Goal: Task Accomplishment & Management: Use online tool/utility

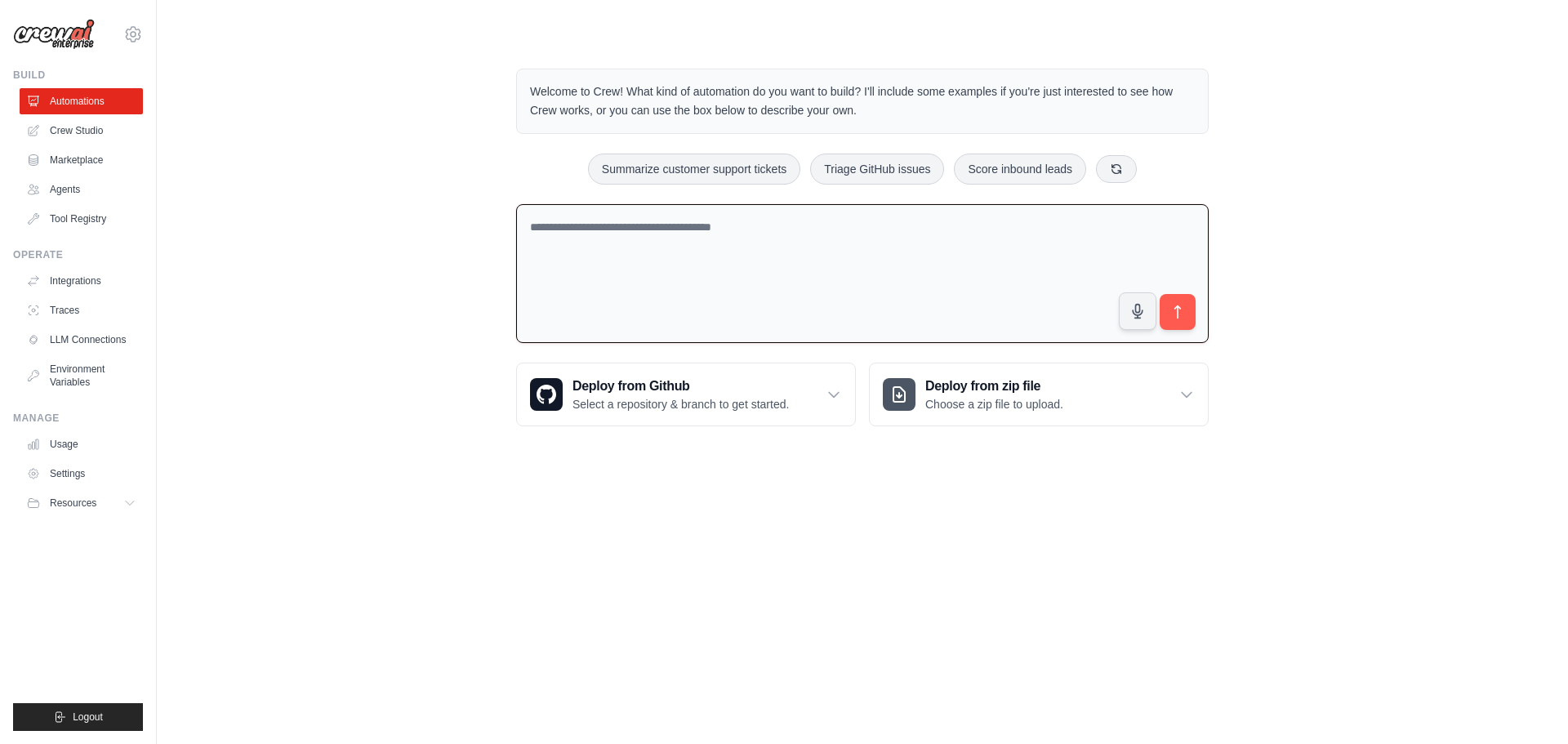
click at [700, 253] on textarea at bounding box center [862, 274] width 693 height 140
click at [62, 187] on link "Agents" at bounding box center [83, 189] width 123 height 26
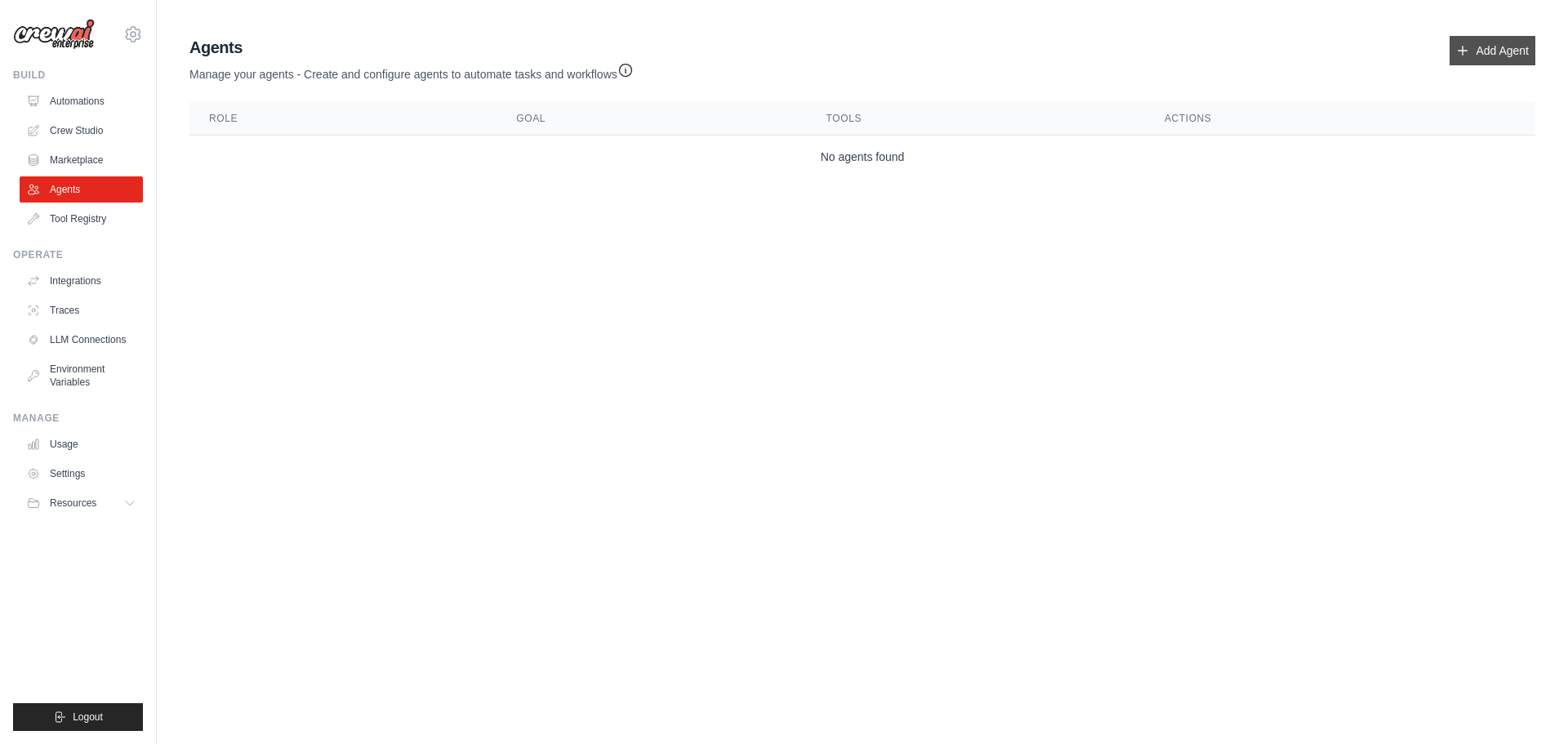
click at [1489, 49] on link "Add Agent" at bounding box center [1492, 51] width 86 height 30
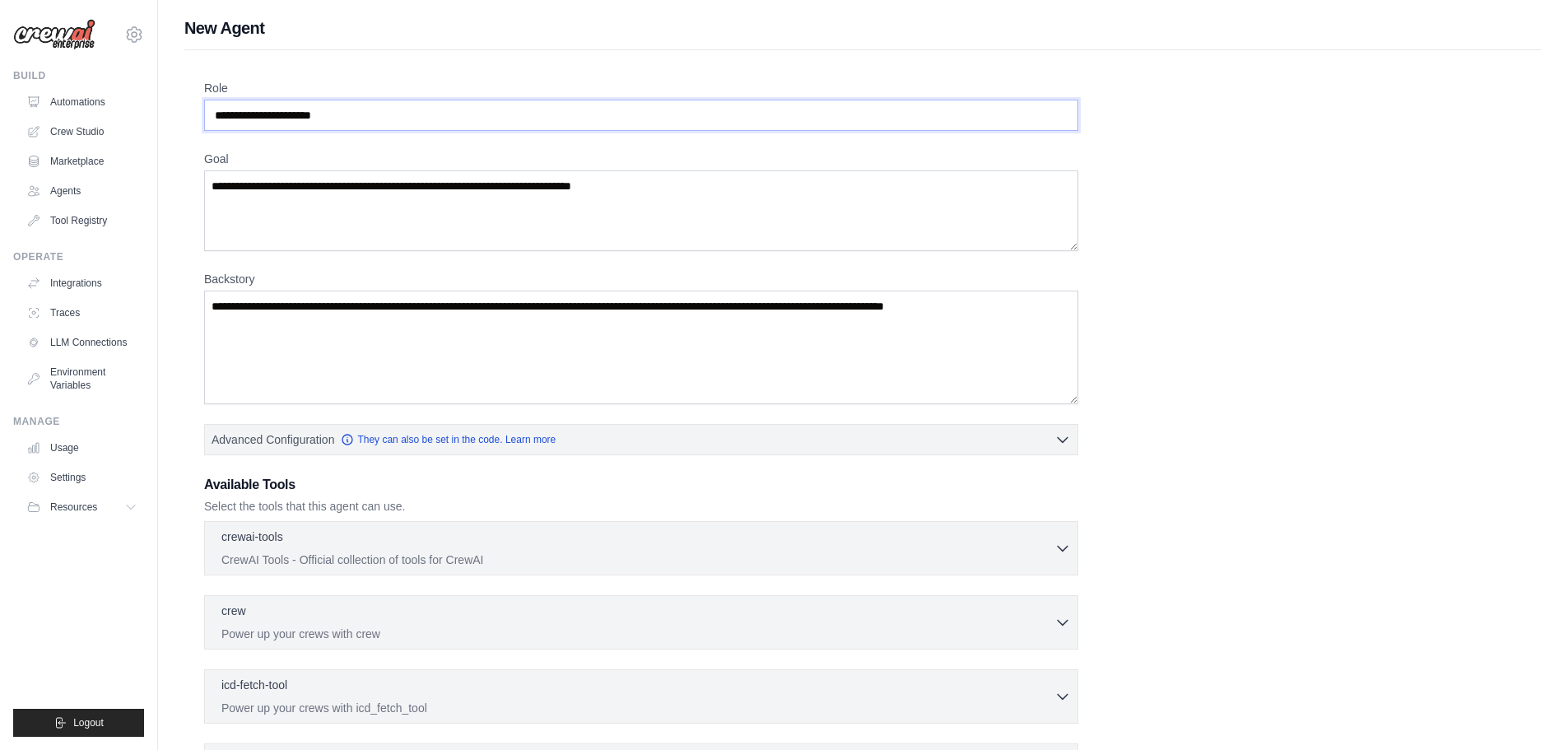
click at [374, 112] on input "Role" at bounding box center [641, 115] width 874 height 31
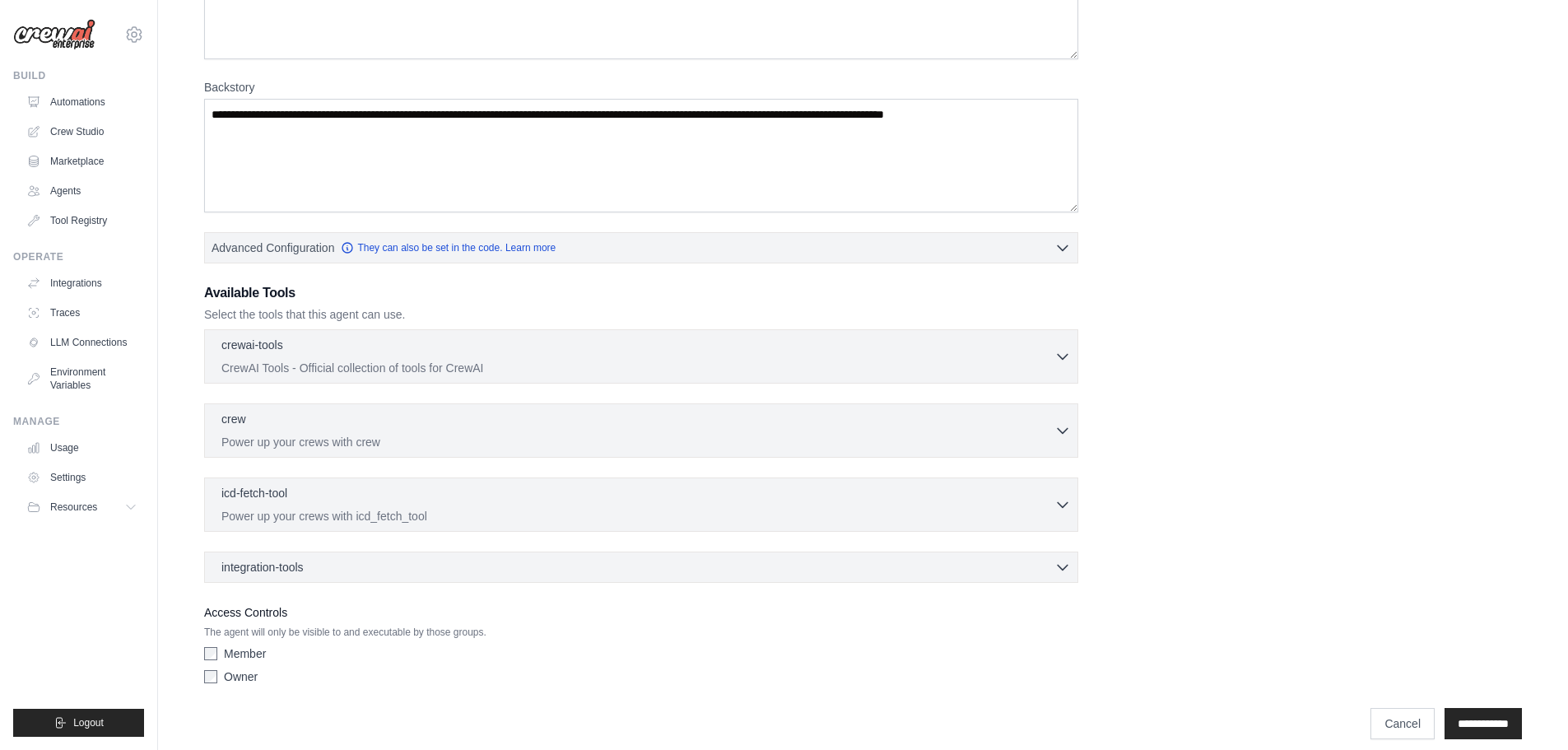
scroll to position [208, 0]
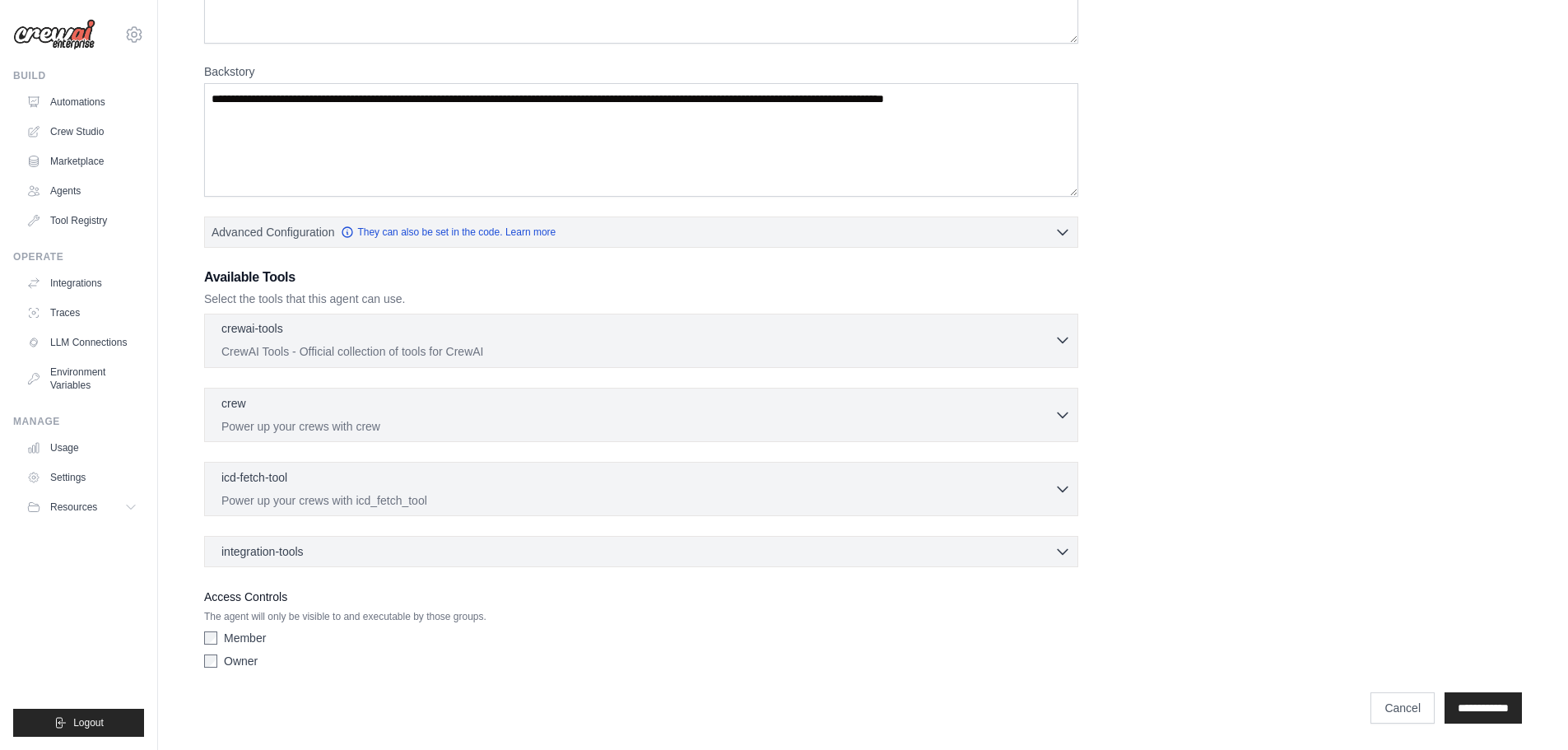
click at [859, 327] on div "crewai-tools 0 selected" at bounding box center [638, 330] width 833 height 20
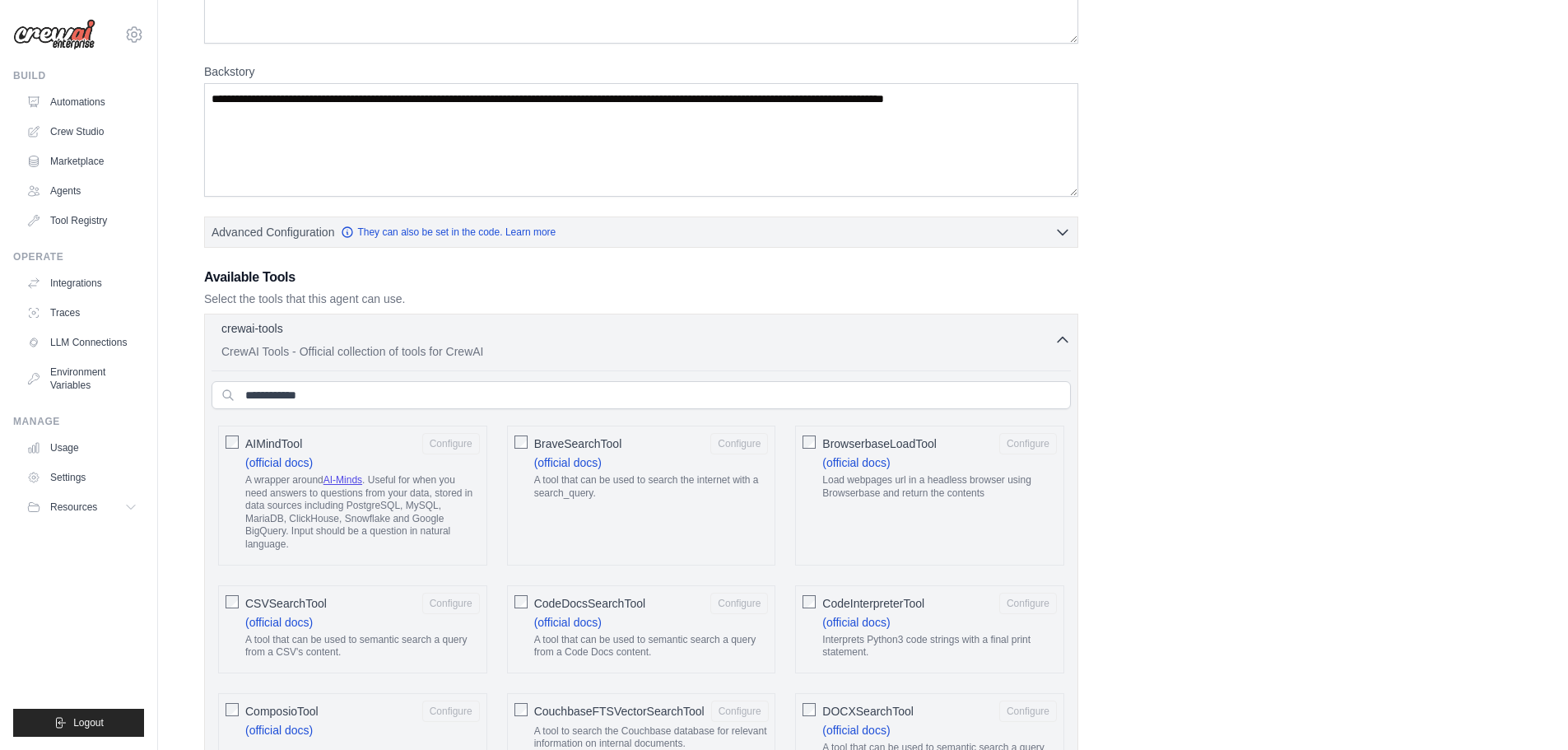
click at [746, 351] on p "CrewAI Tools - Official collection of tools for CrewAI" at bounding box center [638, 352] width 833 height 17
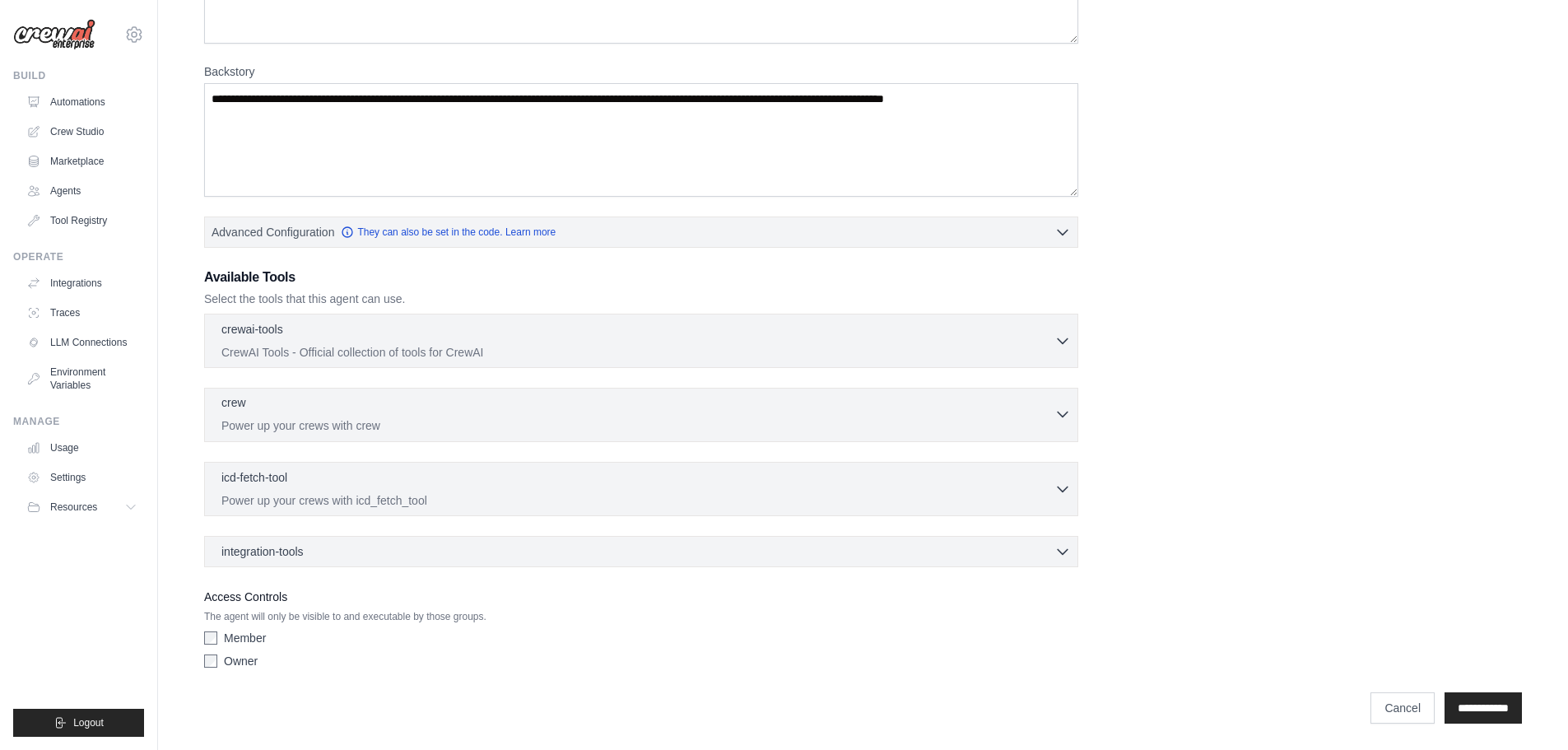
click at [473, 425] on p "Power up your crews with crew" at bounding box center [638, 426] width 833 height 17
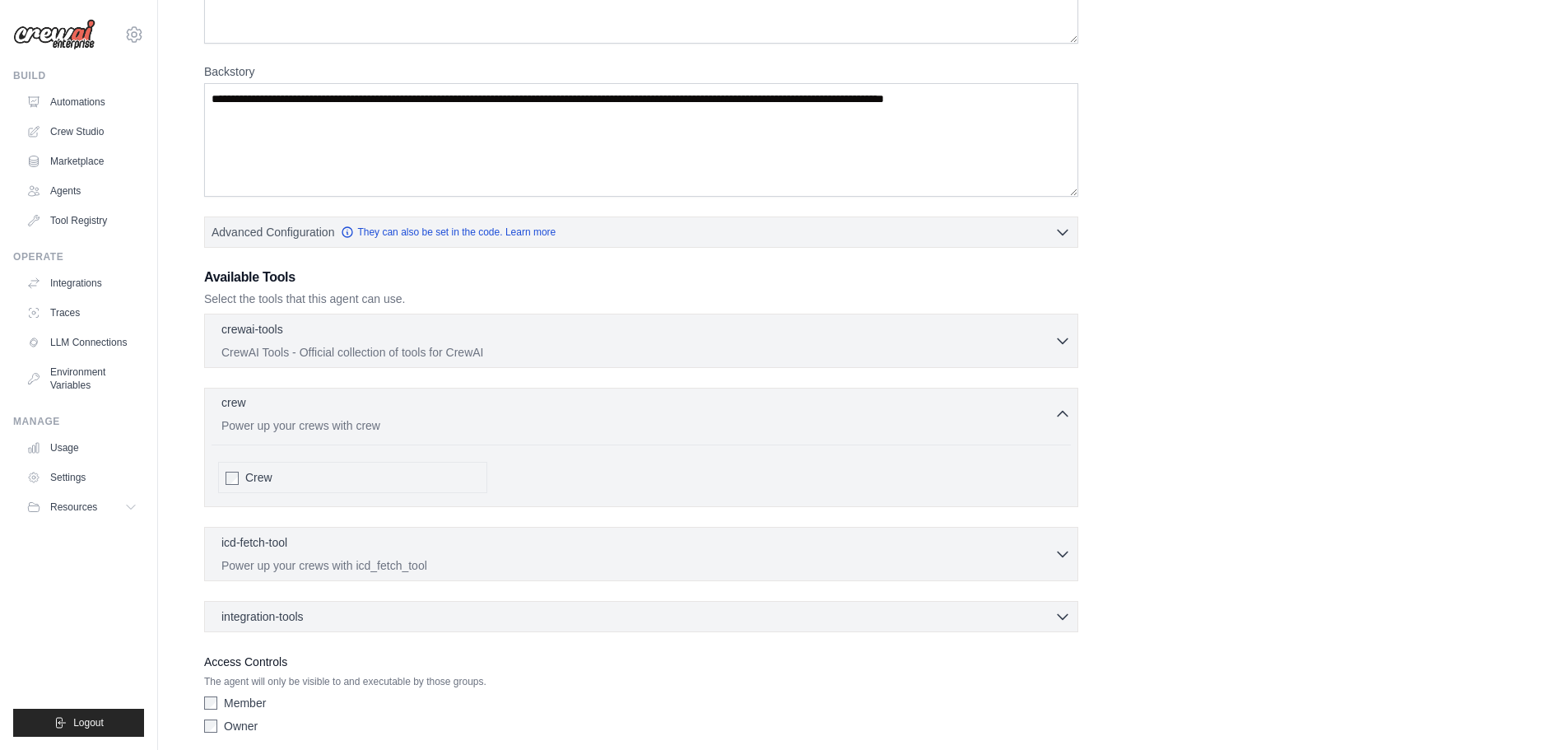
click at [473, 425] on p "Power up your crews with crew" at bounding box center [638, 426] width 833 height 17
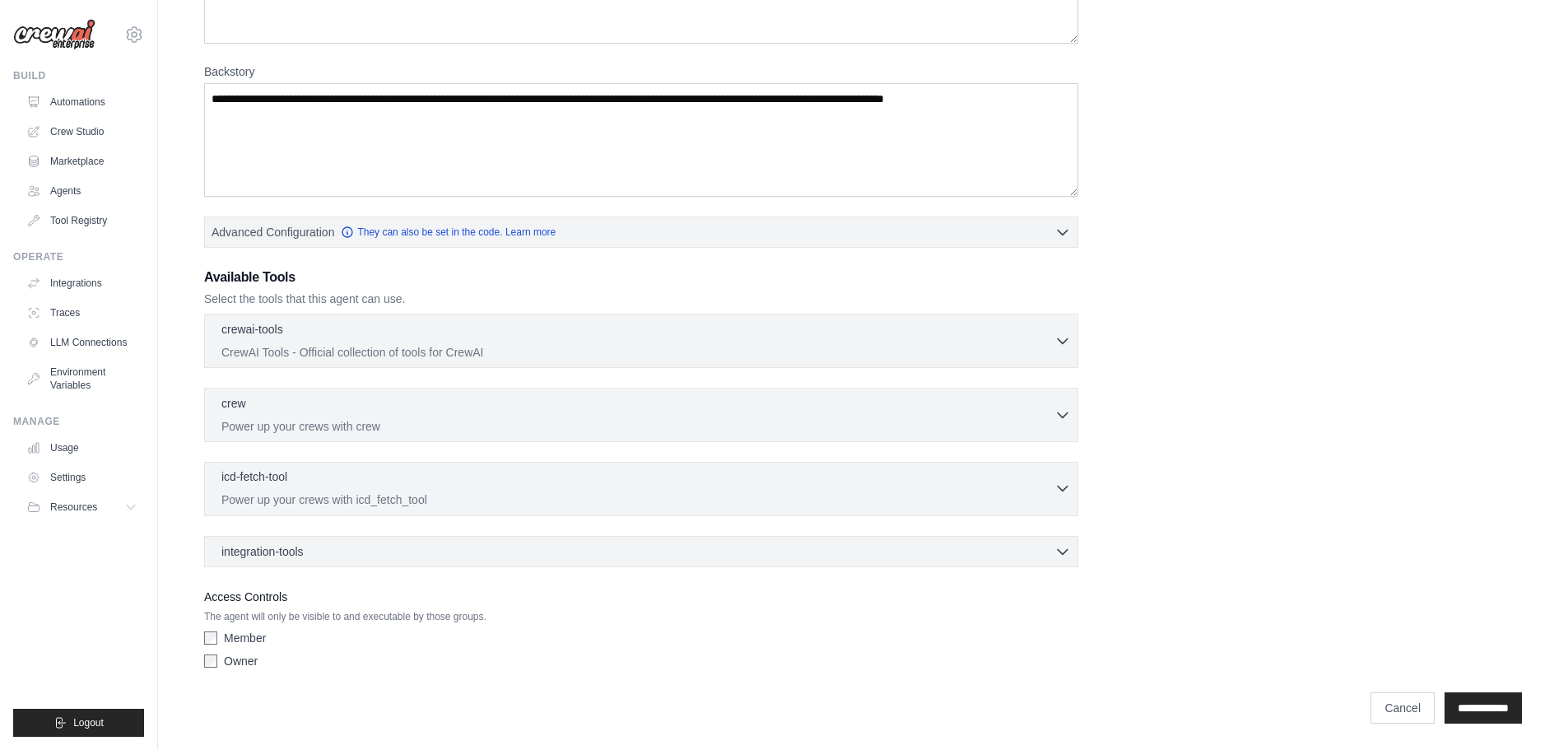
click at [418, 485] on div "icd-fetch-tool 0 selected" at bounding box center [638, 477] width 833 height 20
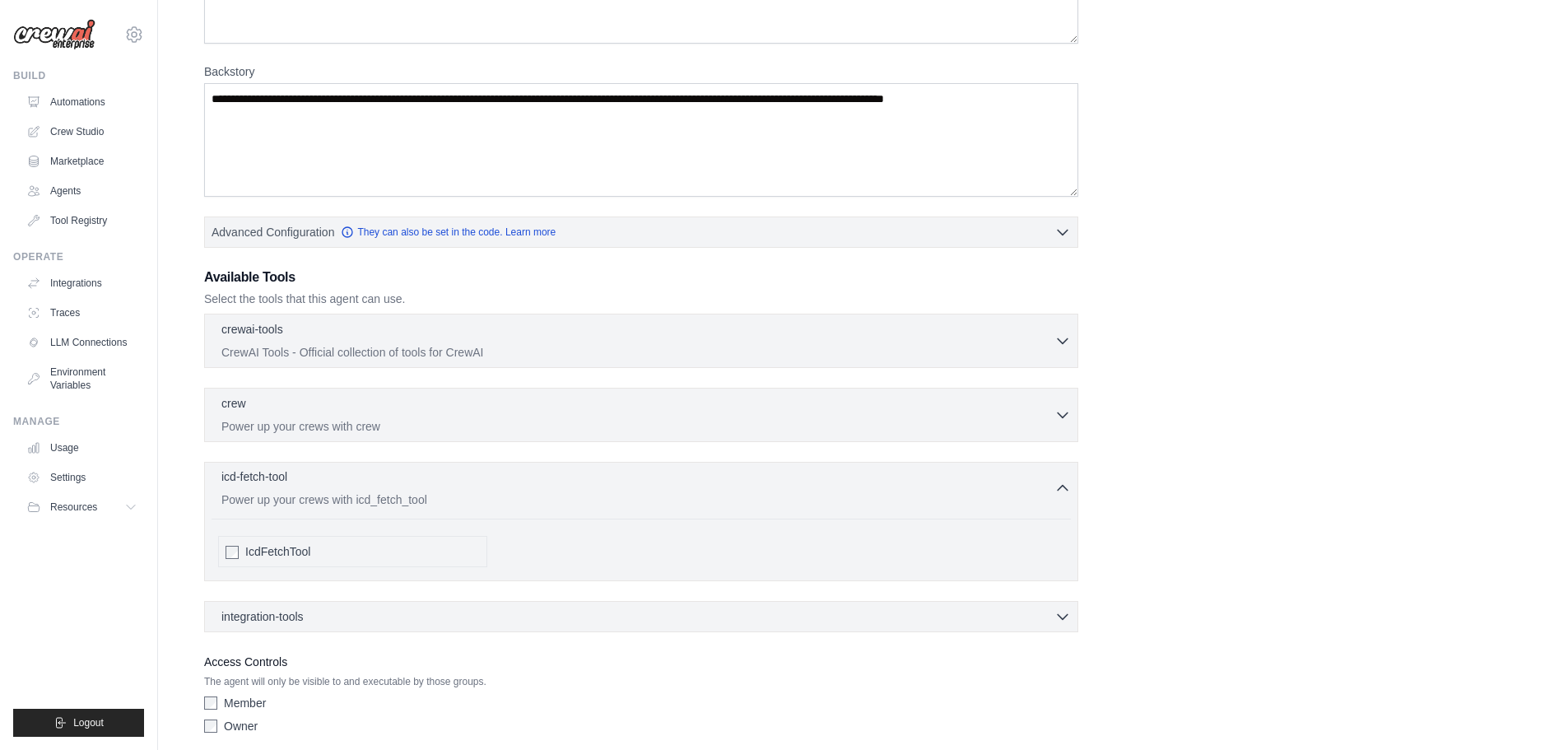
click at [418, 485] on div "icd-fetch-tool 0 selected" at bounding box center [638, 477] width 833 height 20
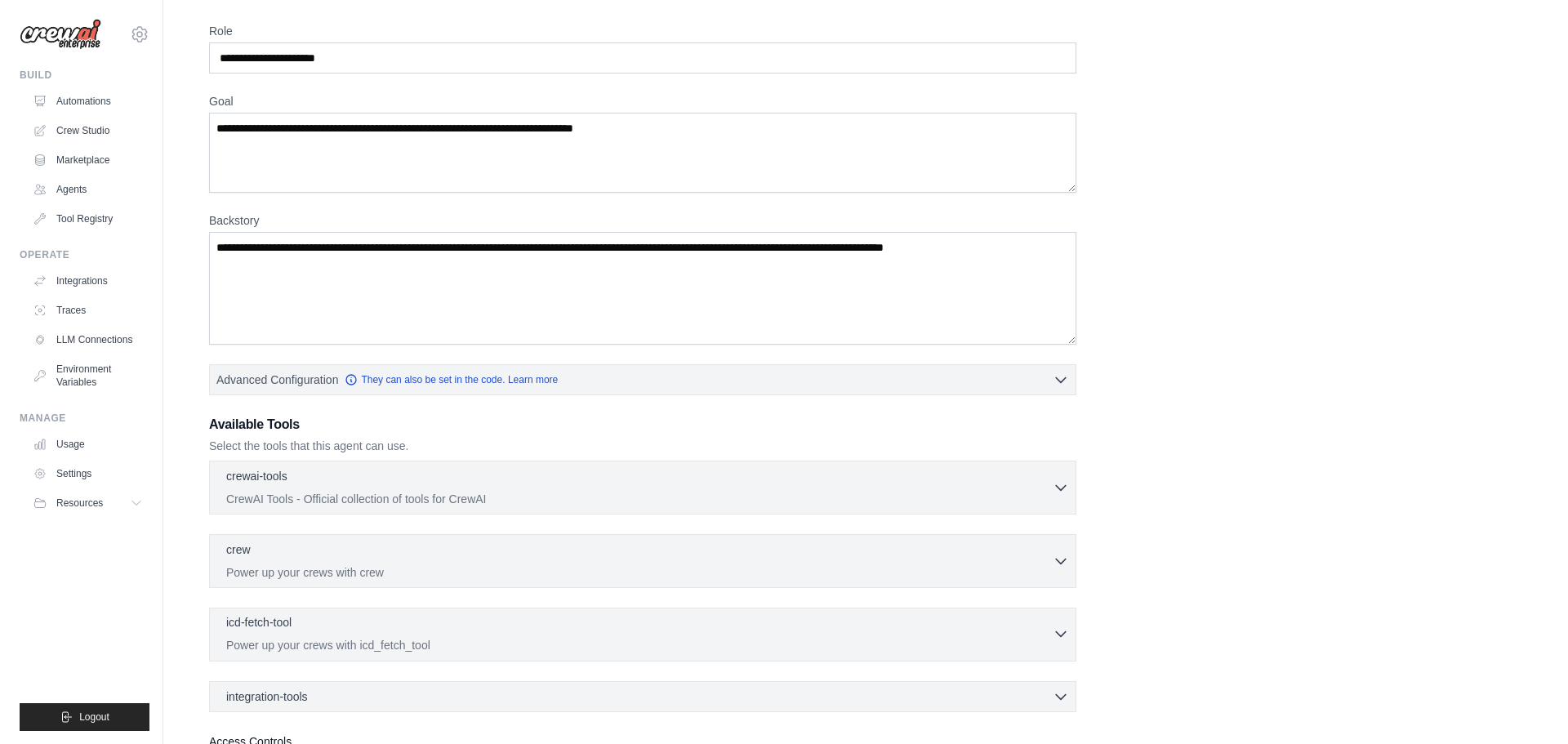
scroll to position [0, 0]
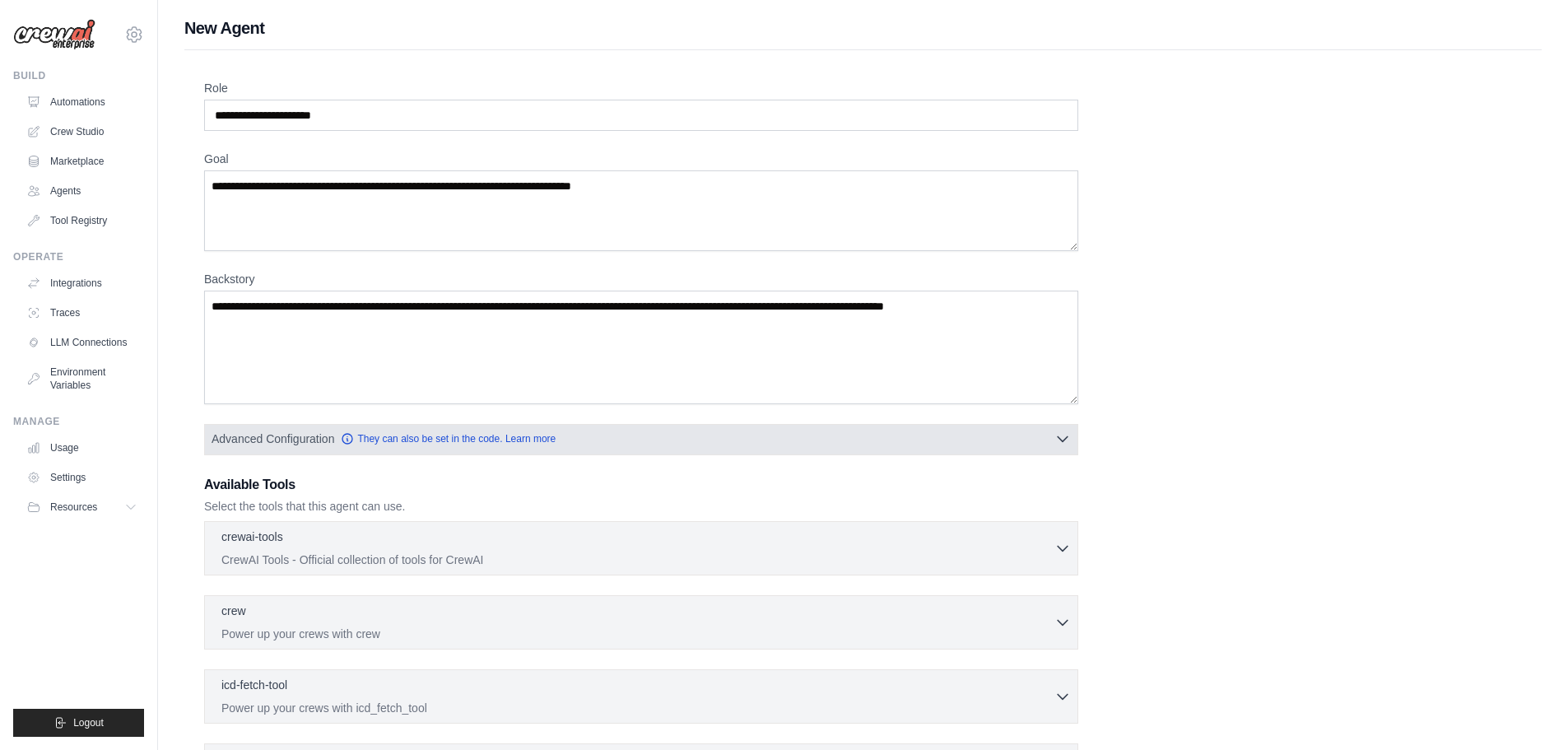
click at [815, 430] on button "Advanced Configuration They can also be set in the code. Learn more" at bounding box center [641, 439] width 872 height 30
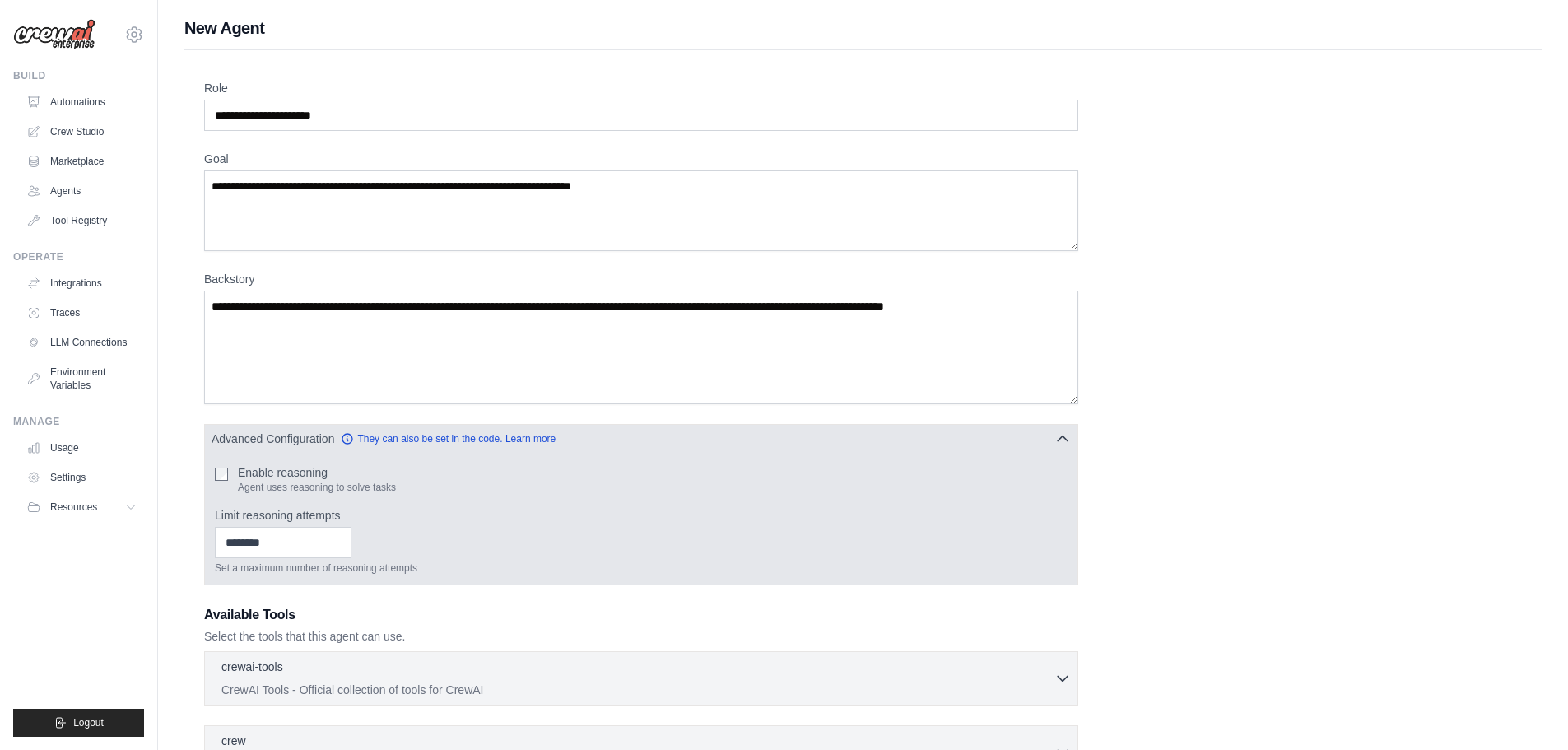
click at [767, 429] on button "Advanced Configuration They can also be set in the code. Learn more" at bounding box center [641, 439] width 872 height 30
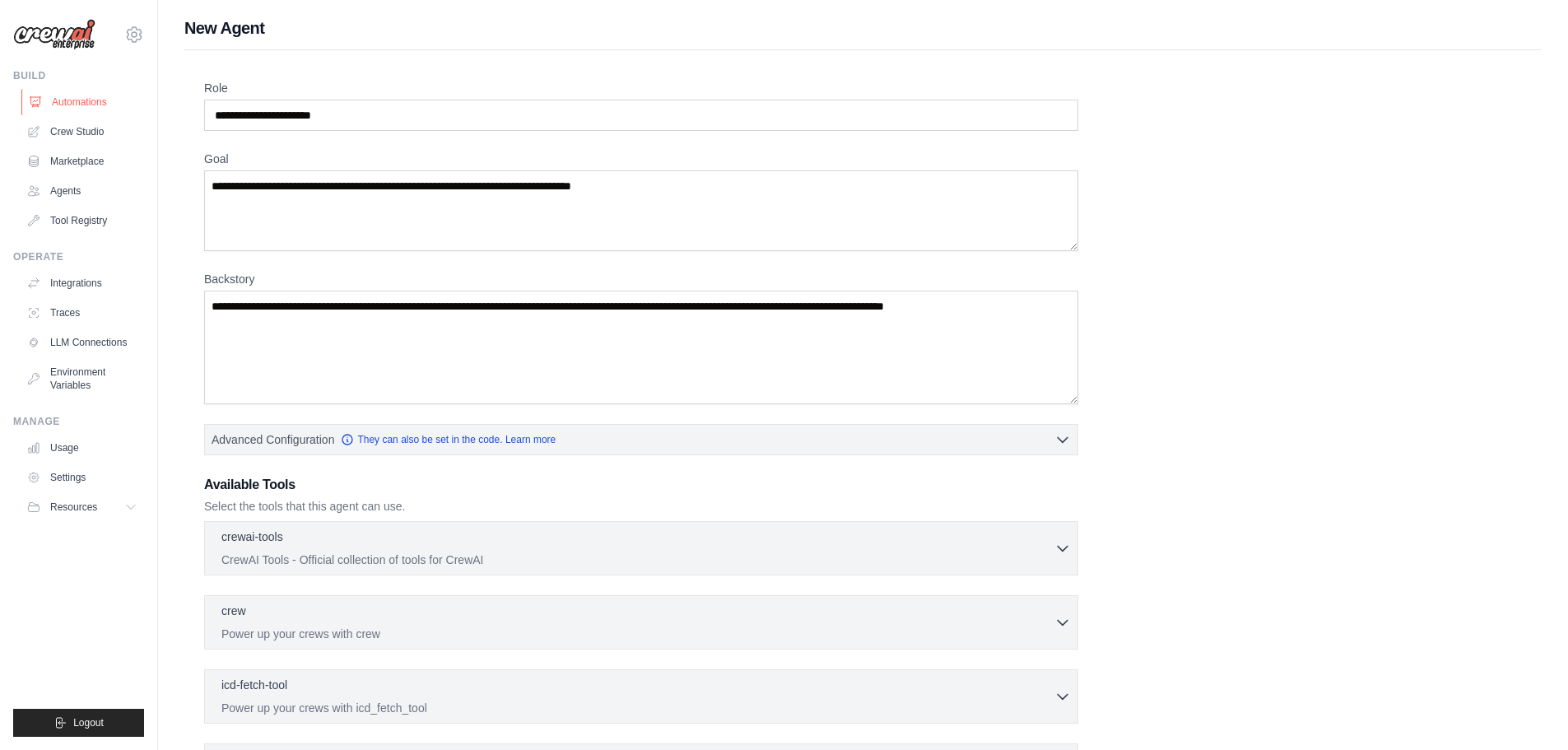
click at [78, 102] on link "Automations" at bounding box center [84, 102] width 124 height 26
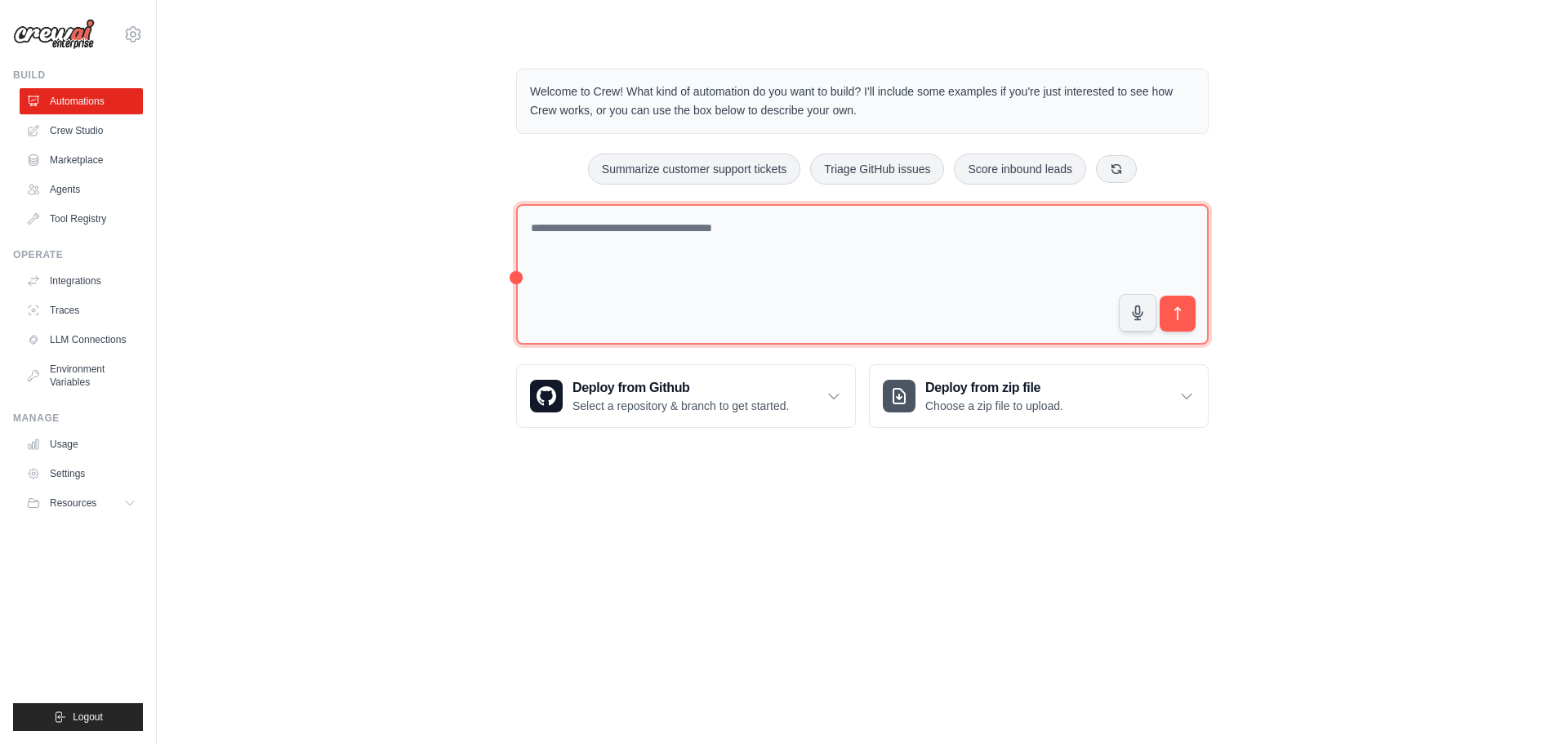
click at [782, 225] on textarea at bounding box center [862, 274] width 693 height 141
click at [517, 278] on textarea at bounding box center [862, 274] width 693 height 141
click at [594, 245] on textarea at bounding box center [862, 274] width 693 height 141
click at [663, 265] on textarea at bounding box center [862, 274] width 693 height 141
paste textarea "**********"
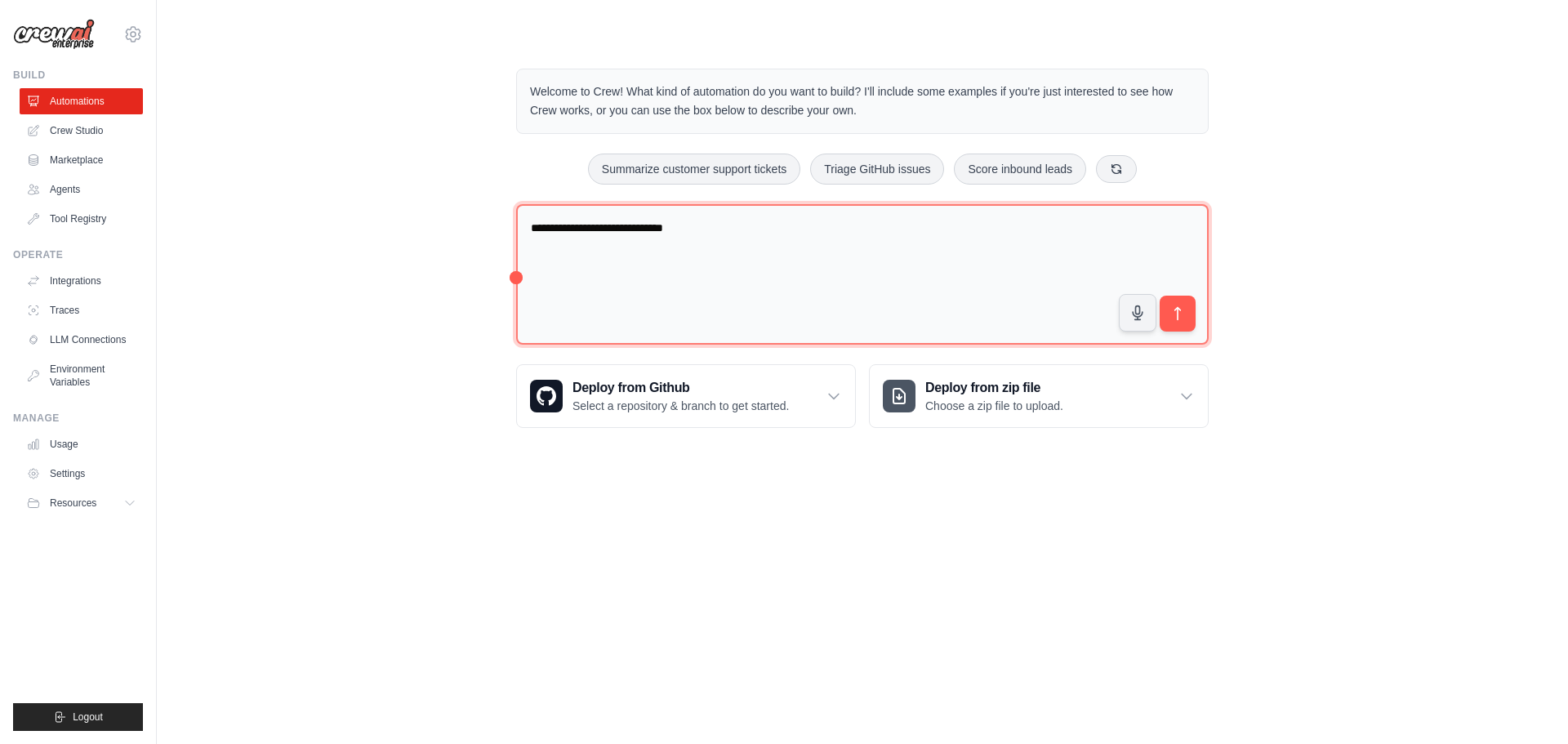
click at [530, 227] on textarea "**********" at bounding box center [862, 274] width 693 height 141
click at [534, 239] on textarea "**********" at bounding box center [862, 274] width 693 height 141
click at [751, 227] on textarea "**********" at bounding box center [862, 274] width 693 height 141
click at [771, 246] on textarea "**********" at bounding box center [862, 274] width 693 height 141
paste textarea "**********"
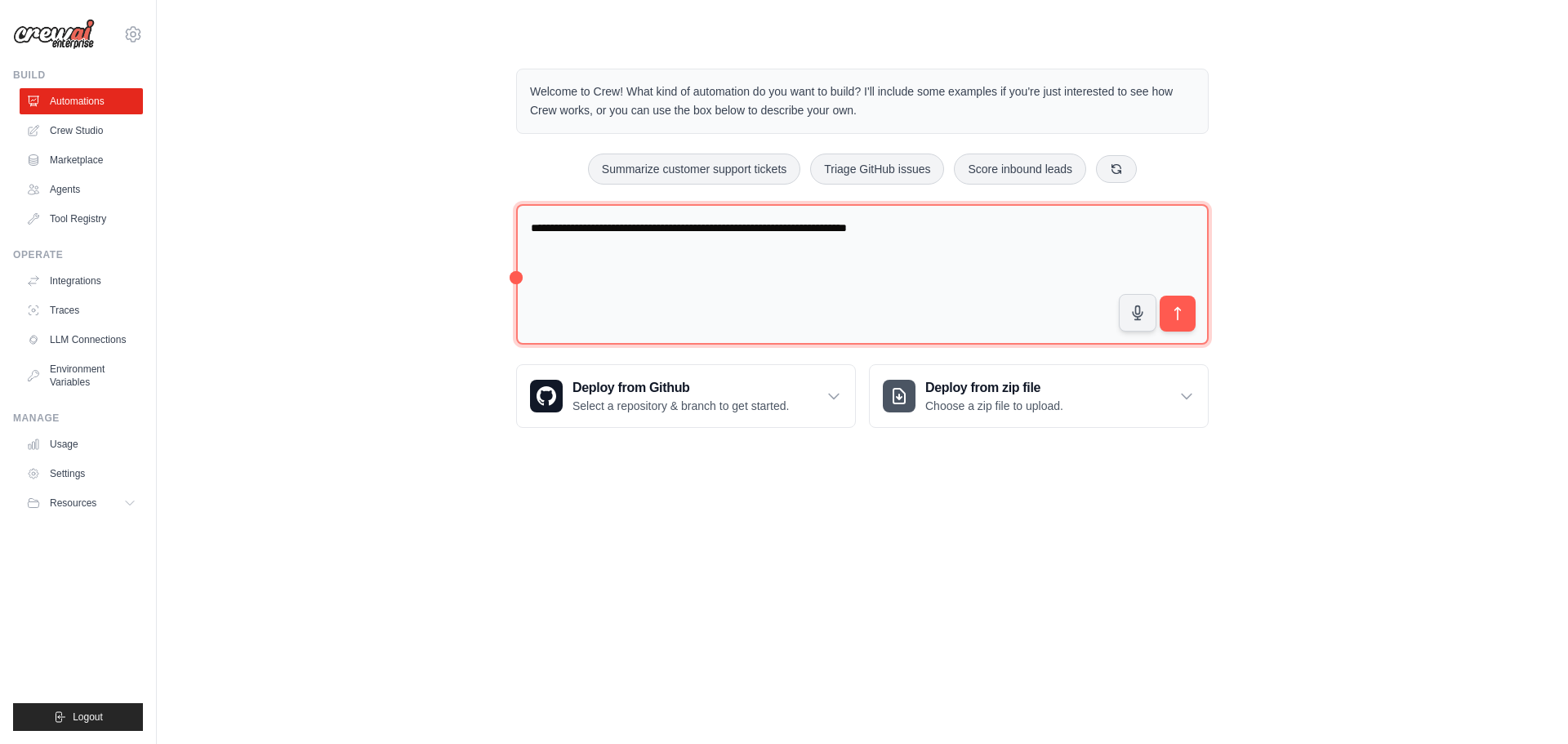
paste textarea "**********"
click at [535, 245] on textarea "**********" at bounding box center [862, 274] width 693 height 141
paste textarea "**********"
click at [800, 242] on textarea "**********" at bounding box center [862, 274] width 693 height 141
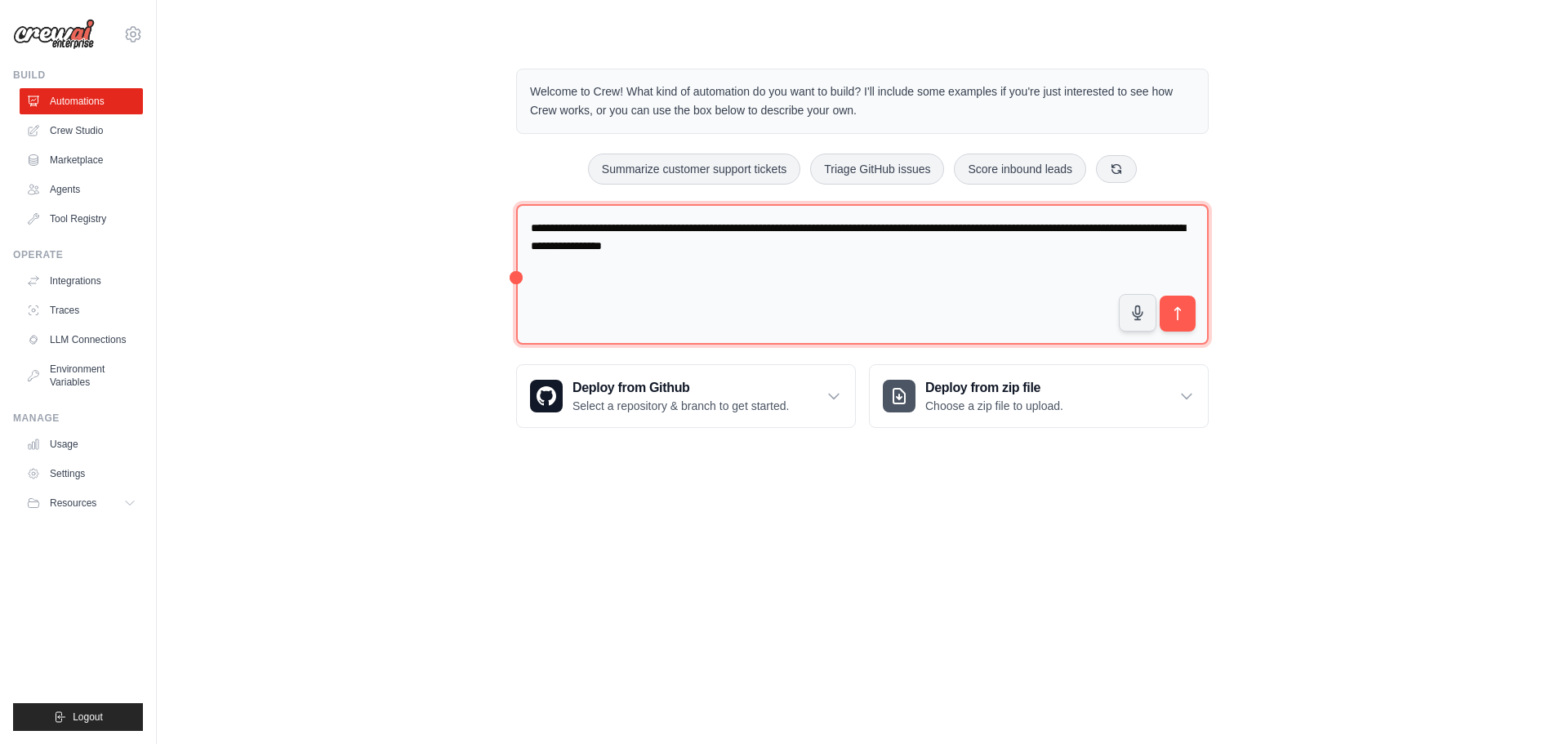
click at [1094, 221] on textarea "**********" at bounding box center [862, 274] width 693 height 141
click at [1195, 226] on textarea "**********" at bounding box center [862, 274] width 693 height 141
click at [1086, 245] on textarea "**********" at bounding box center [862, 274] width 693 height 141
click at [533, 222] on textarea "**********" at bounding box center [862, 274] width 693 height 141
paste textarea "**********"
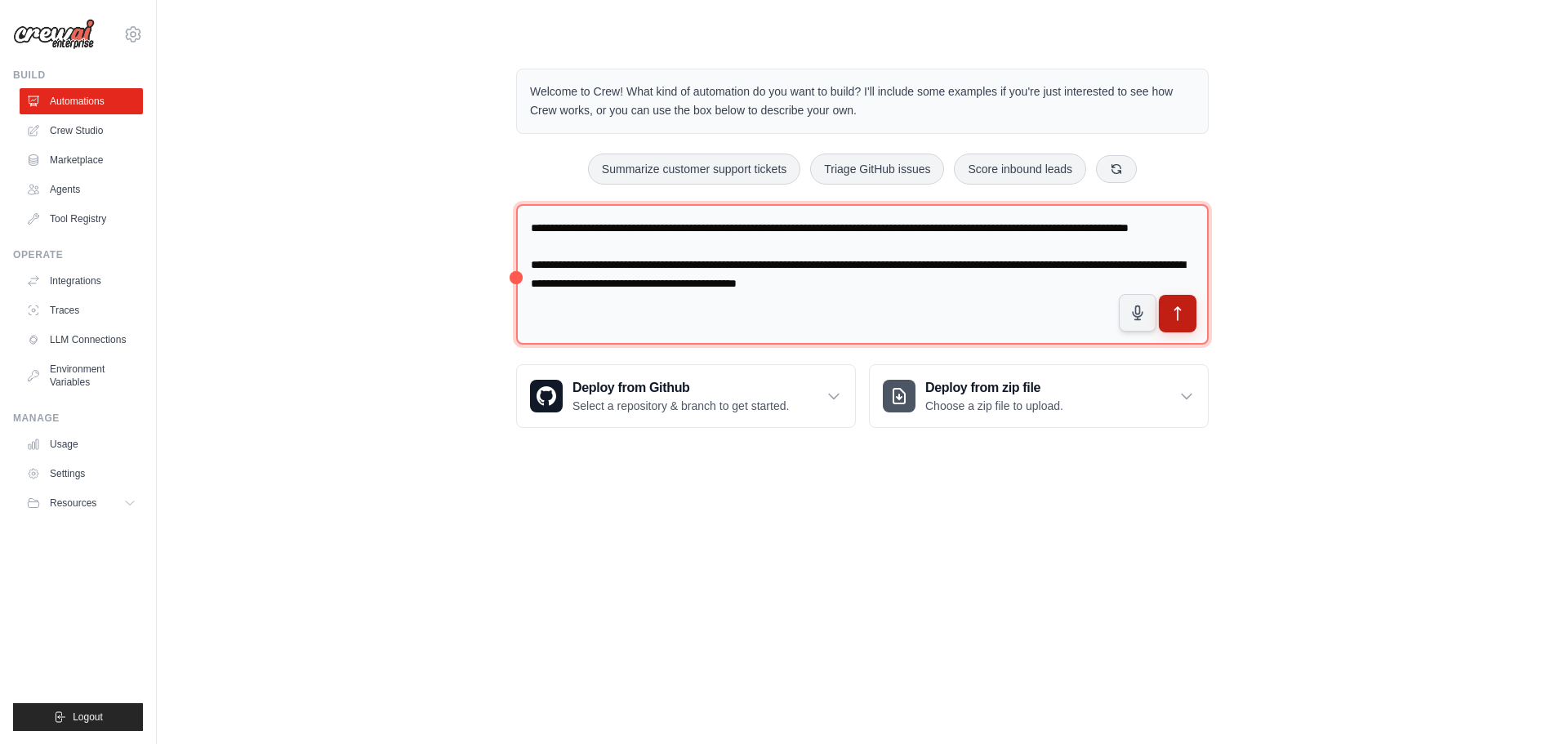
type textarea "**********"
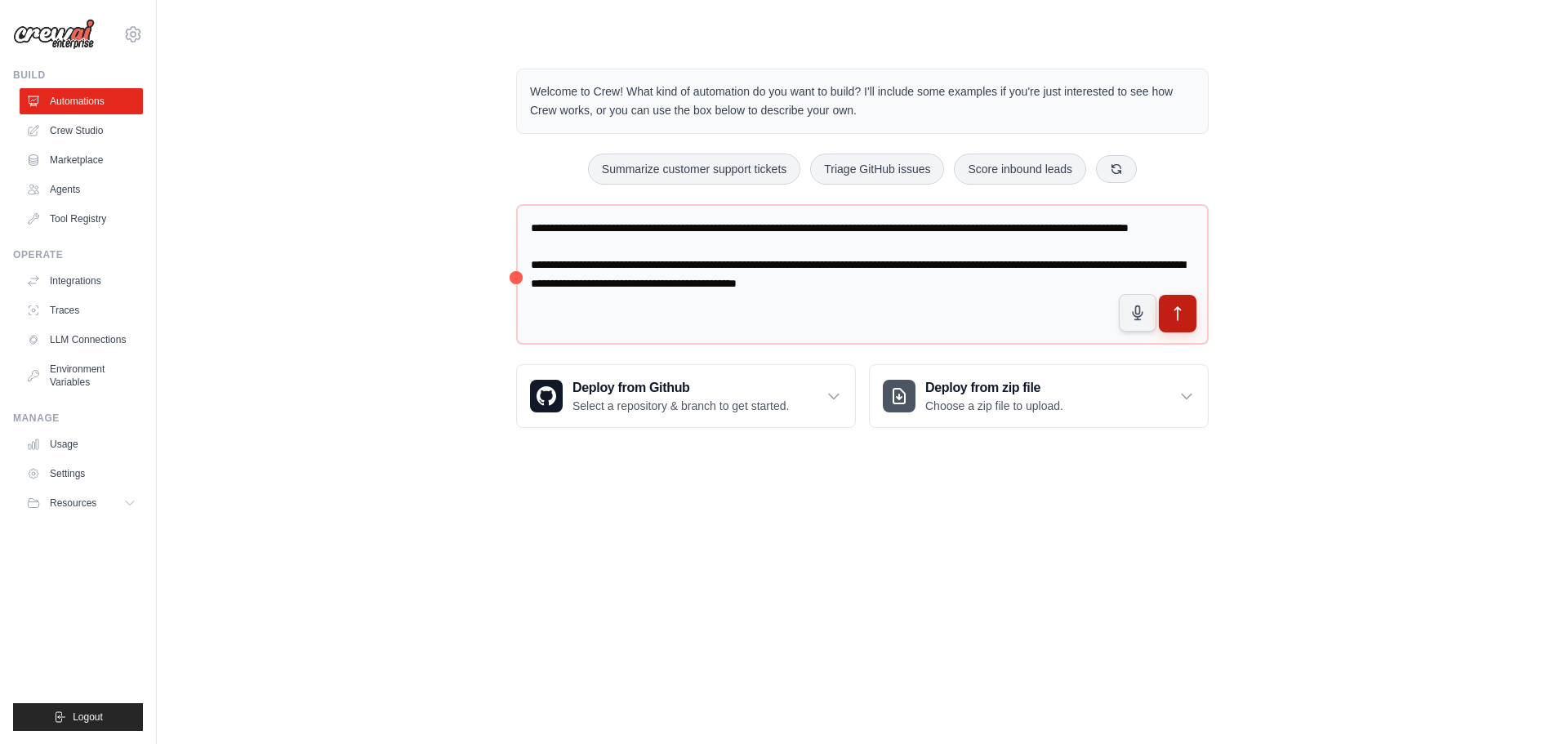
click at [1181, 310] on icon "submit" at bounding box center [1178, 313] width 6 height 13
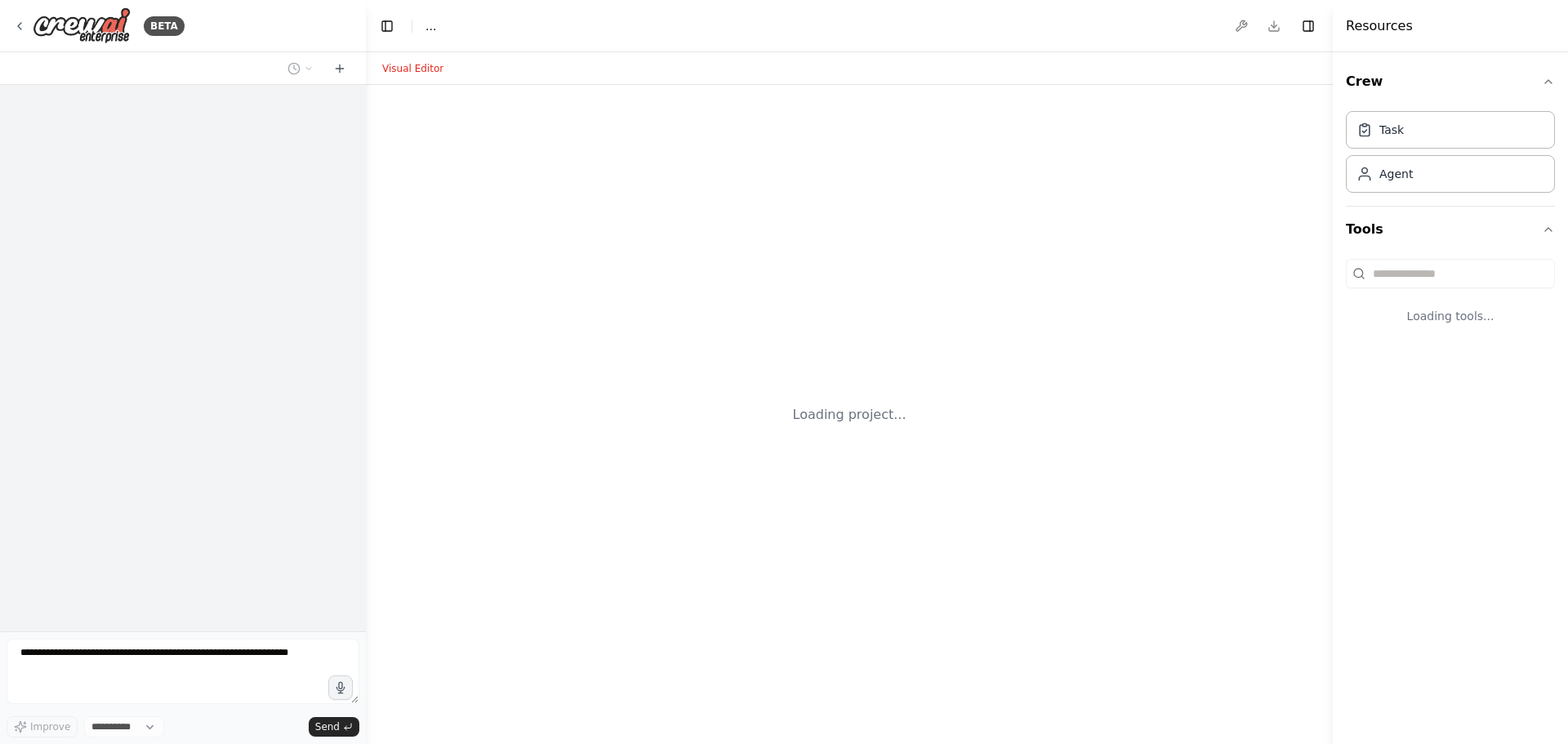
select select "****"
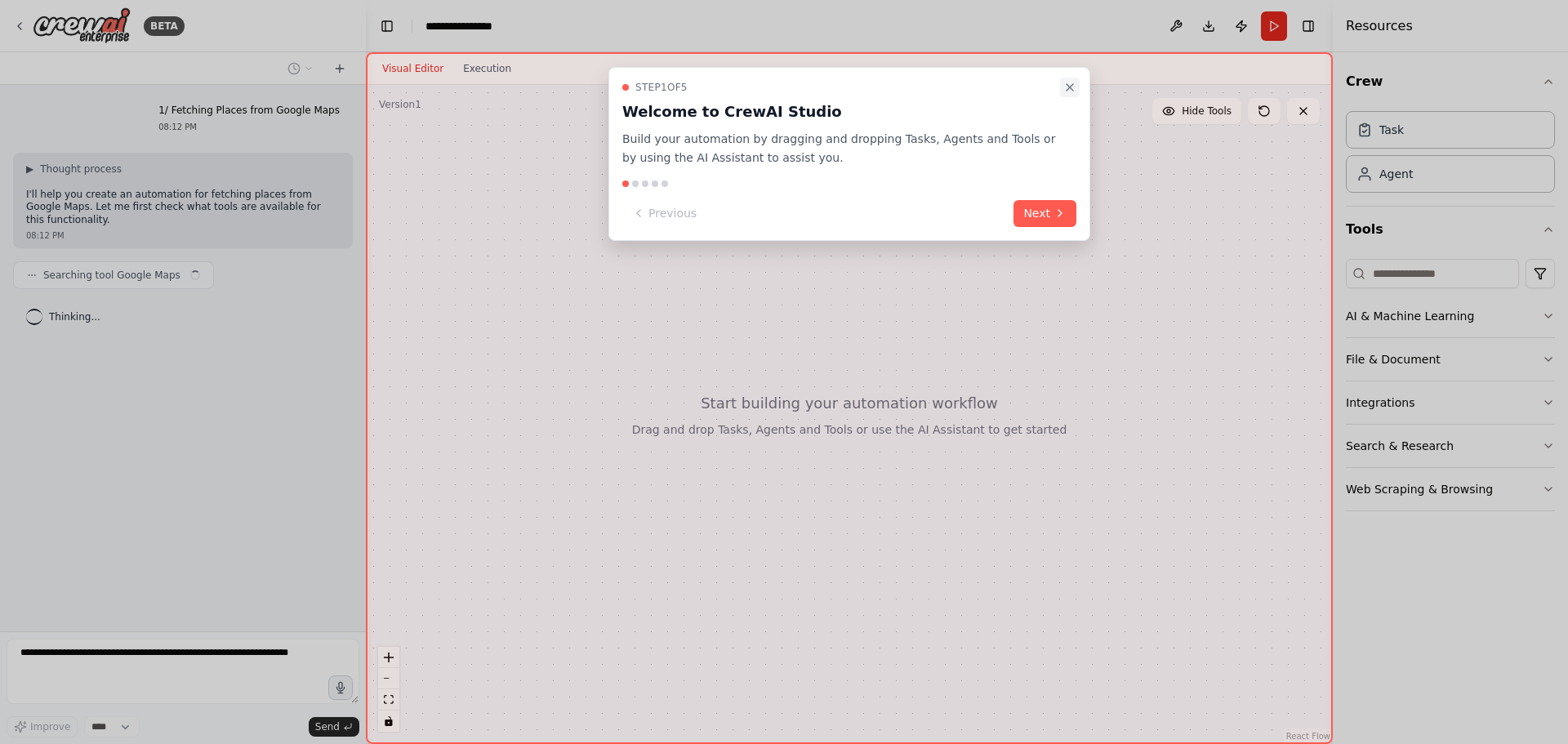
click at [1059, 86] on div "Step 1 of 5 Welcome to CrewAI Studio Build your automation by dragging and drop…" at bounding box center [849, 124] width 454 height 87
click at [1068, 90] on icon "Close walkthrough" at bounding box center [1070, 87] width 7 height 7
click at [1048, 210] on button "Next" at bounding box center [1045, 214] width 62 height 27
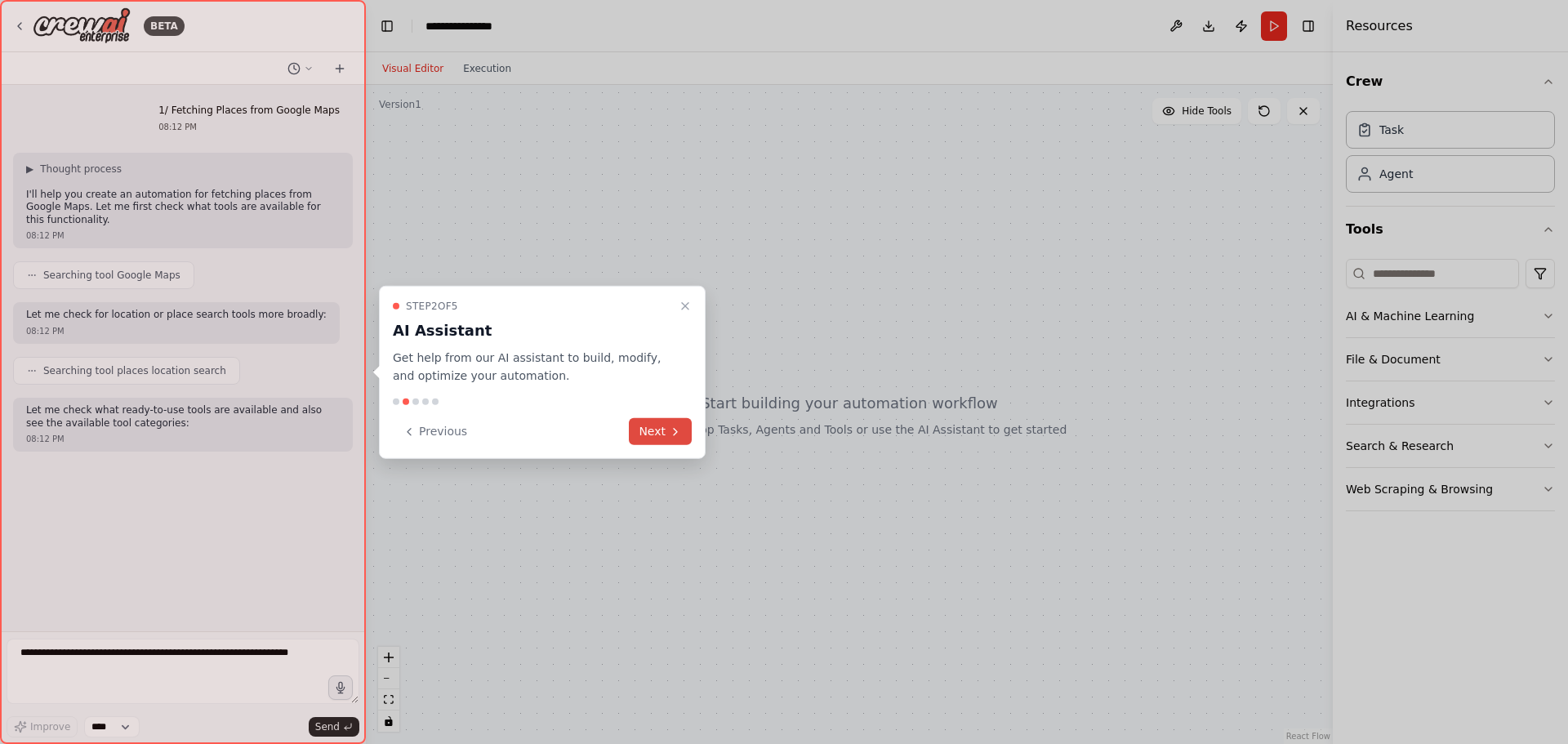
click at [660, 436] on button "Next" at bounding box center [659, 431] width 62 height 27
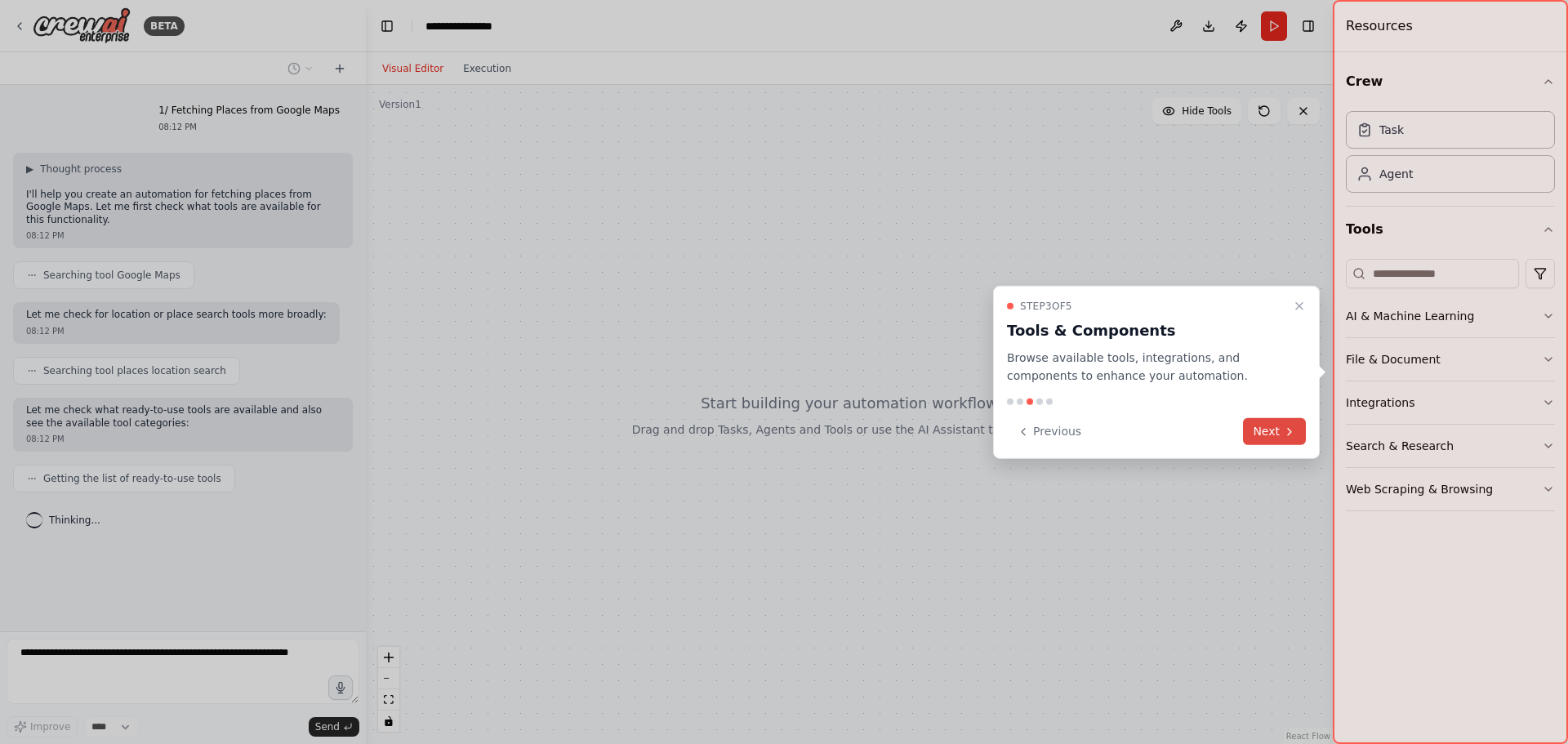
click at [1293, 428] on icon at bounding box center [1290, 431] width 13 height 13
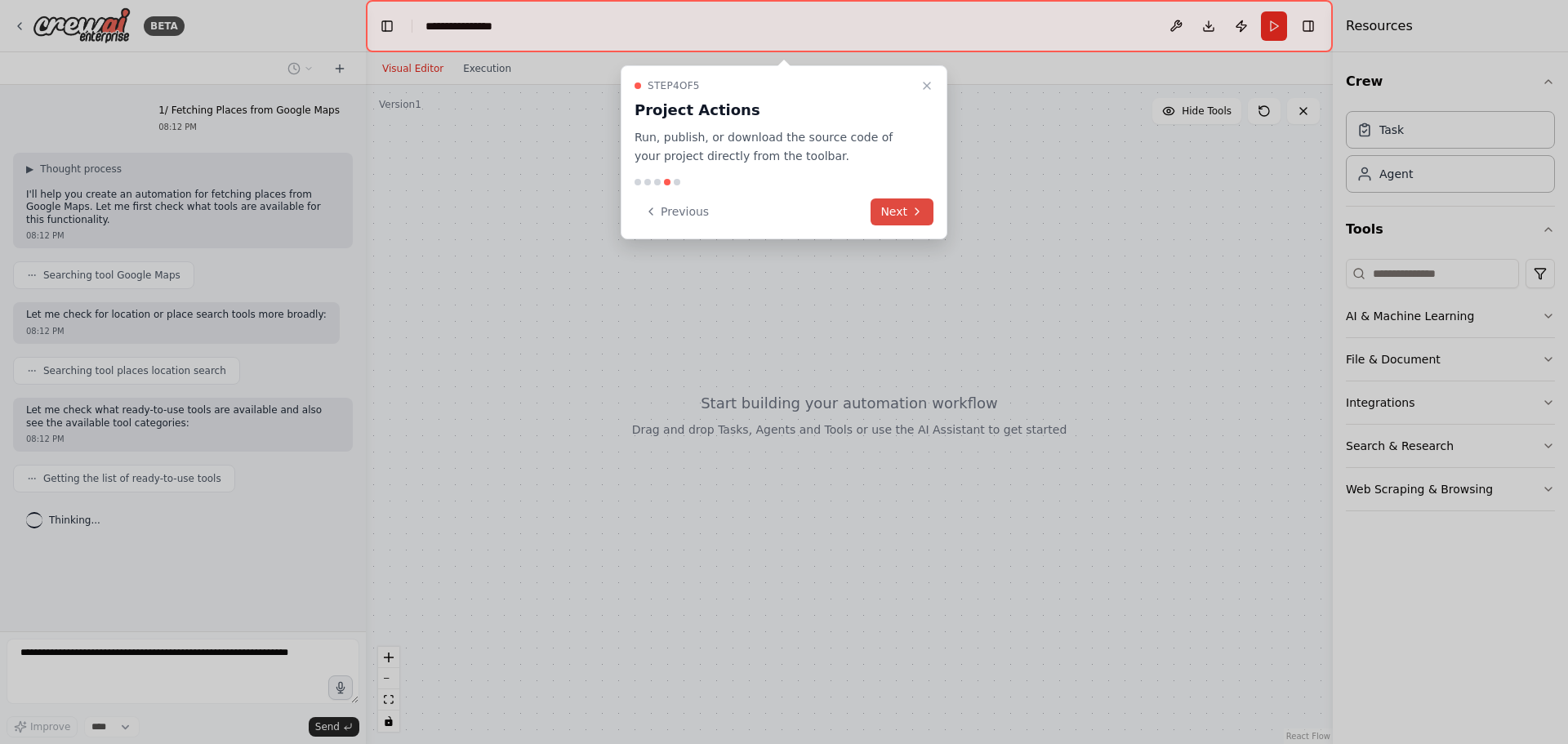
click at [907, 214] on button "Next" at bounding box center [901, 212] width 62 height 27
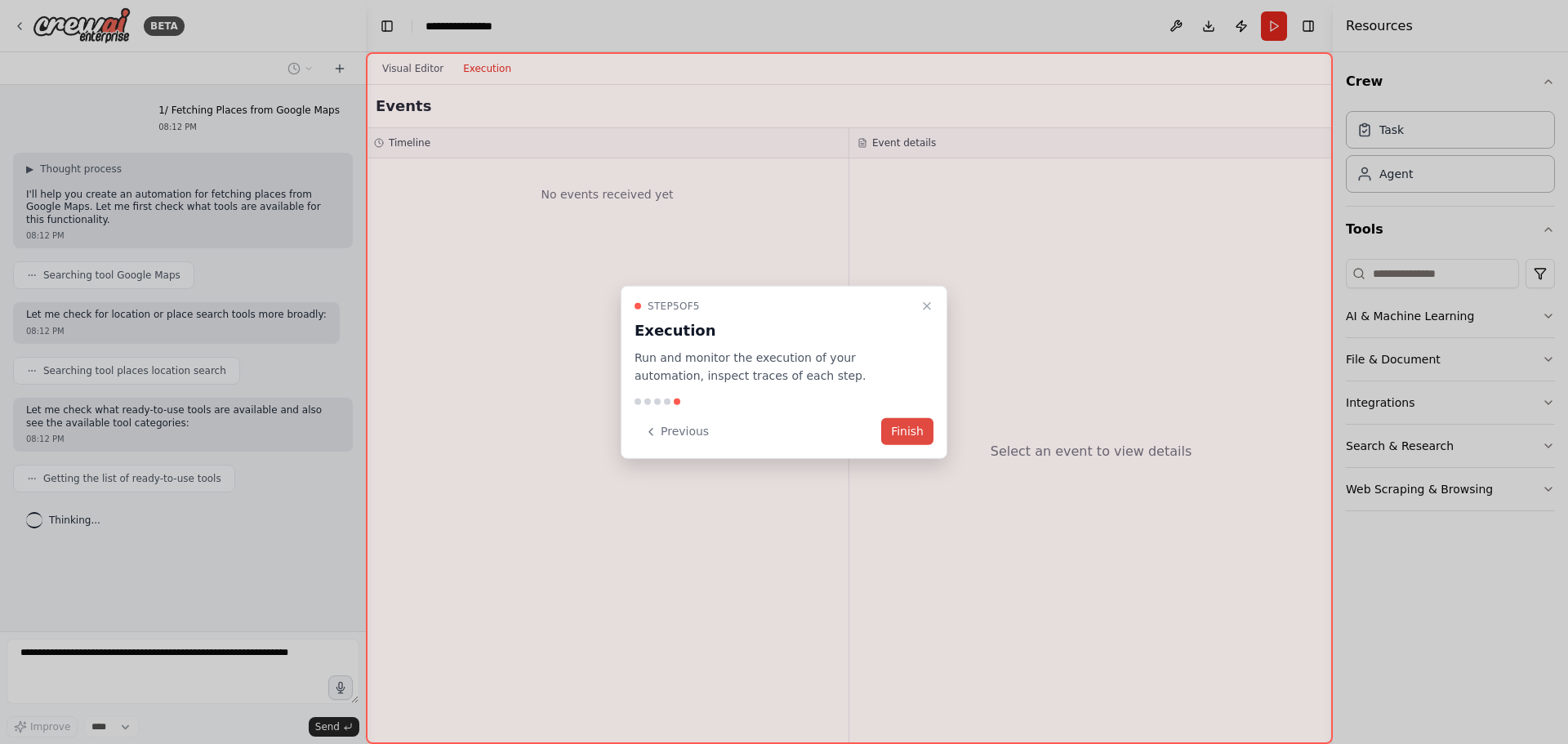
click at [912, 431] on button "Finish" at bounding box center [908, 431] width 52 height 27
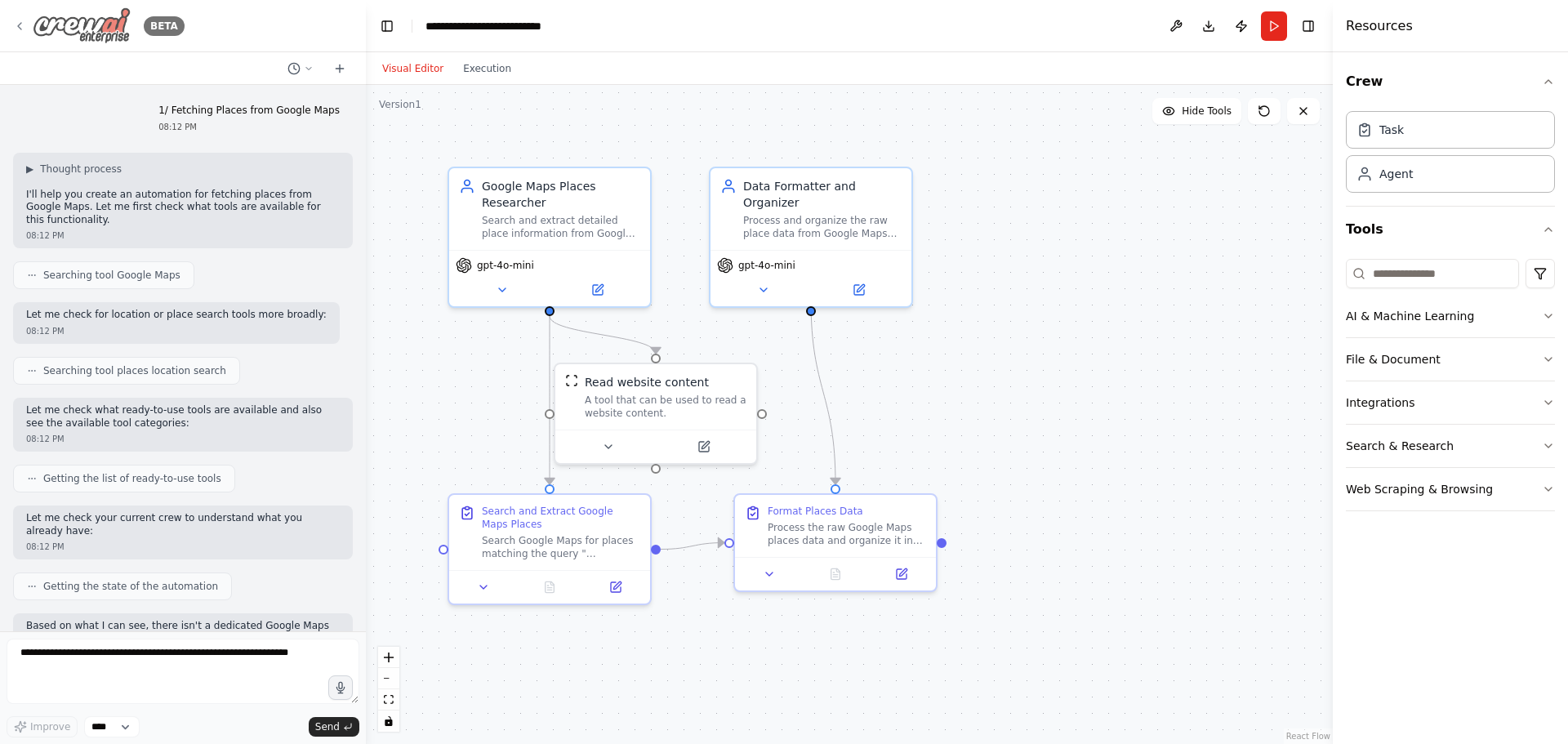
click at [17, 18] on div "BETA" at bounding box center [99, 25] width 172 height 36
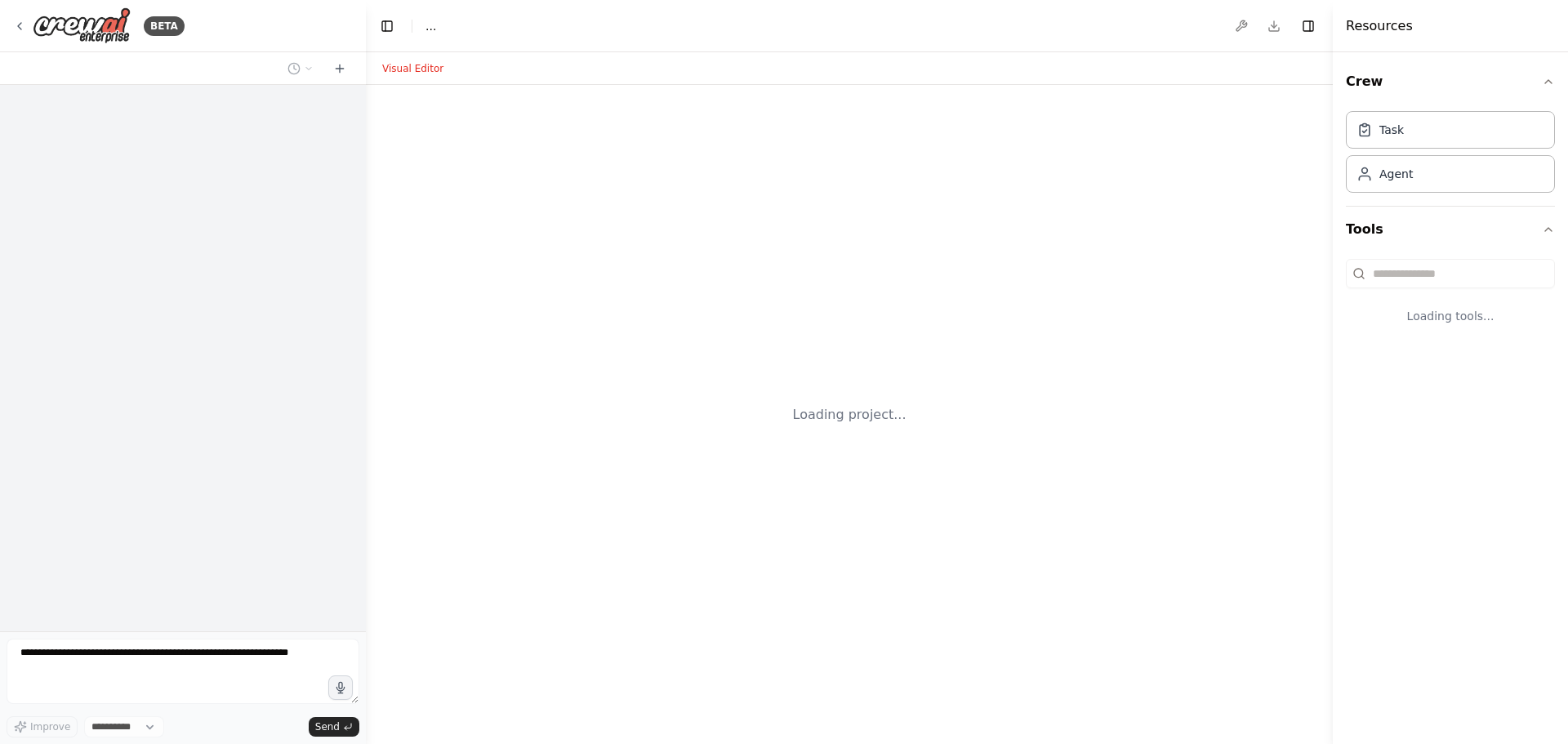
select select "****"
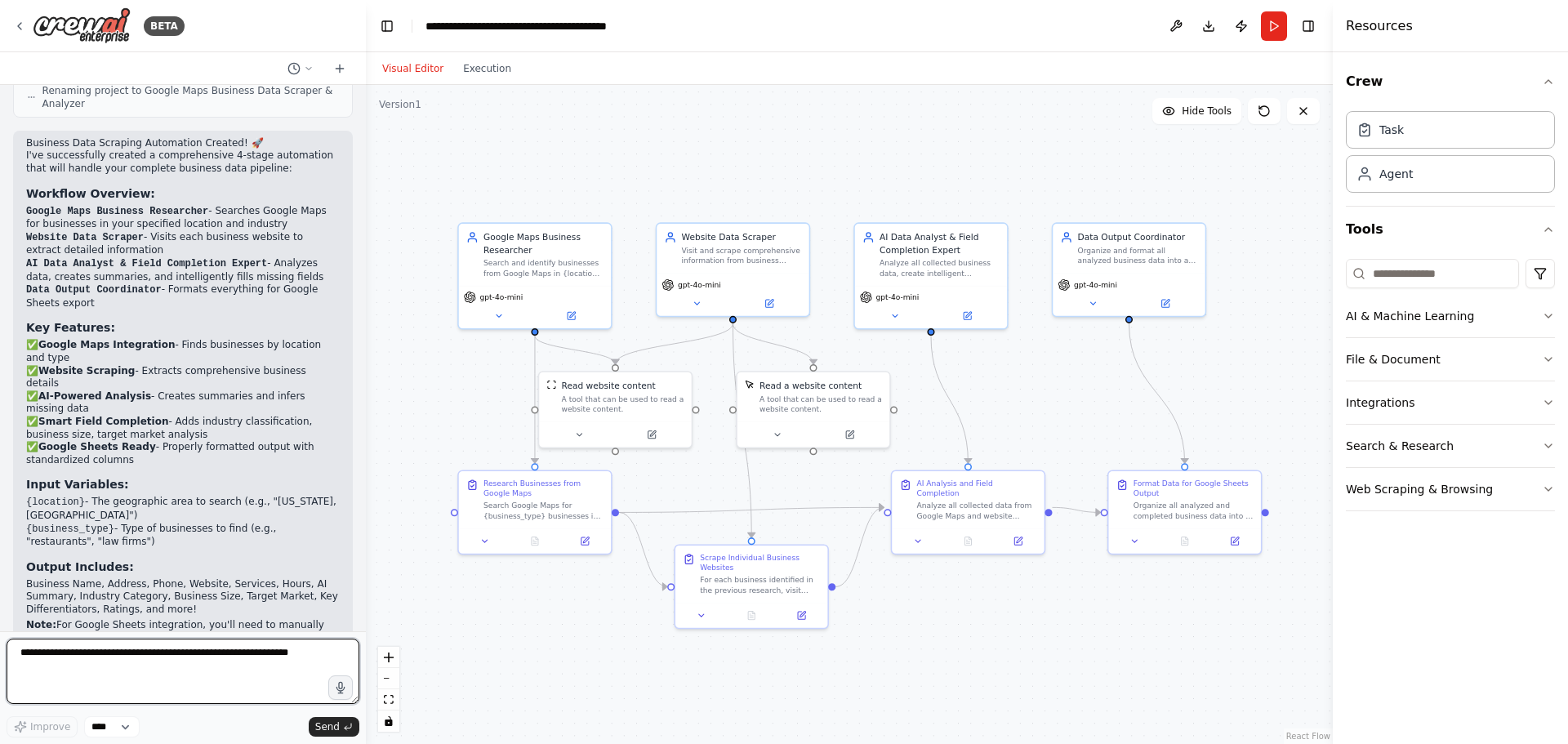
scroll to position [1359, 0]
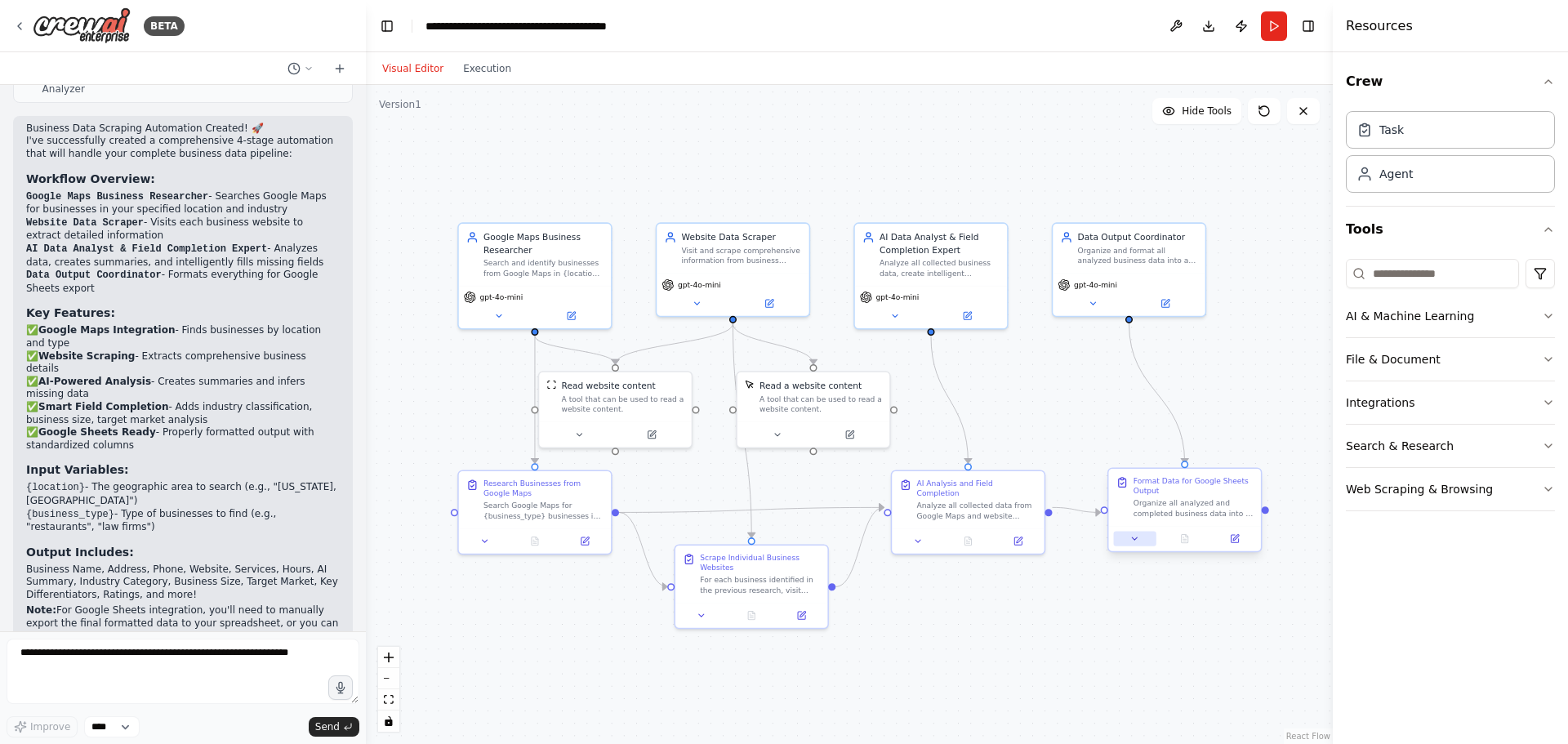
click at [1135, 539] on icon at bounding box center [1135, 538] width 5 height 3
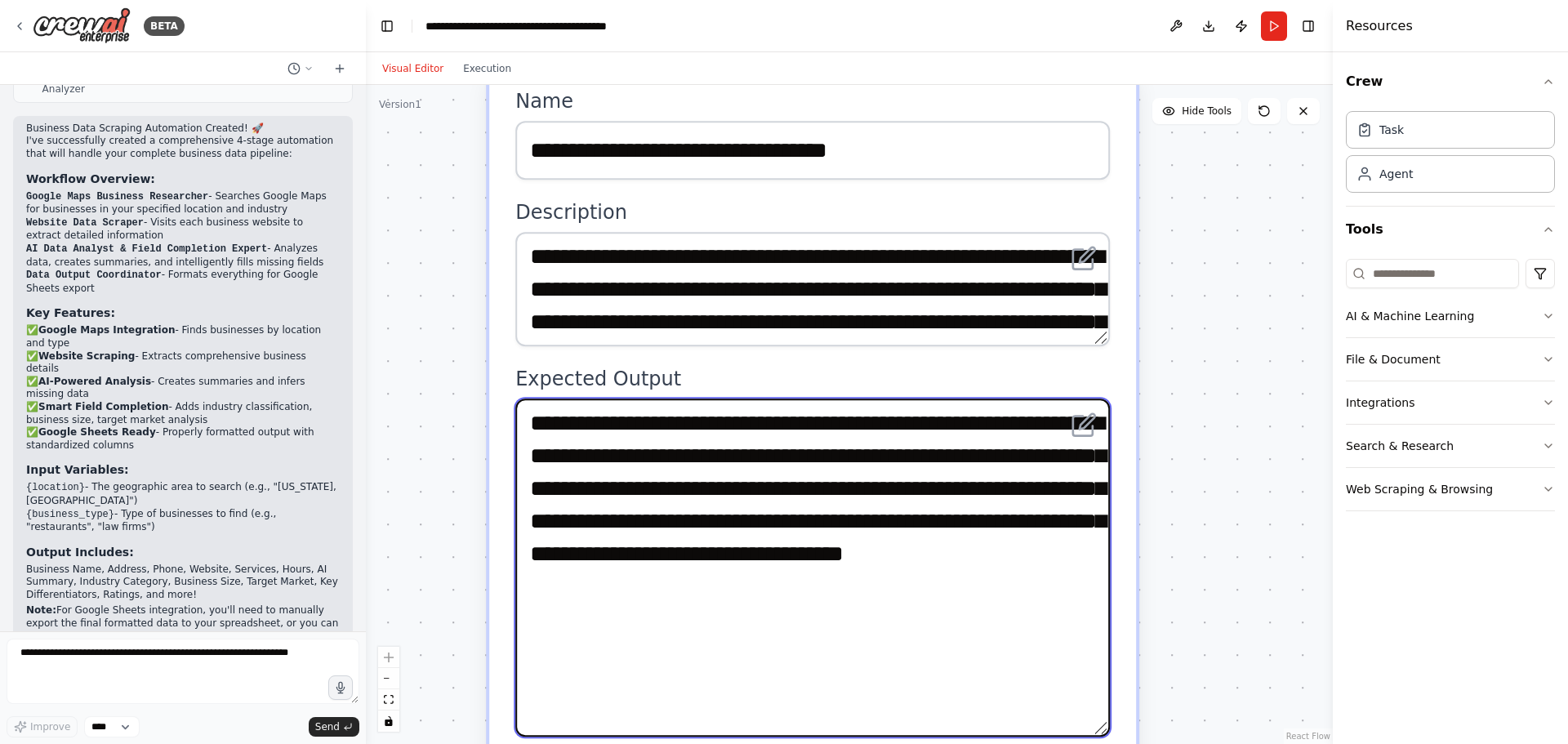
drag, startPoint x: 1099, startPoint y: 510, endPoint x: 1101, endPoint y: 748, distance: 238.0
click at [1101, 743] on html "BETA i want scraper that is analysis all extract data and add missing data file…" at bounding box center [784, 372] width 1568 height 744
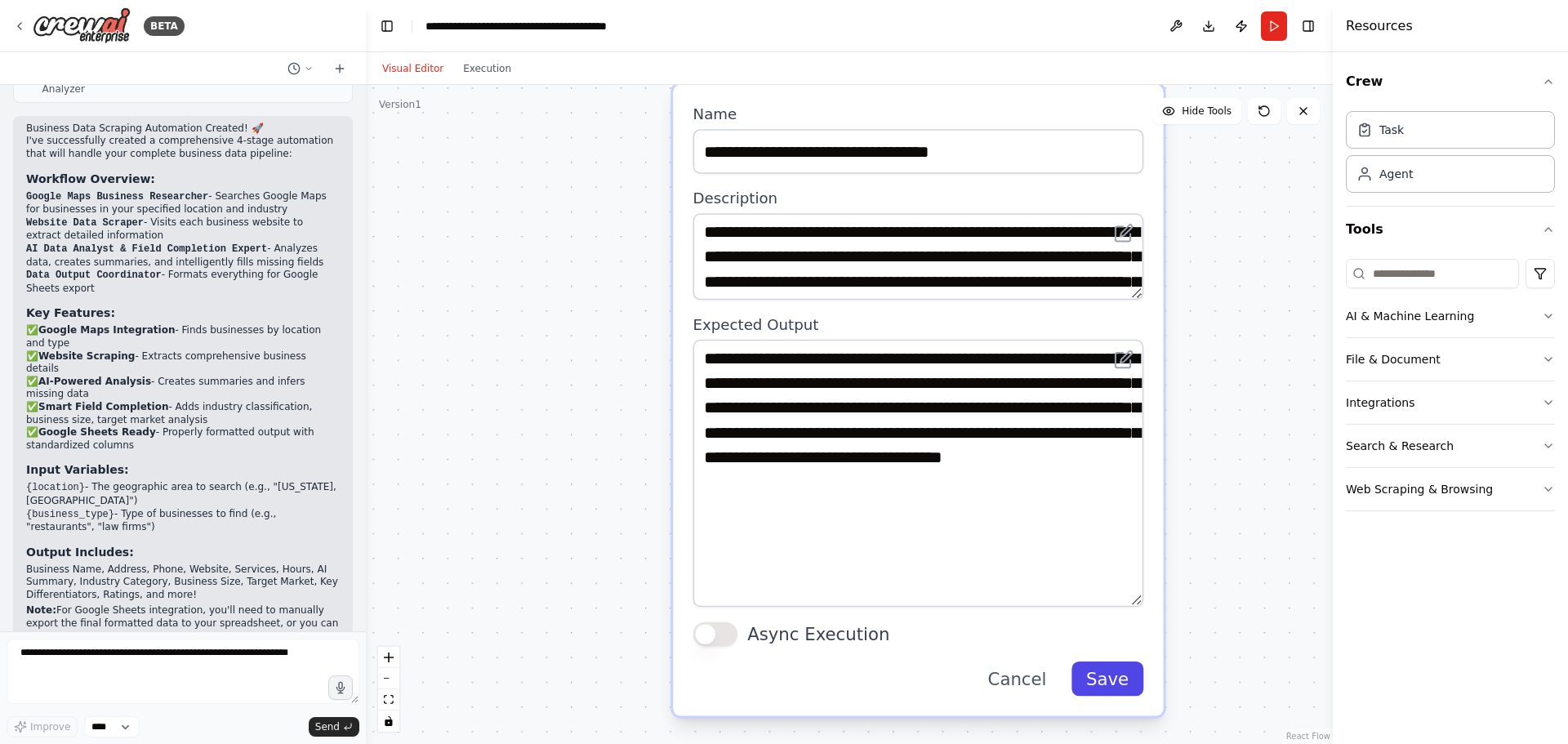
click at [1120, 684] on button "Save" at bounding box center [1107, 678] width 72 height 34
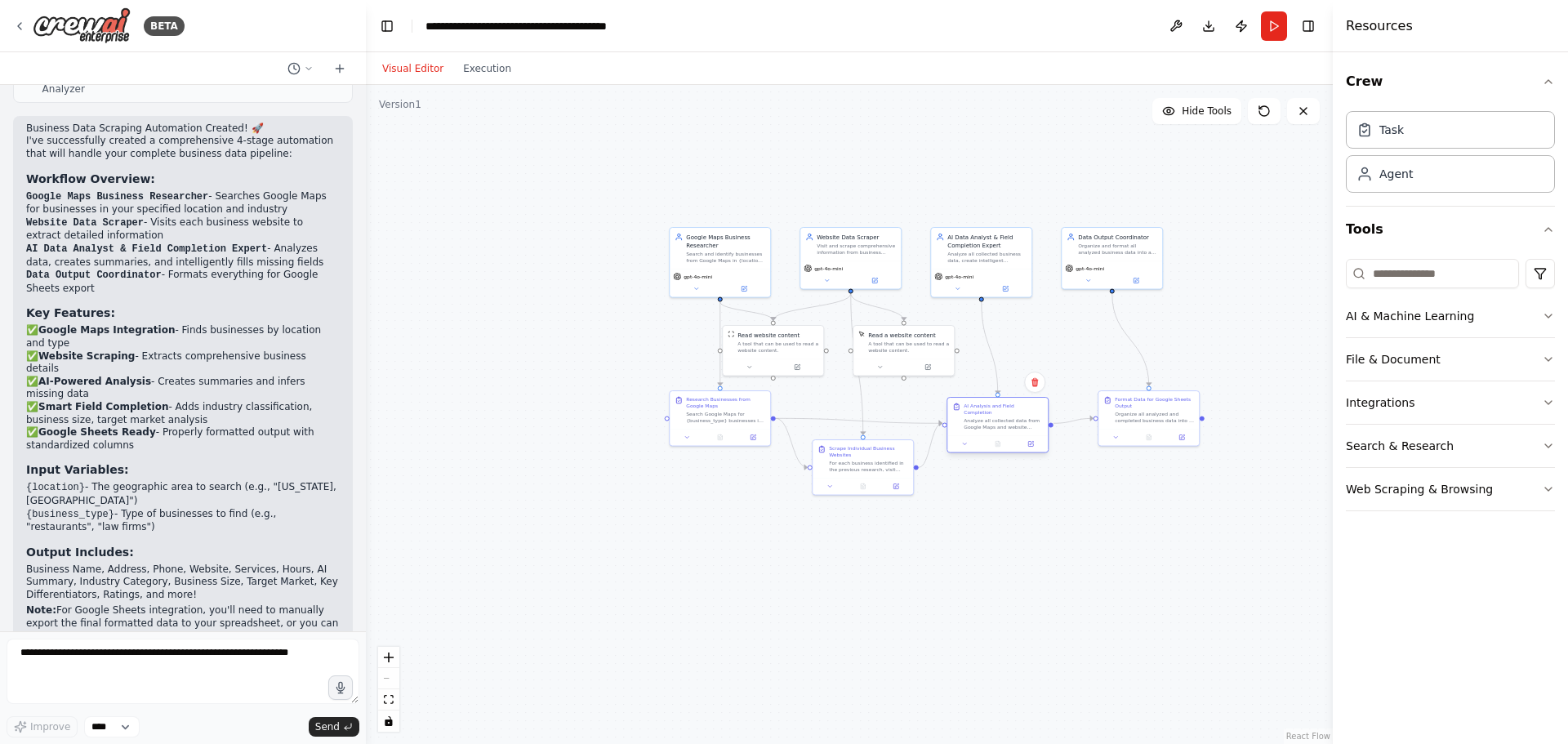
drag, startPoint x: 1006, startPoint y: 420, endPoint x: 1002, endPoint y: 429, distance: 9.8
click at [1002, 429] on div "AI Analysis and Field Completion Analyze all collected data from Google Maps an…" at bounding box center [997, 425] width 102 height 56
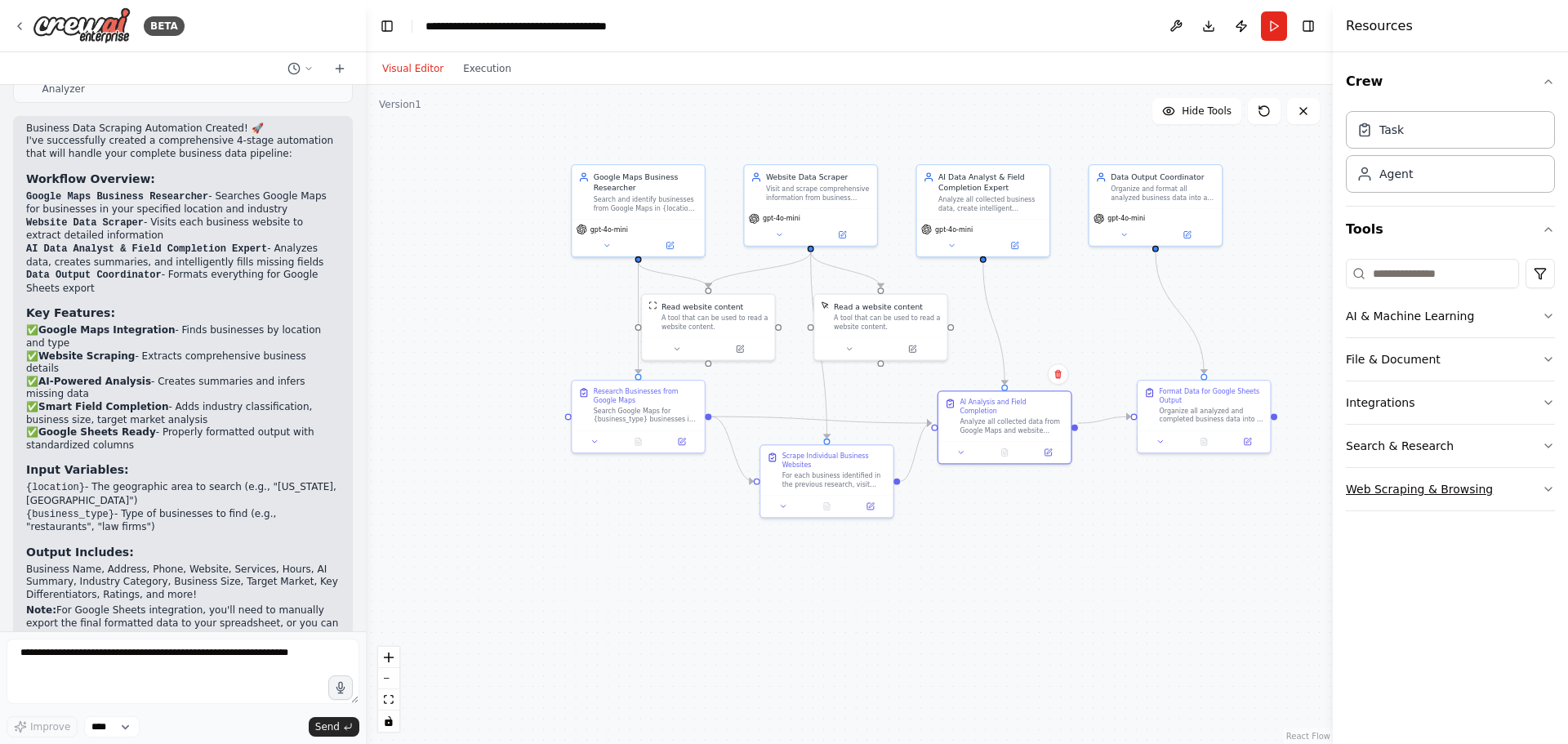
click at [1436, 486] on button "Web Scraping & Browsing" at bounding box center [1450, 489] width 209 height 43
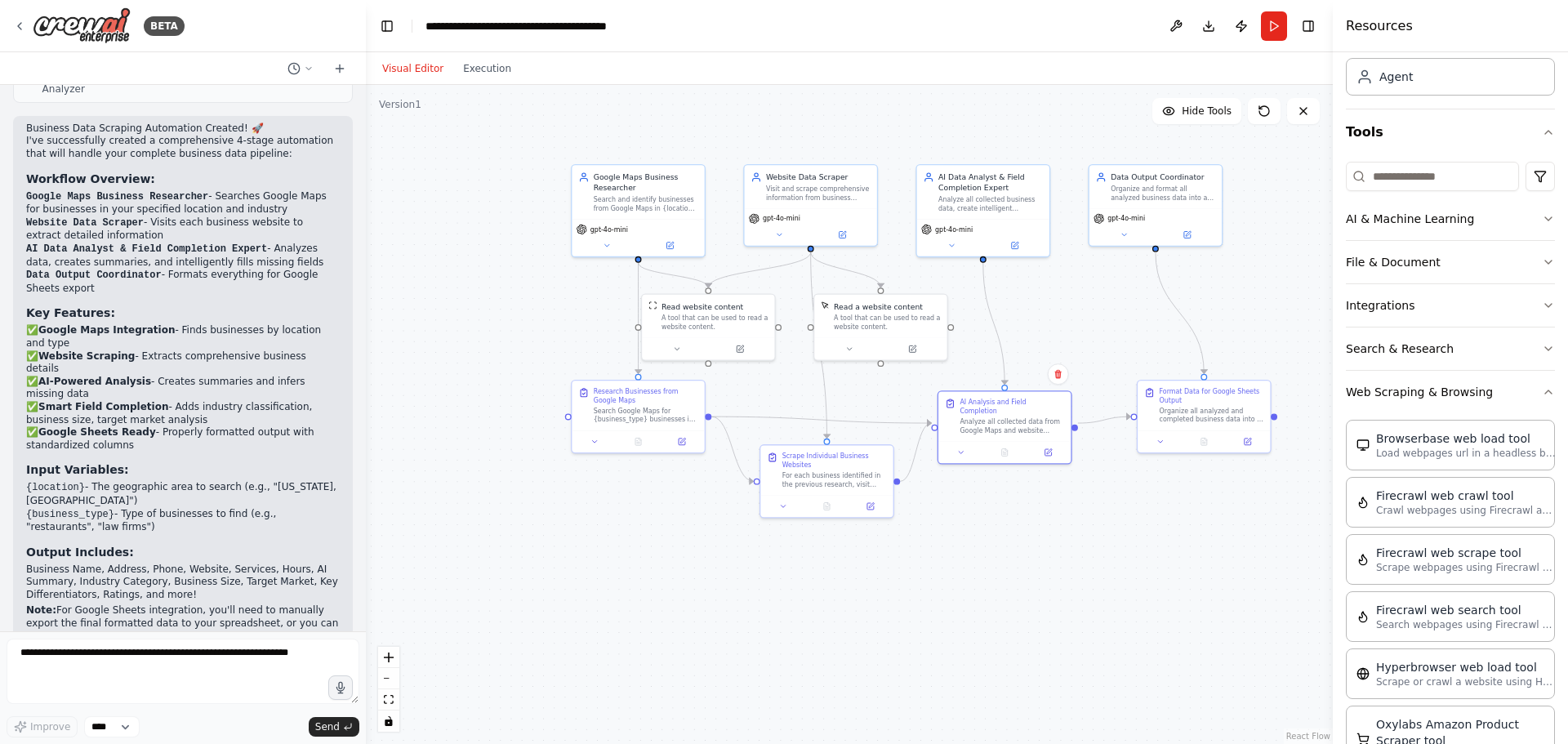
scroll to position [82, 0]
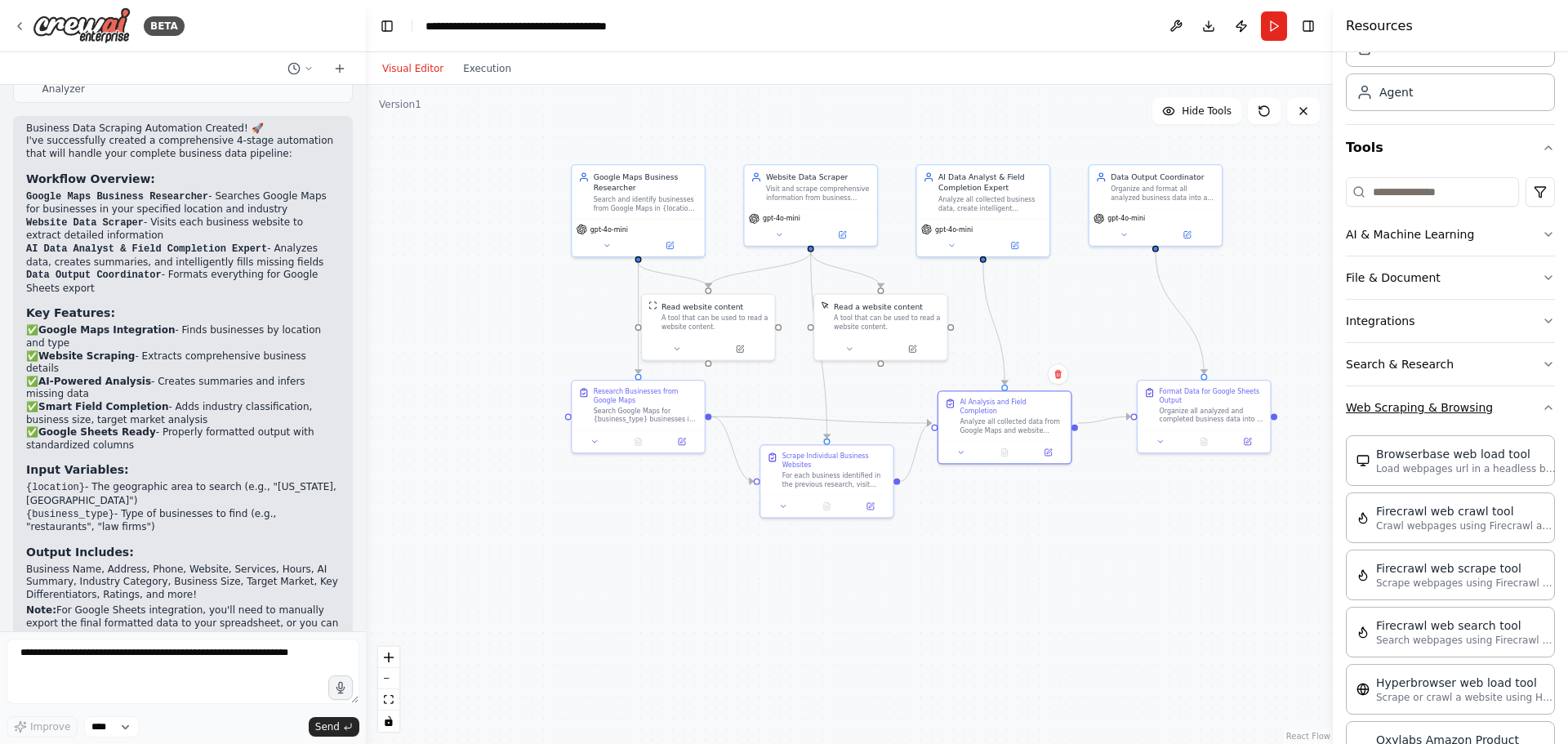
click at [1436, 410] on button "Web Scraping & Browsing" at bounding box center [1450, 407] width 209 height 43
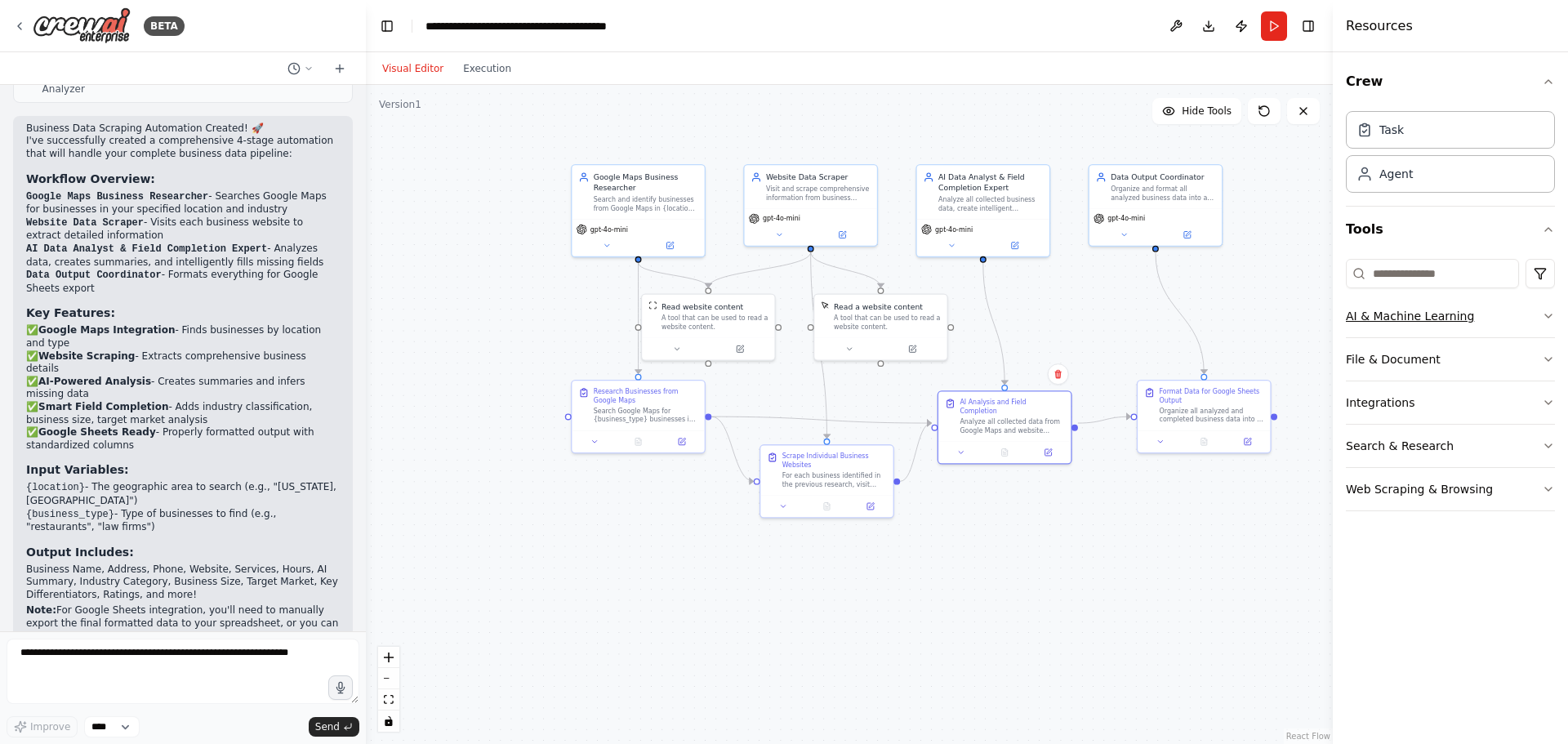
click at [1405, 318] on button "AI & Machine Learning" at bounding box center [1450, 316] width 209 height 43
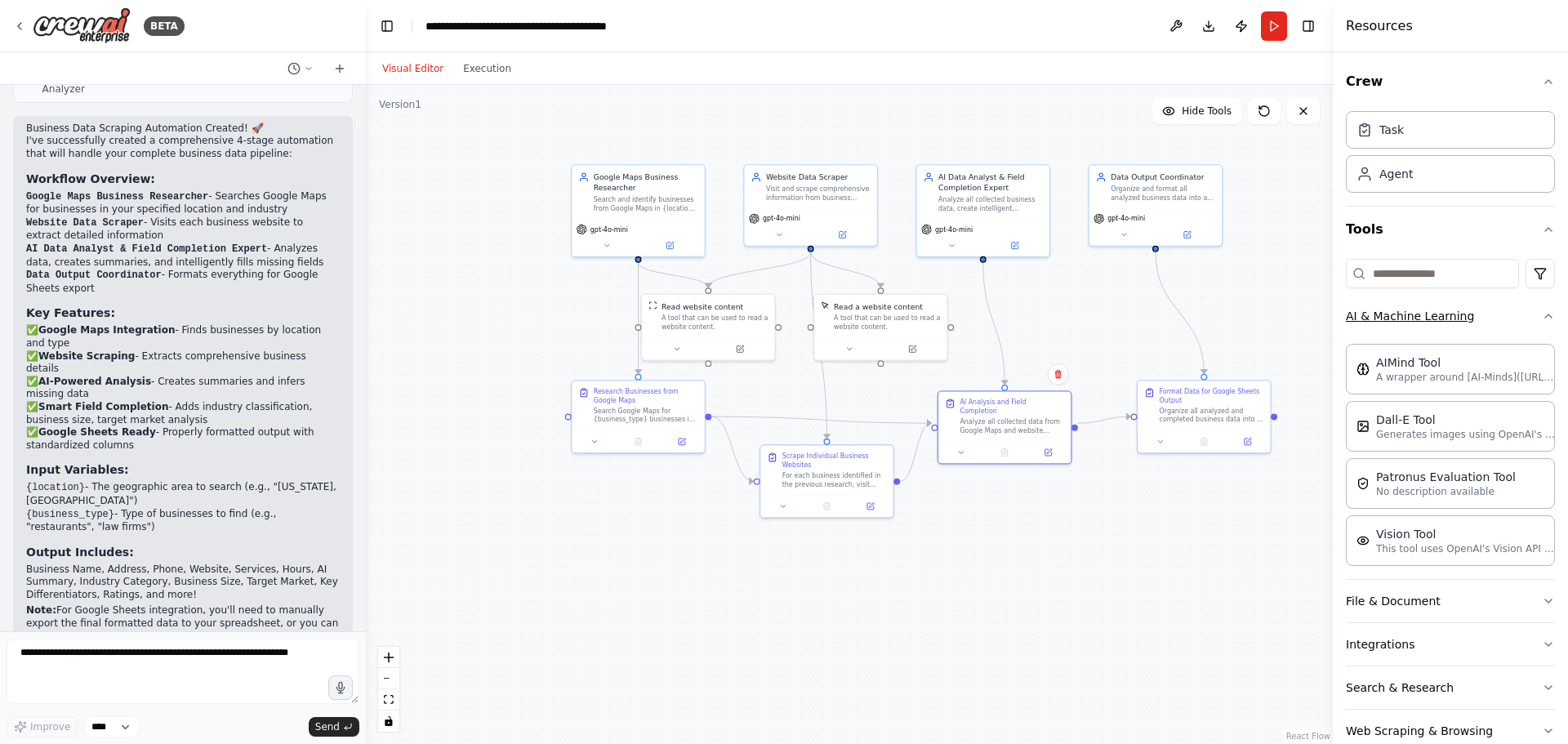
click at [1405, 318] on button "AI & Machine Learning" at bounding box center [1450, 316] width 209 height 43
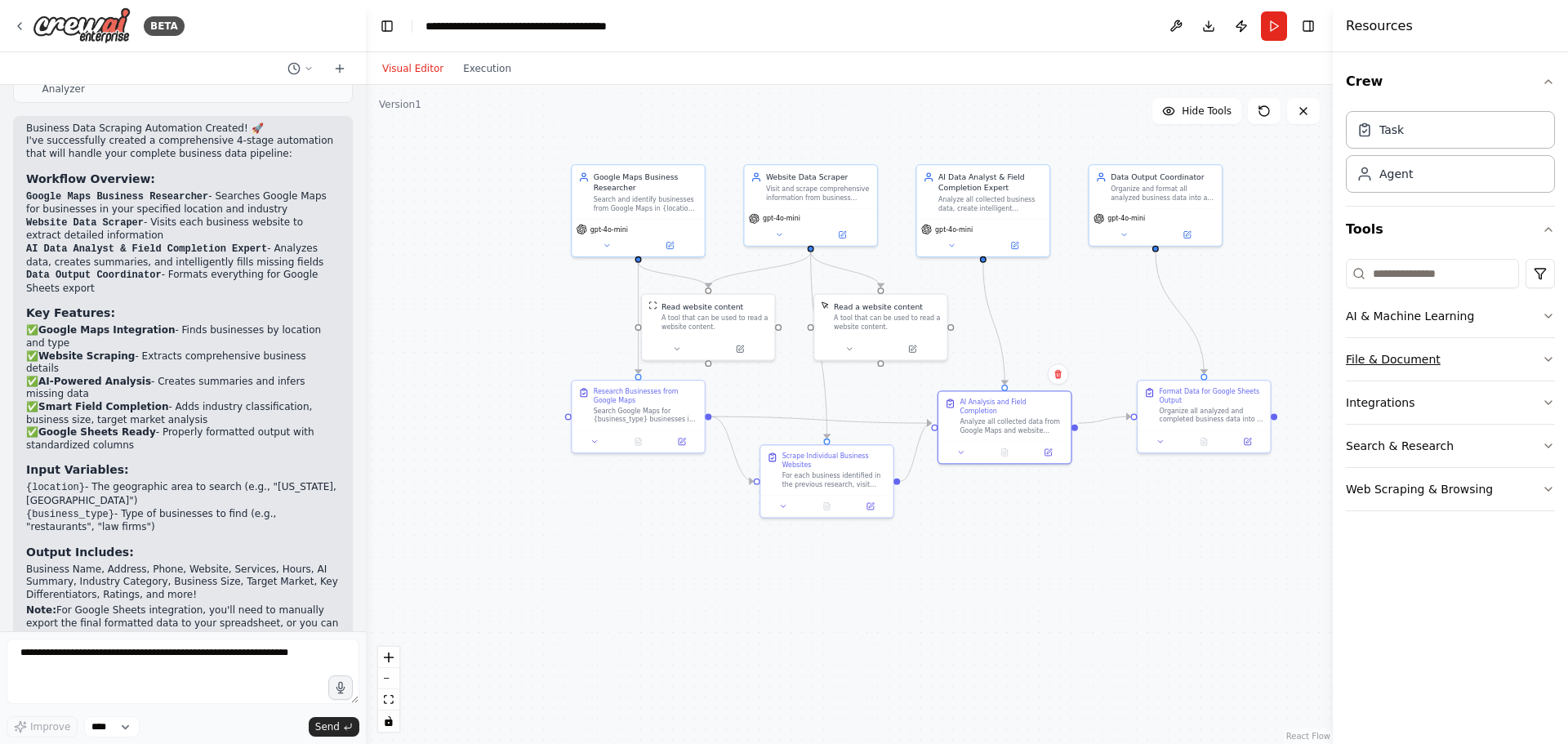
click at [1400, 368] on button "File & Document" at bounding box center [1450, 360] width 209 height 43
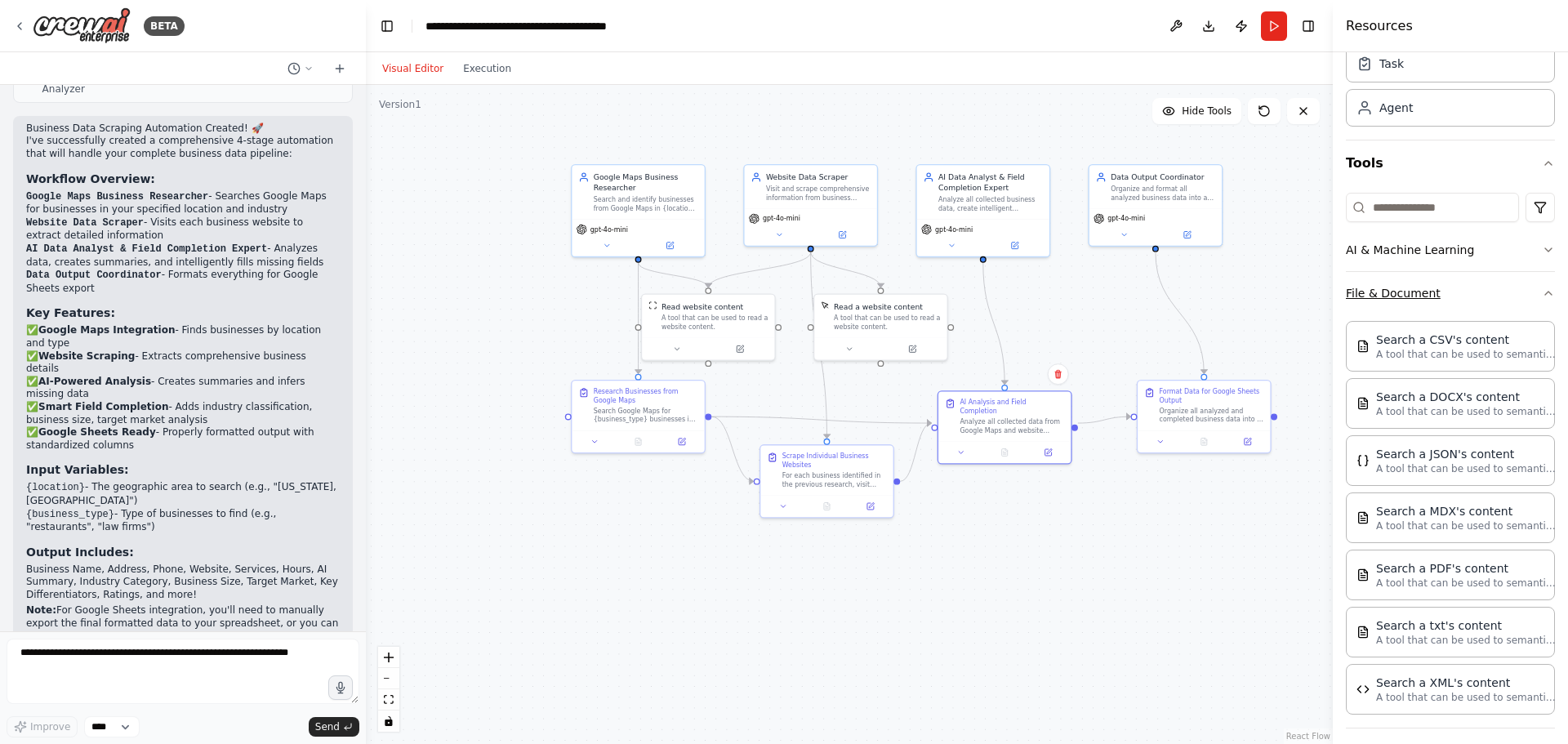
scroll to position [43, 0]
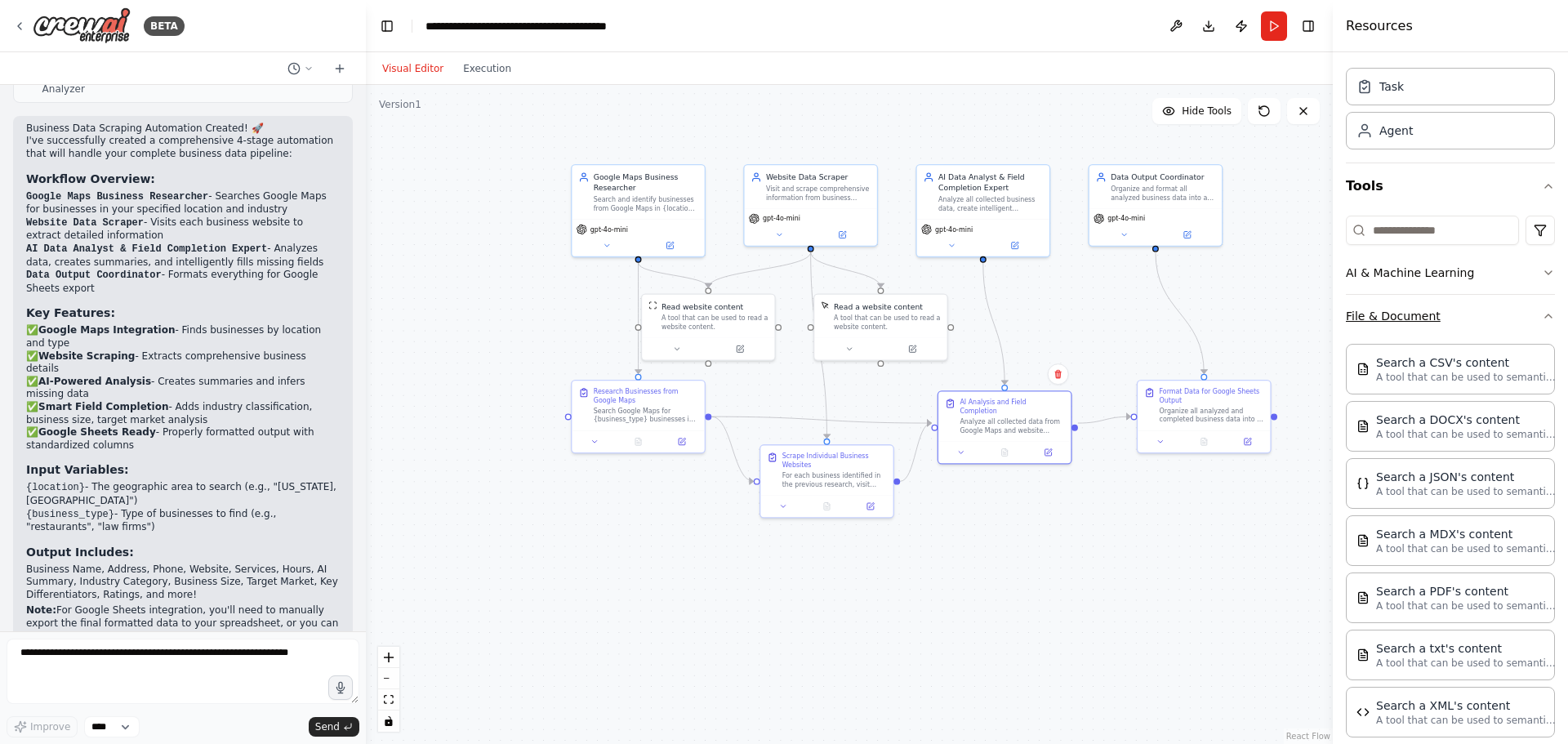
click at [1405, 319] on button "File & Document" at bounding box center [1450, 316] width 209 height 43
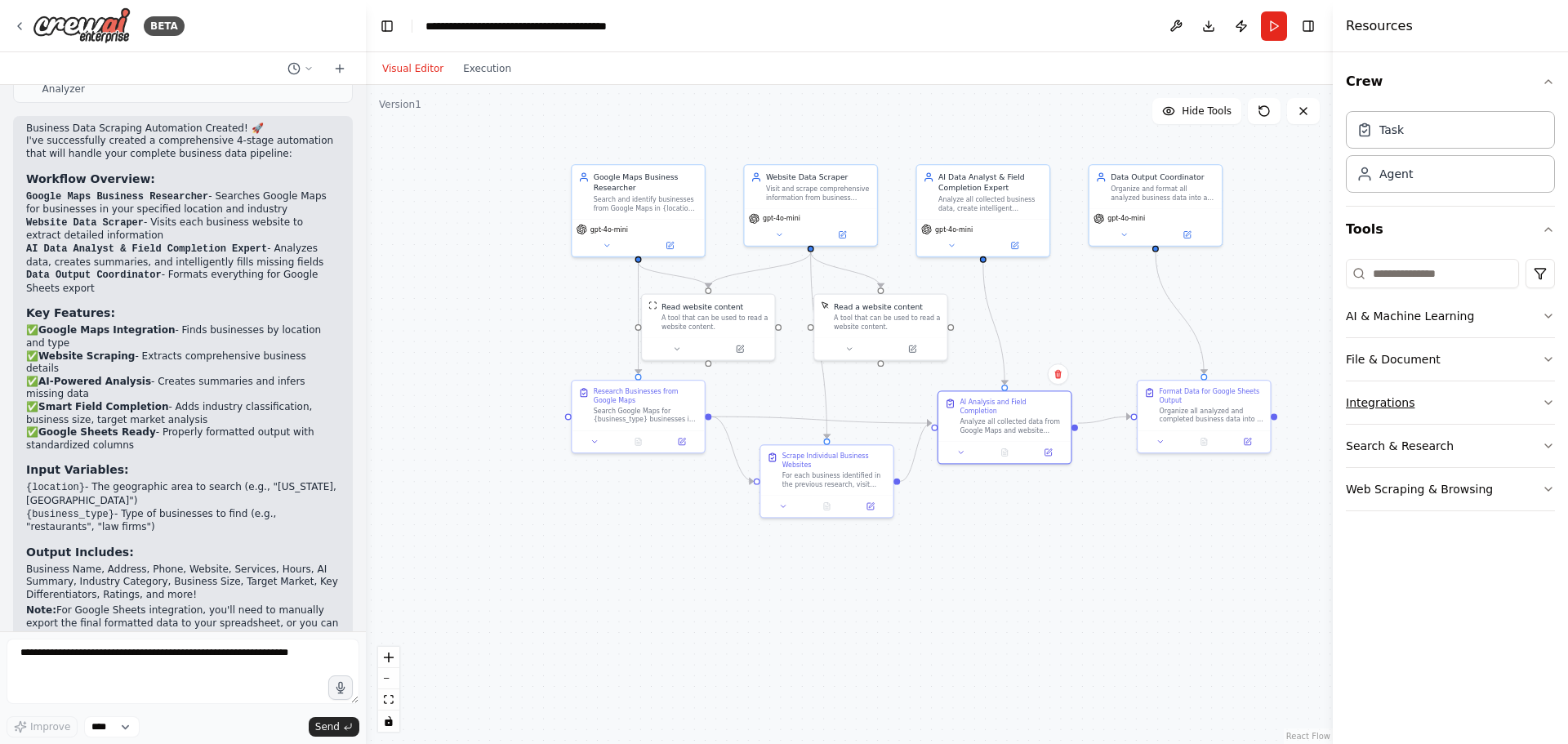
click at [1390, 399] on button "Integrations" at bounding box center [1450, 403] width 209 height 43
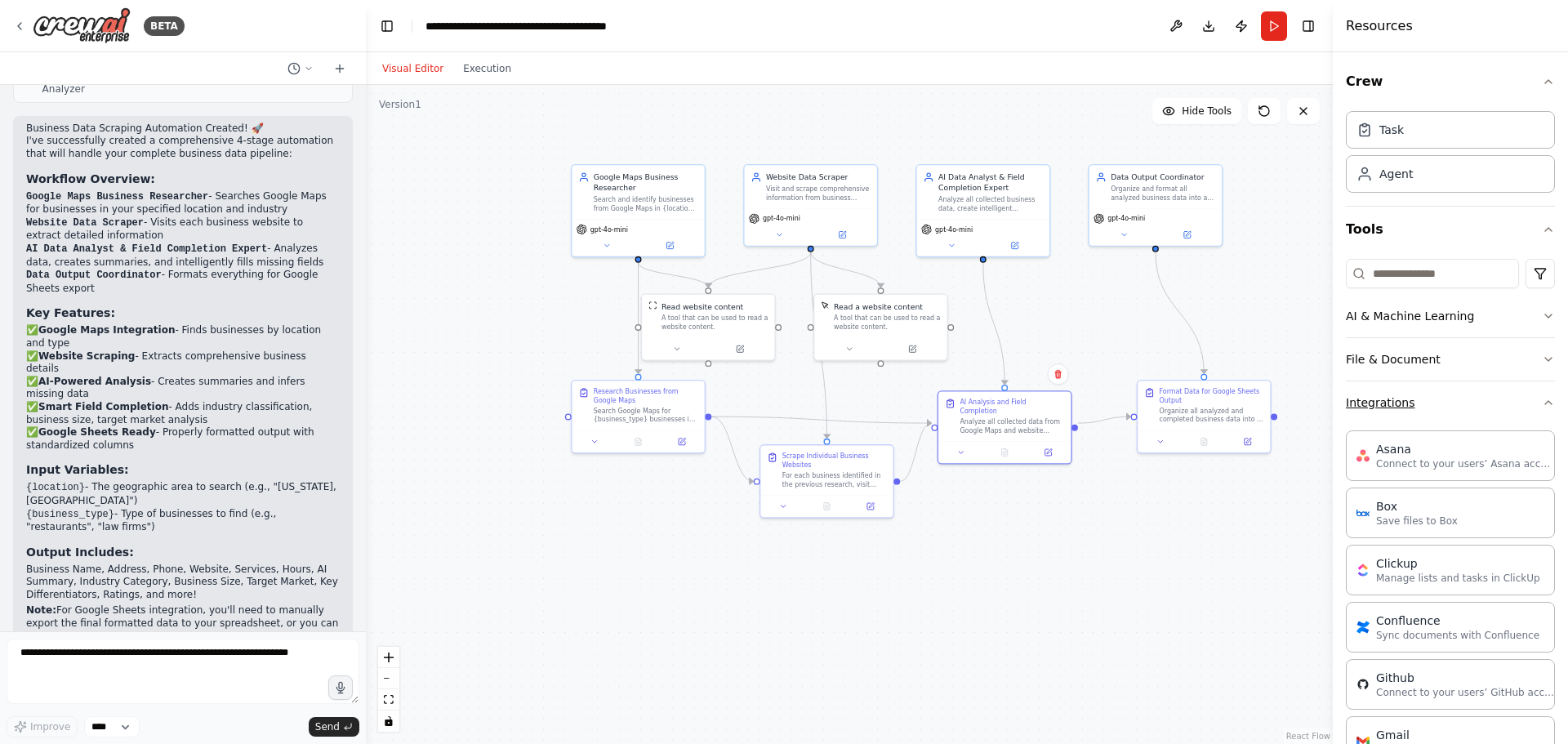
click at [1390, 399] on button "Integrations" at bounding box center [1450, 403] width 209 height 43
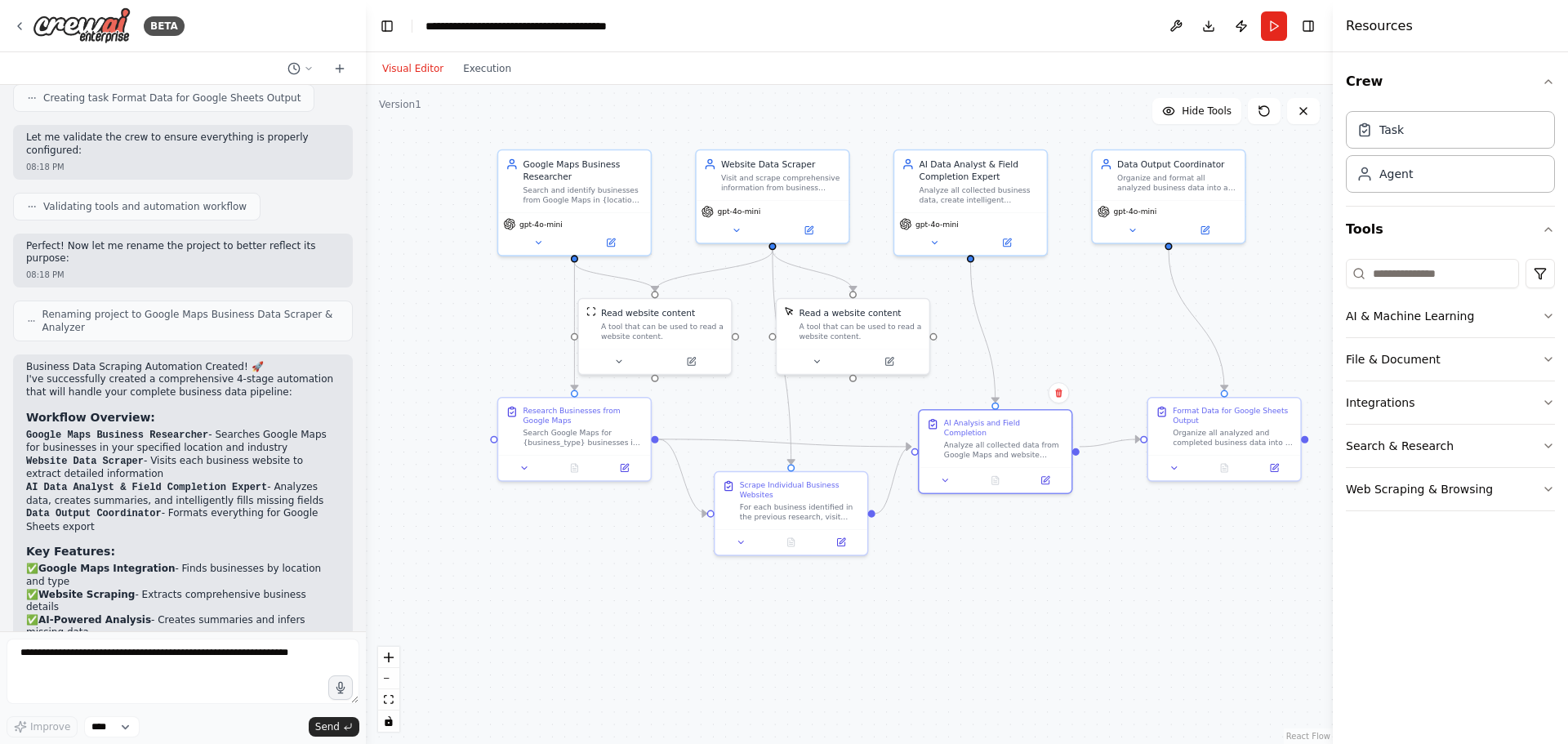
scroll to position [1114, 0]
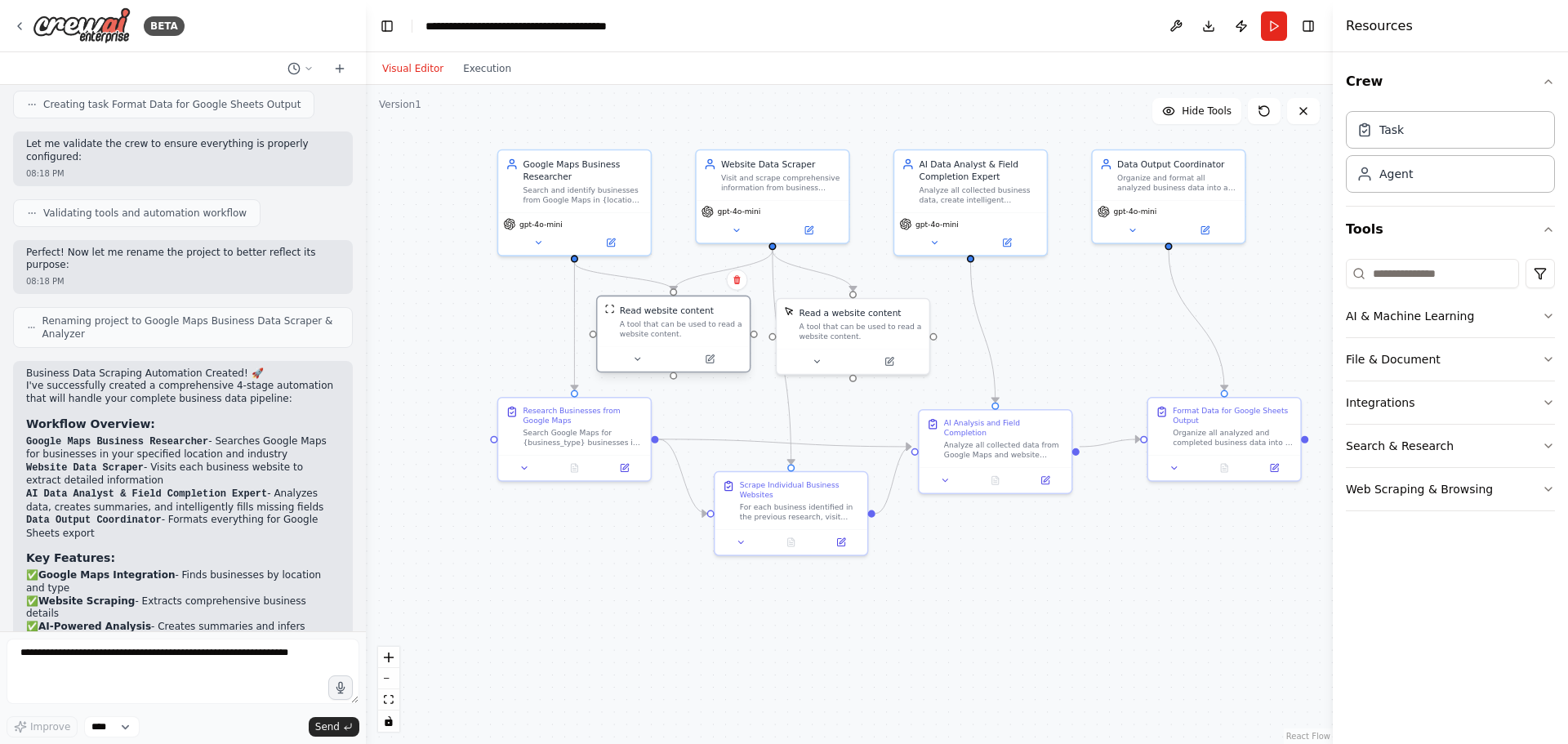
drag, startPoint x: 660, startPoint y: 335, endPoint x: 678, endPoint y: 338, distance: 18.2
click at [678, 338] on div "Read website content A tool that can be used to read a website content." at bounding box center [673, 321] width 152 height 49
drag, startPoint x: 868, startPoint y: 324, endPoint x: 890, endPoint y: 324, distance: 22.0
click at [890, 324] on div "A tool that can be used to read a website content." at bounding box center [879, 328] width 122 height 20
click at [569, 186] on div "Search and identify businesses from Google Maps in {location} for {business_typ…" at bounding box center [583, 192] width 120 height 20
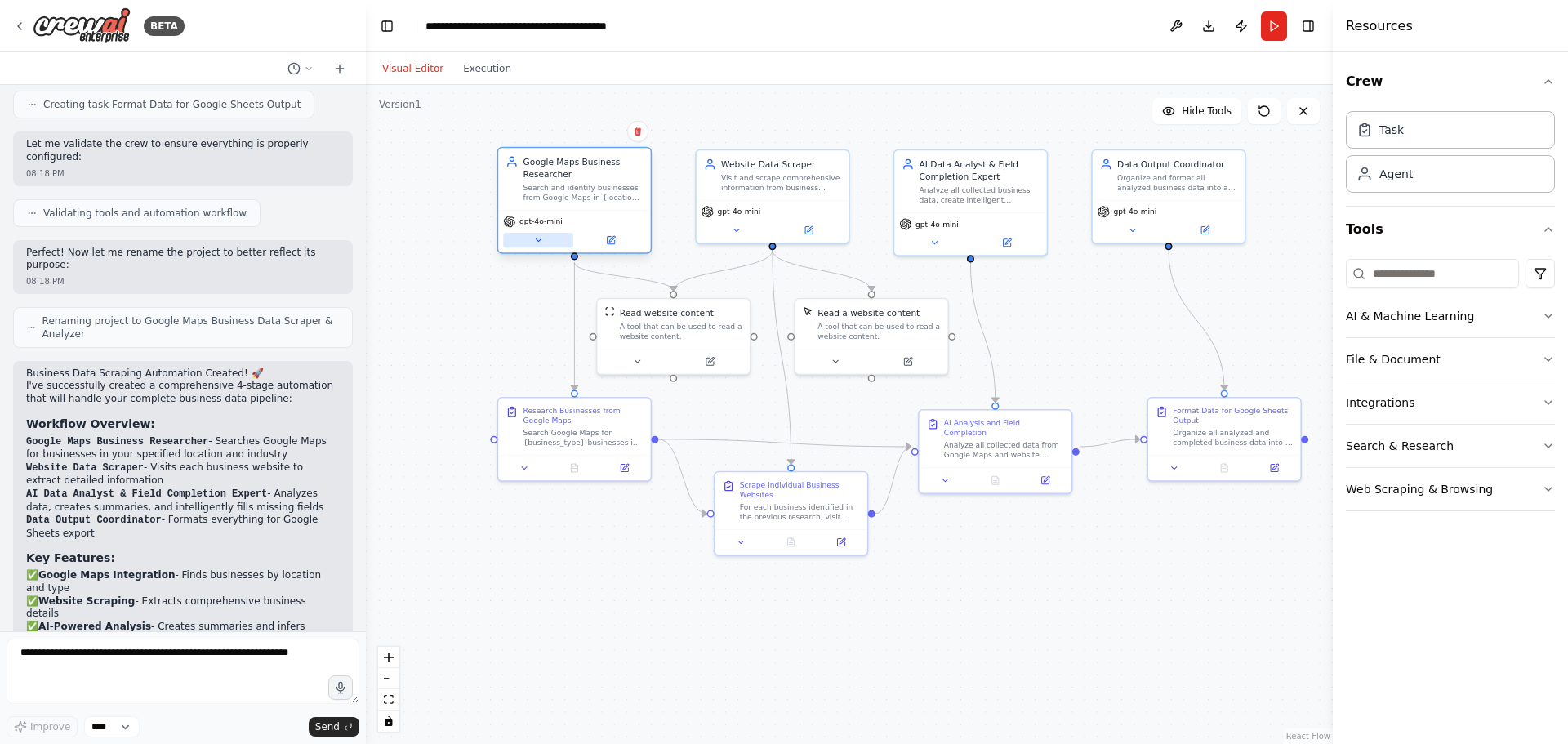
click at [541, 247] on button at bounding box center [537, 241] width 70 height 15
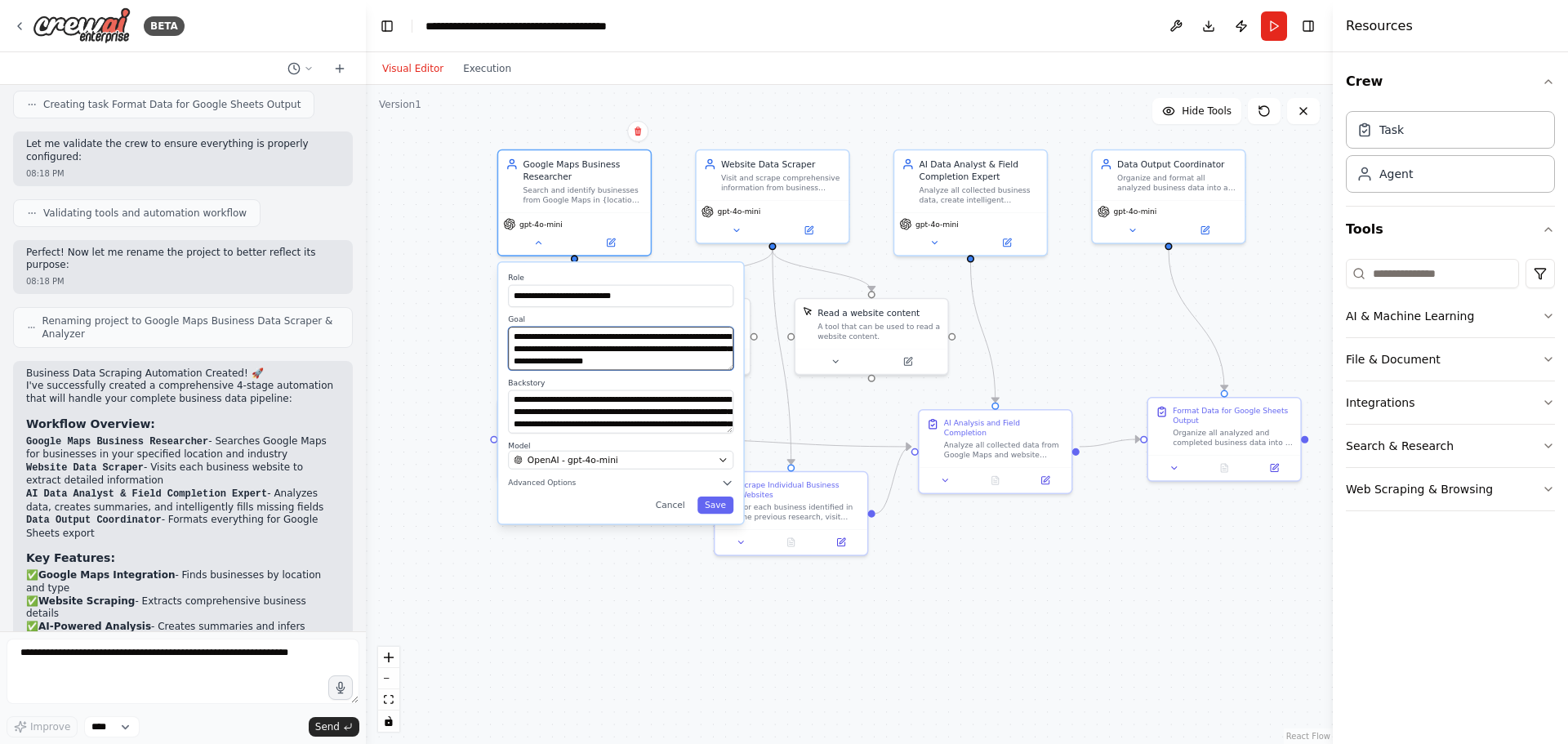
drag, startPoint x: 723, startPoint y: 368, endPoint x: 725, endPoint y: 390, distance: 22.1
click at [725, 390] on div "**********" at bounding box center [620, 393] width 245 height 261
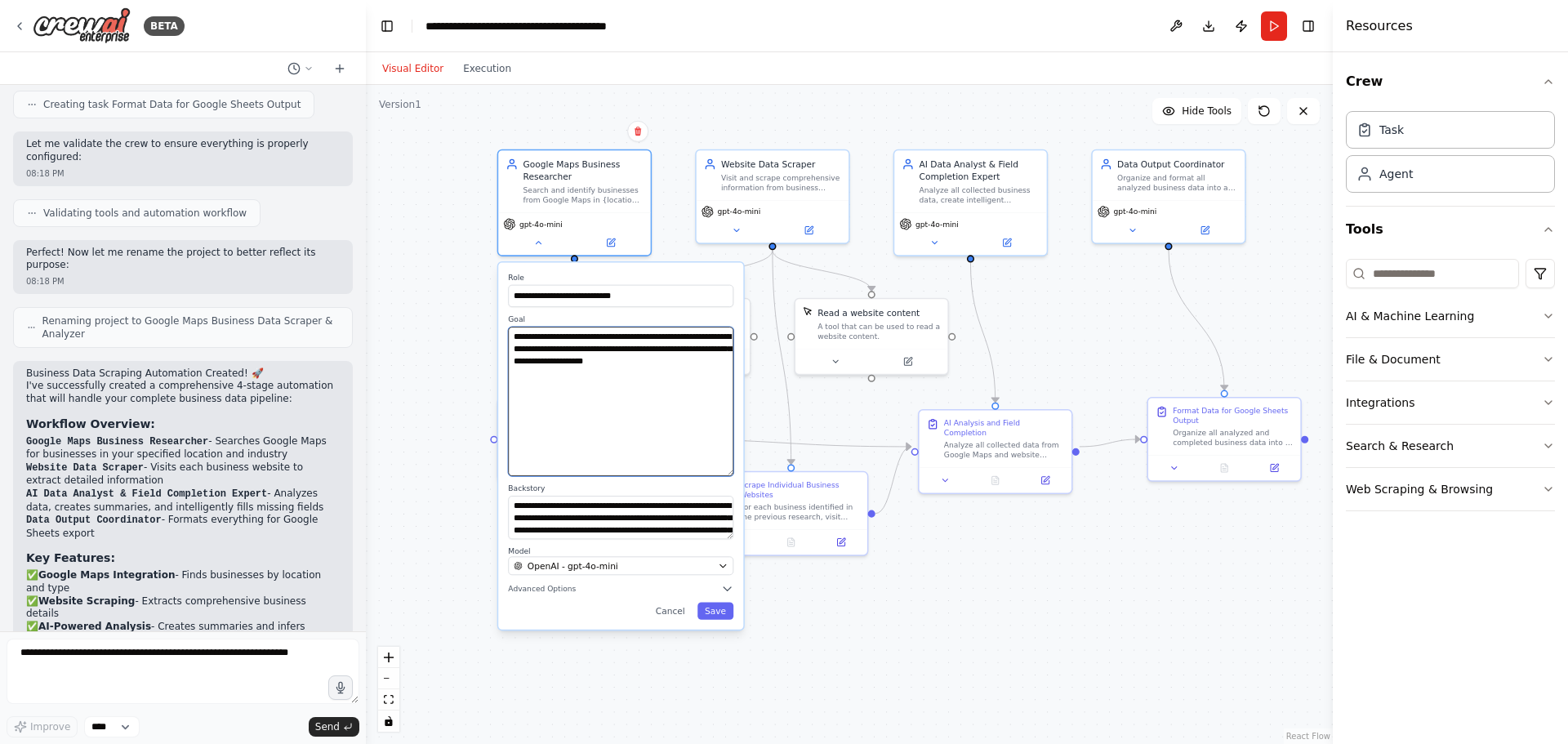
drag, startPoint x: 725, startPoint y: 368, endPoint x: 717, endPoint y: 475, distance: 107.3
click at [717, 475] on textarea "**********" at bounding box center [621, 401] width 226 height 149
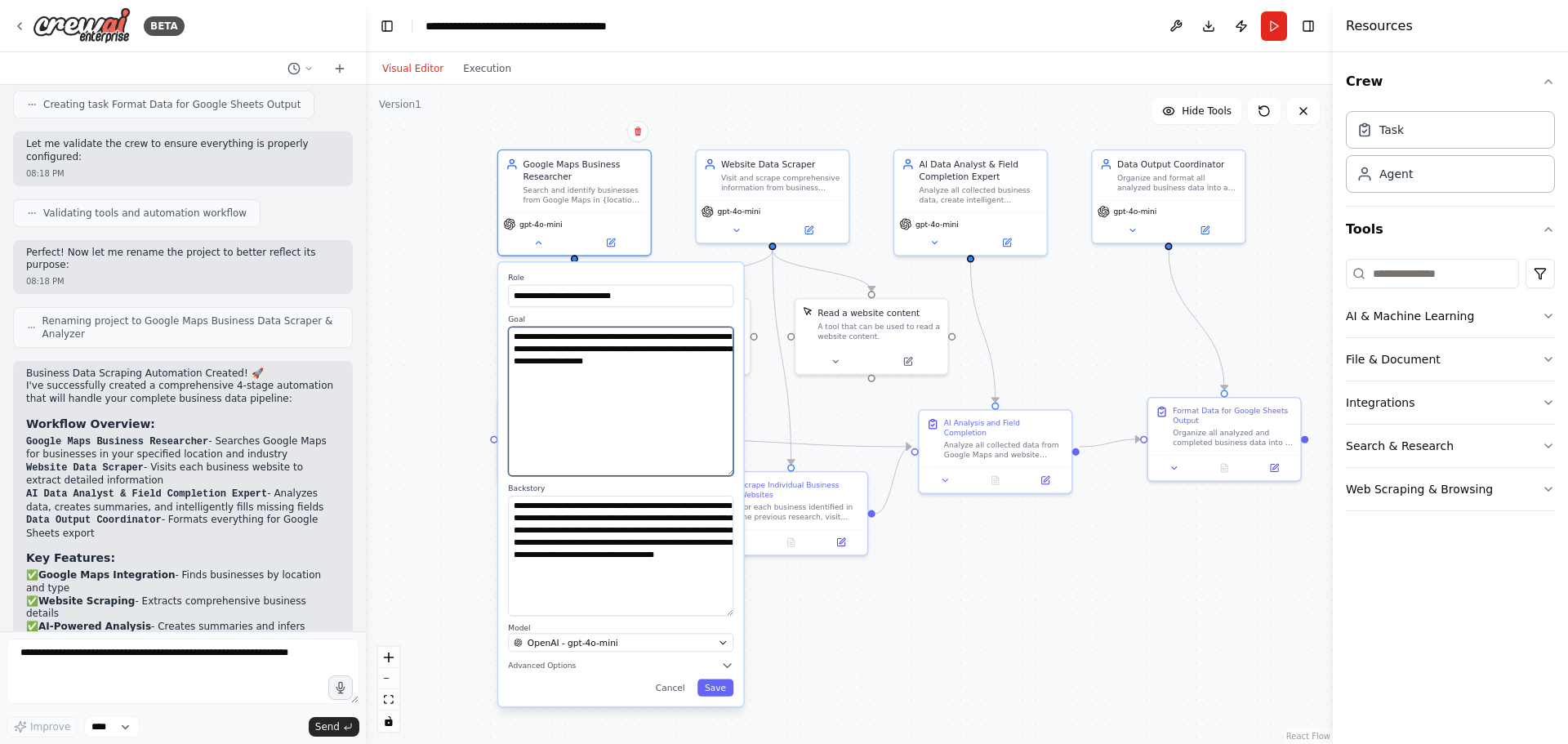
drag, startPoint x: 728, startPoint y: 571, endPoint x: 728, endPoint y: 612, distance: 41.0
click at [728, 612] on textarea "**********" at bounding box center [621, 556] width 226 height 120
click at [578, 667] on button "Advanced Options" at bounding box center [621, 665] width 226 height 12
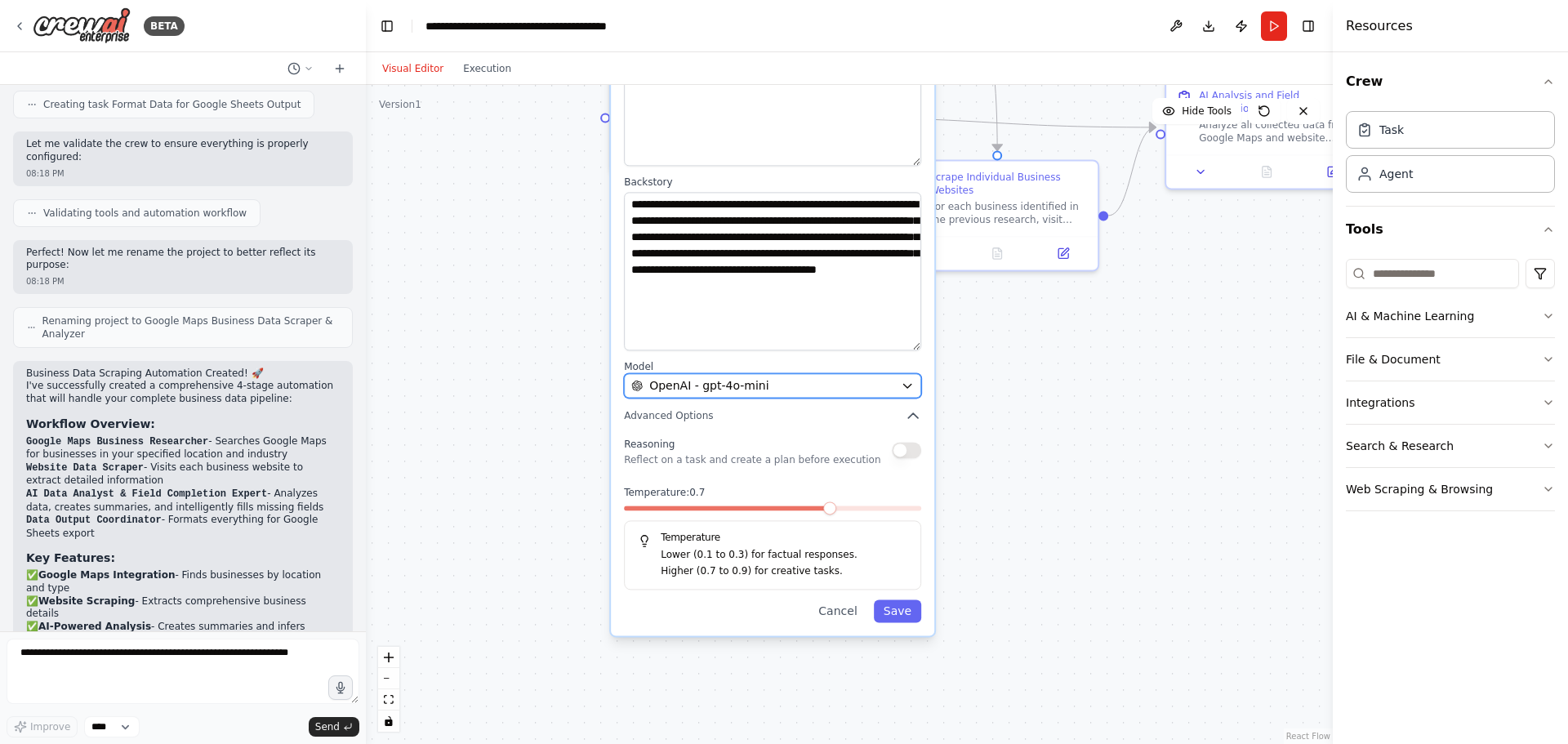
click at [798, 391] on div "OpenAI - gpt-4o-mini" at bounding box center [763, 386] width 263 height 17
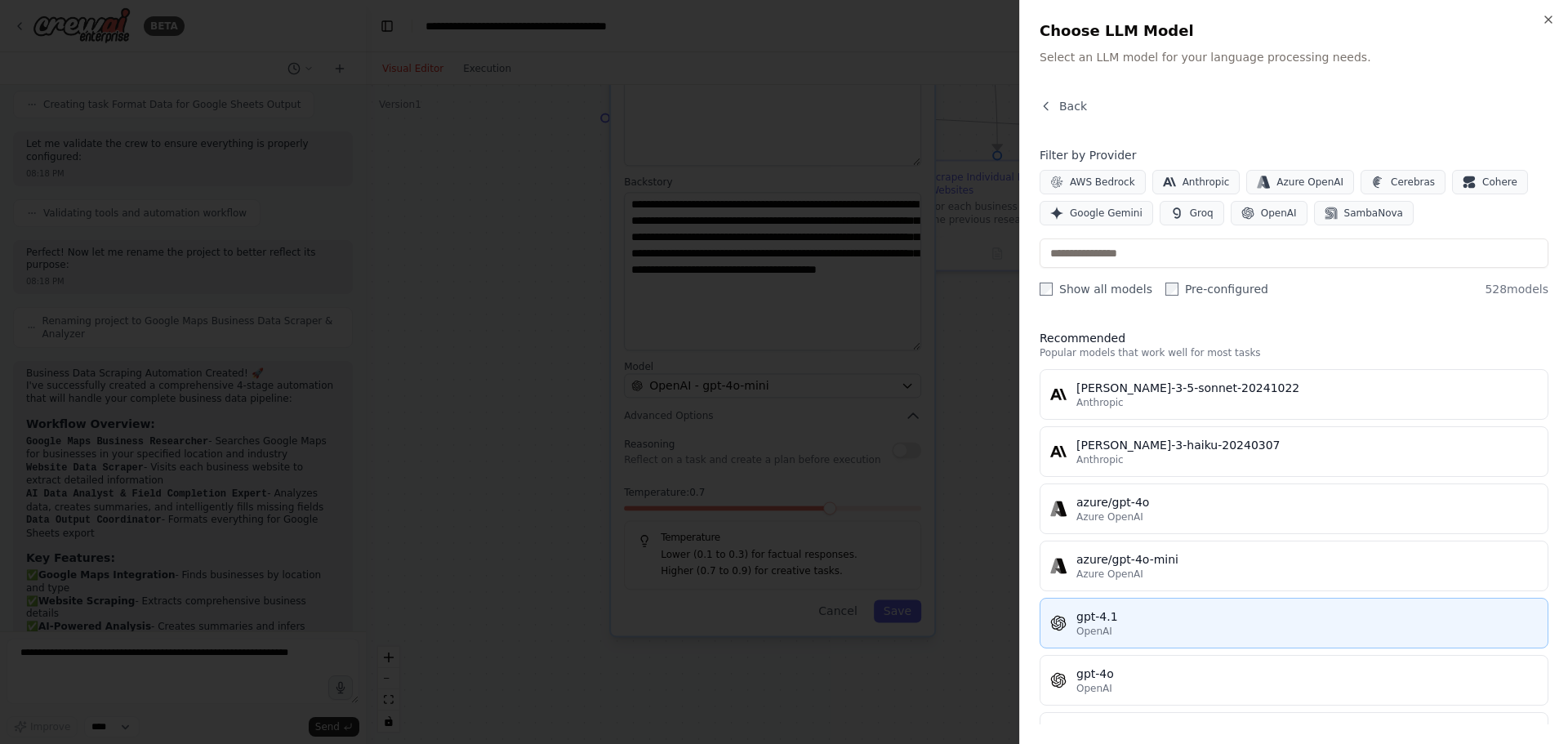
click at [1131, 627] on div "OpenAI" at bounding box center [1307, 631] width 462 height 13
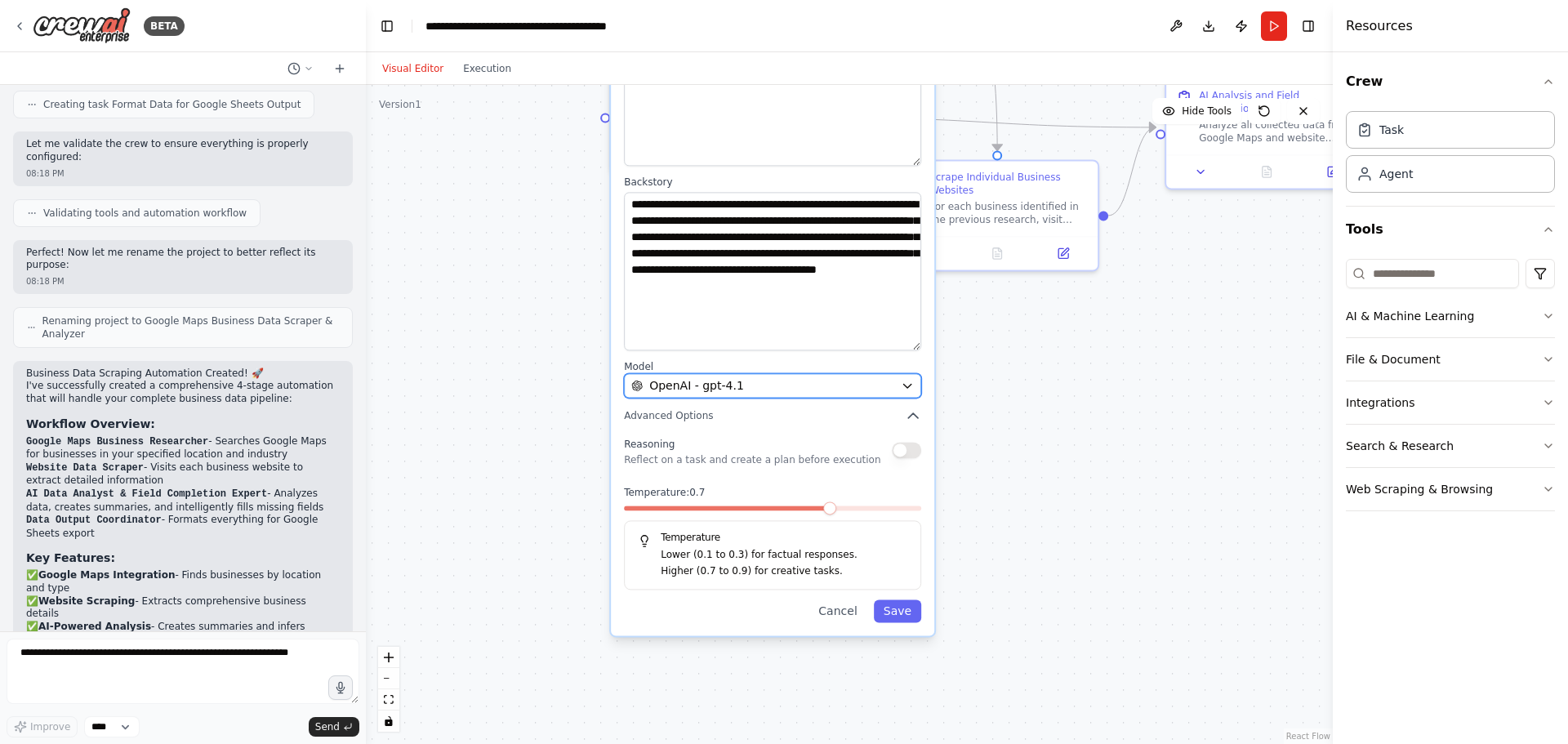
click at [781, 381] on div "OpenAI - gpt-4.1" at bounding box center [763, 386] width 263 height 17
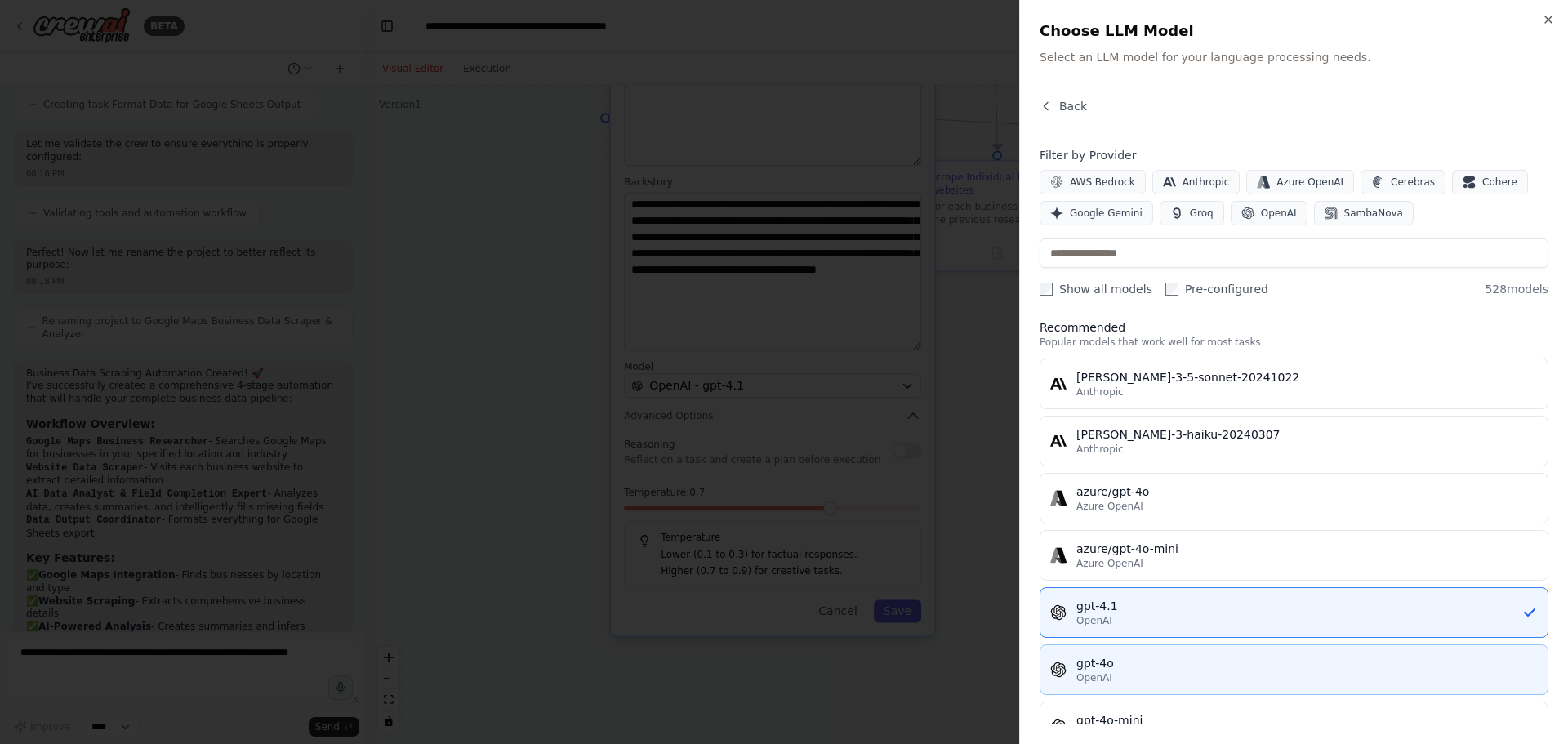
scroll to position [0, 0]
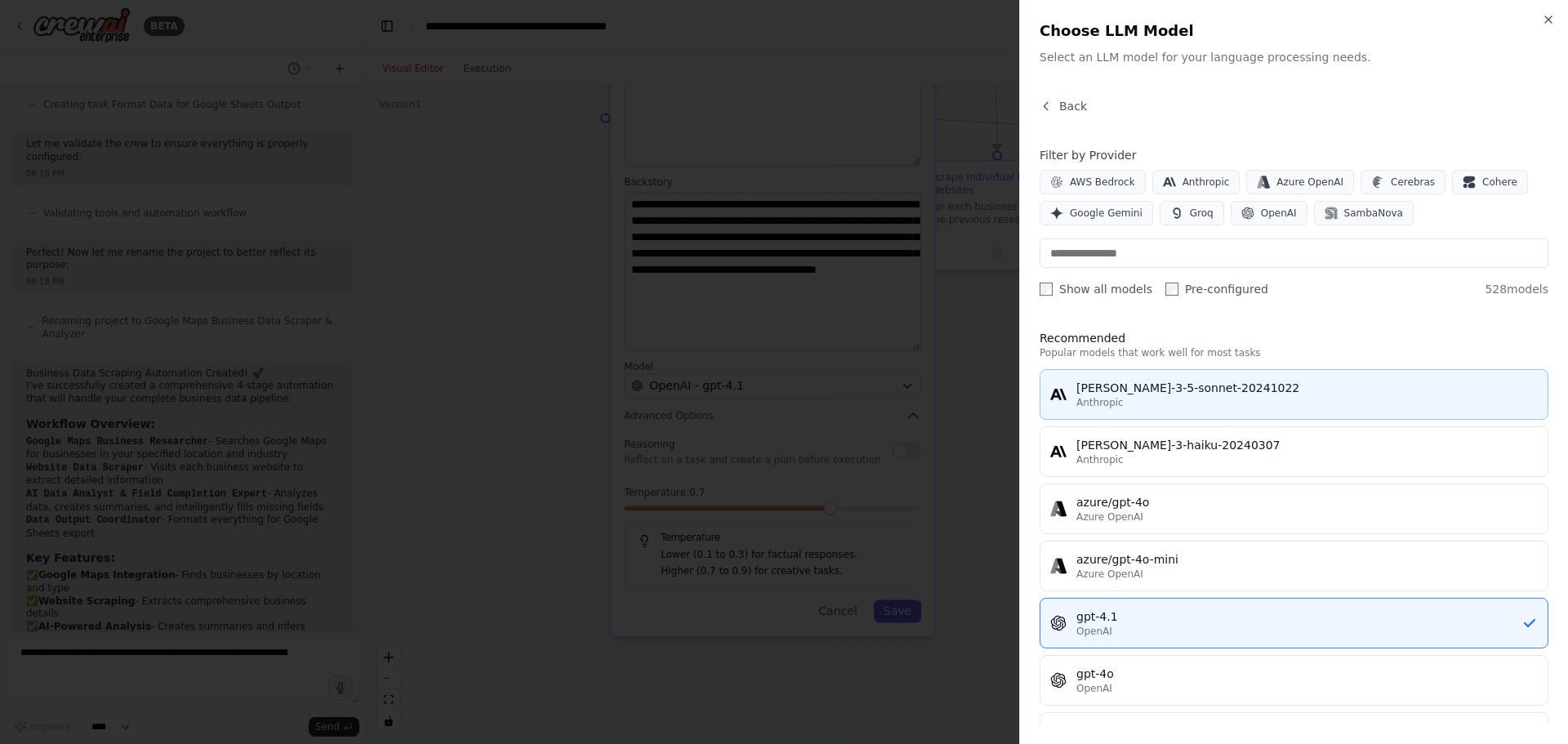
click at [1185, 391] on div "[PERSON_NAME]-3-5-sonnet-20241022" at bounding box center [1307, 388] width 462 height 17
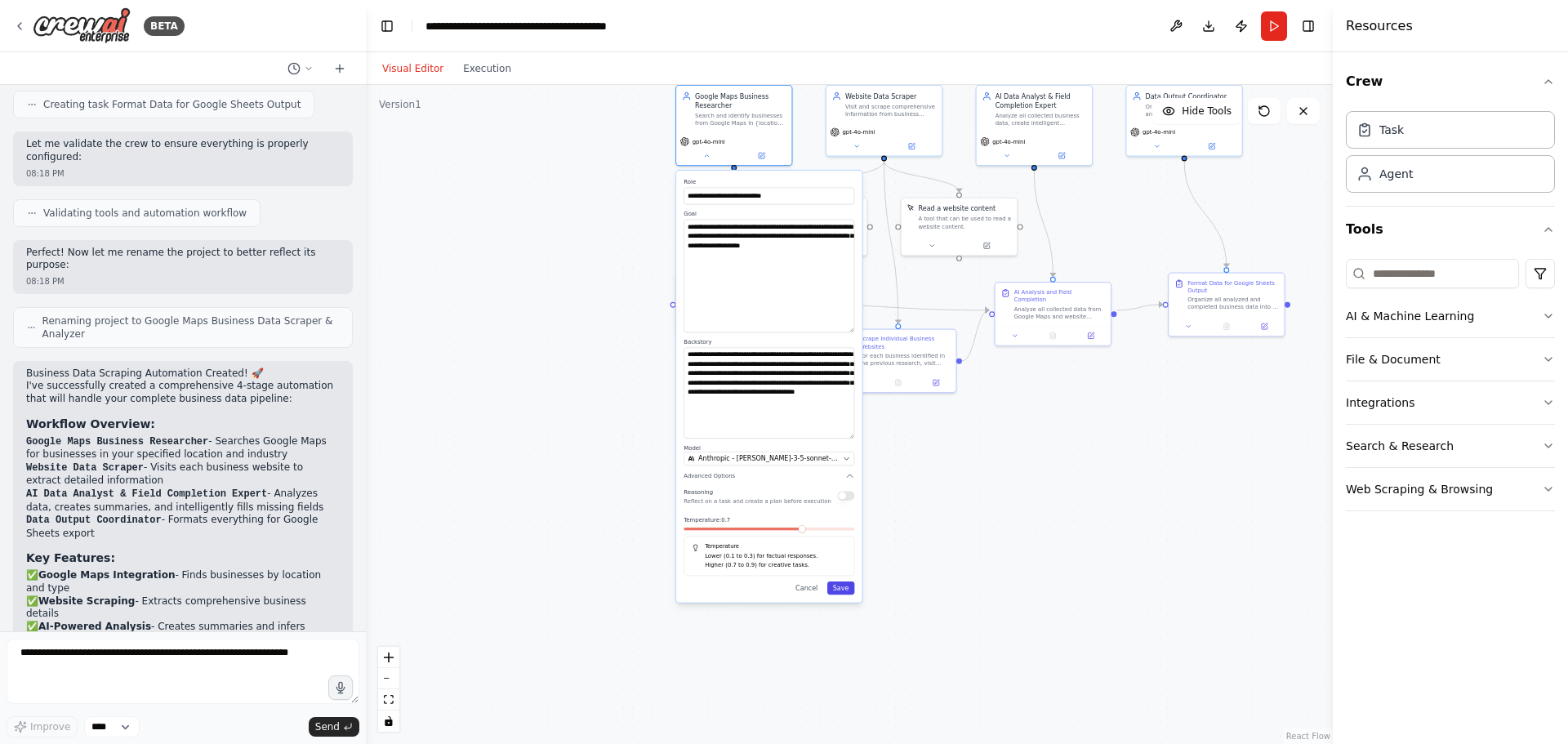
click at [848, 589] on button "Save" at bounding box center [841, 587] width 28 height 13
click at [844, 591] on button "Save" at bounding box center [841, 587] width 28 height 13
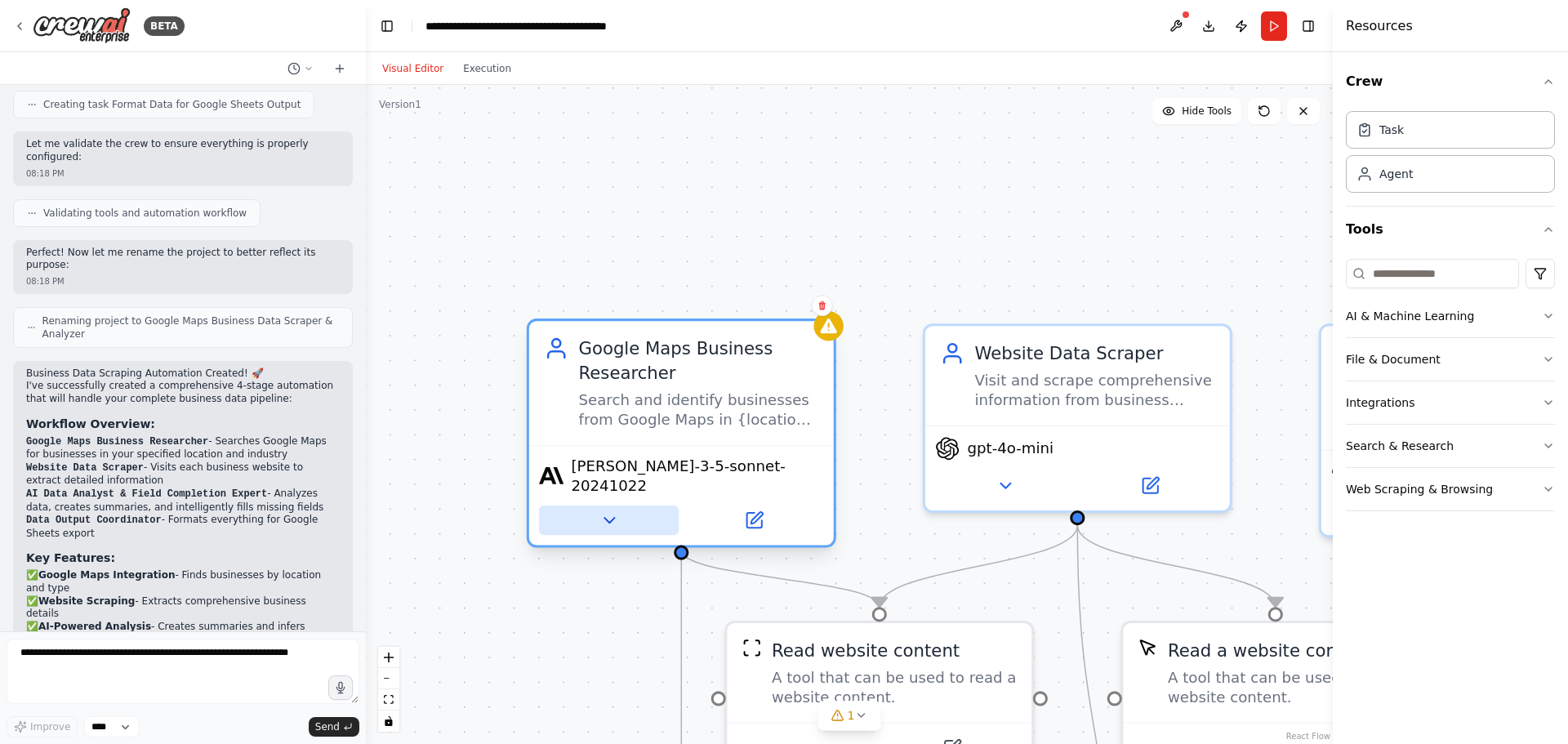
click at [608, 517] on icon at bounding box center [609, 519] width 10 height 5
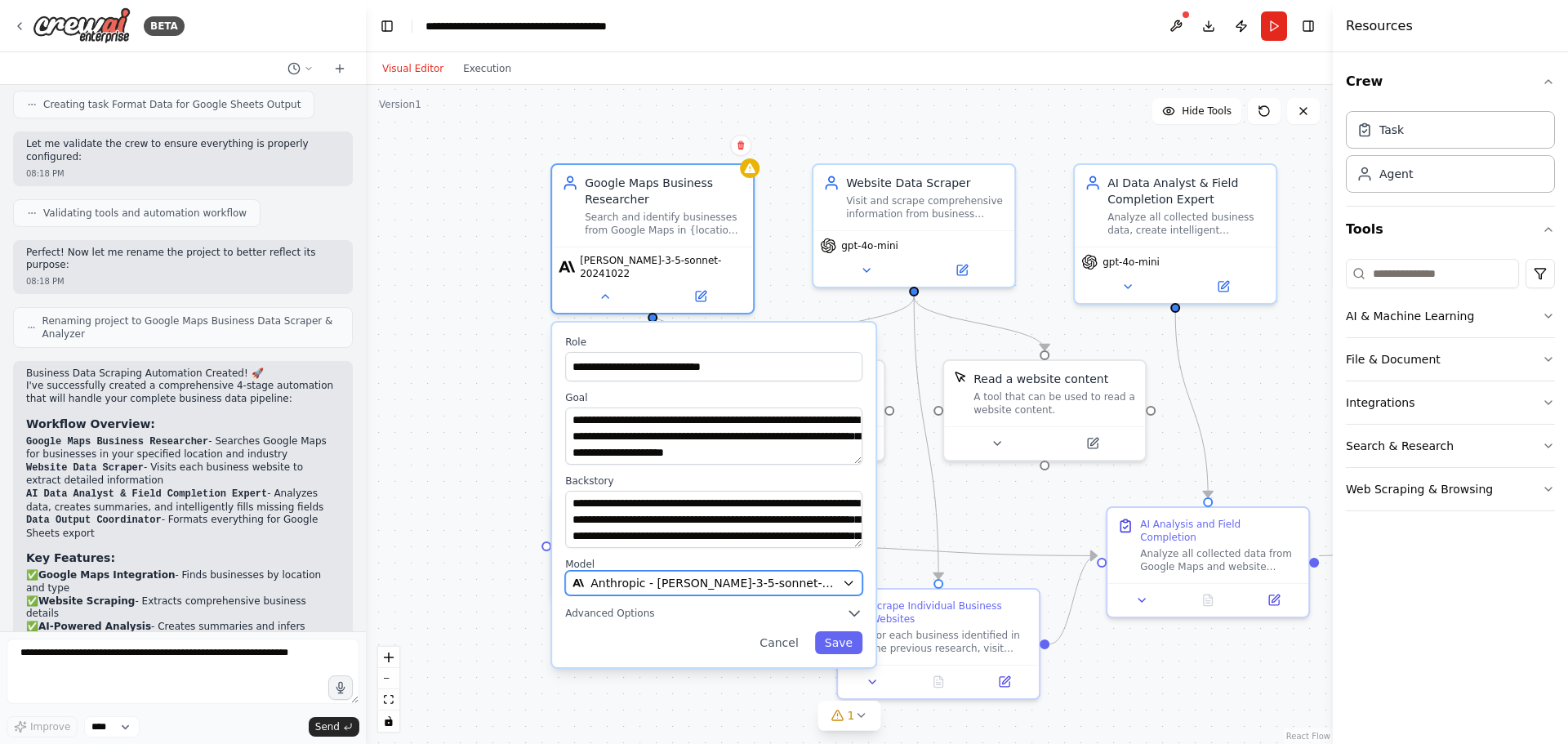
click at [715, 582] on button "Anthropic - [PERSON_NAME]-3-5-sonnet-20241022" at bounding box center [714, 583] width 298 height 24
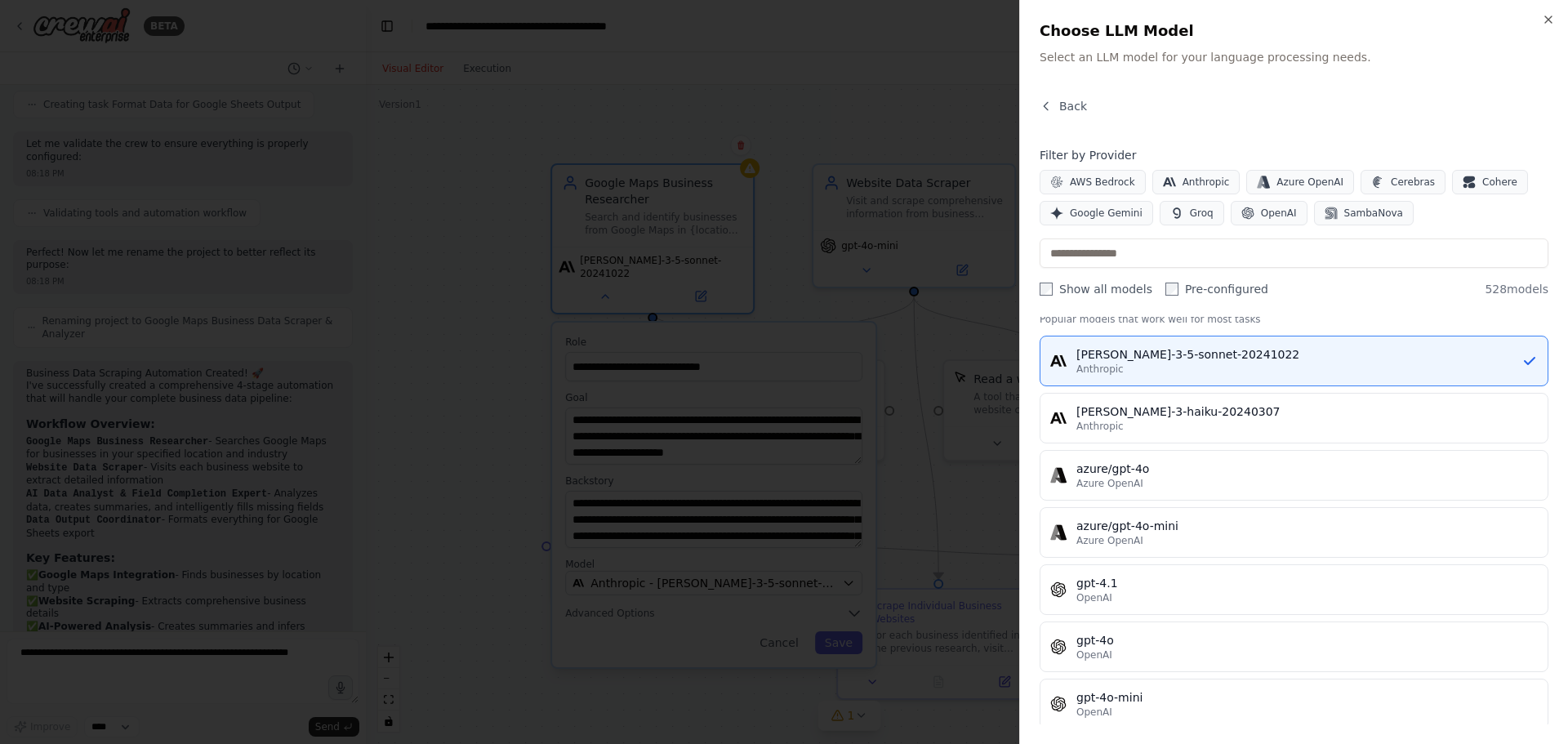
scroll to position [163, 0]
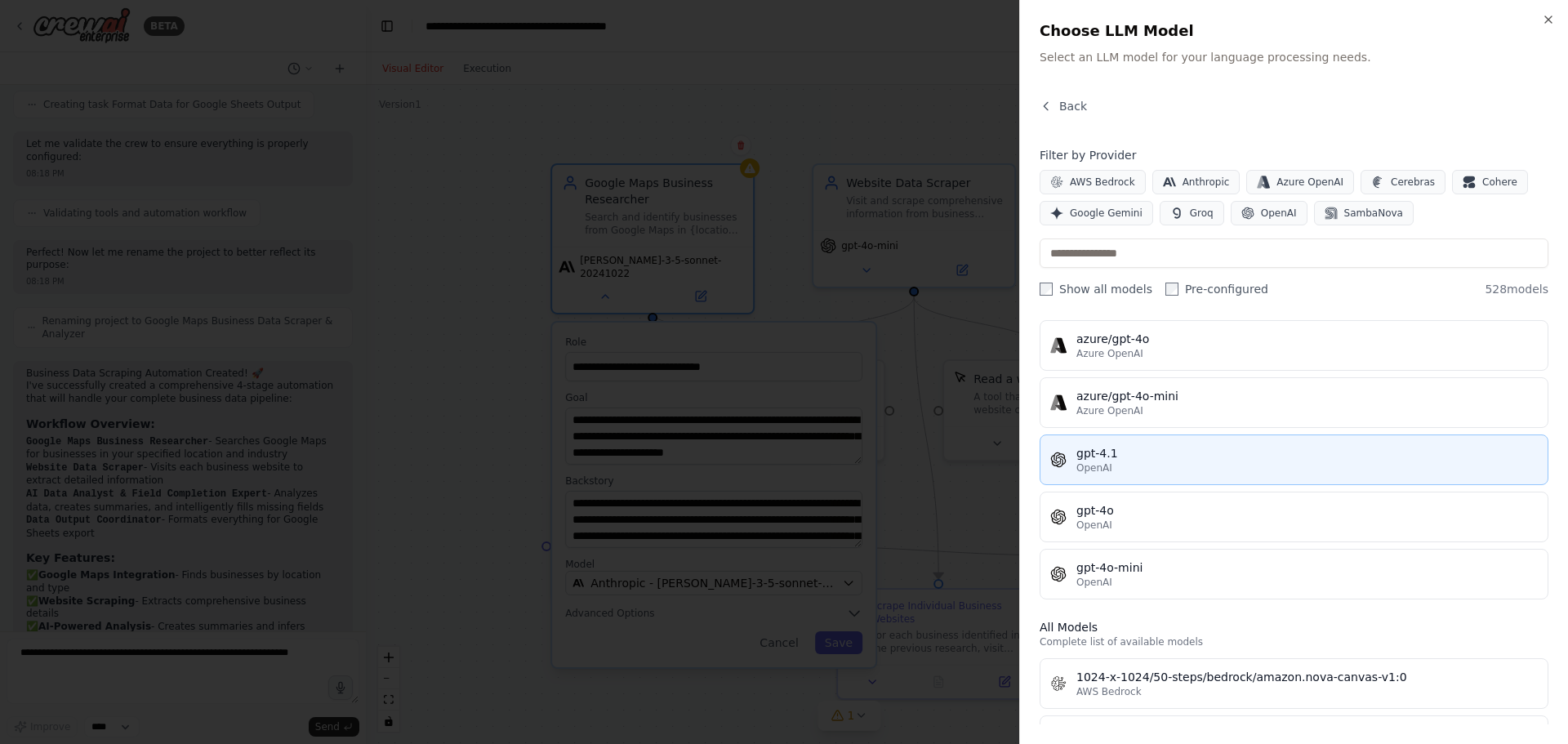
click at [1134, 451] on div "gpt-4.1" at bounding box center [1307, 453] width 462 height 17
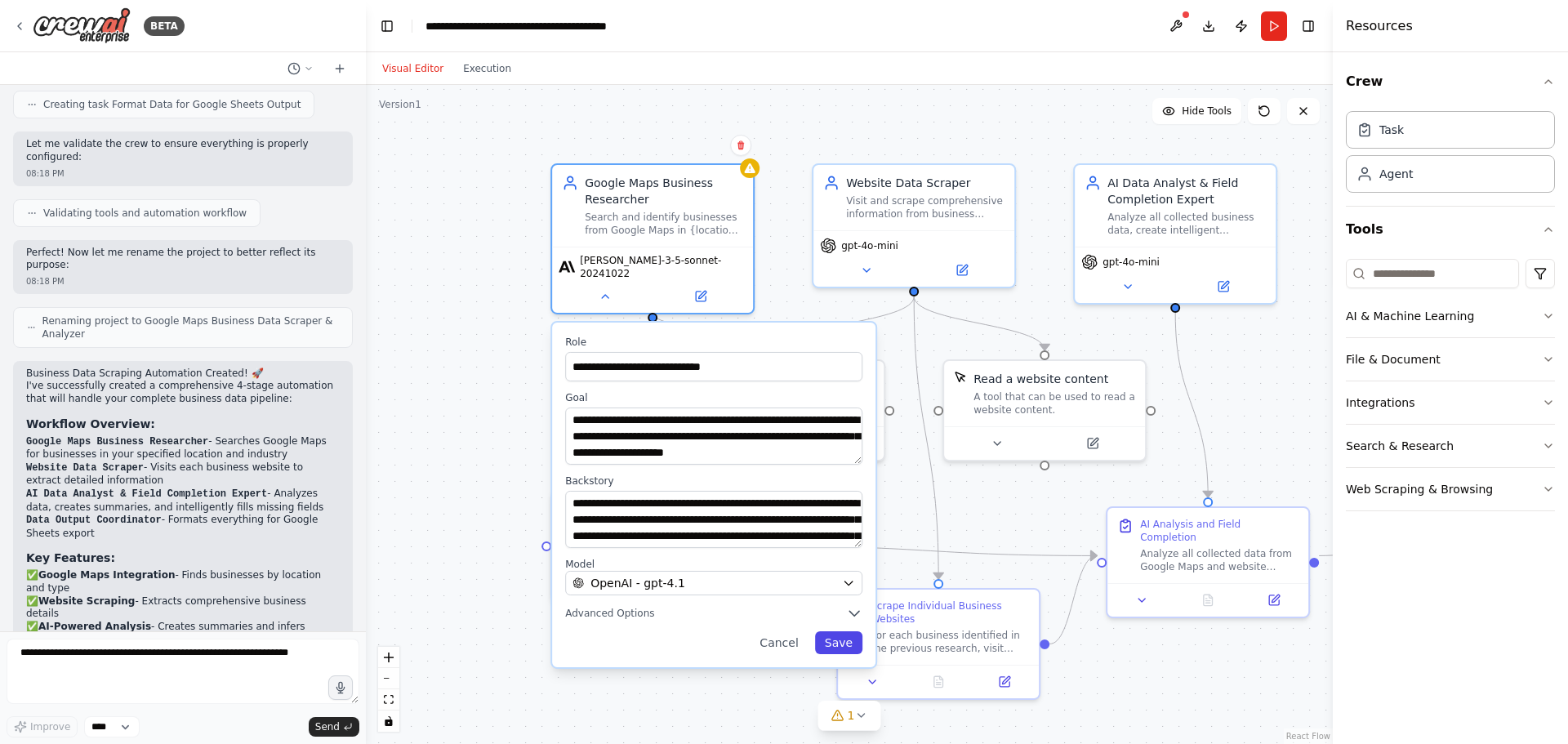
click at [838, 634] on button "Save" at bounding box center [839, 642] width 48 height 23
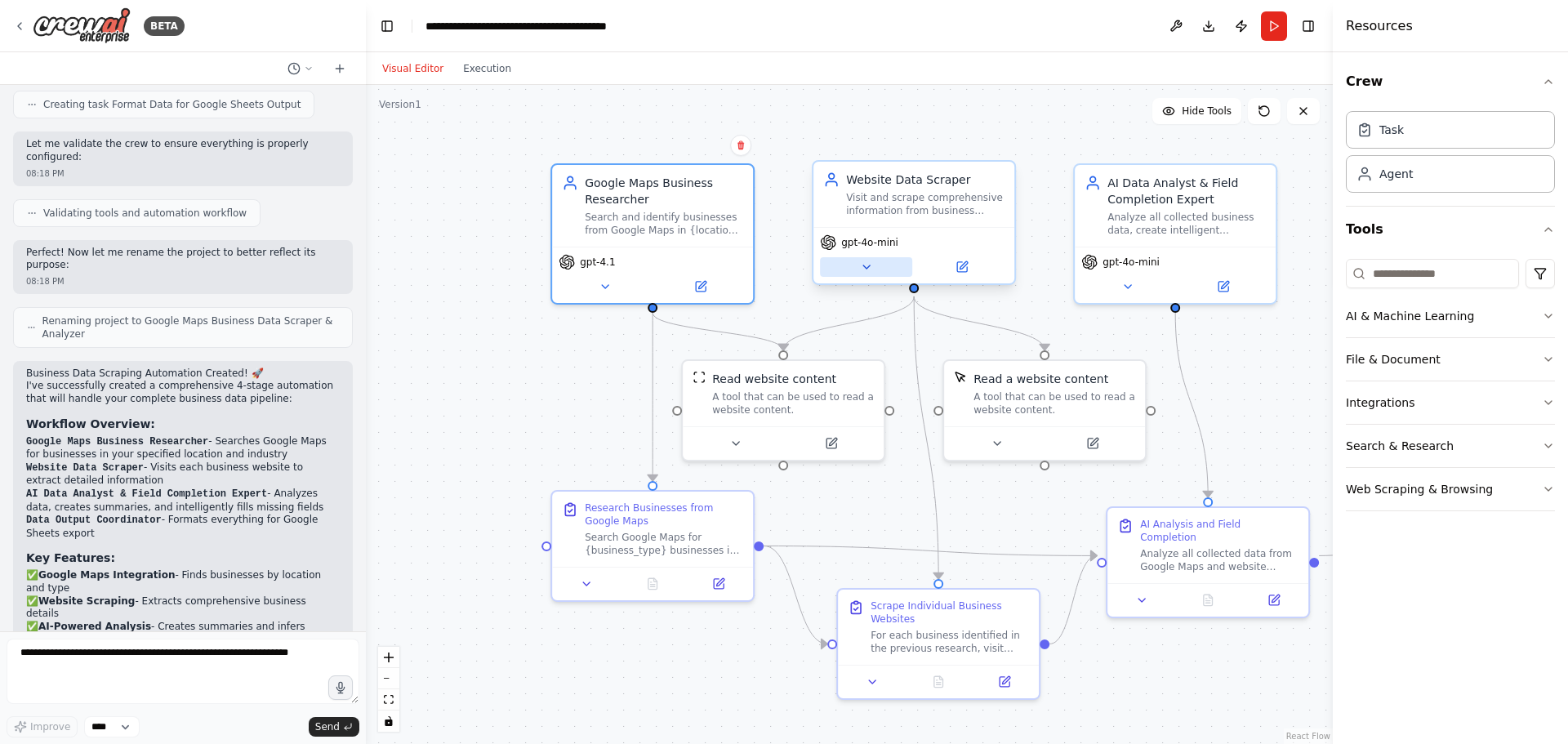
click at [868, 268] on icon at bounding box center [867, 267] width 13 height 13
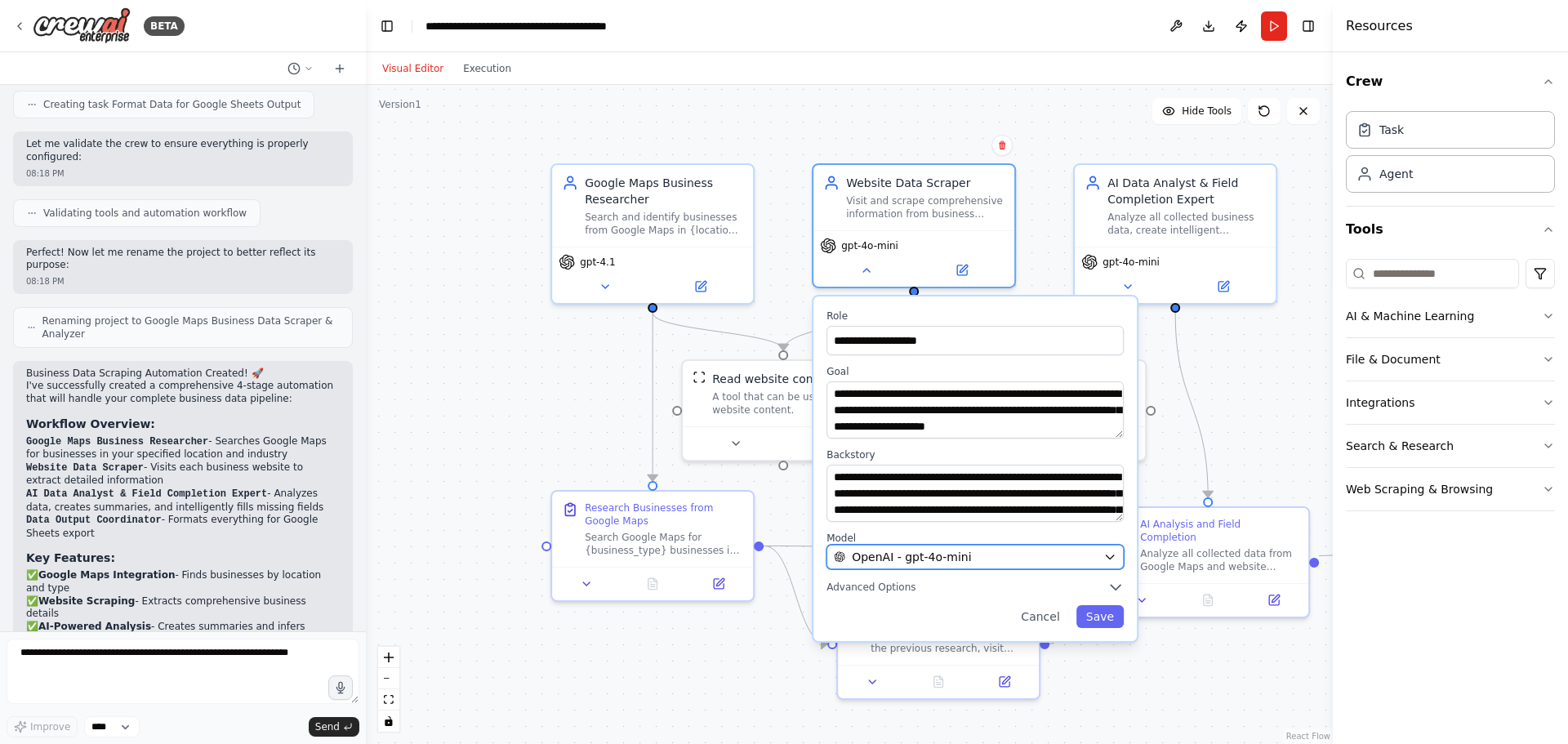
click at [968, 556] on div "OpenAI - gpt-4o-mini" at bounding box center [965, 557] width 263 height 17
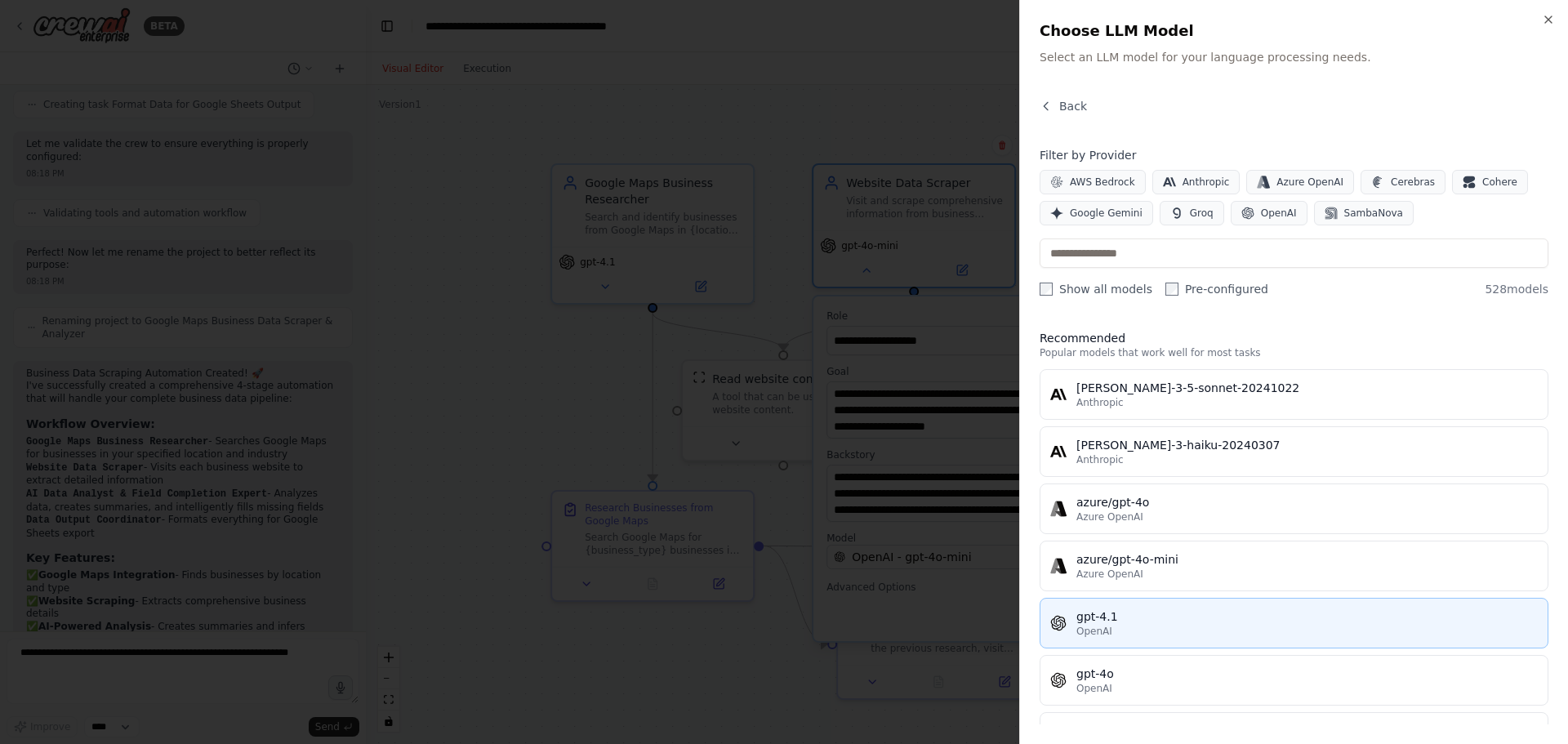
click at [1111, 614] on div "gpt-4.1" at bounding box center [1307, 616] width 462 height 17
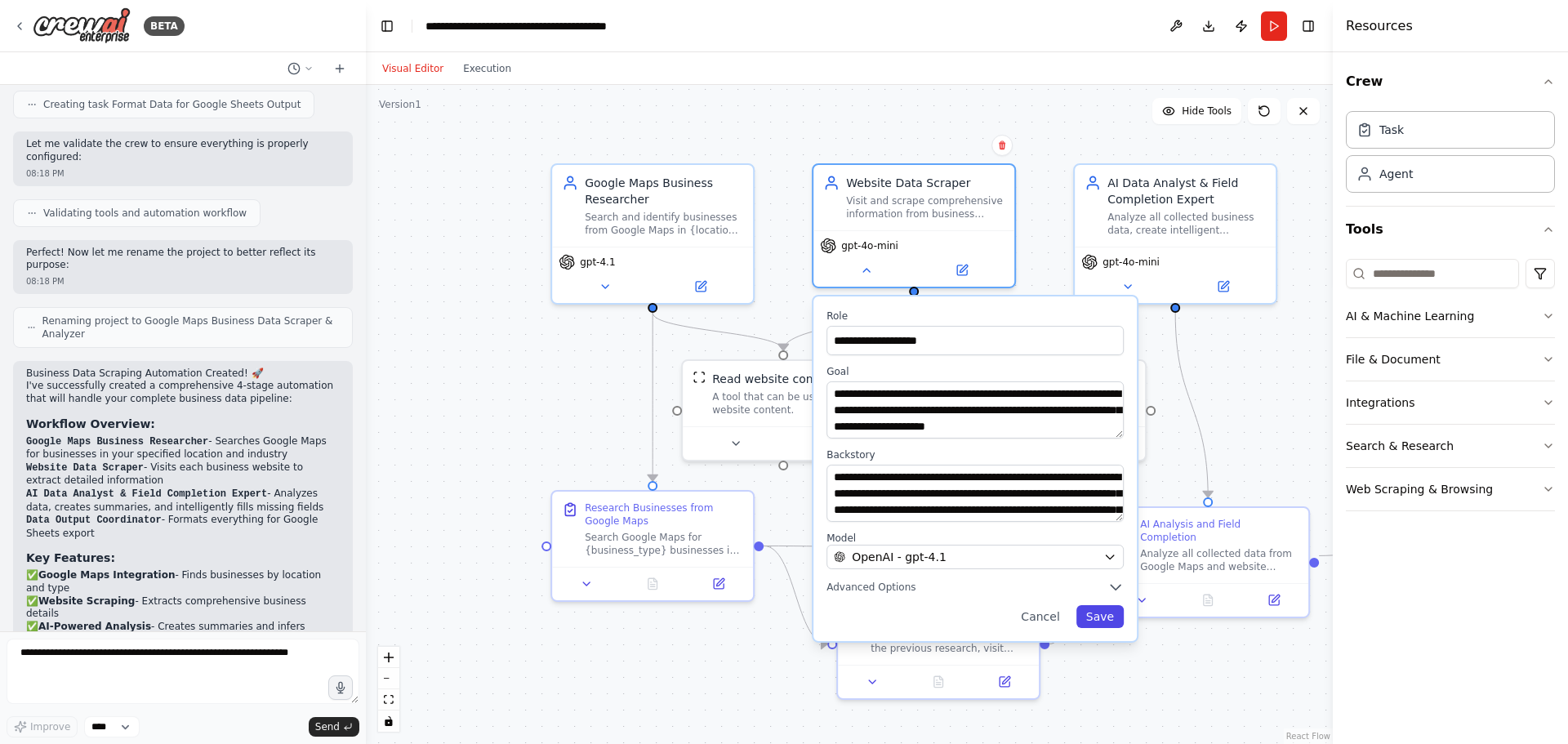
click at [1105, 613] on button "Save" at bounding box center [1100, 616] width 48 height 23
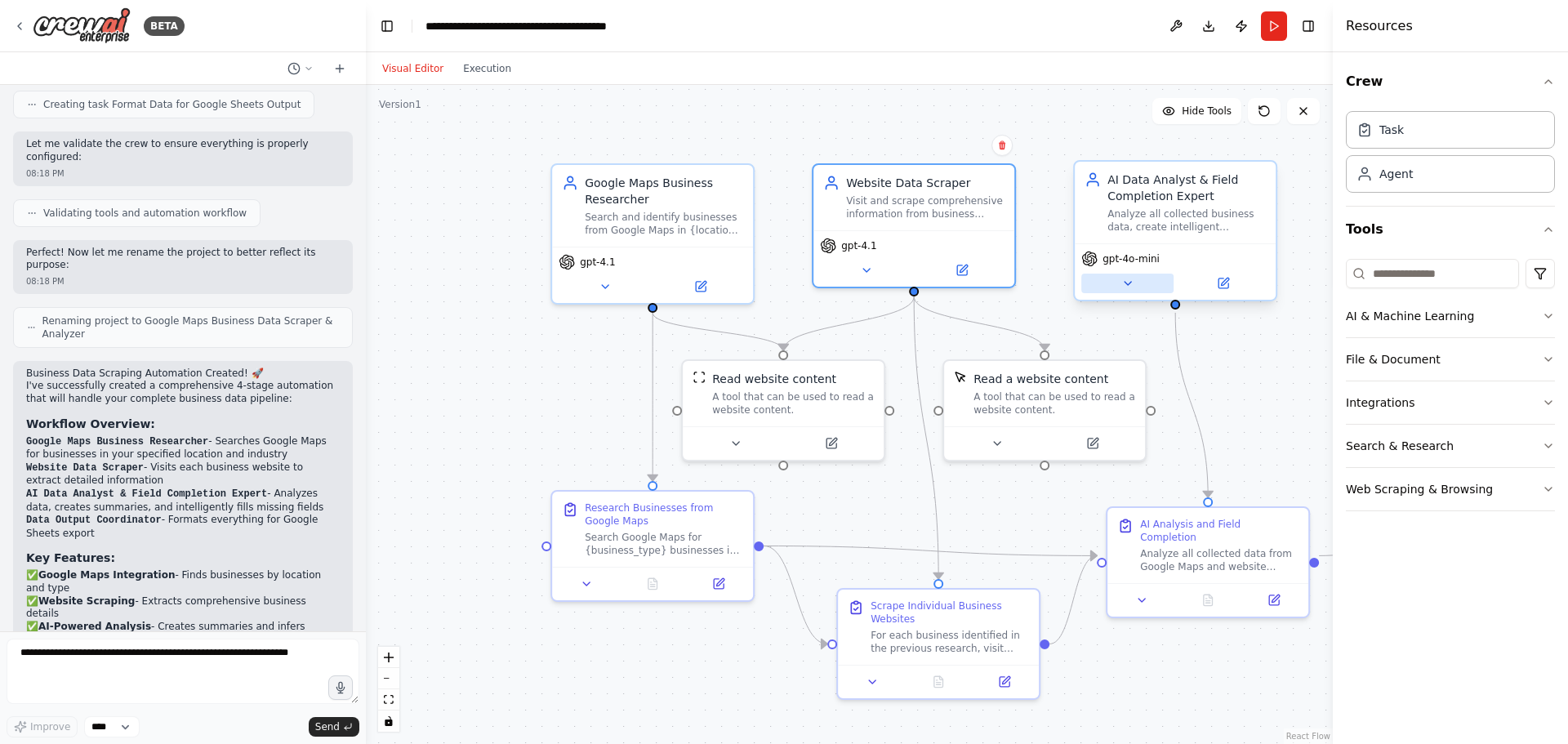
click at [1126, 275] on button at bounding box center [1127, 282] width 92 height 20
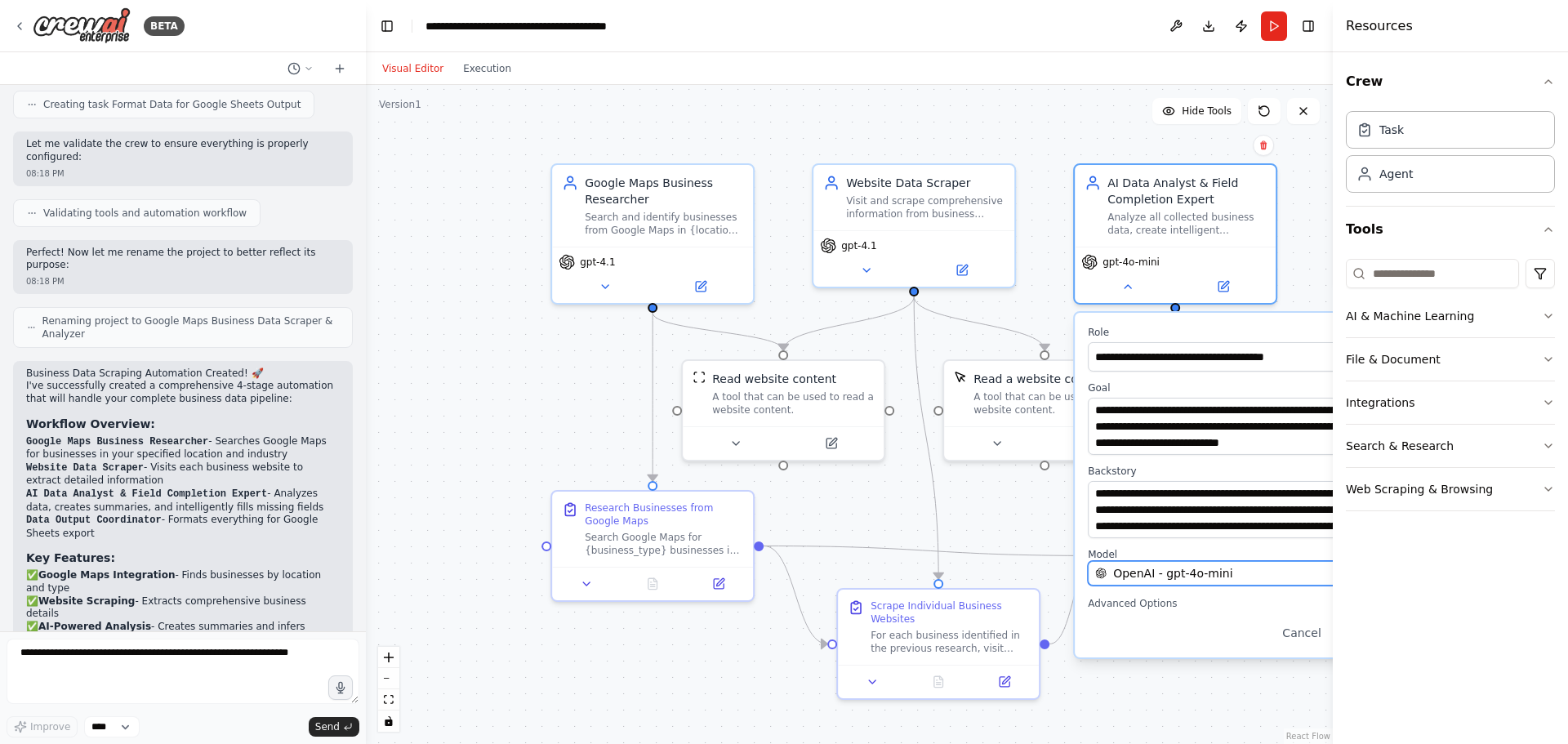
click at [1198, 577] on span "OpenAI - gpt-4o-mini" at bounding box center [1173, 573] width 119 height 17
click at [1247, 571] on div "OpenAI - gpt-4o-mini" at bounding box center [1227, 573] width 263 height 17
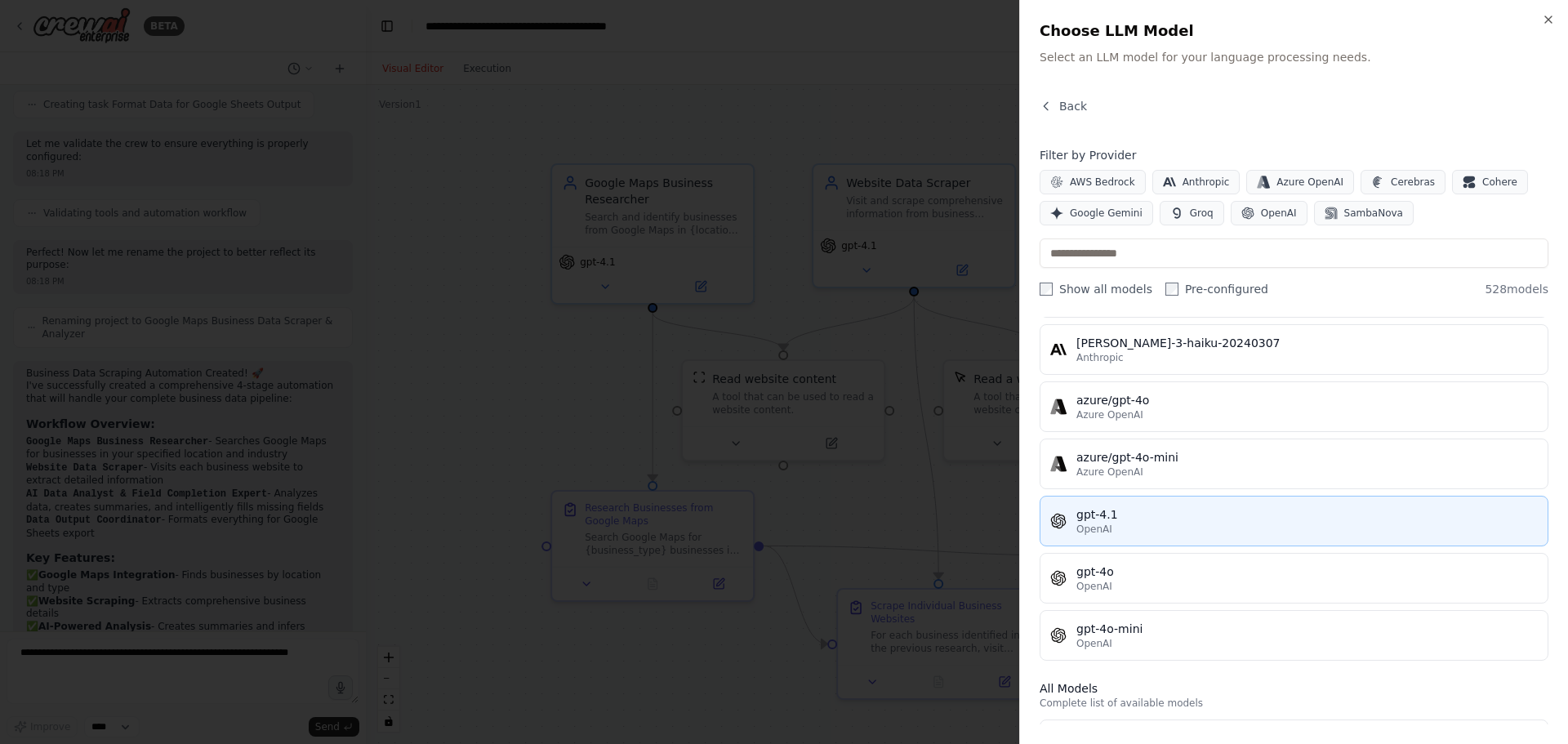
scroll to position [245, 0]
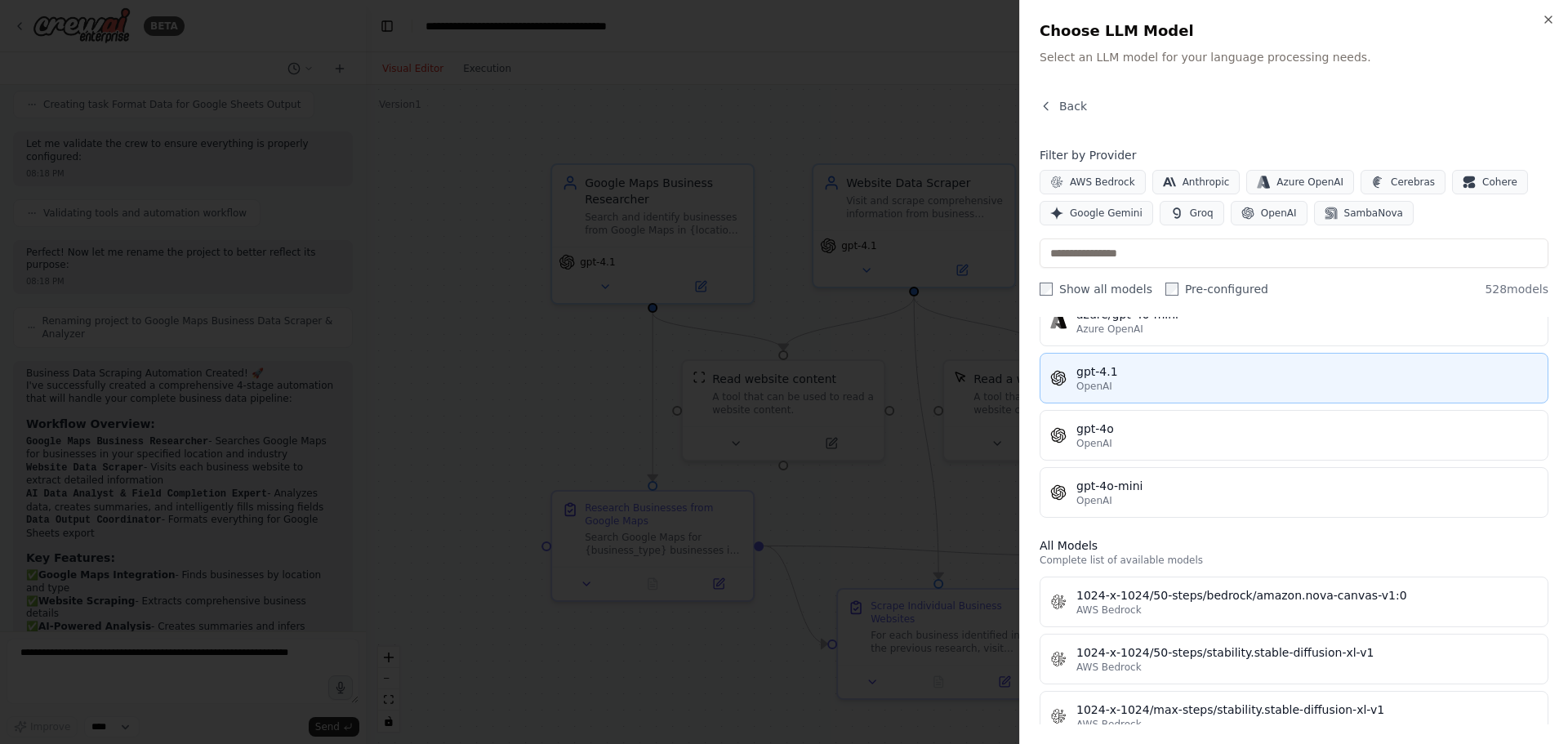
click at [1129, 382] on div "OpenAI" at bounding box center [1307, 386] width 462 height 13
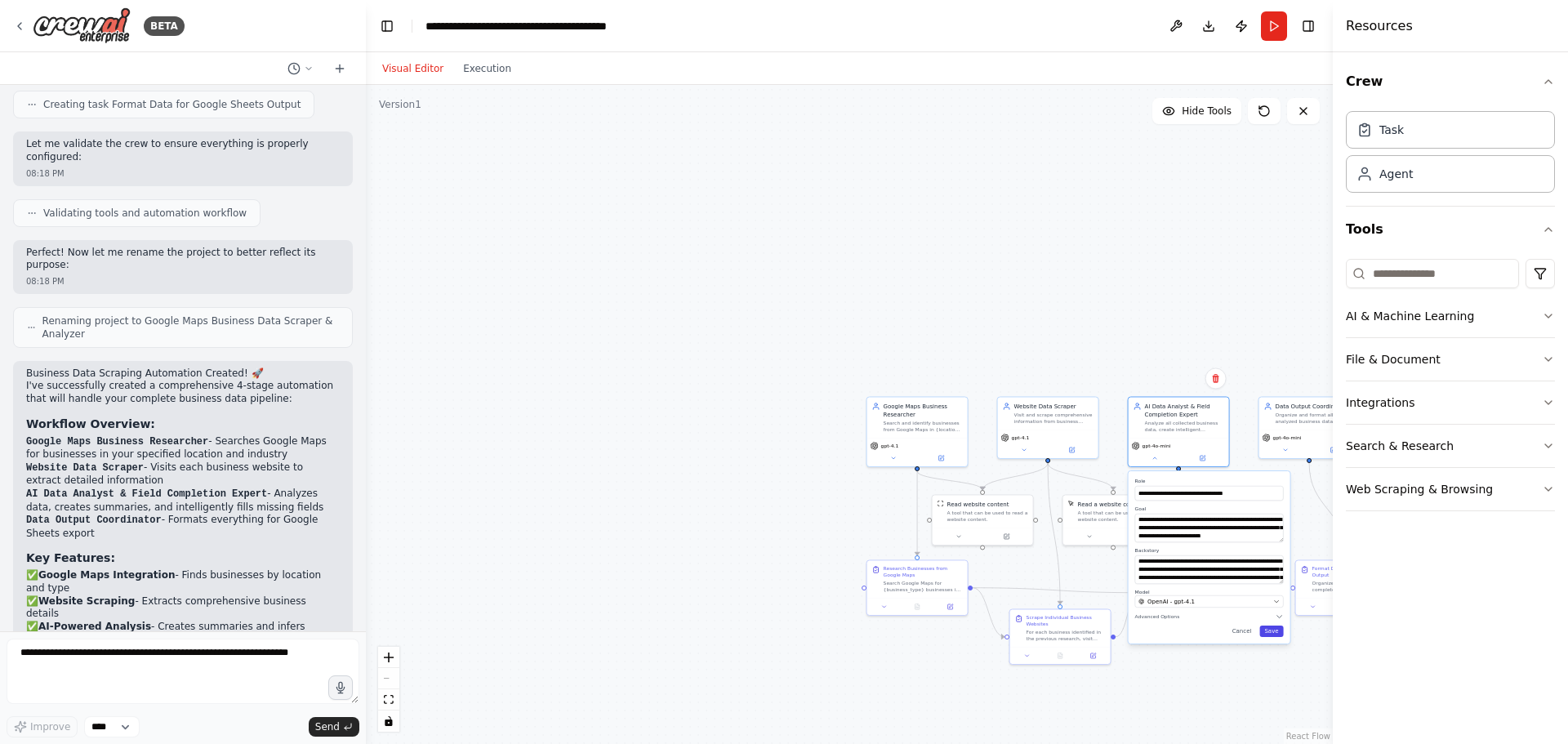
click at [1278, 634] on button "Save" at bounding box center [1270, 631] width 23 height 11
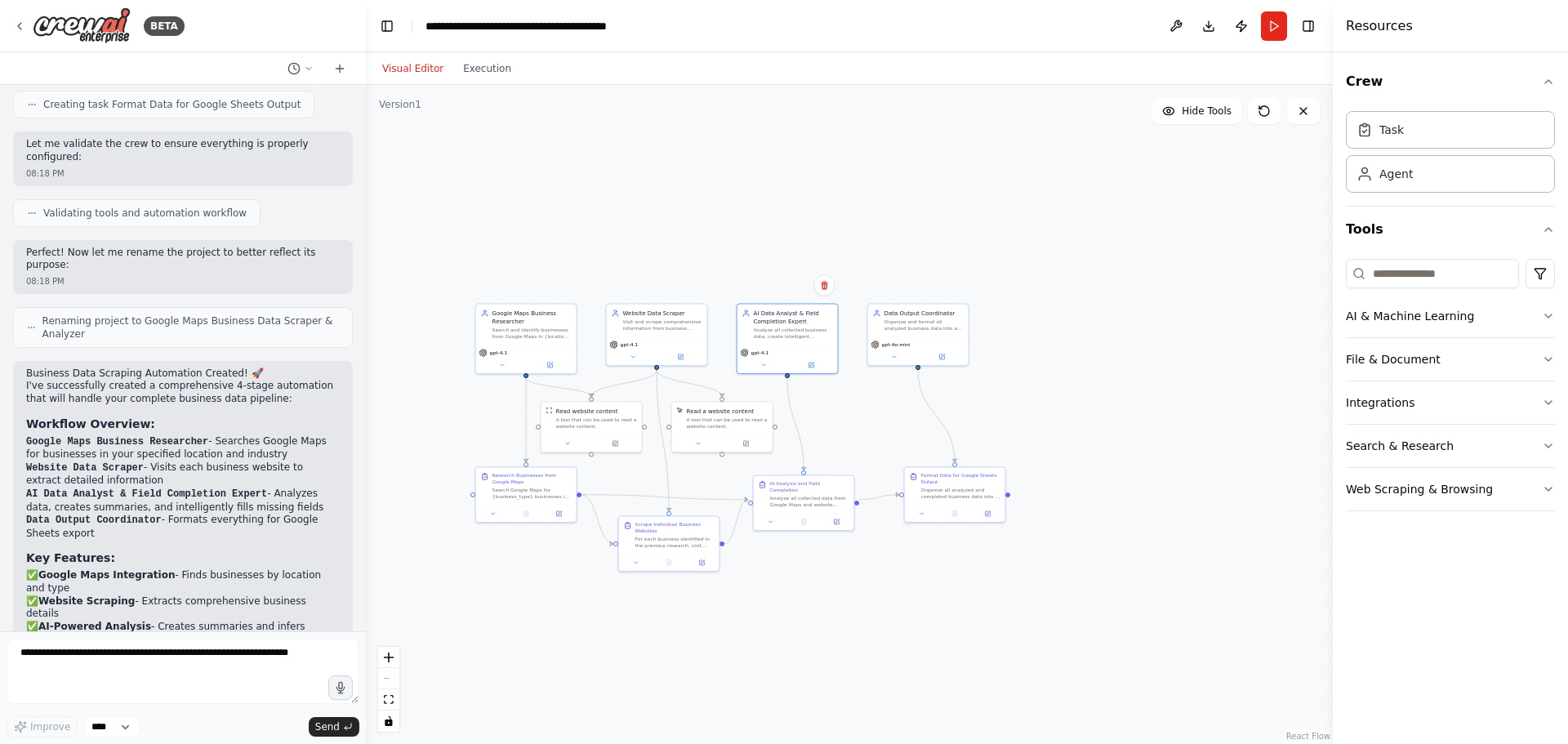
drag, startPoint x: 1221, startPoint y: 504, endPoint x: 873, endPoint y: 408, distance: 361.0
click at [873, 408] on div ".deletable-edge-delete-btn { width: 20px; height: 20px; border: 0px solid #ffff…" at bounding box center [849, 414] width 967 height 659
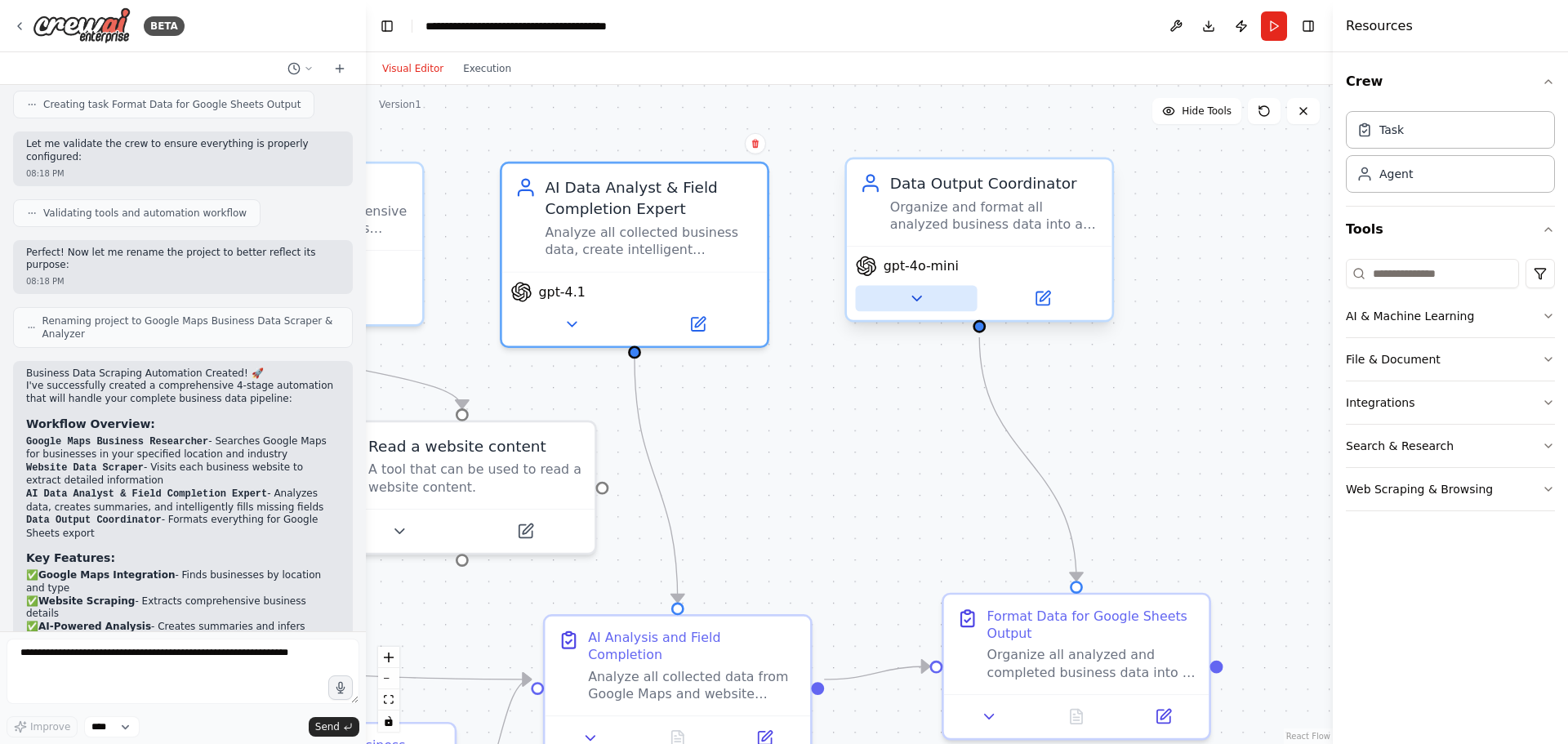
click at [912, 296] on icon at bounding box center [917, 298] width 9 height 4
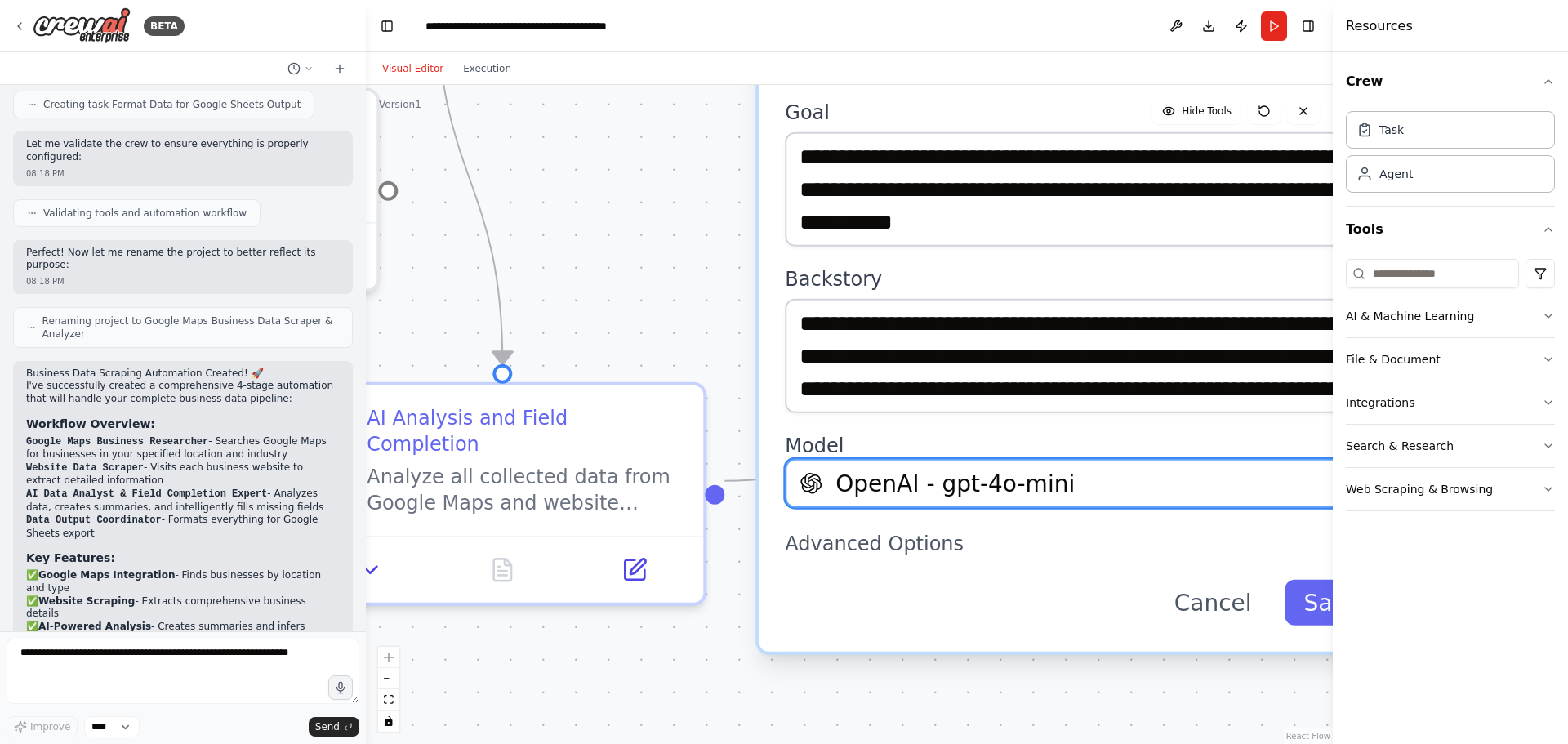
click at [1034, 489] on span "OpenAI - gpt-4o-mini" at bounding box center [955, 483] width 240 height 33
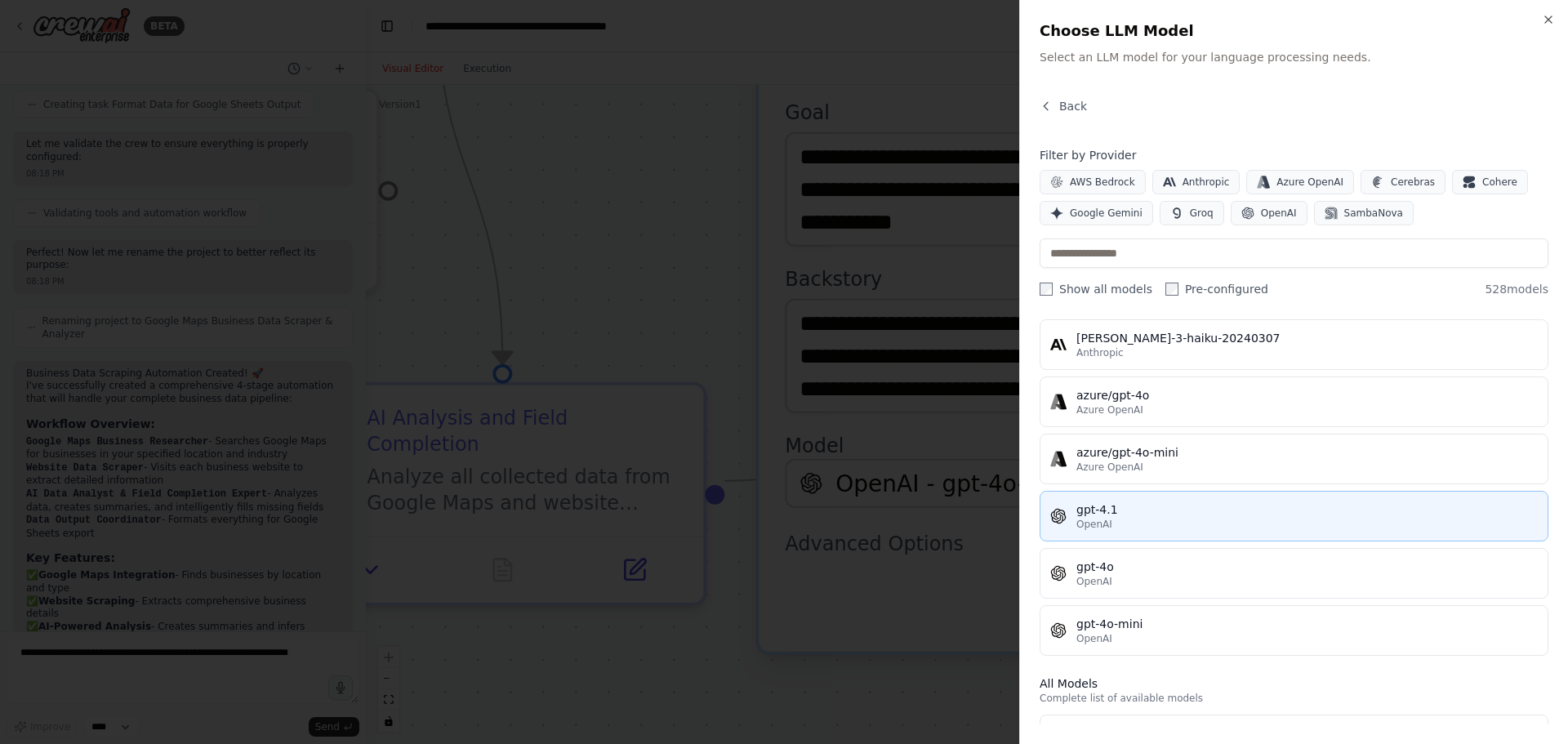
scroll to position [163, 0]
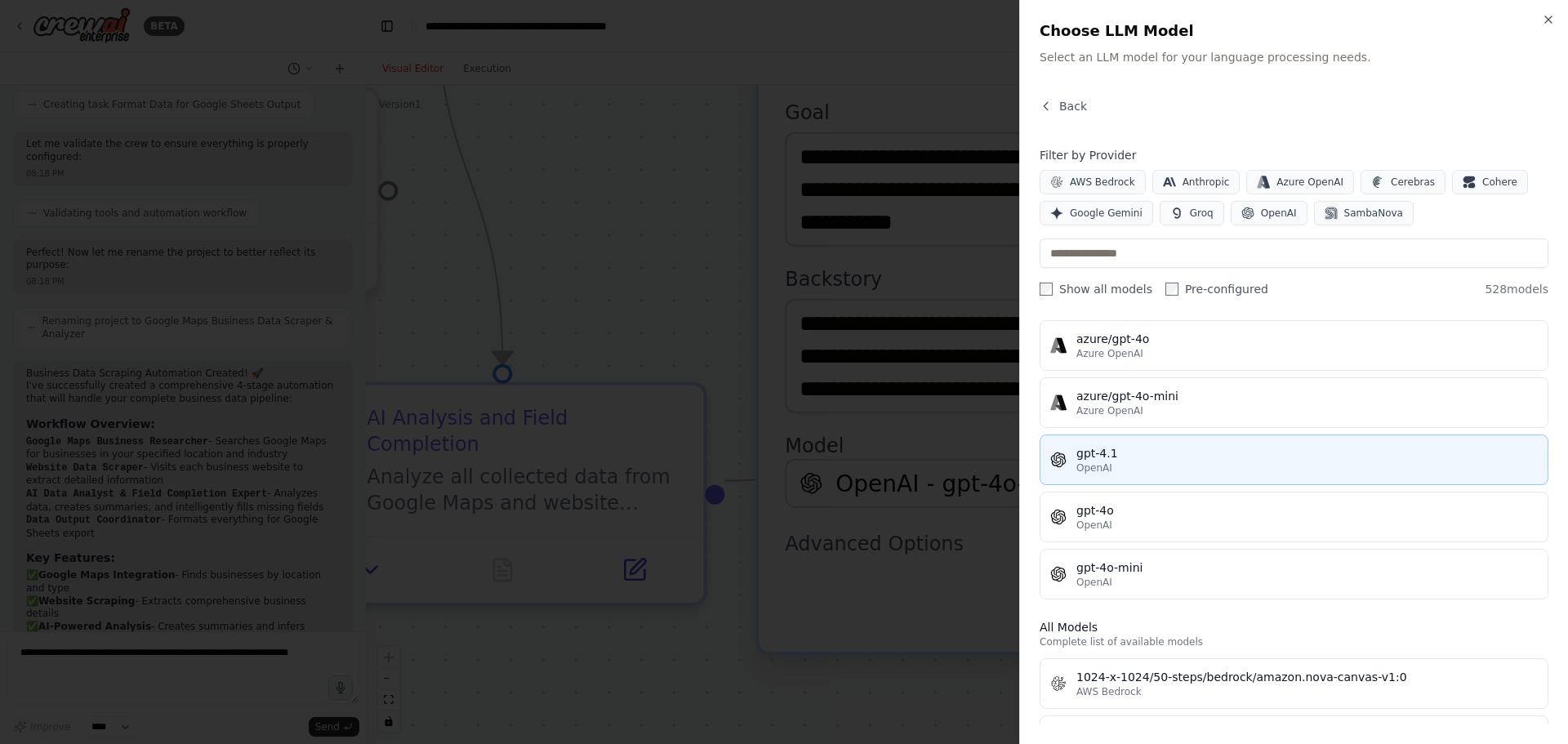
click at [1131, 460] on div "gpt-4.1" at bounding box center [1307, 453] width 462 height 17
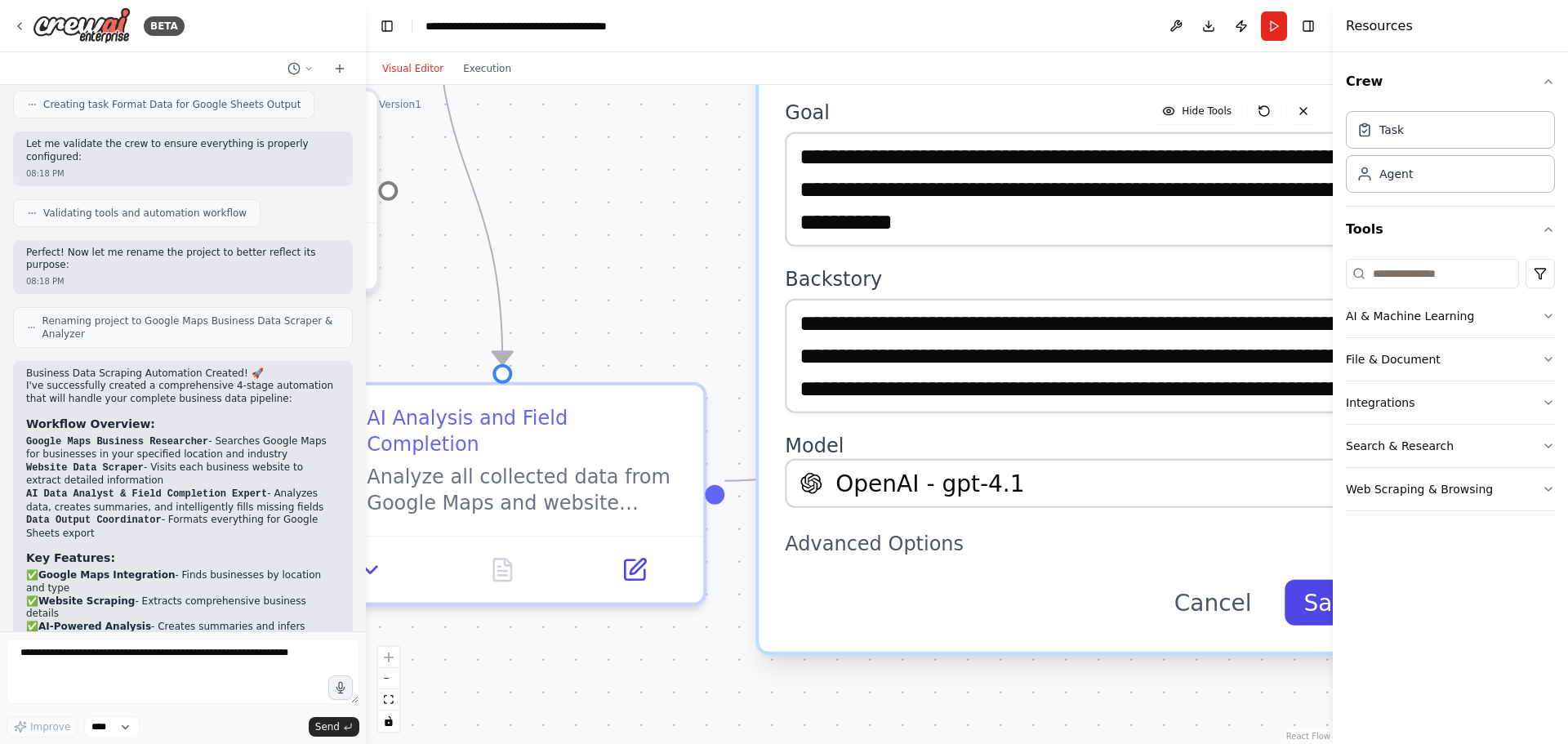
click at [1311, 606] on button "Save" at bounding box center [1332, 602] width 95 height 46
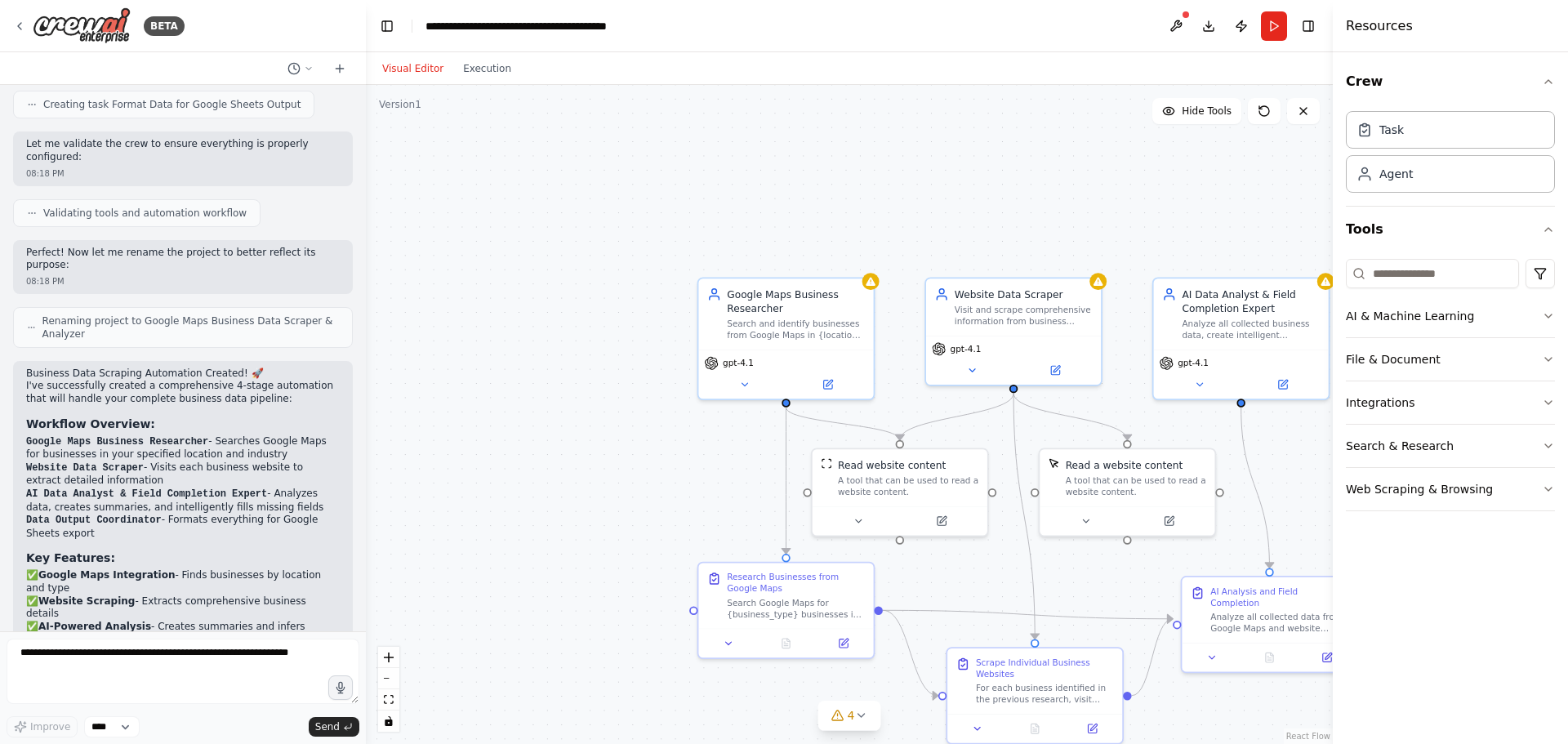
drag, startPoint x: 459, startPoint y: 457, endPoint x: 692, endPoint y: 472, distance: 233.5
click at [692, 472] on div ".deletable-edge-delete-btn { width: 20px; height: 20px; border: 0px solid #ffff…" at bounding box center [849, 414] width 967 height 659
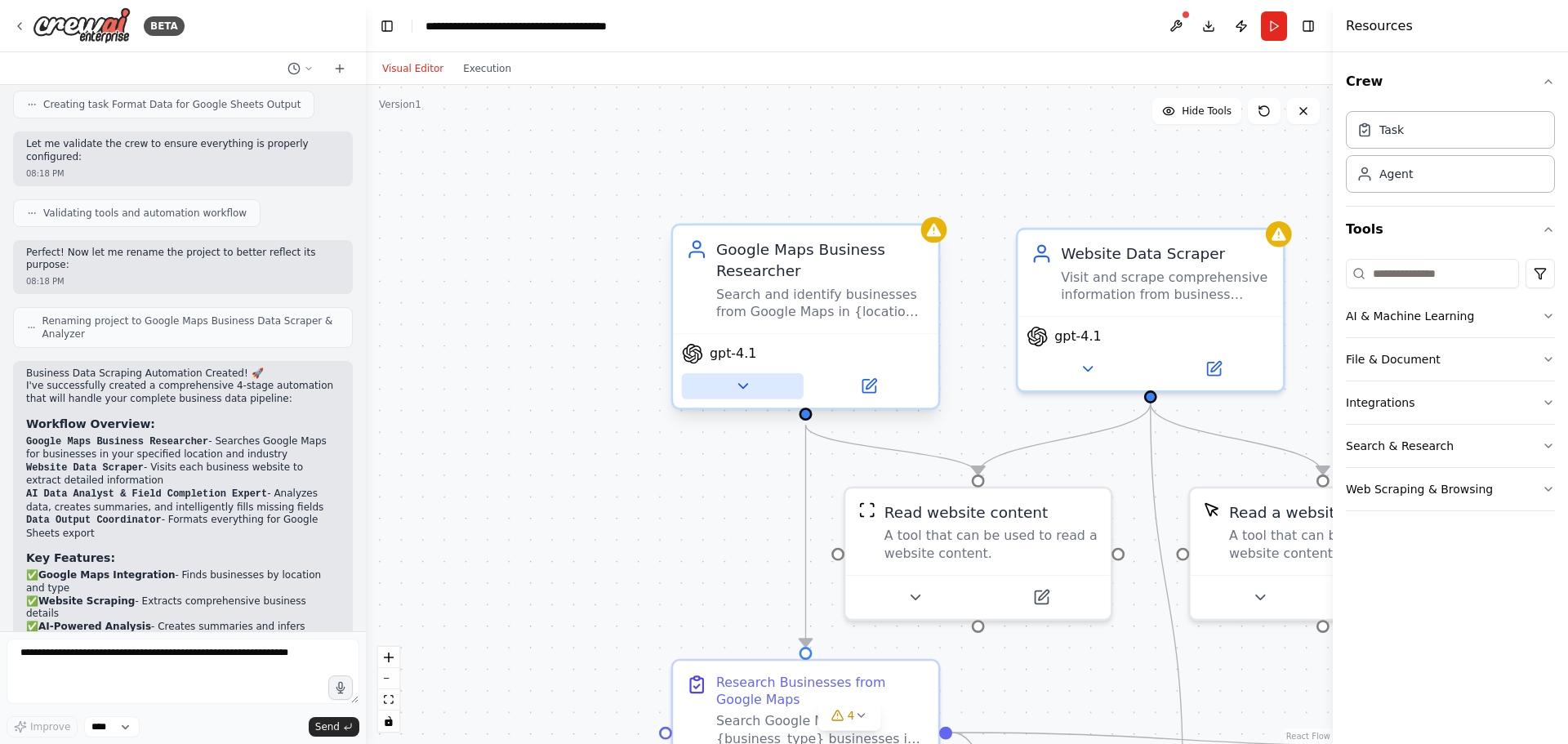
click at [739, 391] on icon at bounding box center [742, 386] width 17 height 17
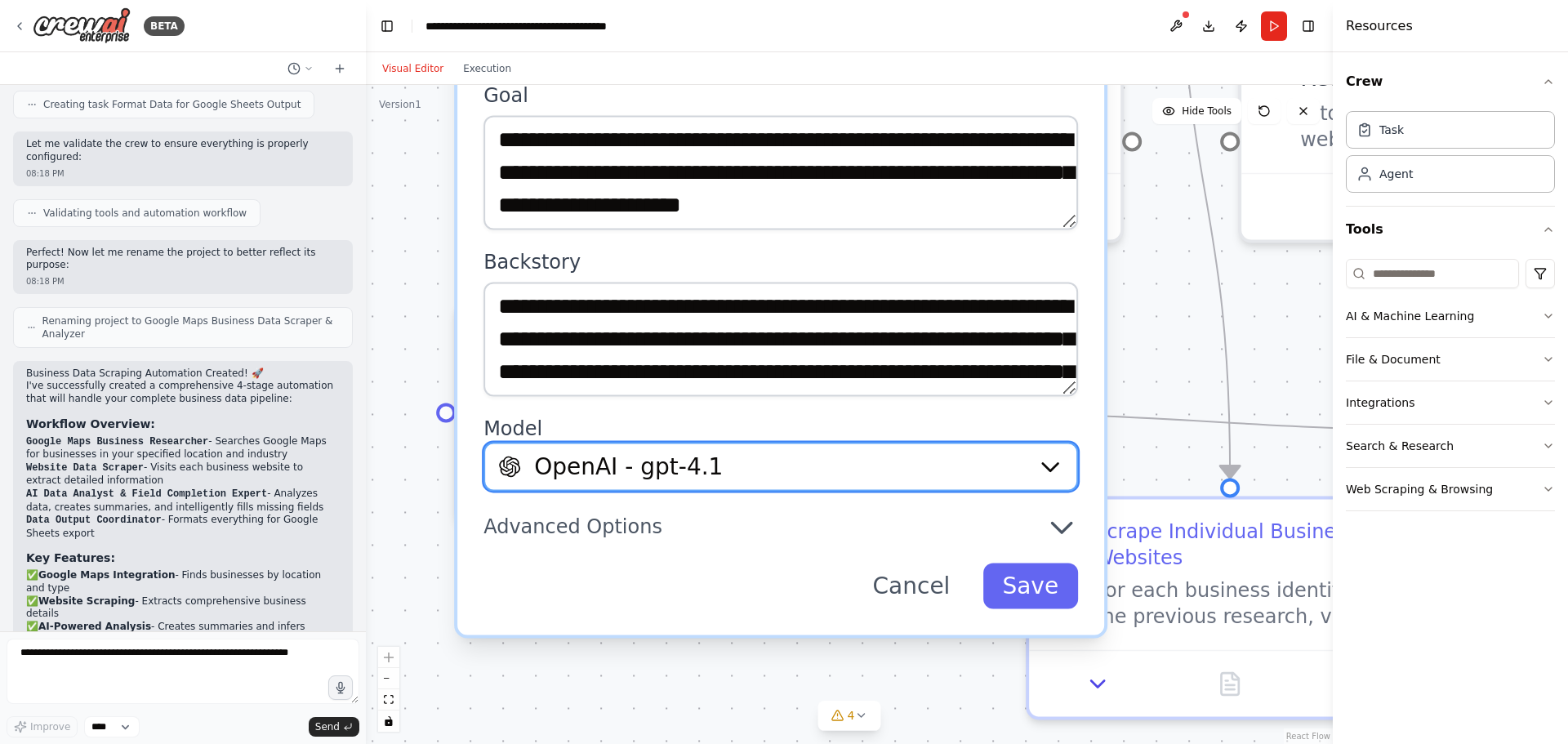
click at [779, 463] on div "OpenAI - gpt-4.1" at bounding box center [761, 466] width 526 height 33
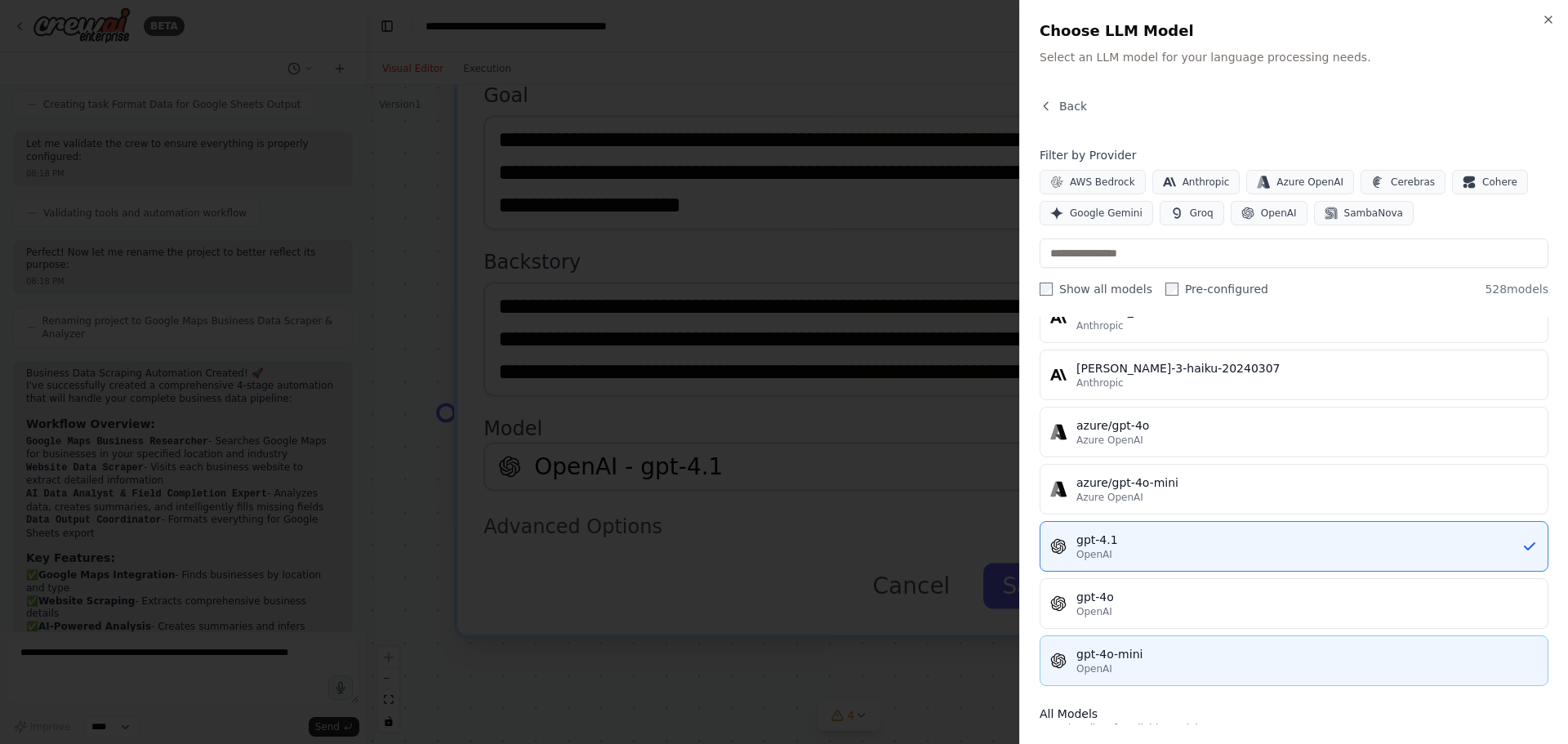
scroll to position [82, 0]
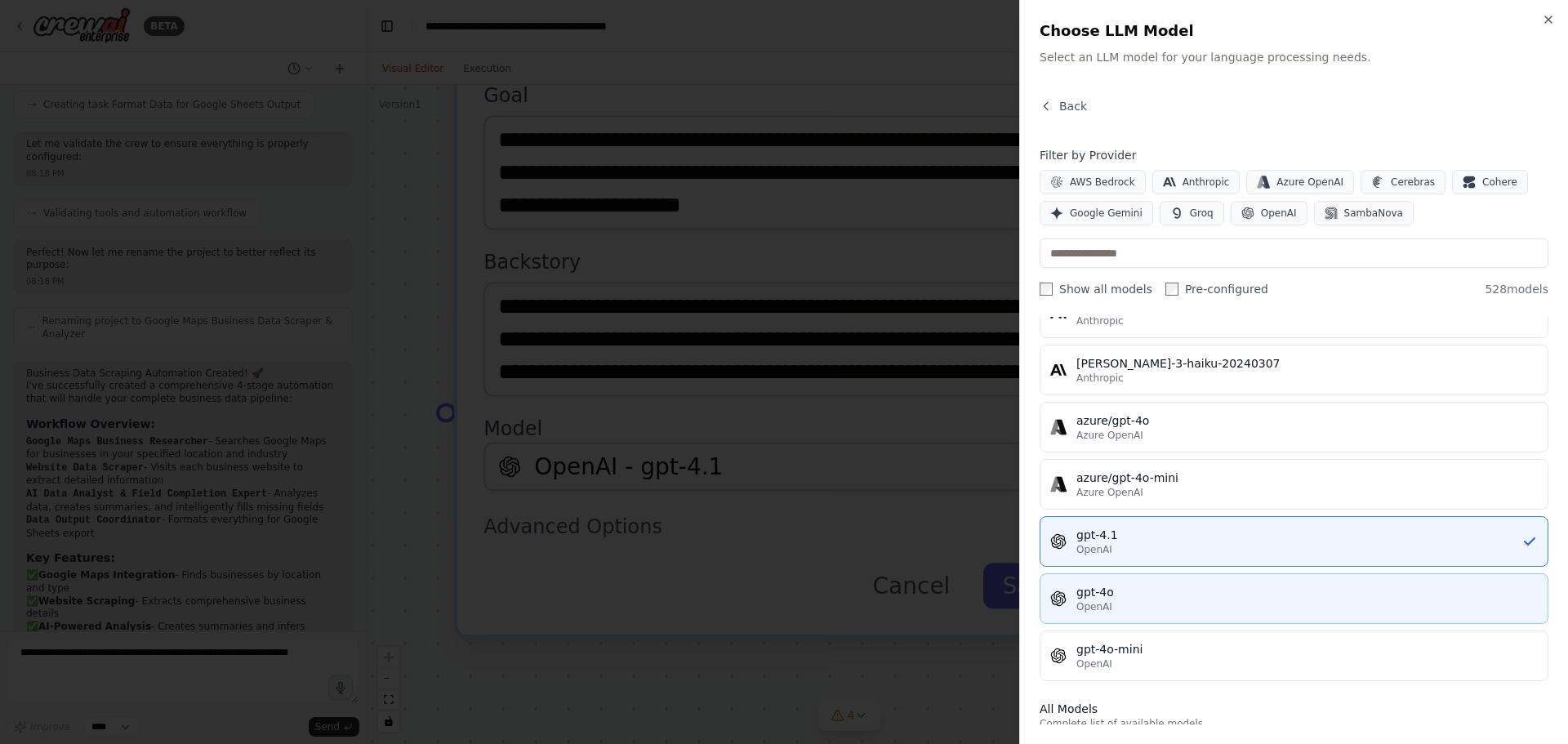
click at [1153, 599] on div "gpt-4o" at bounding box center [1307, 592] width 462 height 17
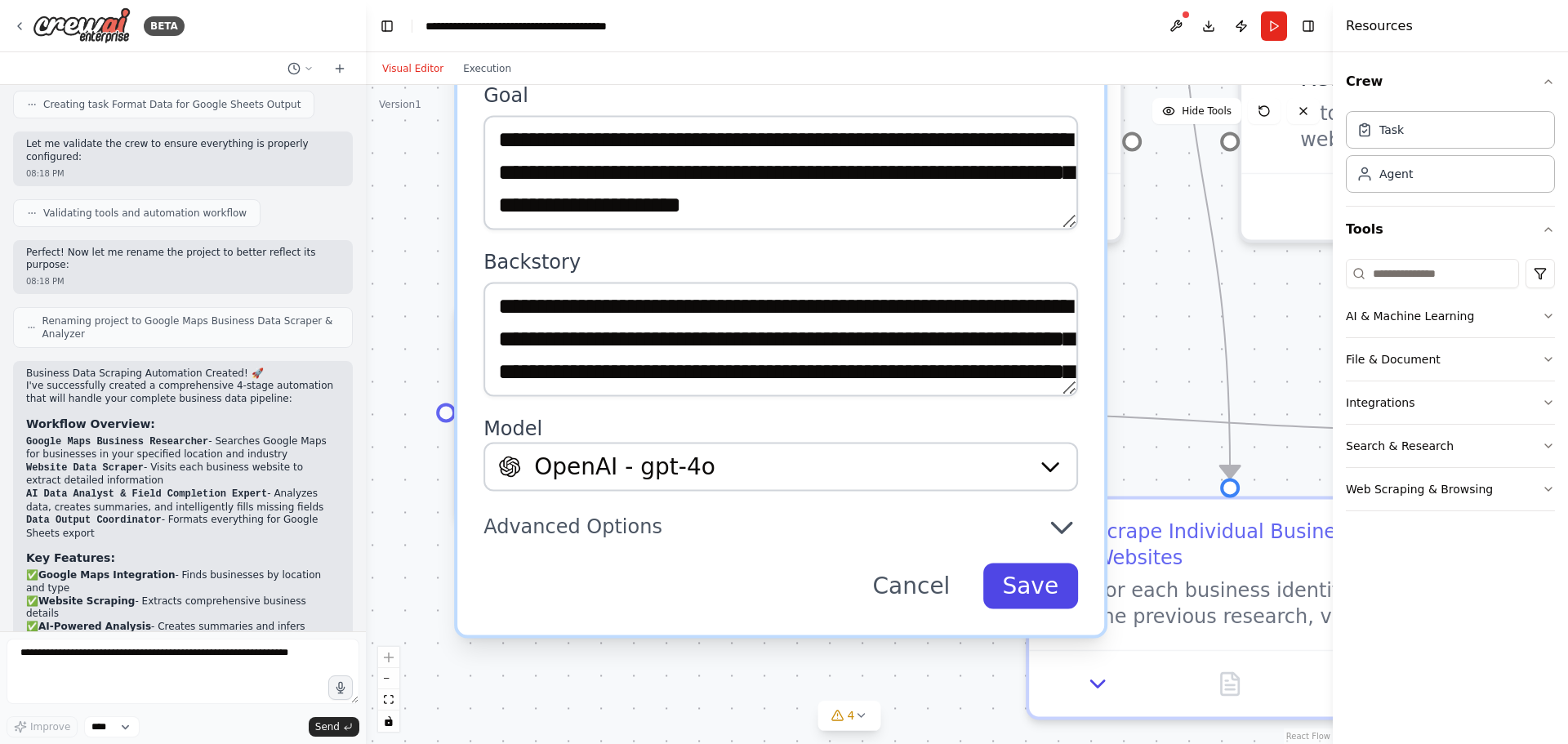
click at [1051, 587] on button "Save" at bounding box center [1030, 585] width 95 height 46
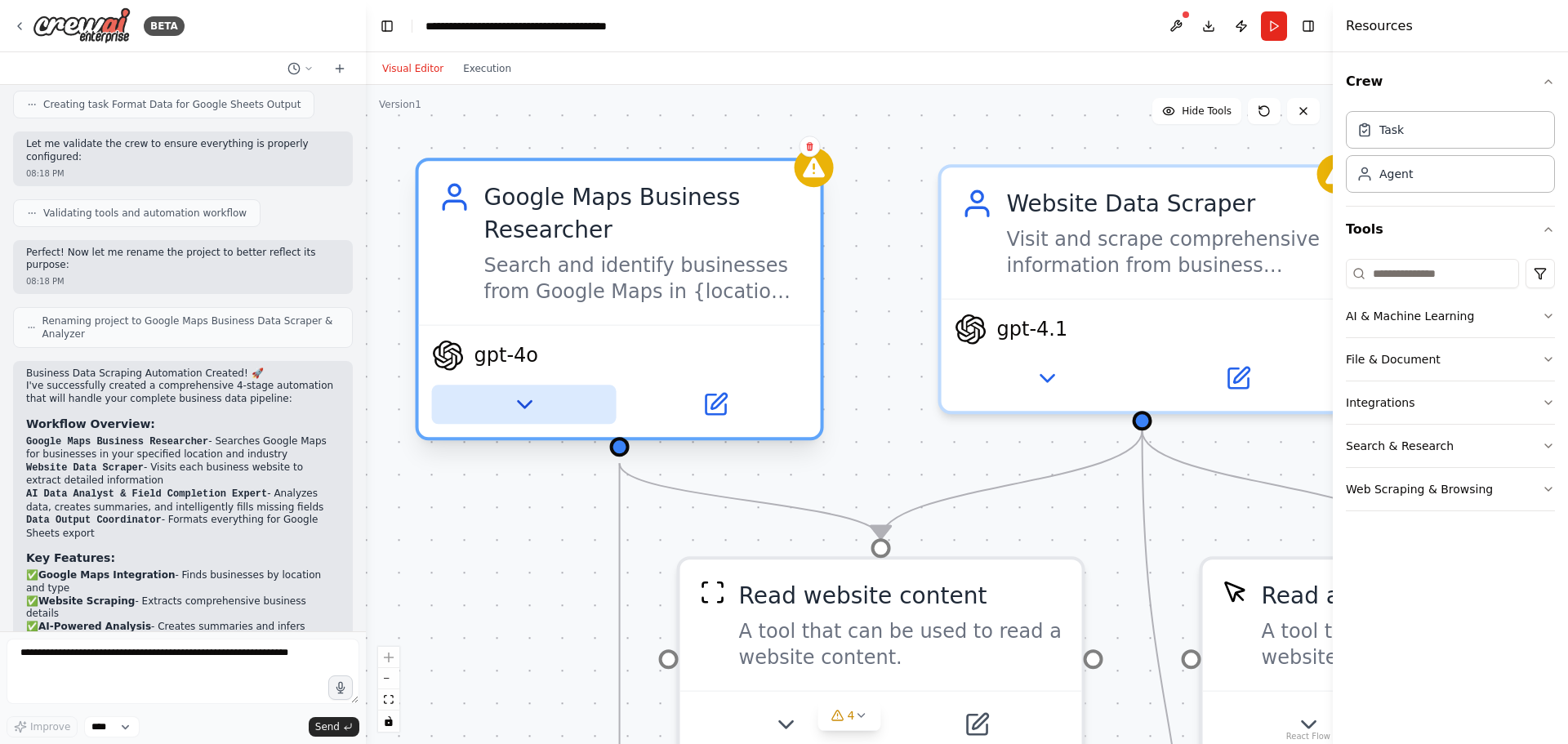
click at [522, 394] on icon at bounding box center [524, 404] width 26 height 26
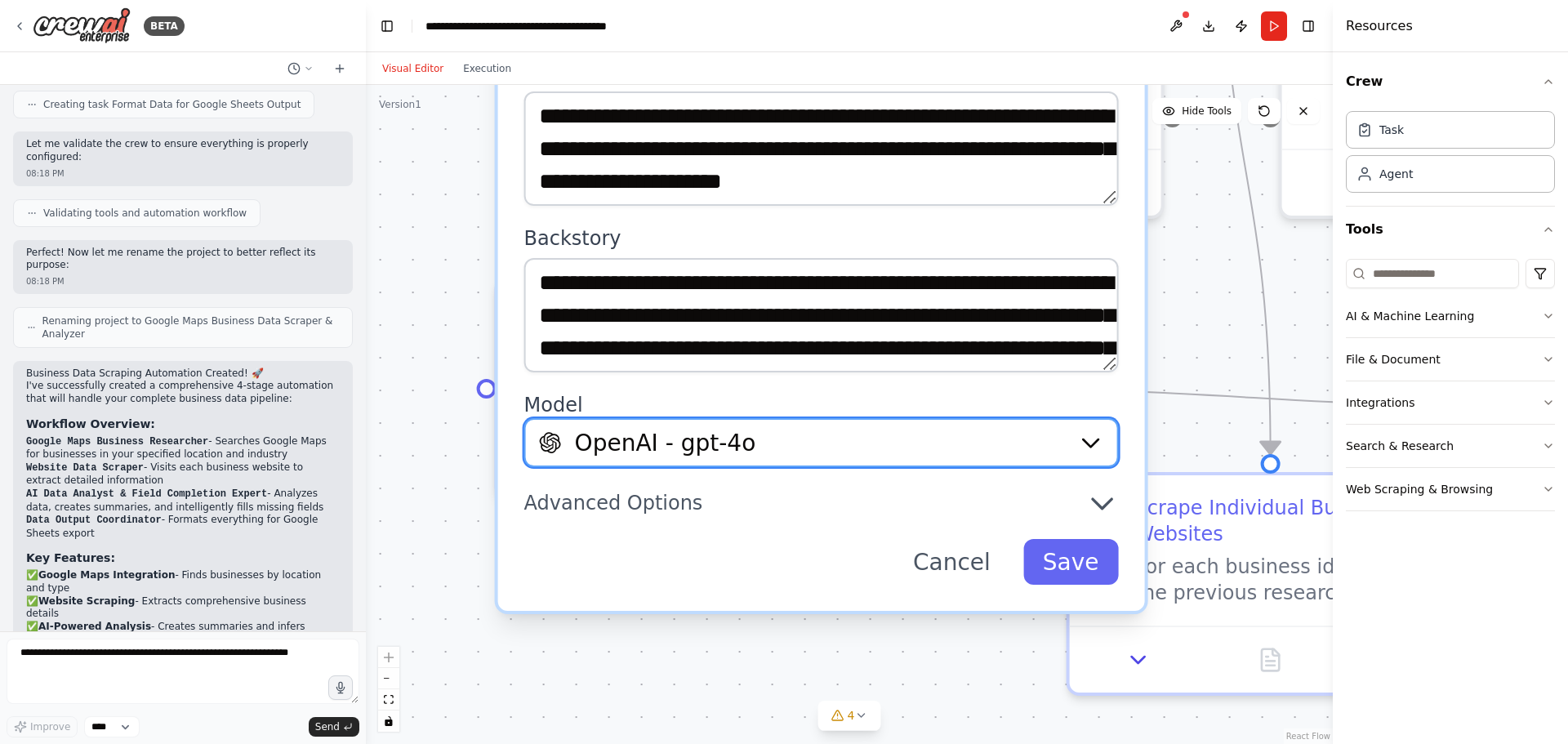
click at [830, 436] on div "OpenAI - gpt-4o" at bounding box center [802, 442] width 526 height 33
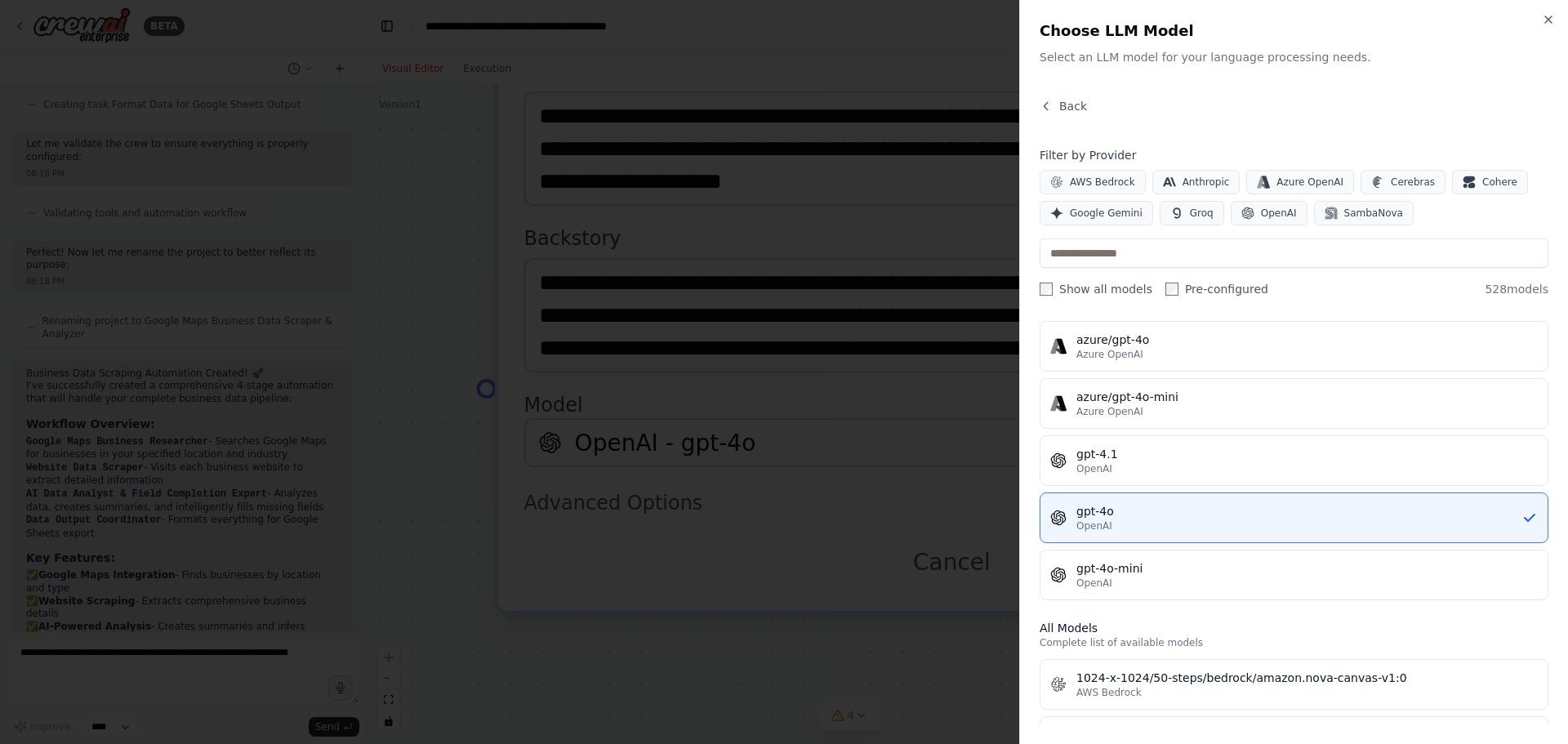
scroll to position [163, 0]
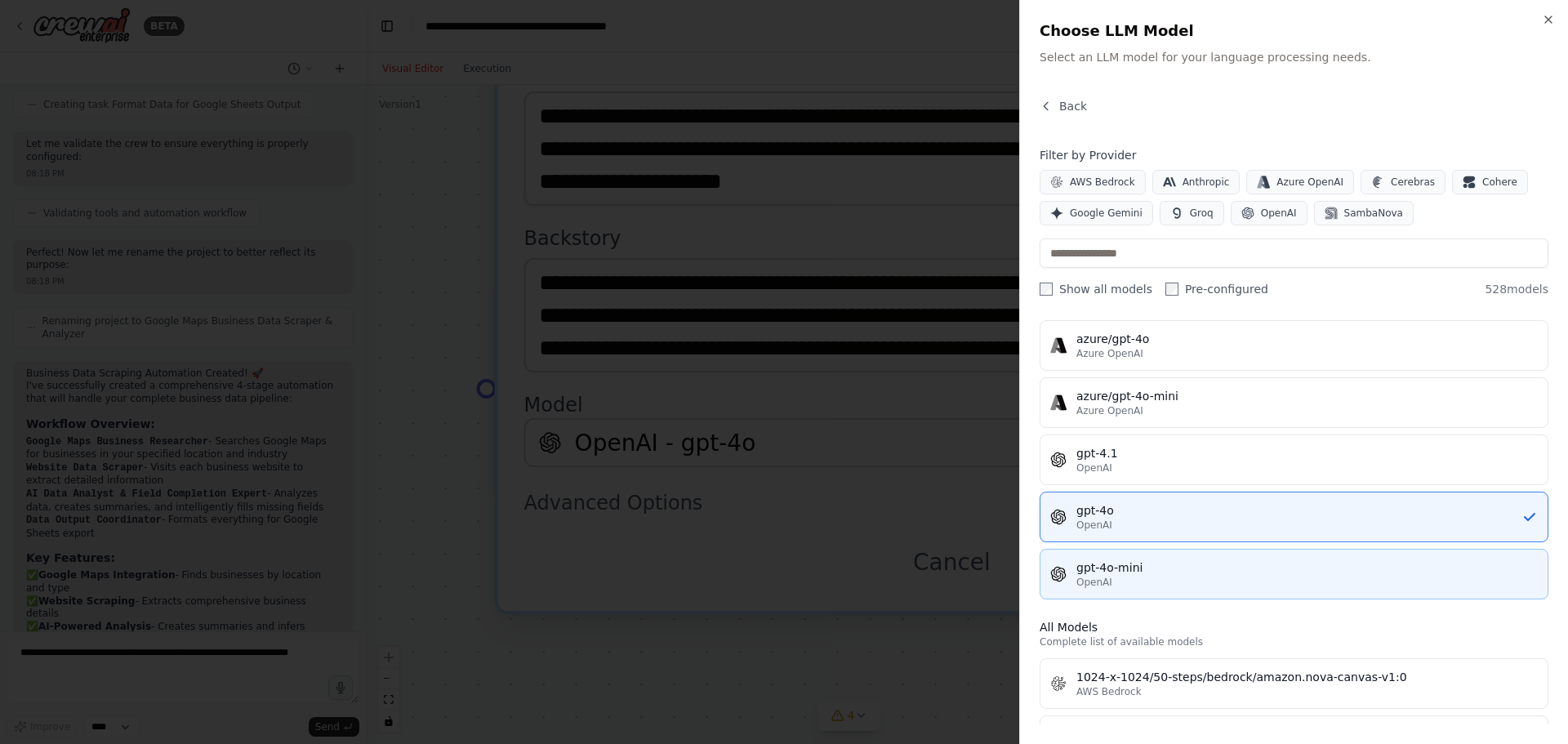
click at [1145, 580] on div "OpenAI" at bounding box center [1307, 582] width 462 height 13
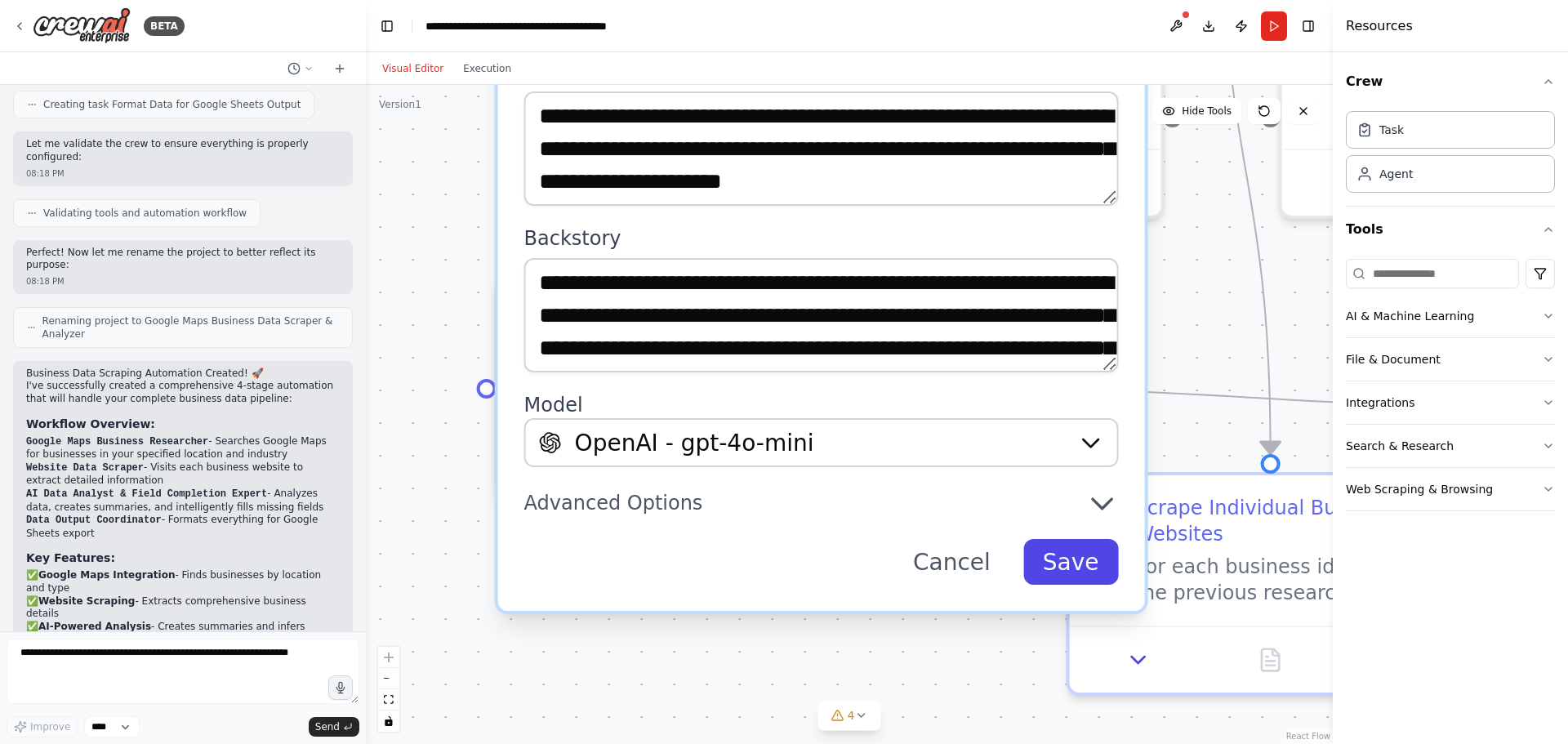
click at [1089, 566] on button "Save" at bounding box center [1071, 561] width 95 height 46
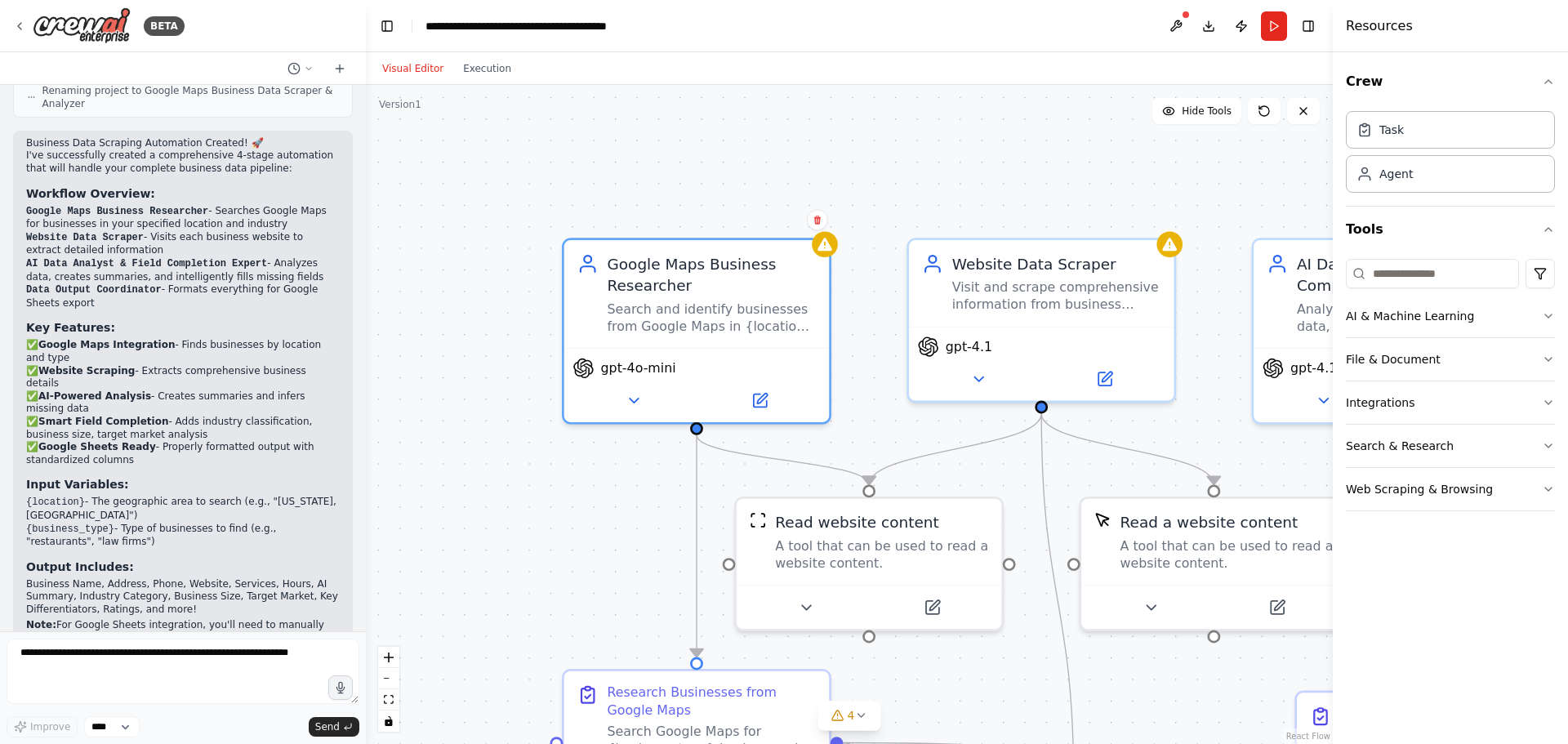
scroll to position [1359, 0]
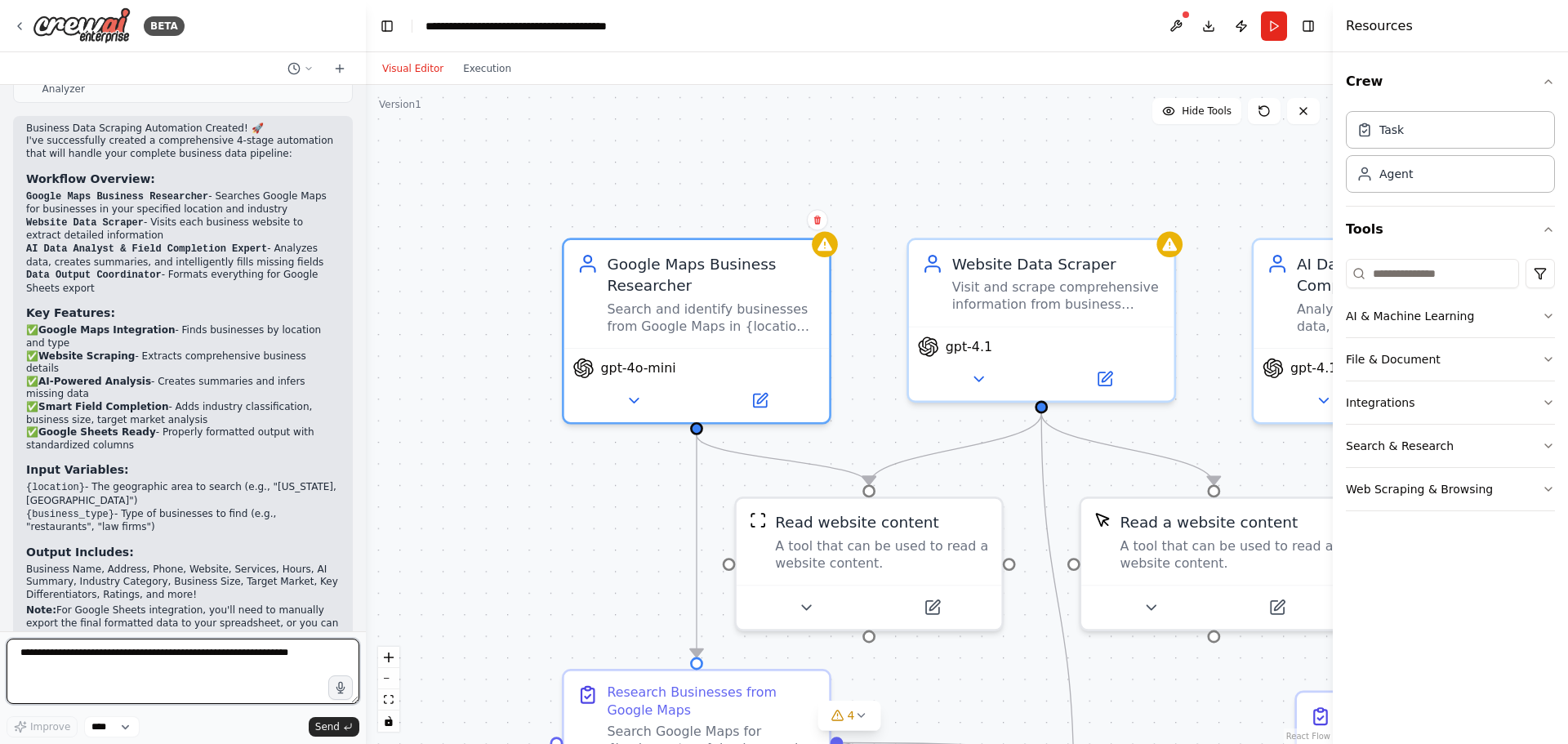
click at [126, 669] on textarea at bounding box center [183, 671] width 353 height 65
type textarea "*********"
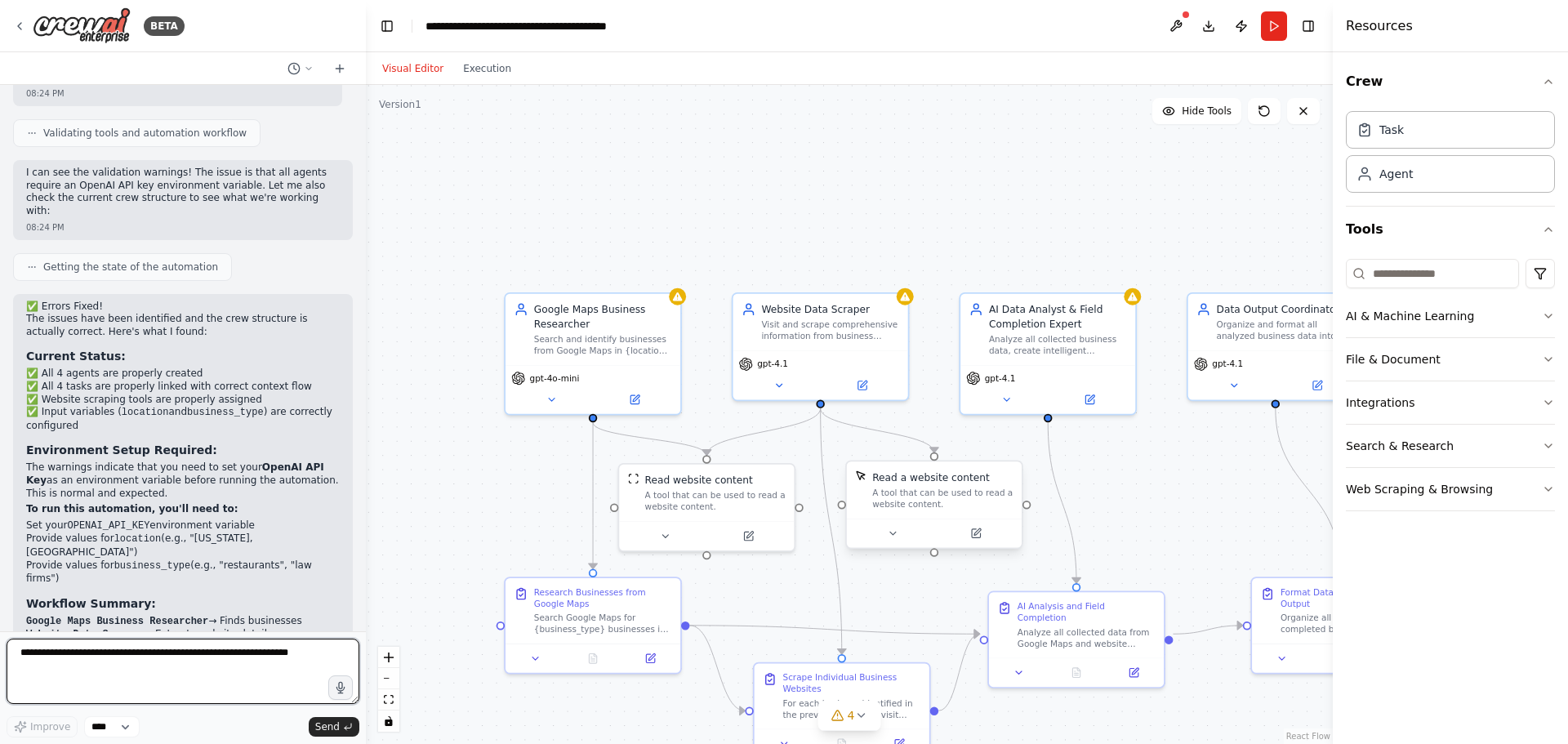
scroll to position [2111, 0]
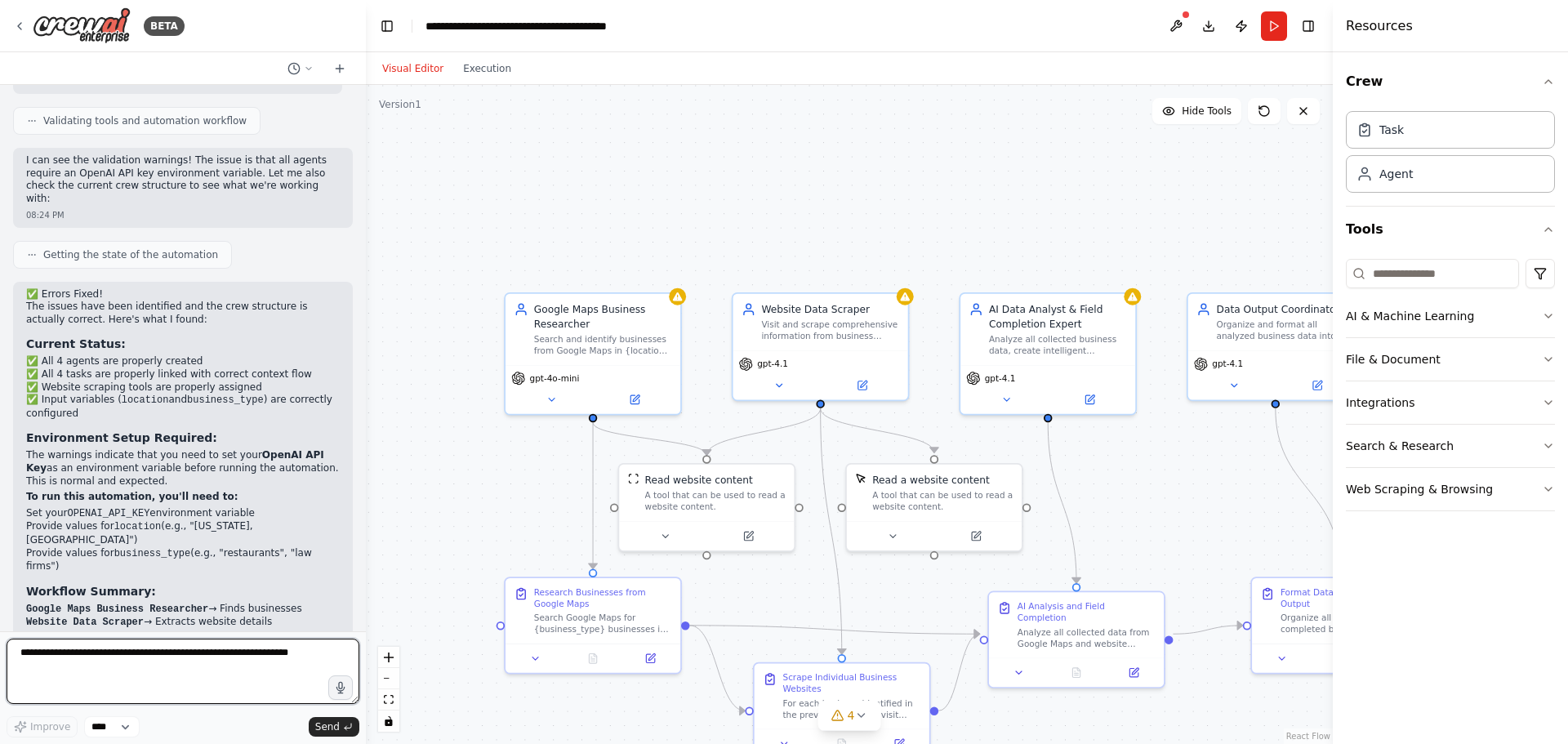
click at [118, 652] on textarea at bounding box center [183, 671] width 353 height 65
type textarea "**********"
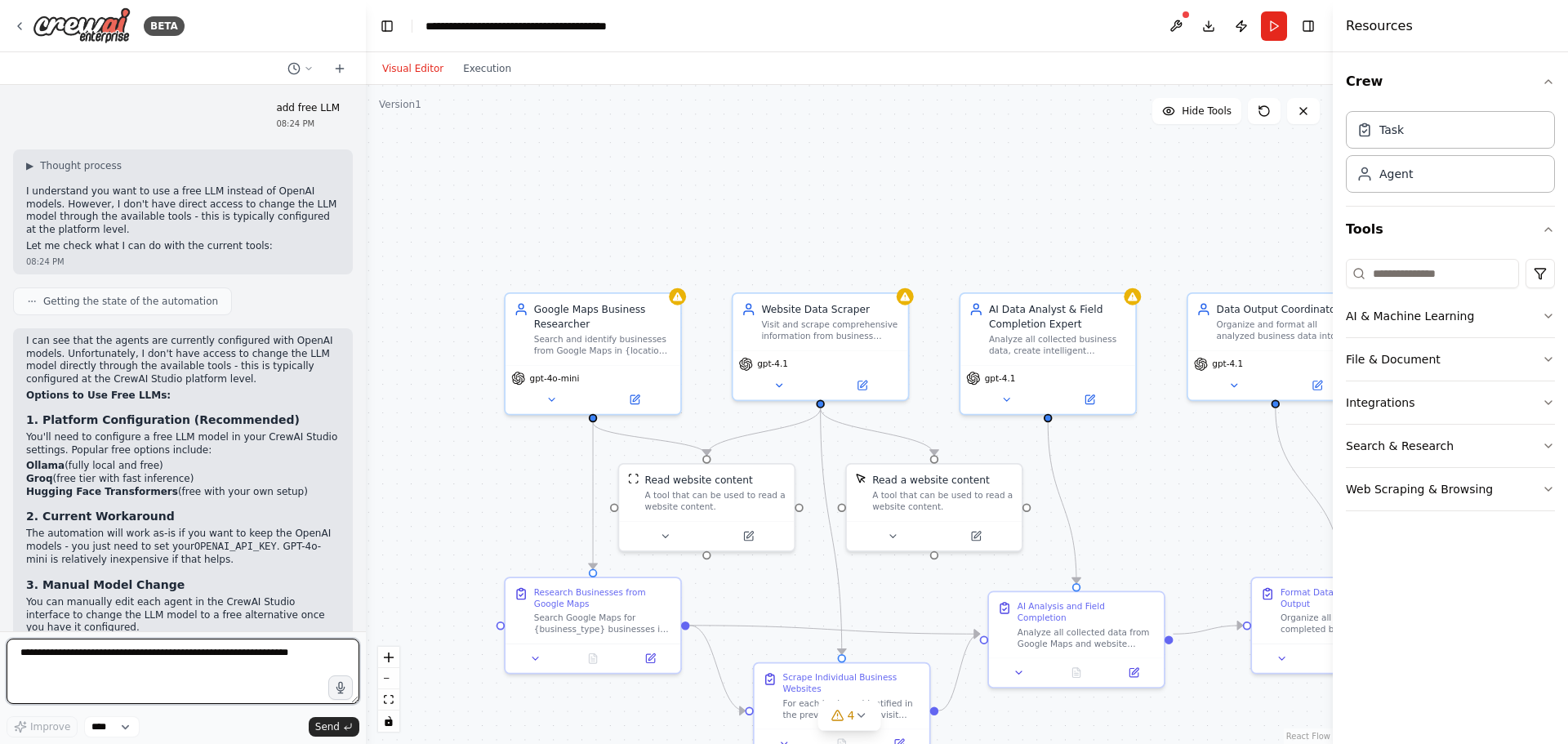
scroll to position [2800, 0]
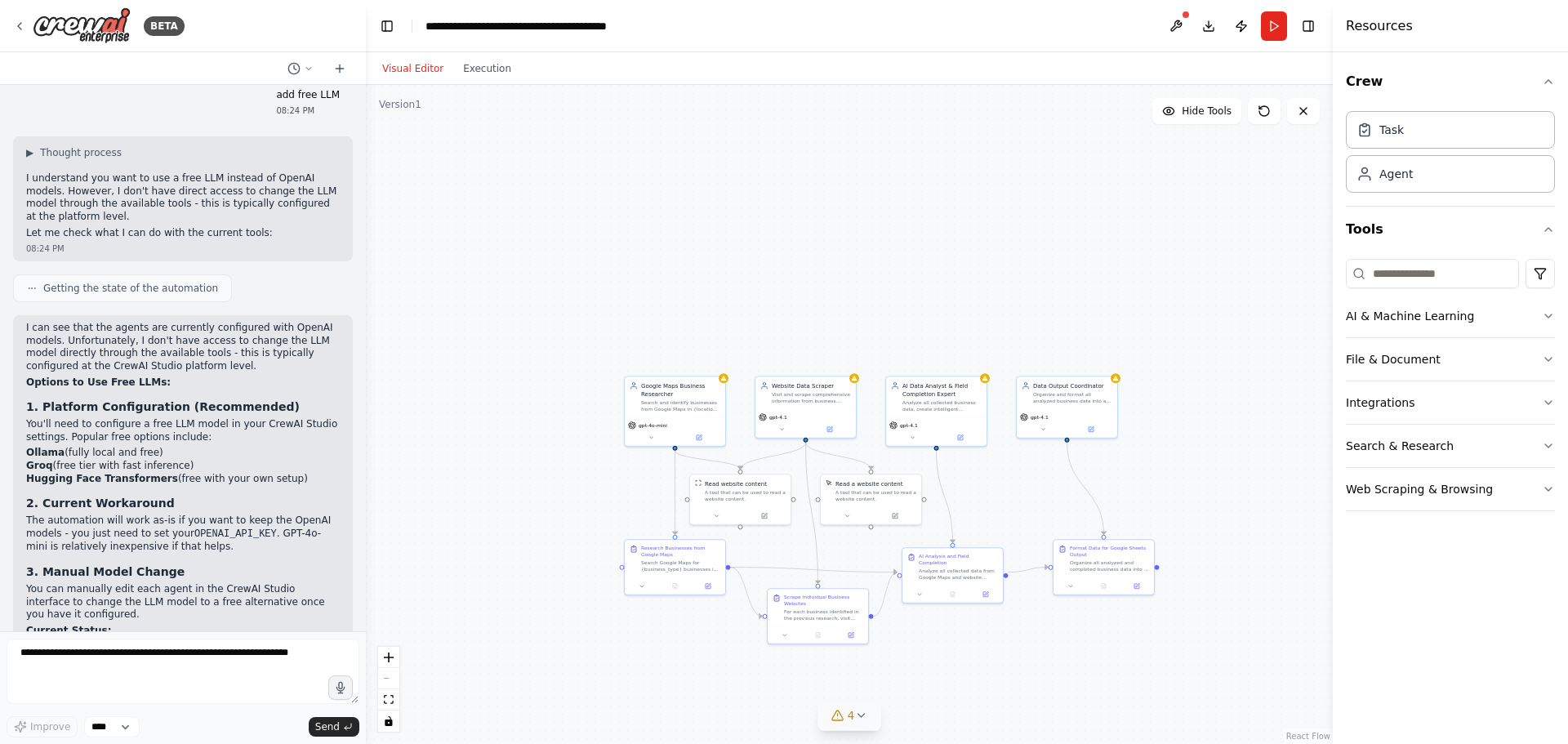
click at [857, 712] on icon at bounding box center [861, 715] width 13 height 13
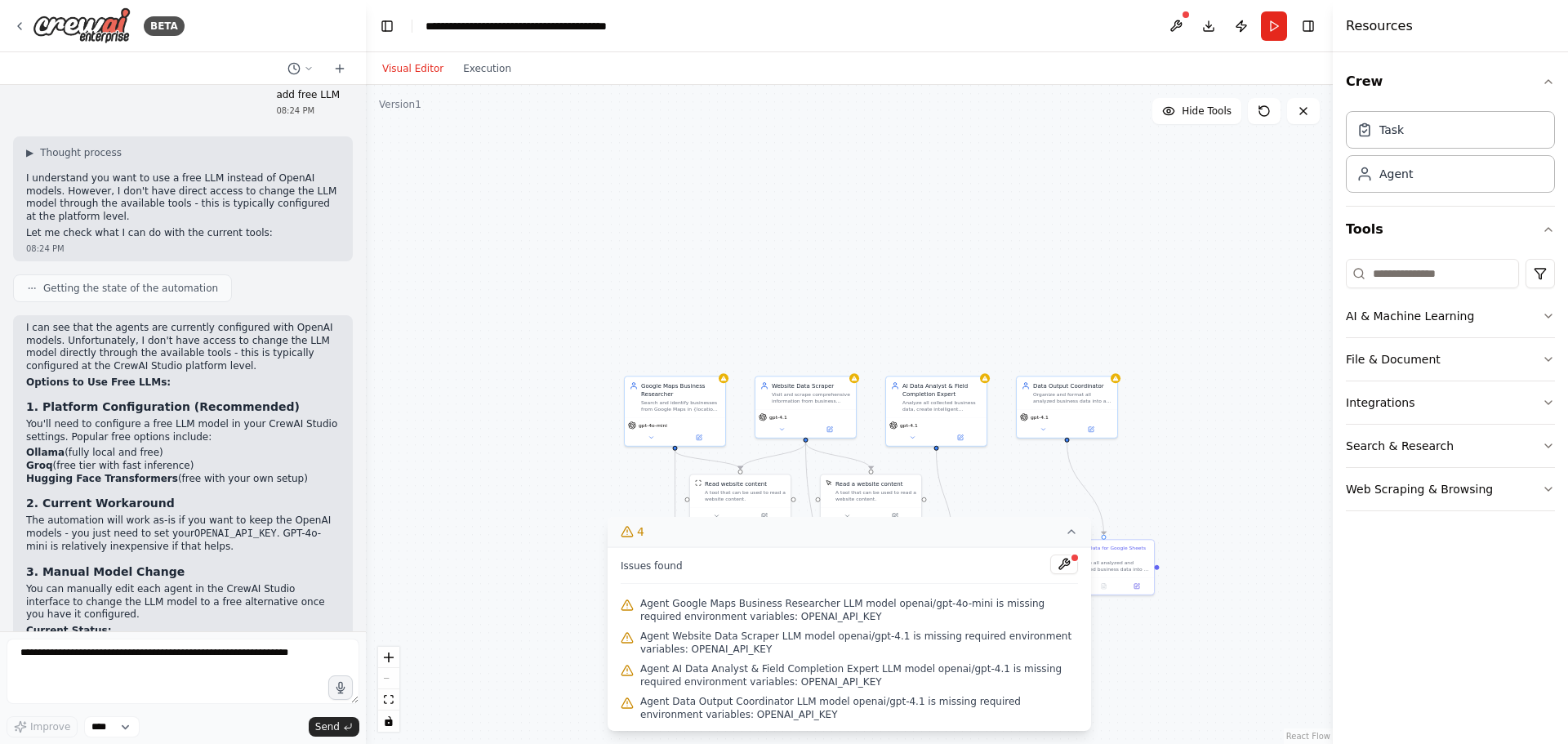
click at [843, 282] on div ".deletable-edge-delete-btn { width: 20px; height: 20px; border: 0px solid #ffff…" at bounding box center [849, 414] width 967 height 659
click at [870, 293] on div ".deletable-edge-delete-btn { width: 20px; height: 20px; border: 0px solid #ffff…" at bounding box center [849, 414] width 967 height 659
click at [1071, 527] on icon at bounding box center [1072, 531] width 13 height 13
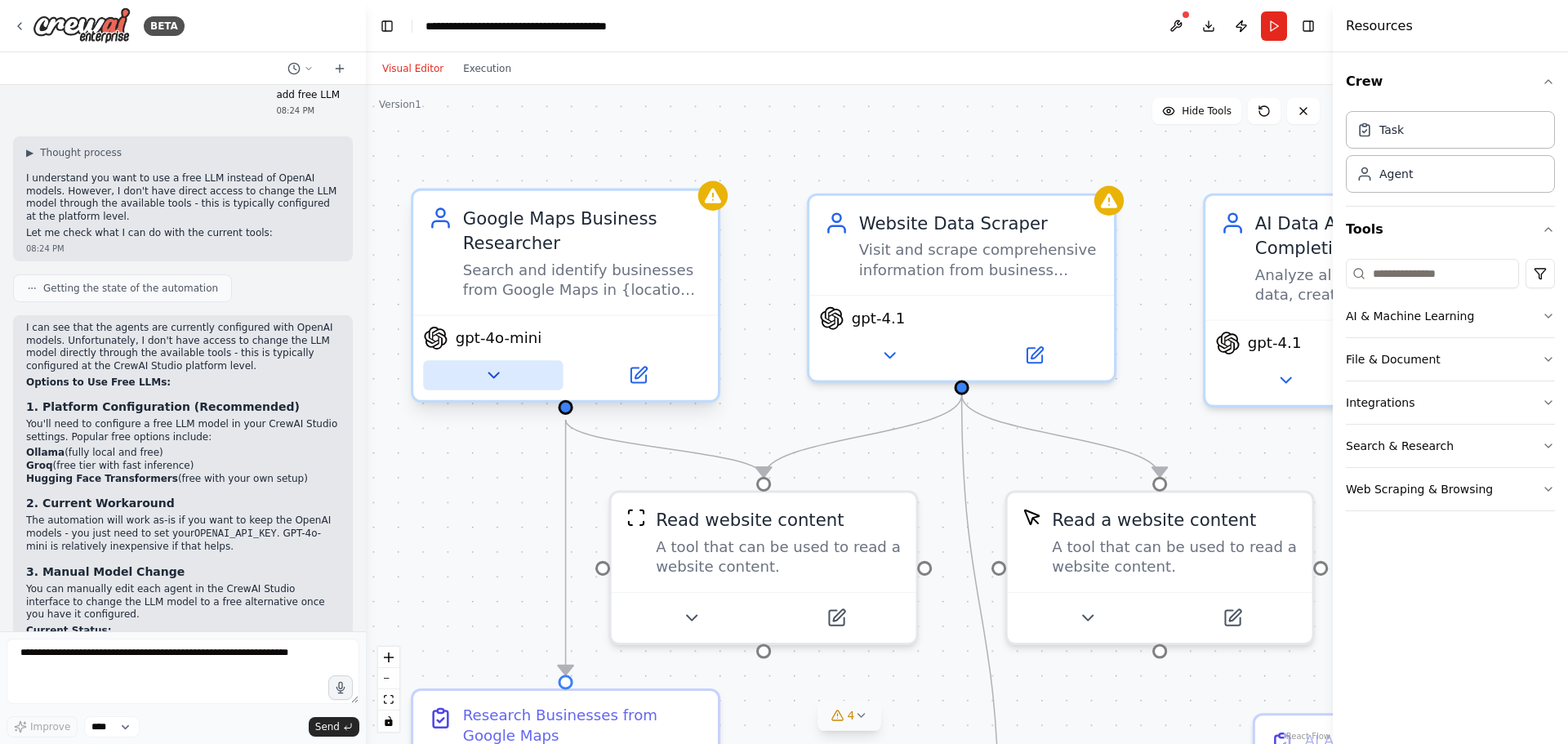
click at [451, 369] on button at bounding box center [493, 375] width 140 height 30
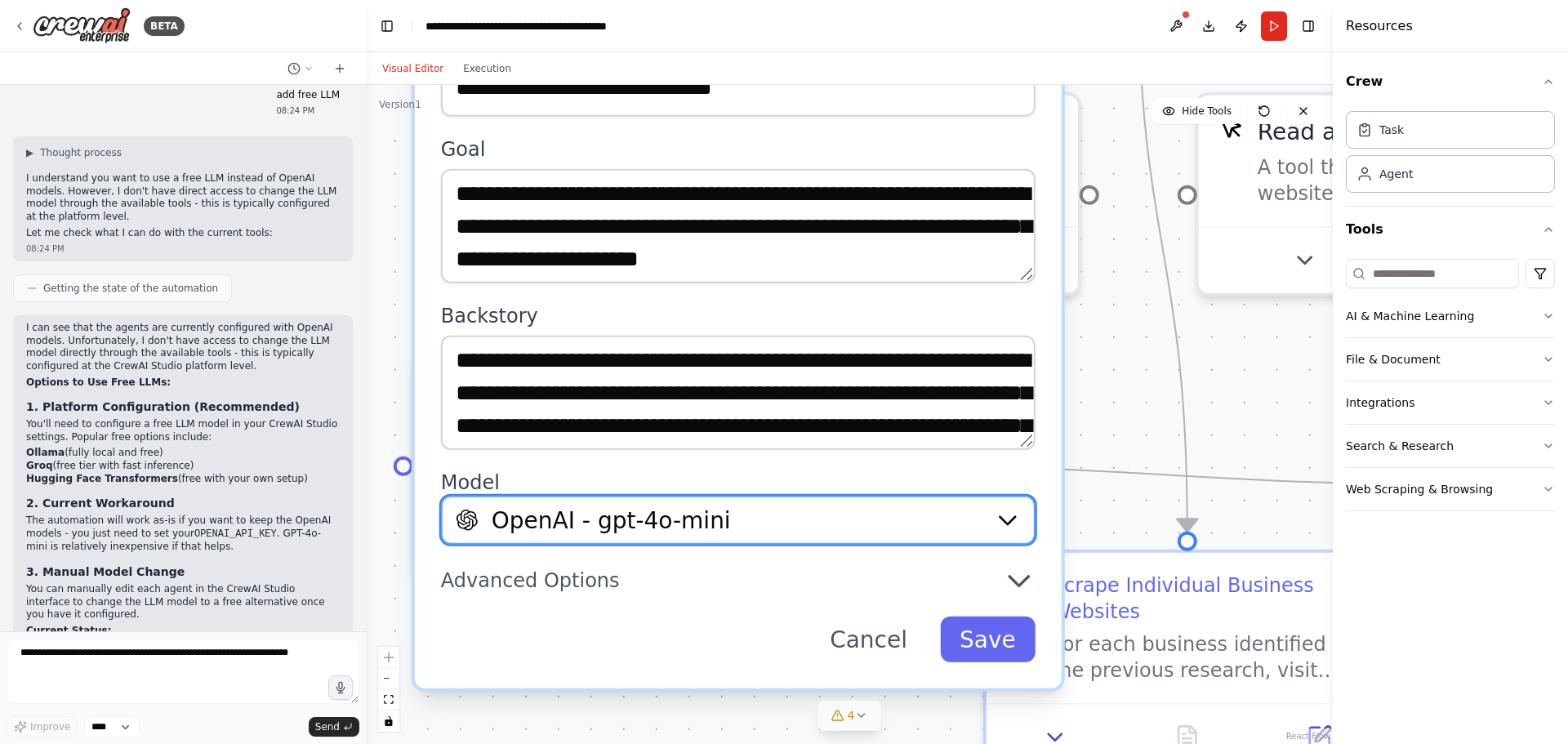
click at [774, 526] on div "OpenAI - gpt-4o-mini" at bounding box center [719, 519] width 526 height 33
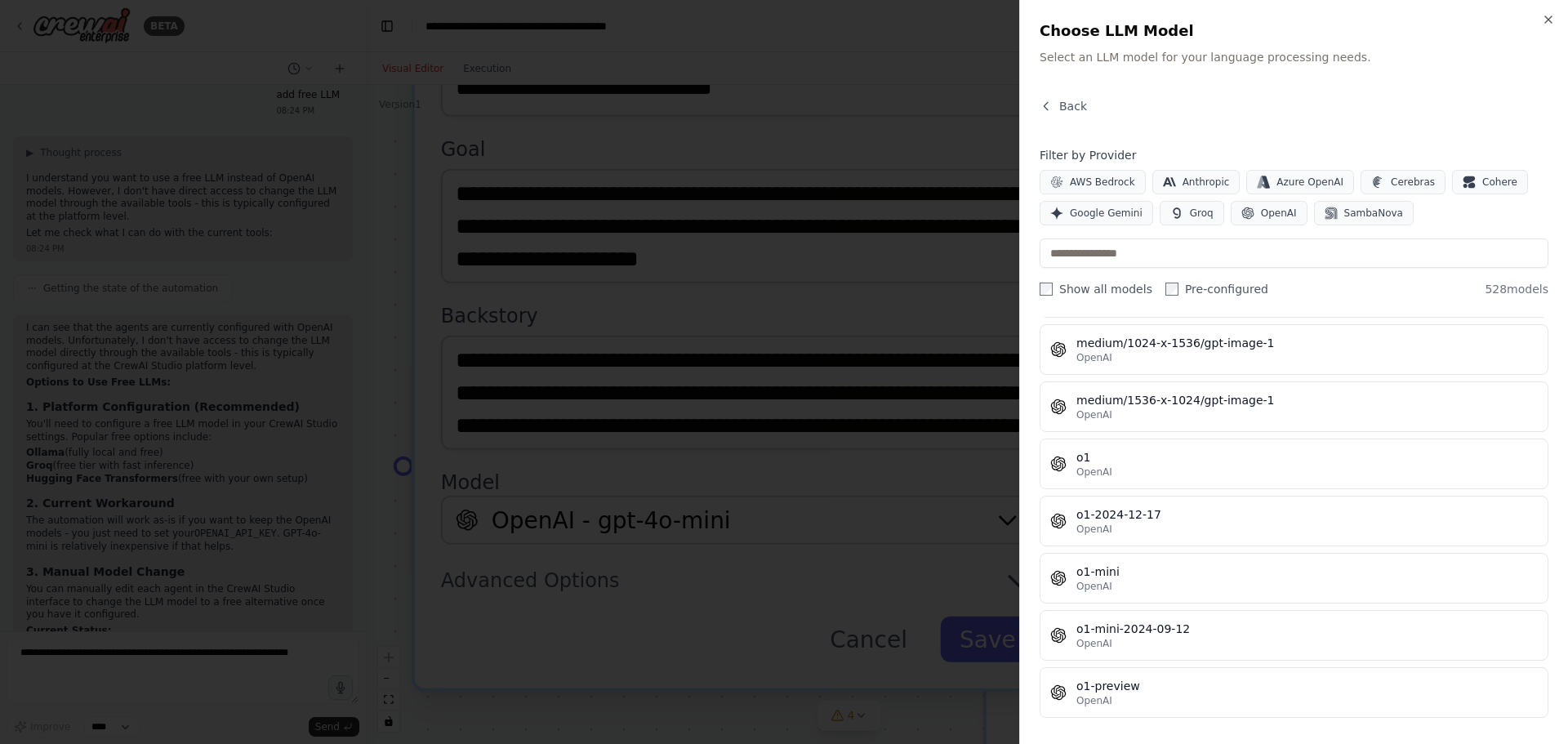
scroll to position [27511, 0]
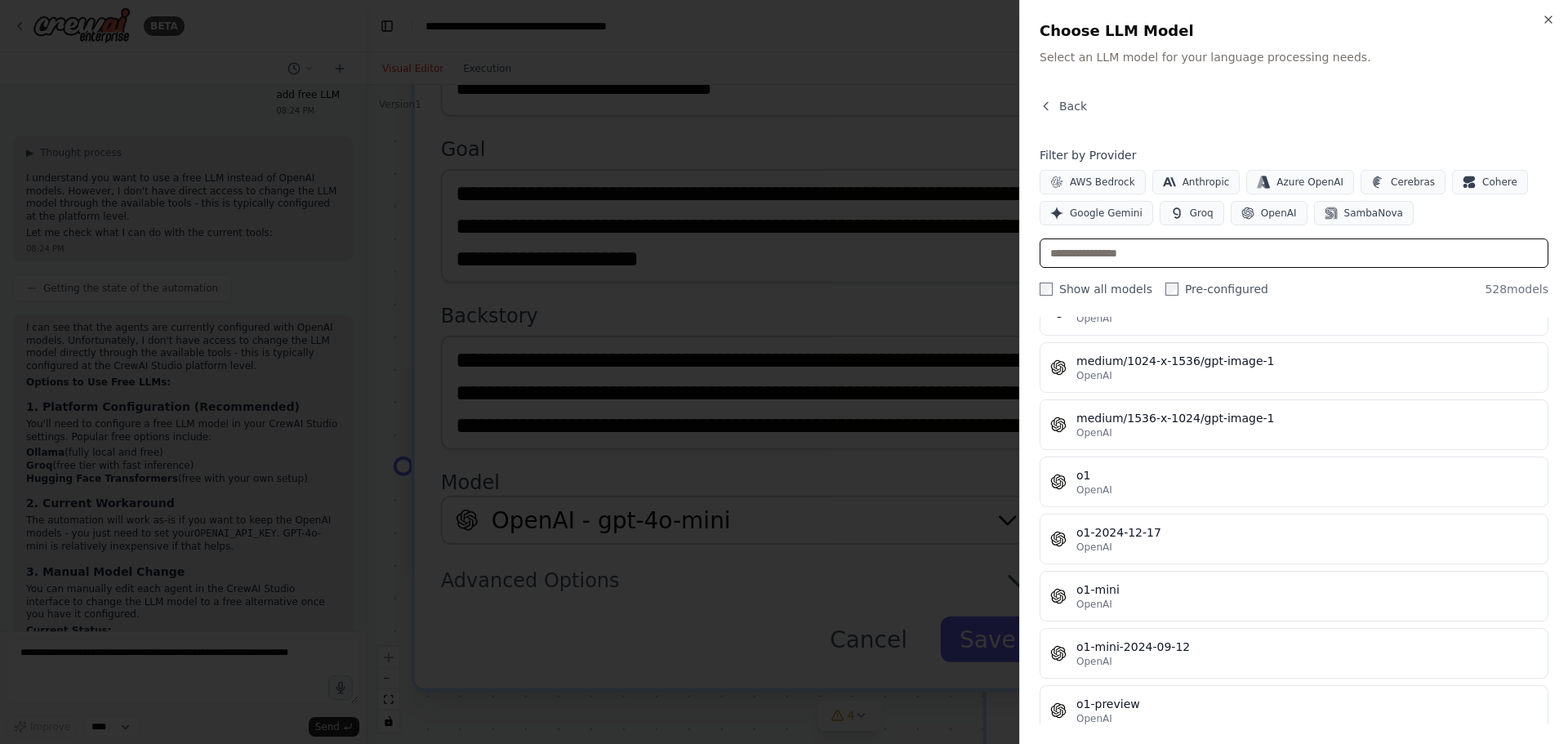
click at [1125, 255] on input "text" at bounding box center [1295, 254] width 509 height 30
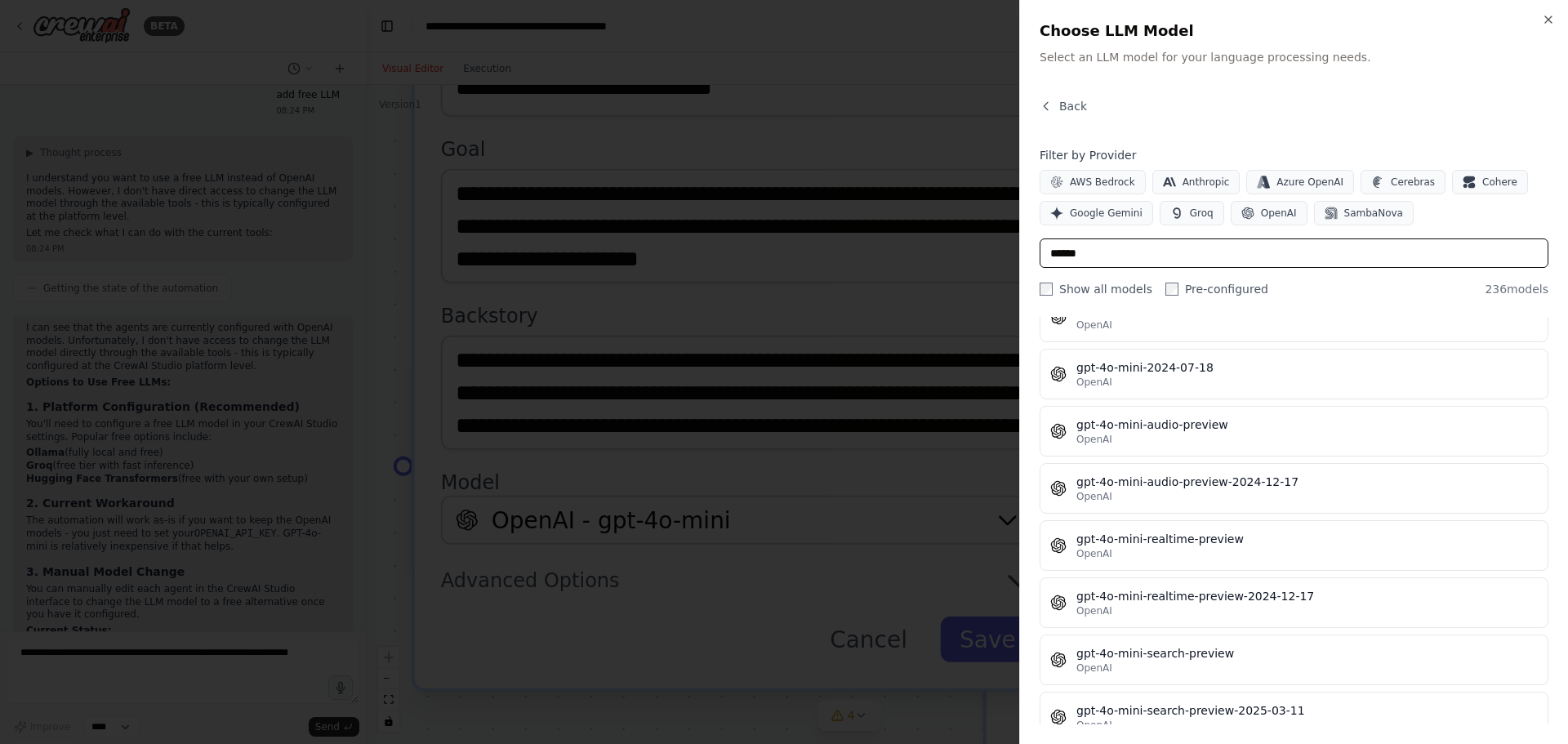
scroll to position [9598, 0]
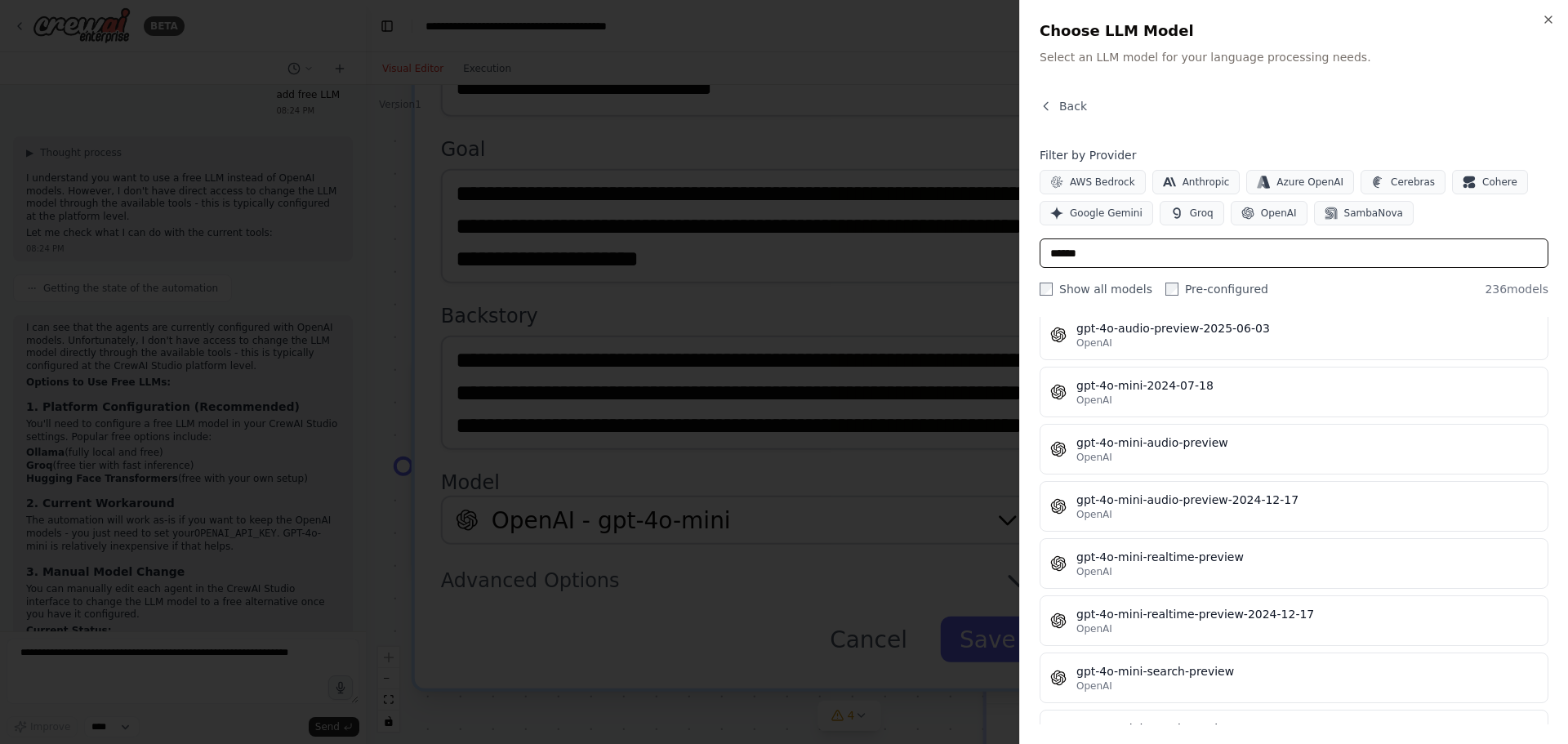
type input "******"
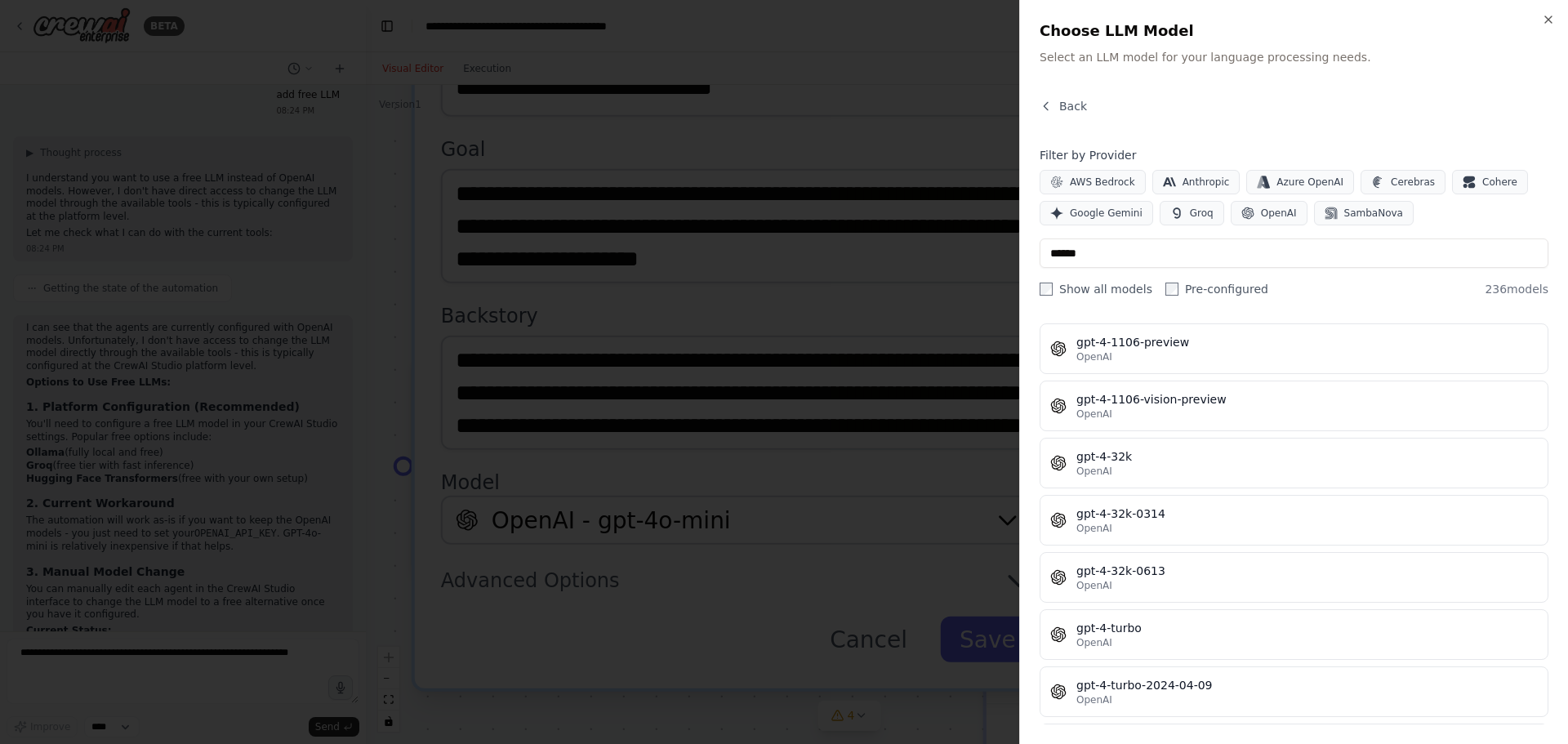
scroll to position [8736, 0]
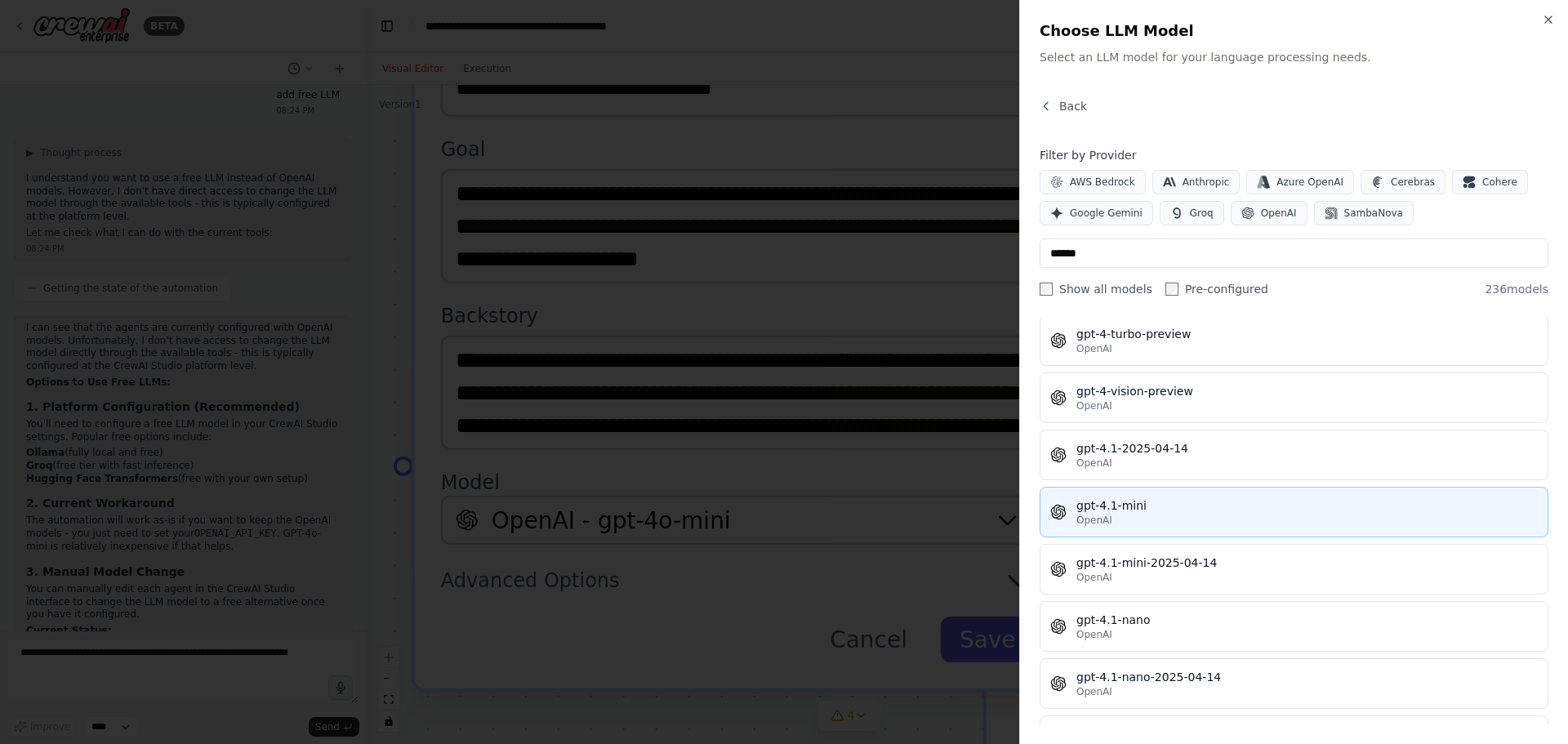
click at [1166, 511] on div "gpt-4.1-mini" at bounding box center [1307, 505] width 462 height 17
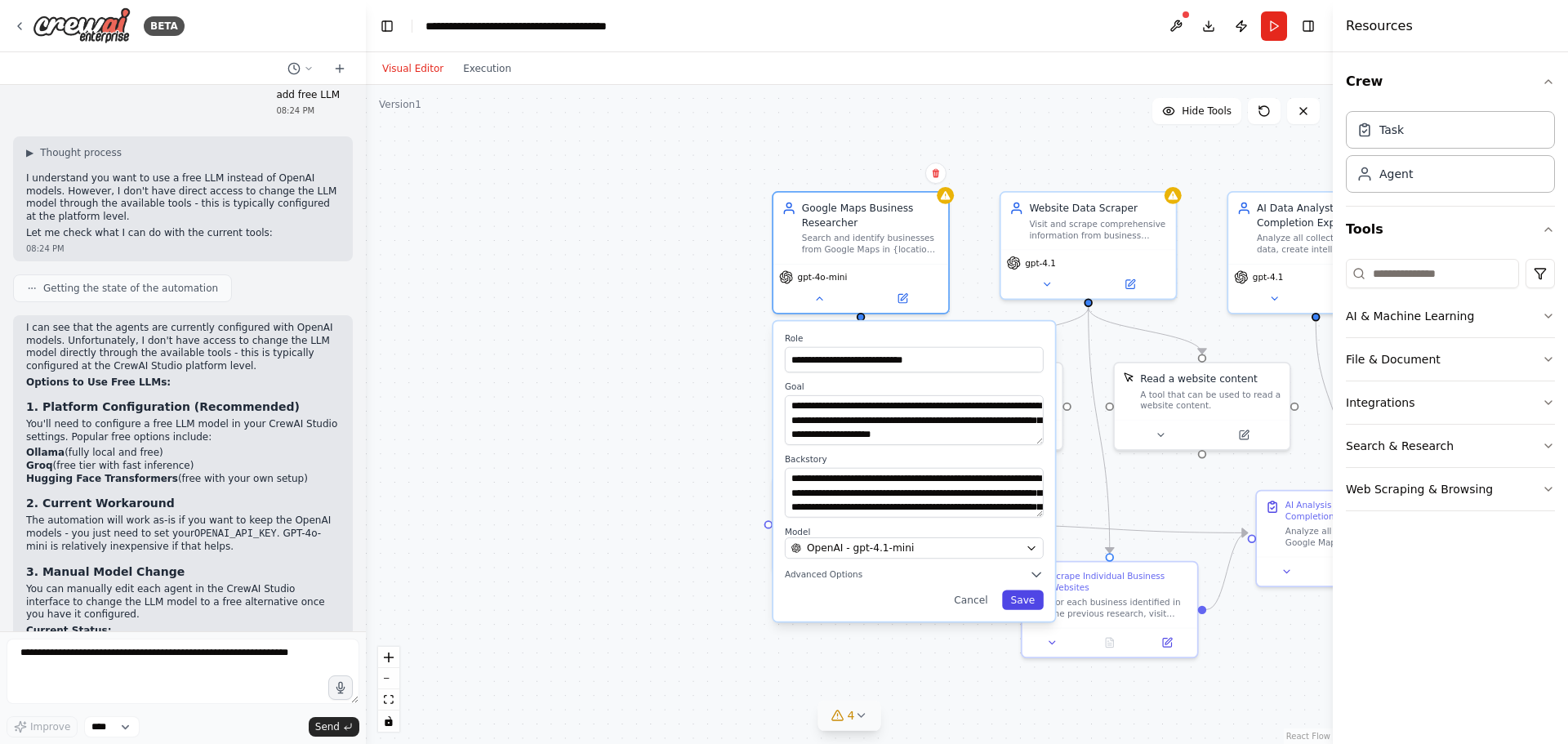
click at [1019, 601] on button "Save" at bounding box center [1022, 599] width 42 height 20
click at [1029, 599] on button "Save" at bounding box center [1022, 599] width 42 height 20
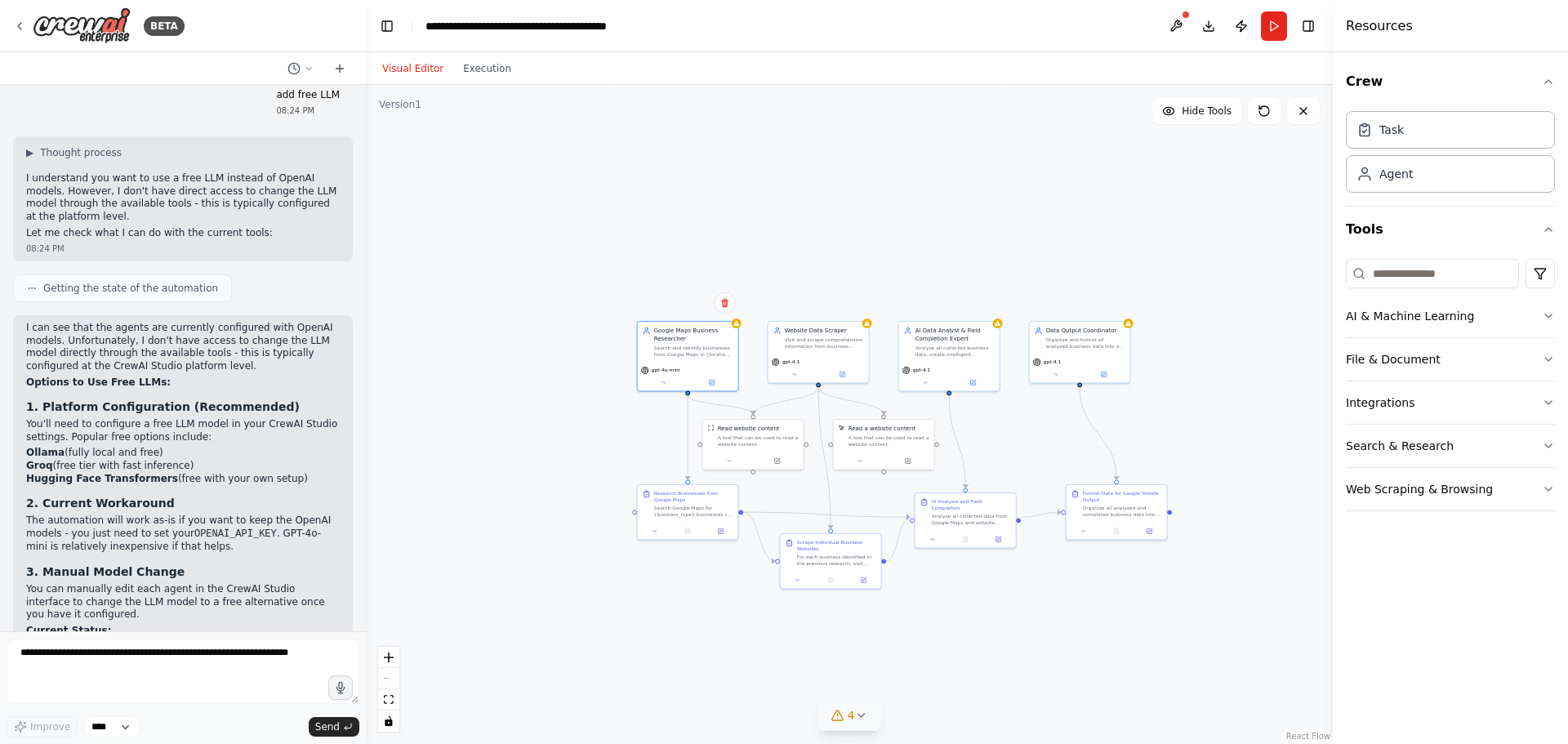
drag, startPoint x: 1207, startPoint y: 488, endPoint x: 1008, endPoint y: 464, distance: 200.4
click at [1008, 464] on div ".deletable-edge-delete-btn { width: 20px; height: 20px; border: 0px solid #ffff…" at bounding box center [849, 414] width 967 height 659
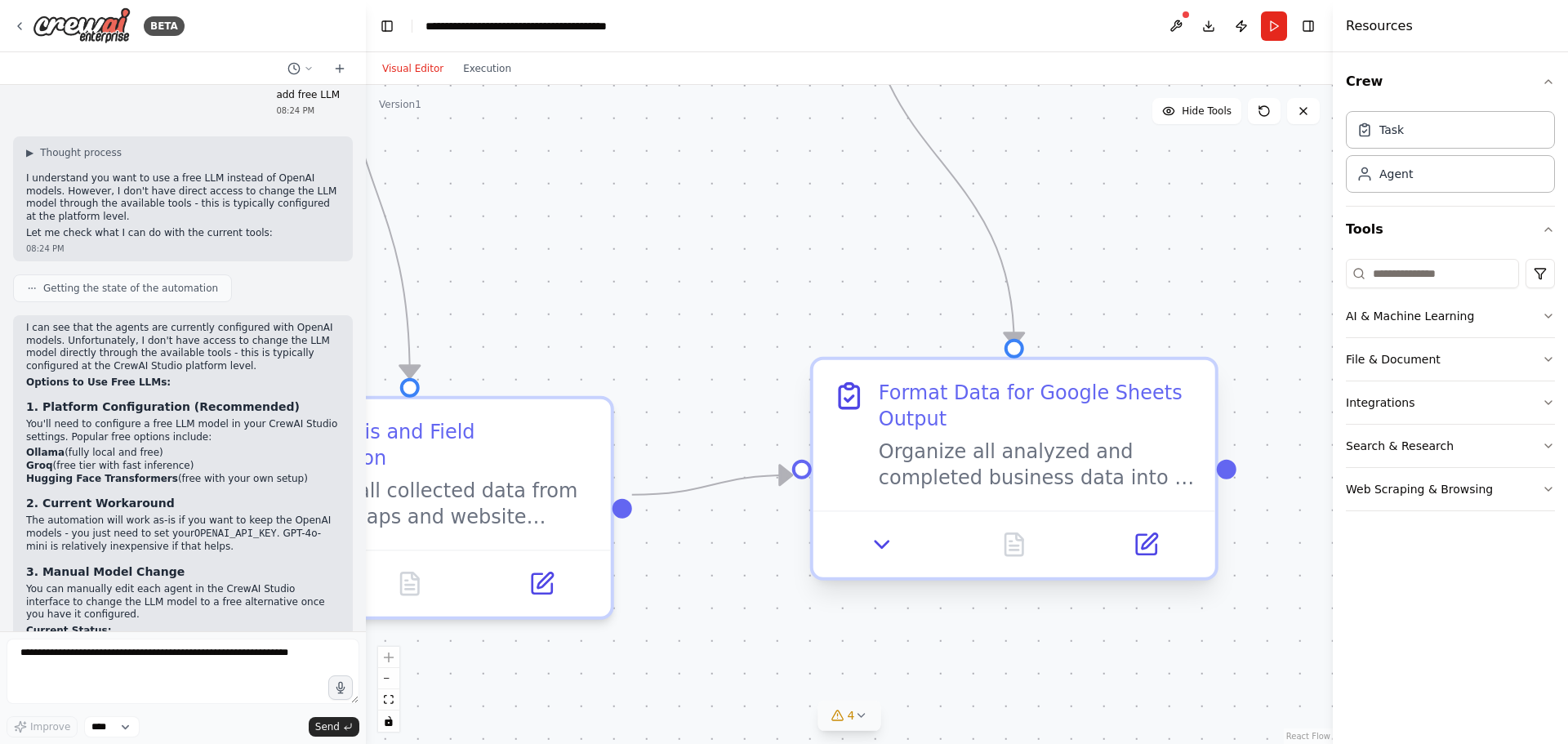
click at [1080, 464] on div "Organize all analyzed and completed business data into a structured format opti…" at bounding box center [1037, 464] width 317 height 52
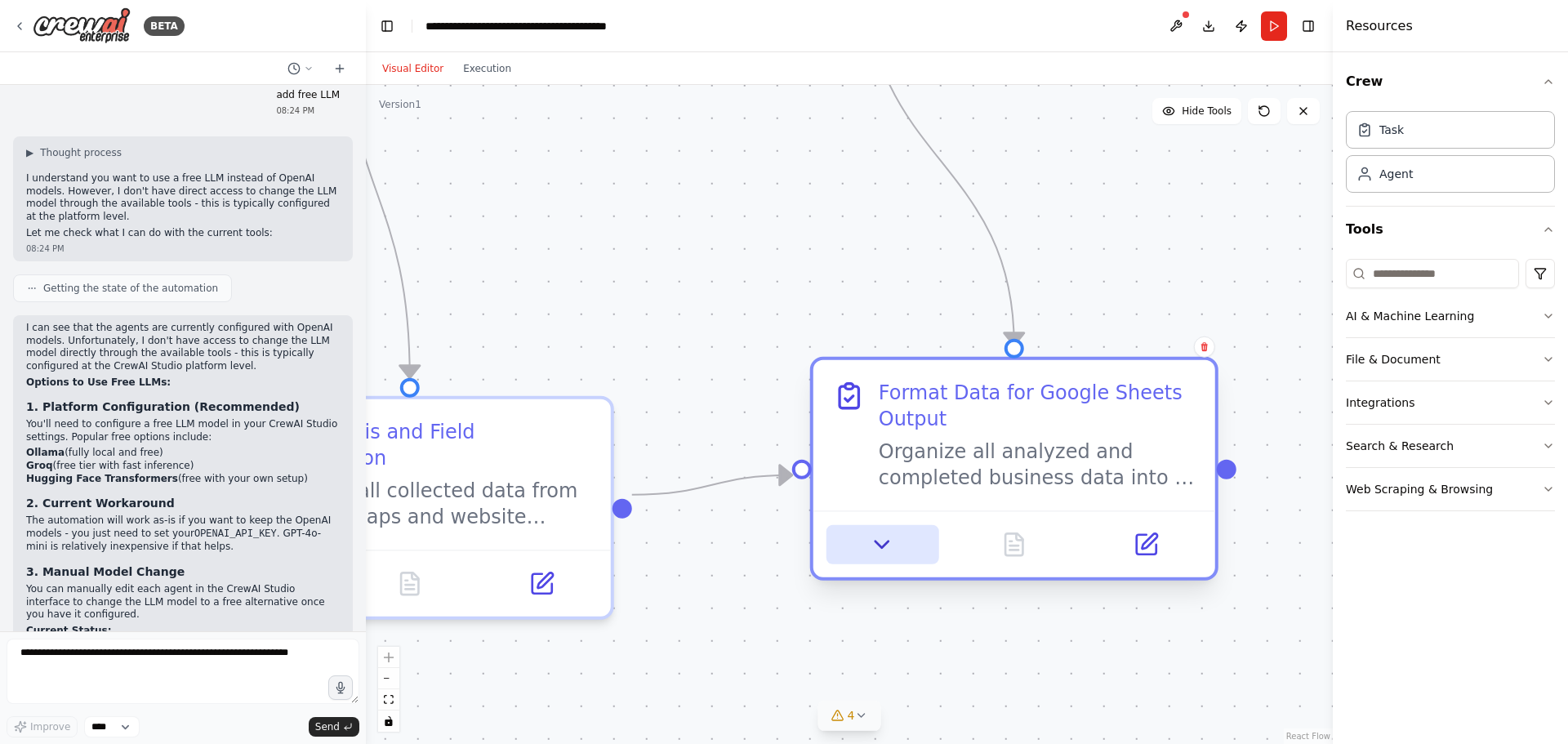
click at [870, 562] on button at bounding box center [882, 544] width 112 height 39
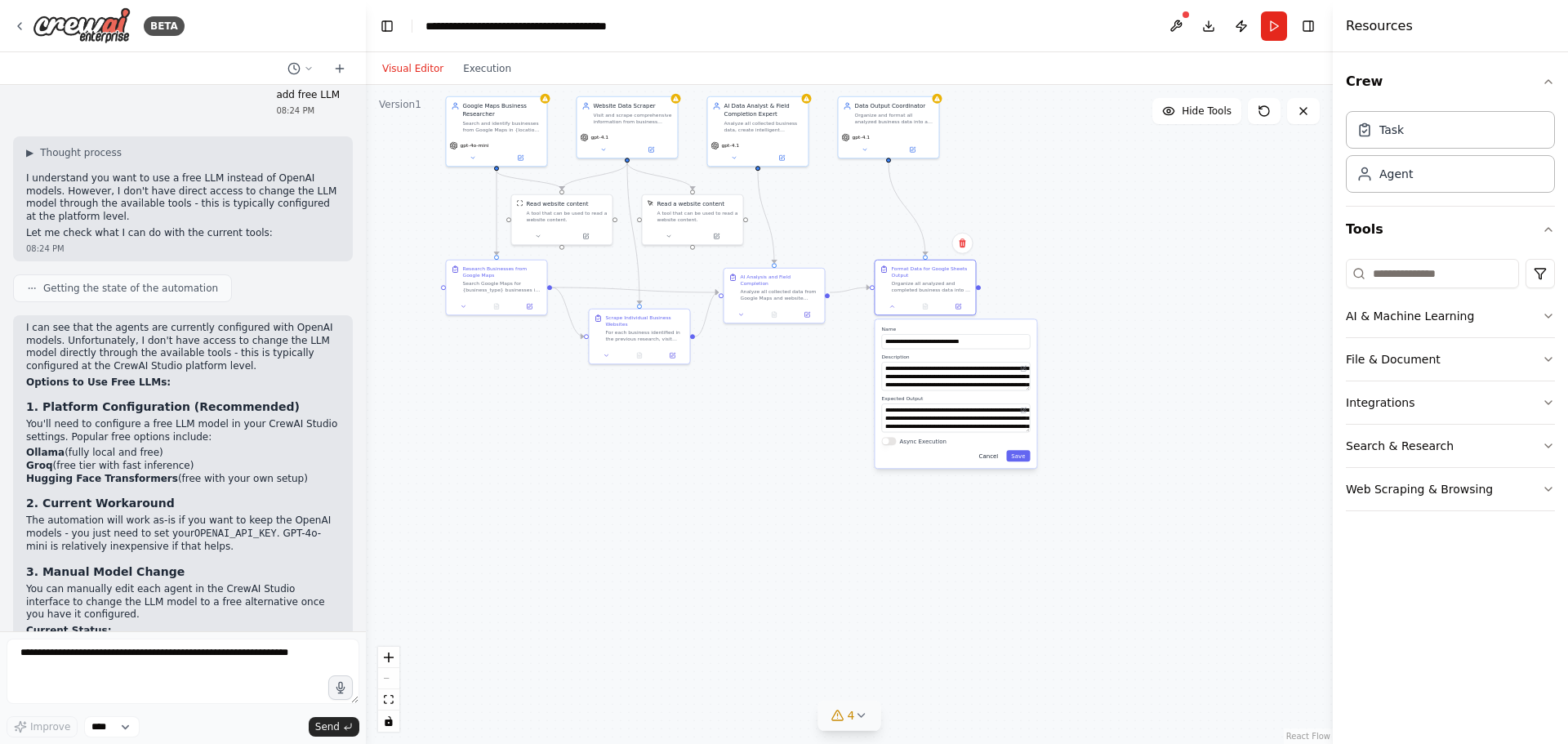
click at [995, 457] on button "Cancel" at bounding box center [990, 456] width 30 height 11
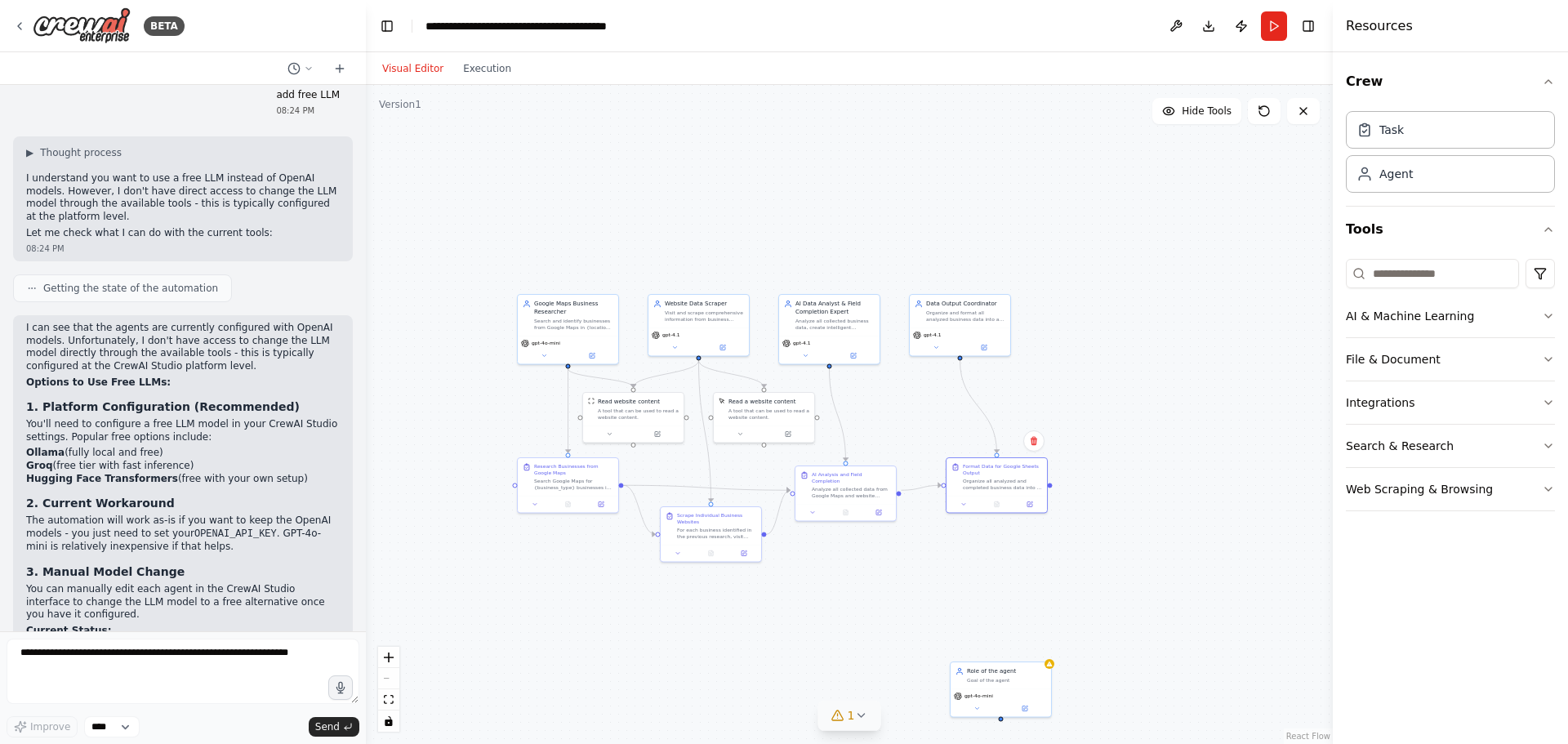
drag, startPoint x: 529, startPoint y: 152, endPoint x: 695, endPoint y: 375, distance: 278.0
click at [695, 375] on div ".deletable-edge-delete-btn { width: 20px; height: 20px; border: 0px solid #ffff…" at bounding box center [849, 414] width 967 height 659
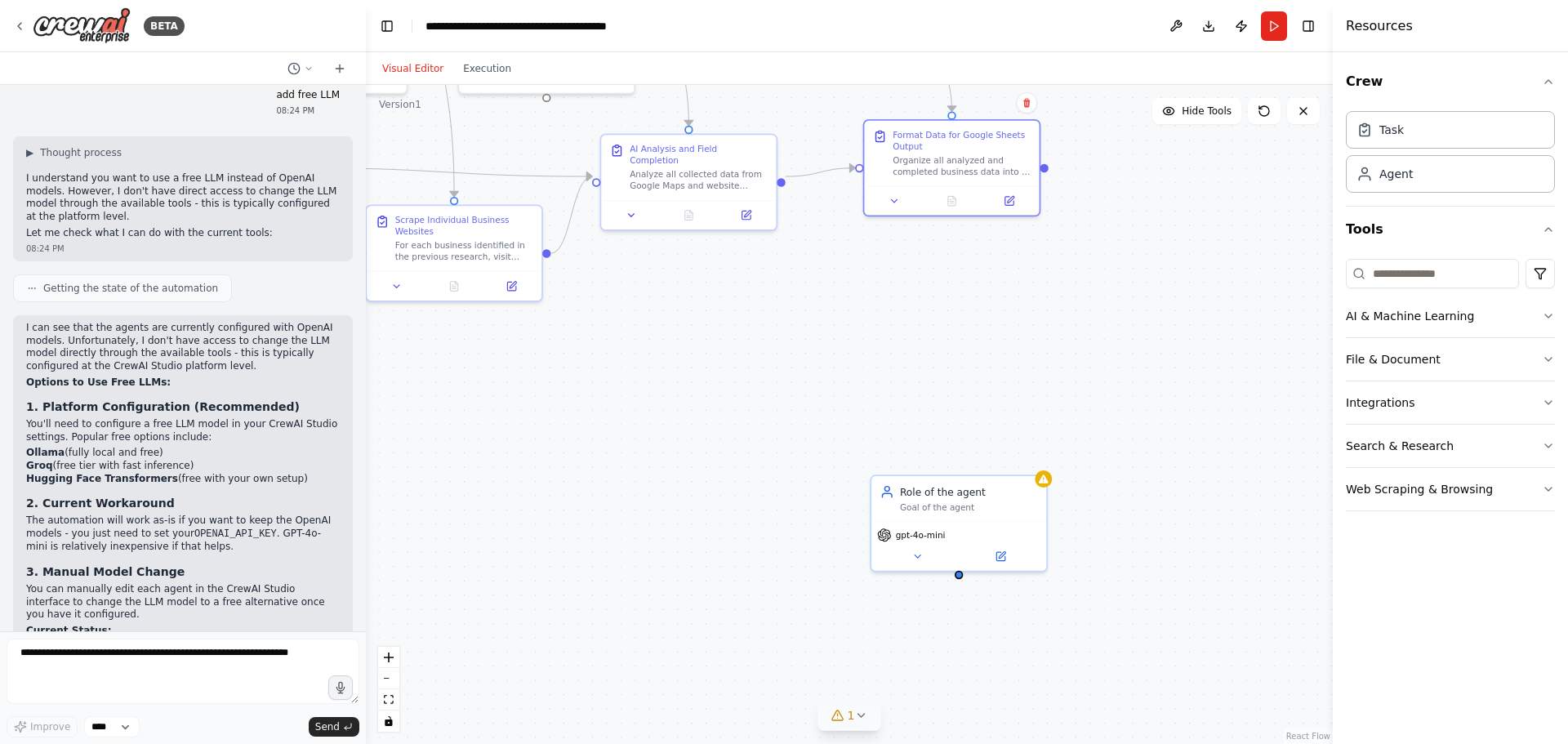
drag, startPoint x: 1111, startPoint y: 618, endPoint x: 1044, endPoint y: 418, distance: 210.9
click at [1044, 418] on div ".deletable-edge-delete-btn { width: 20px; height: 20px; border: 0px solid #ffff…" at bounding box center [849, 414] width 967 height 659
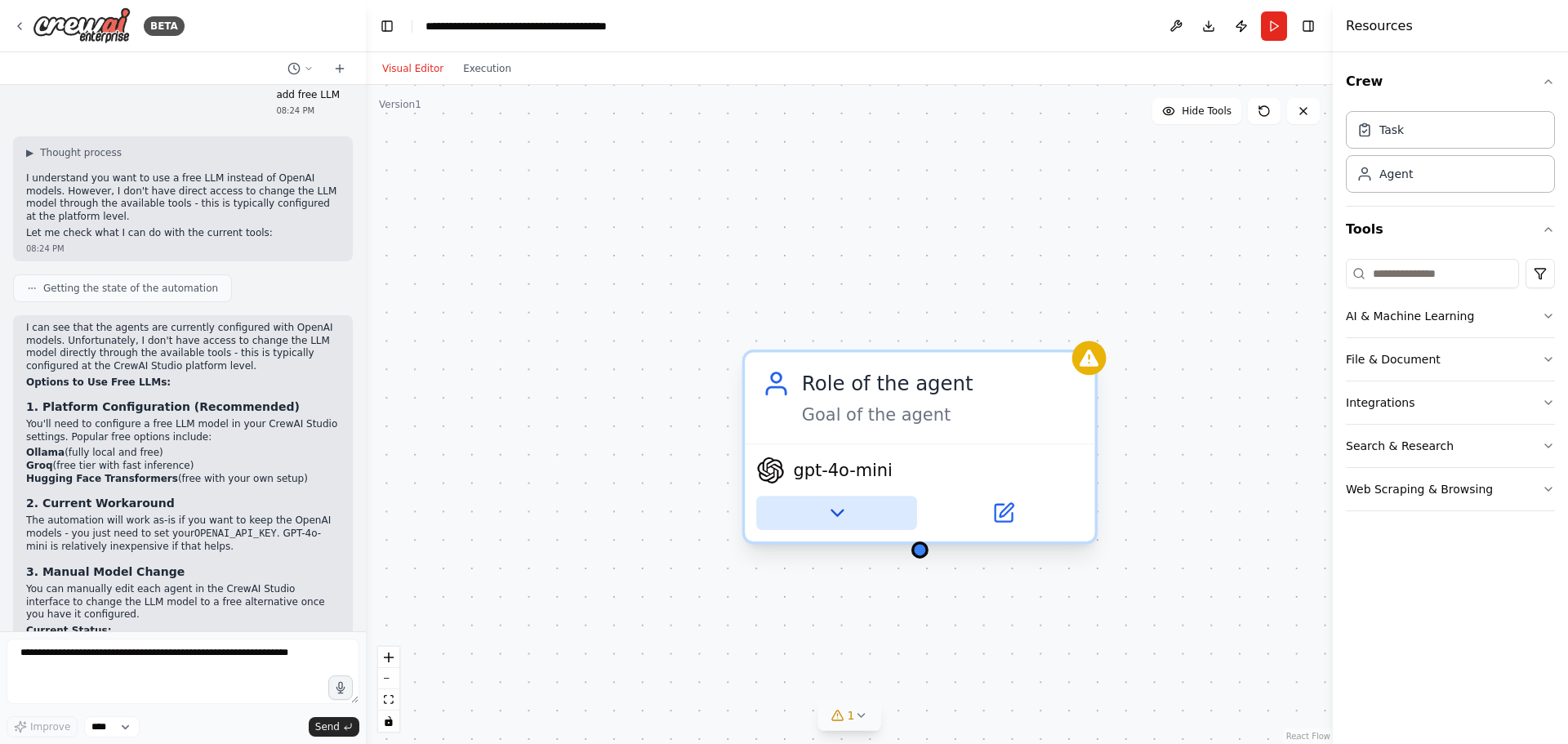
click at [838, 522] on icon at bounding box center [837, 513] width 23 height 23
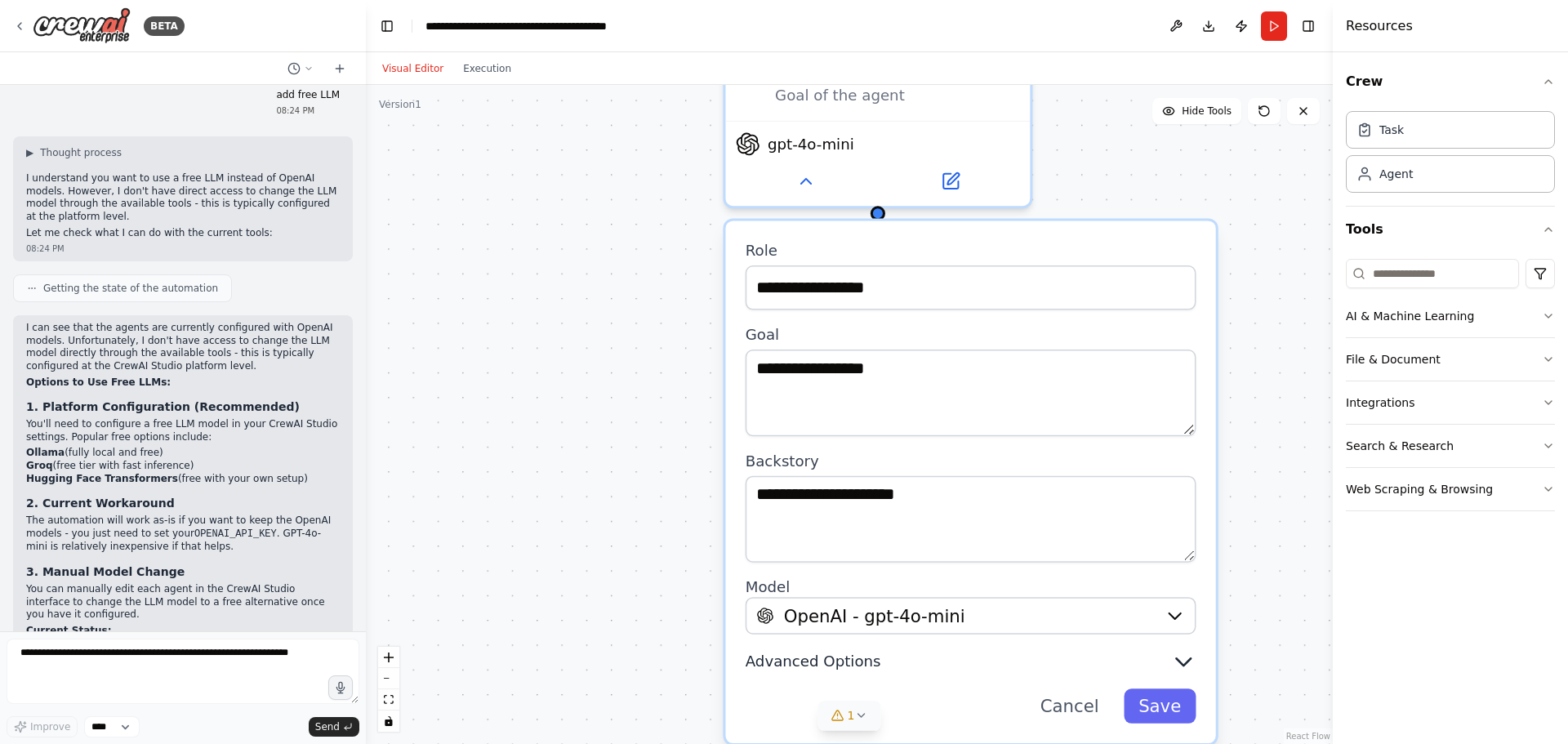
click at [859, 669] on span "Advanced Options" at bounding box center [812, 661] width 135 height 20
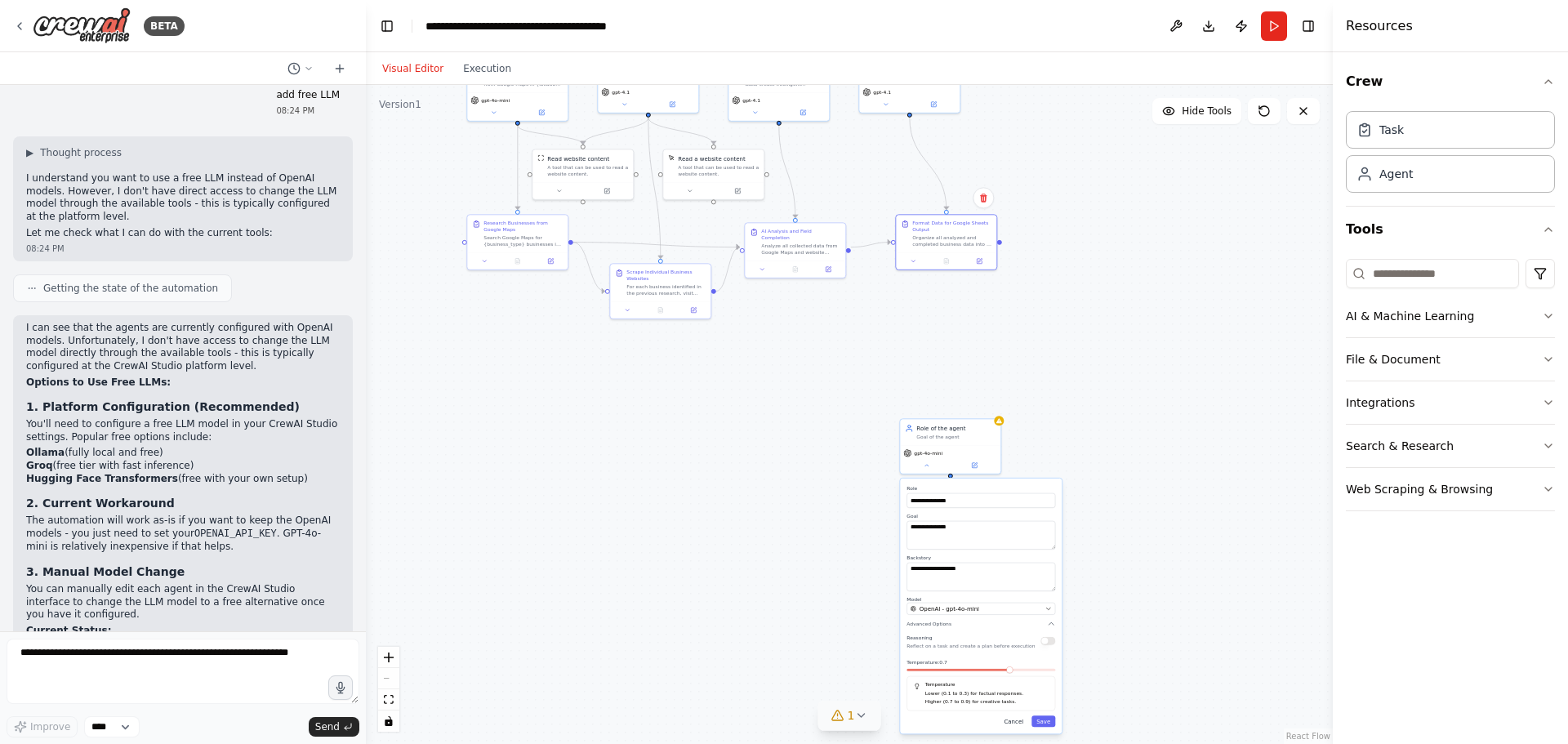
click at [1015, 717] on button "Cancel" at bounding box center [1014, 721] width 30 height 11
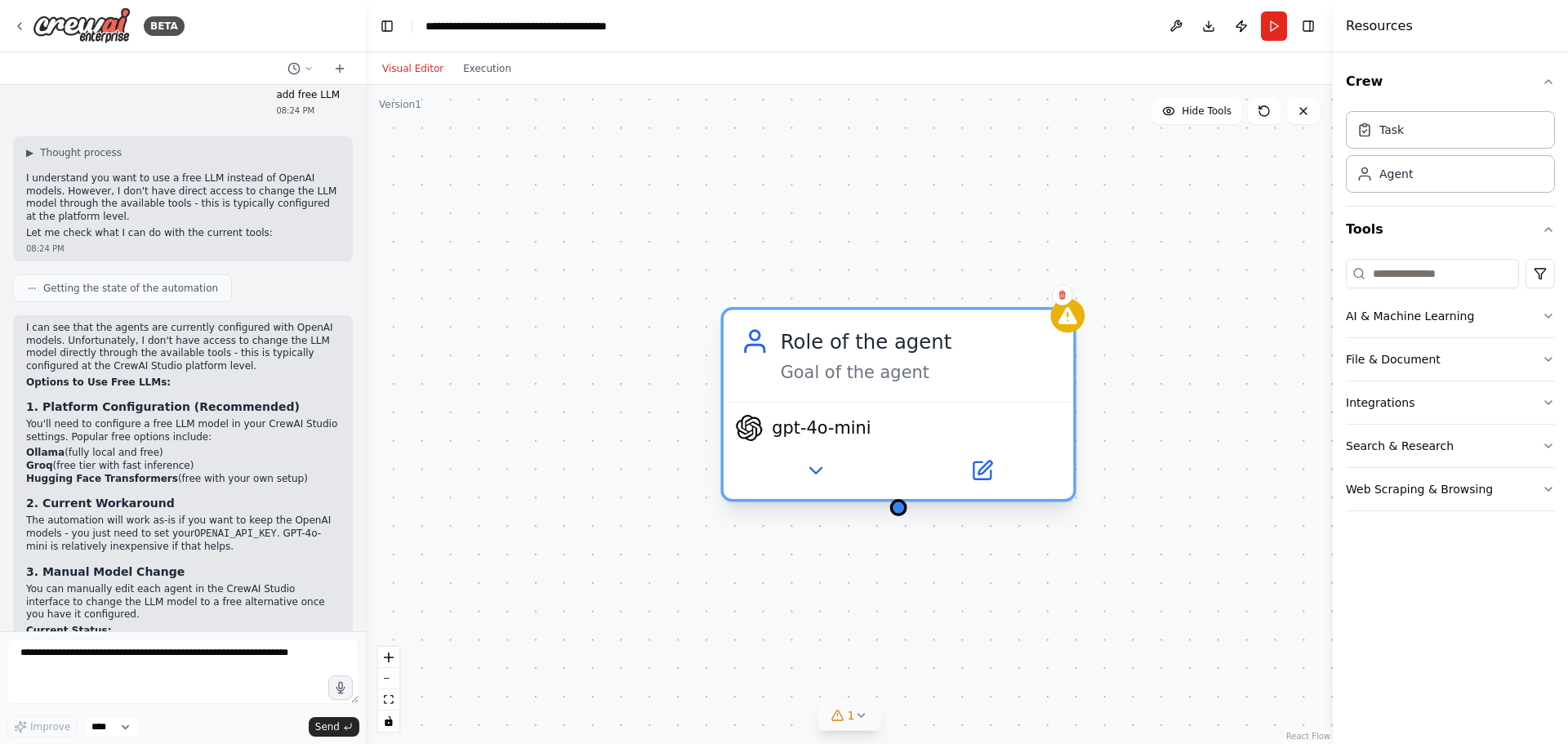
drag, startPoint x: 1000, startPoint y: 365, endPoint x: 951, endPoint y: 384, distance: 52.6
click at [951, 384] on div "Role of the agent Goal of the agent" at bounding box center [898, 355] width 350 height 90
click at [808, 473] on icon at bounding box center [815, 470] width 23 height 23
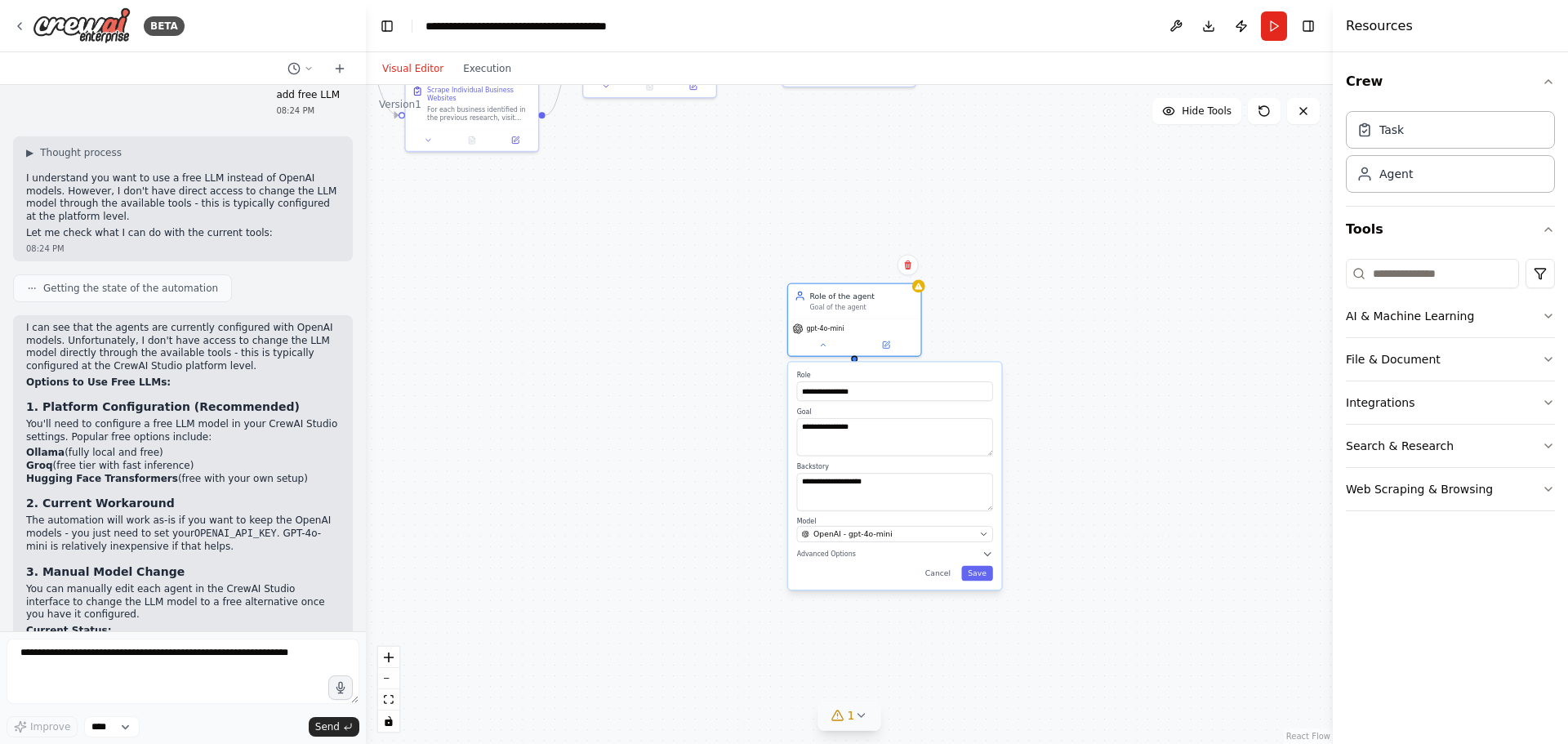
click at [1098, 335] on div ".deletable-edge-delete-btn { width: 20px; height: 20px; border: 0px solid #ffff…" at bounding box center [849, 414] width 967 height 659
click at [906, 319] on div "gpt-4o-mini" at bounding box center [854, 335] width 132 height 37
click at [910, 257] on button at bounding box center [908, 264] width 21 height 21
click at [857, 261] on button "Confirm" at bounding box center [861, 264] width 58 height 20
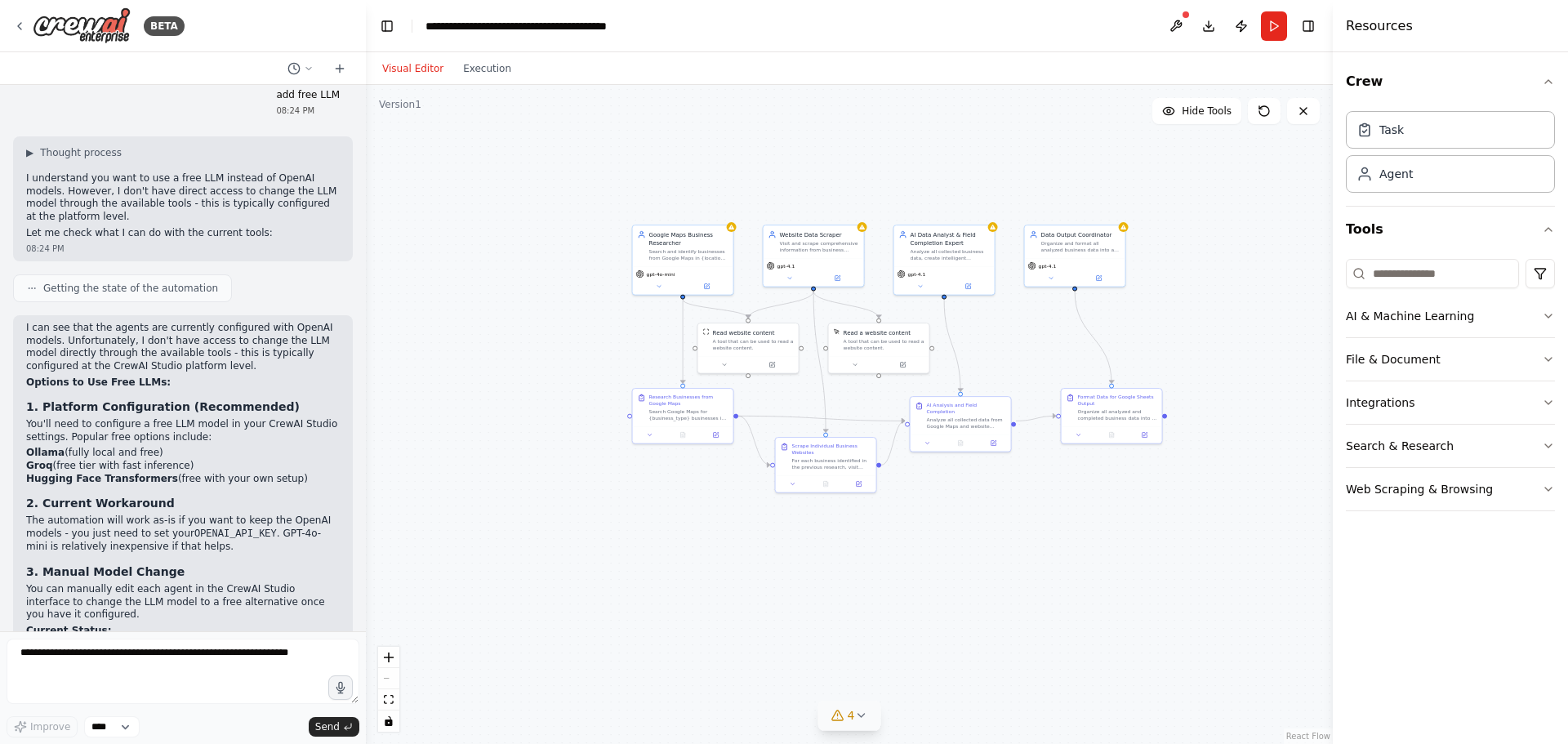
drag, startPoint x: 785, startPoint y: 296, endPoint x: 1037, endPoint y: 560, distance: 365.0
click at [1037, 560] on div ".deletable-edge-delete-btn { width: 20px; height: 20px; border: 0px solid #ffff…" at bounding box center [849, 414] width 967 height 659
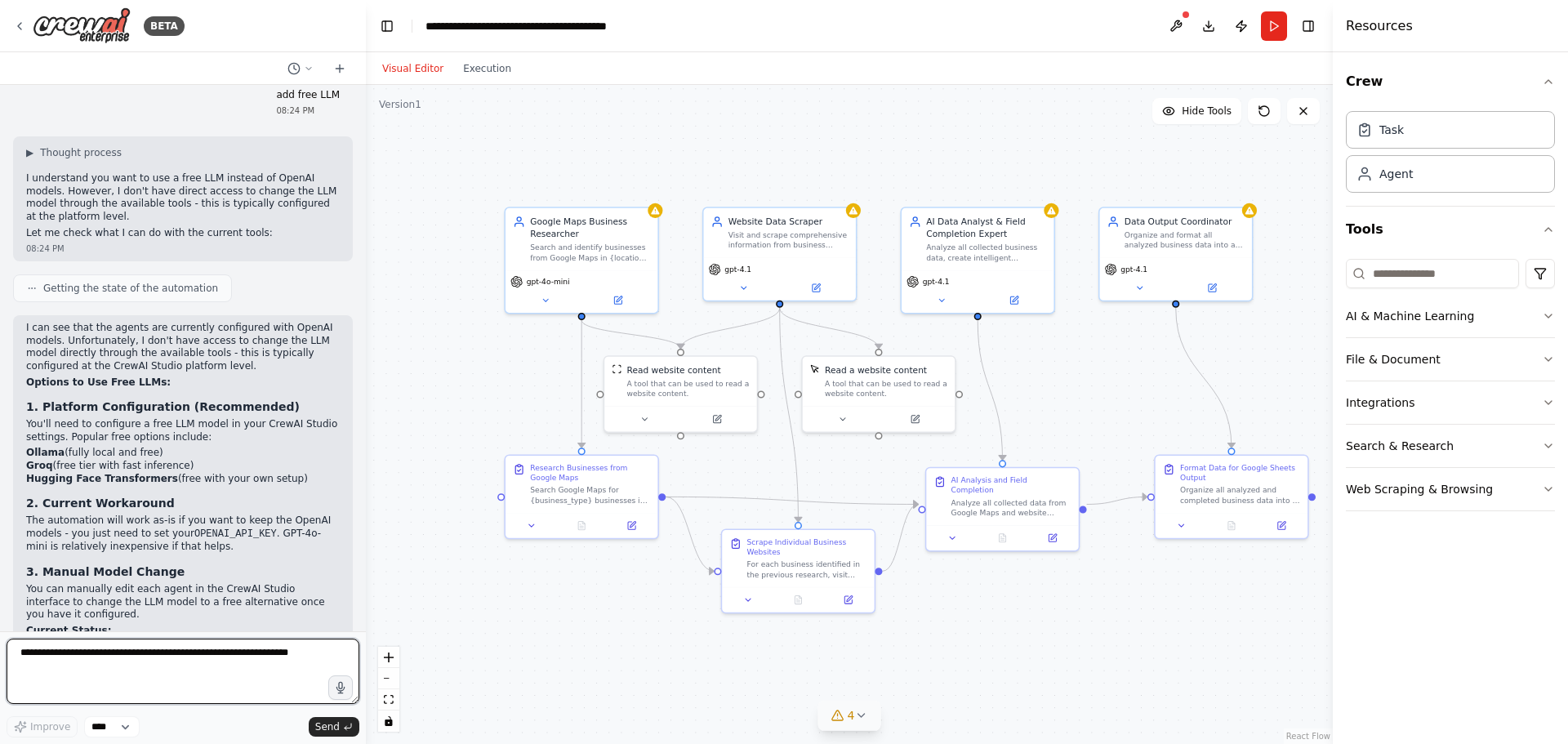
click at [101, 666] on textarea at bounding box center [183, 671] width 353 height 65
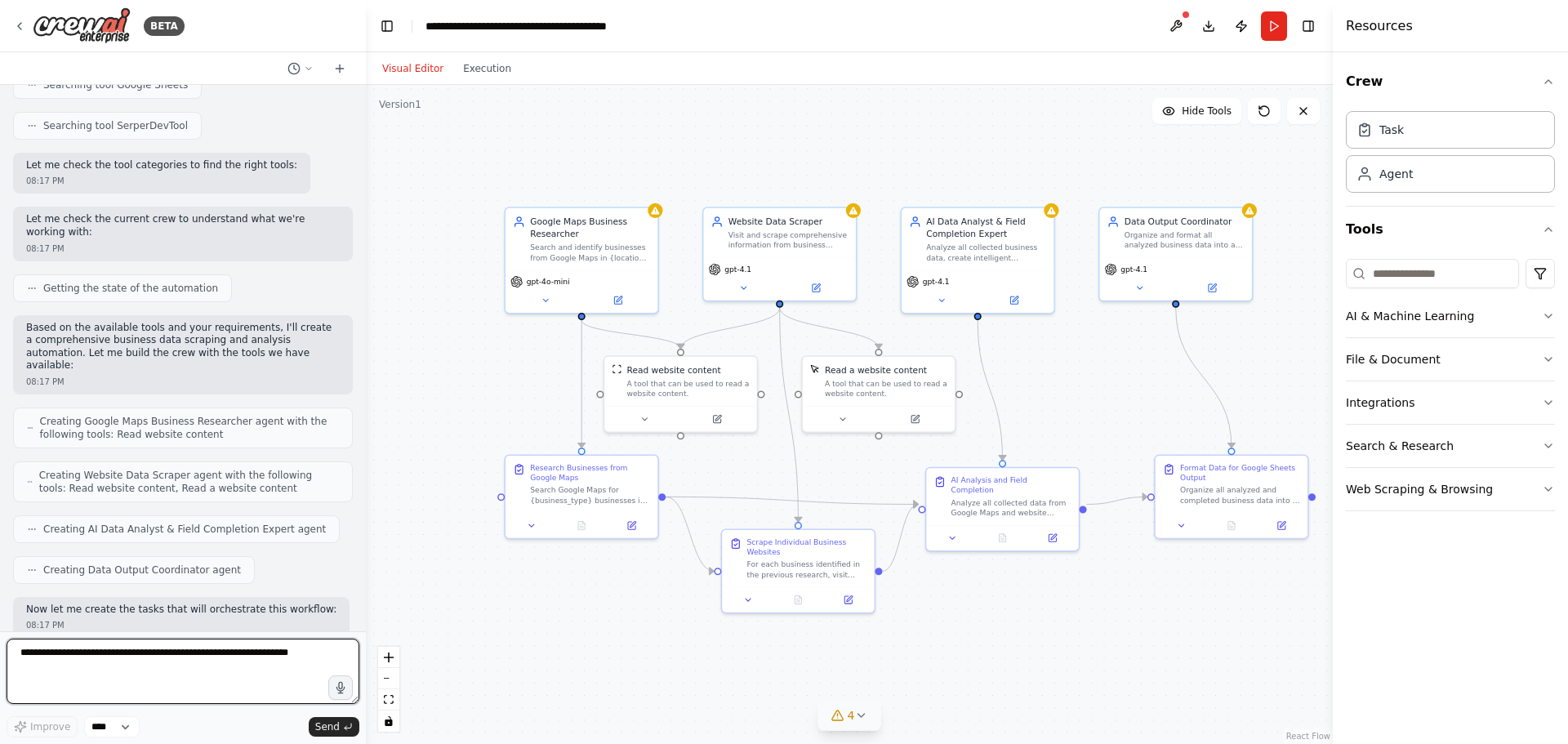
scroll to position [0, 0]
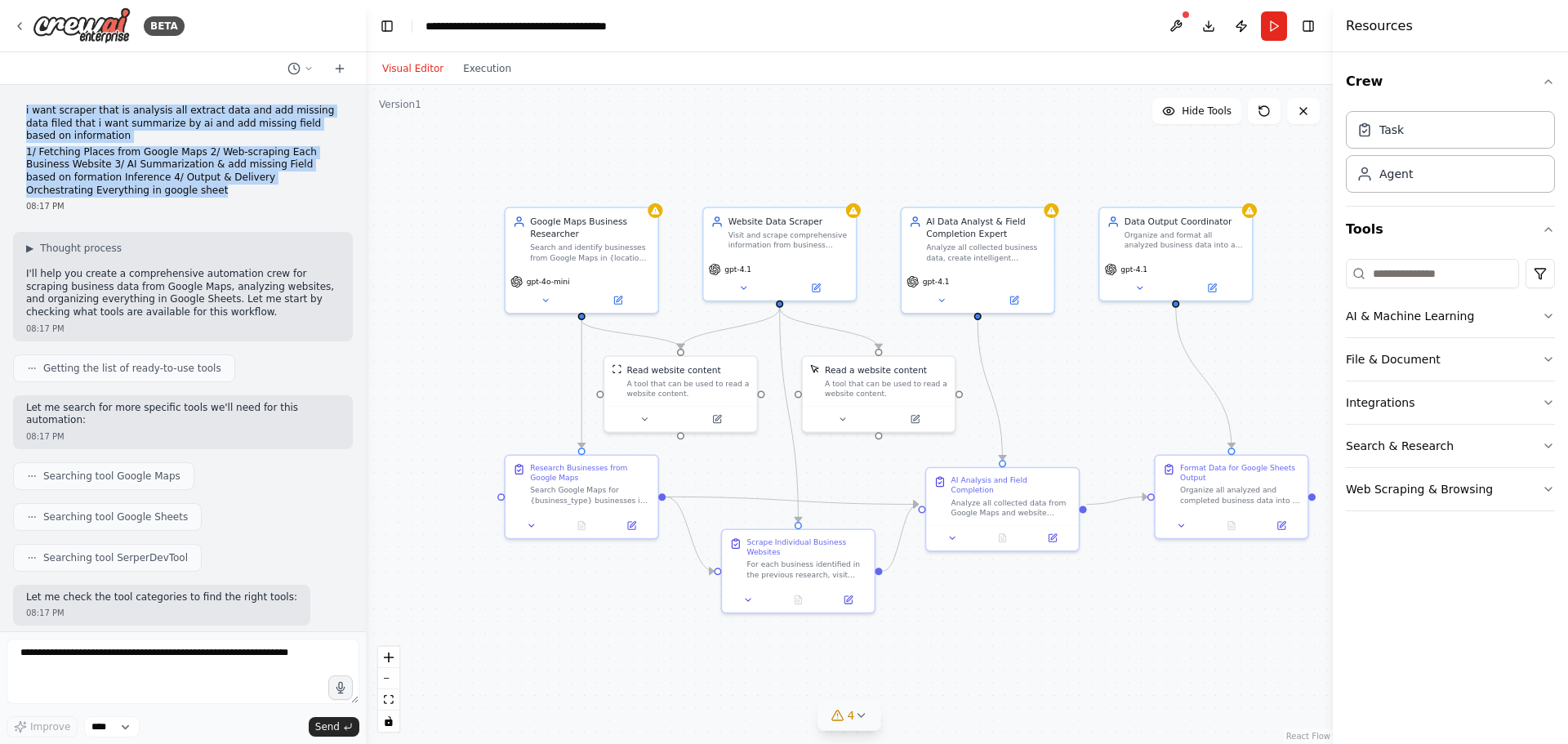
drag, startPoint x: 25, startPoint y: 107, endPoint x: 98, endPoint y: 187, distance: 108.3
click at [98, 187] on div "i want scraper that is analysis all extract data and add missing data filed tha…" at bounding box center [183, 158] width 340 height 121
copy div "i want scraper that is analysis all extract data and add missing data filed tha…"
click at [81, 26] on img at bounding box center [81, 25] width 98 height 36
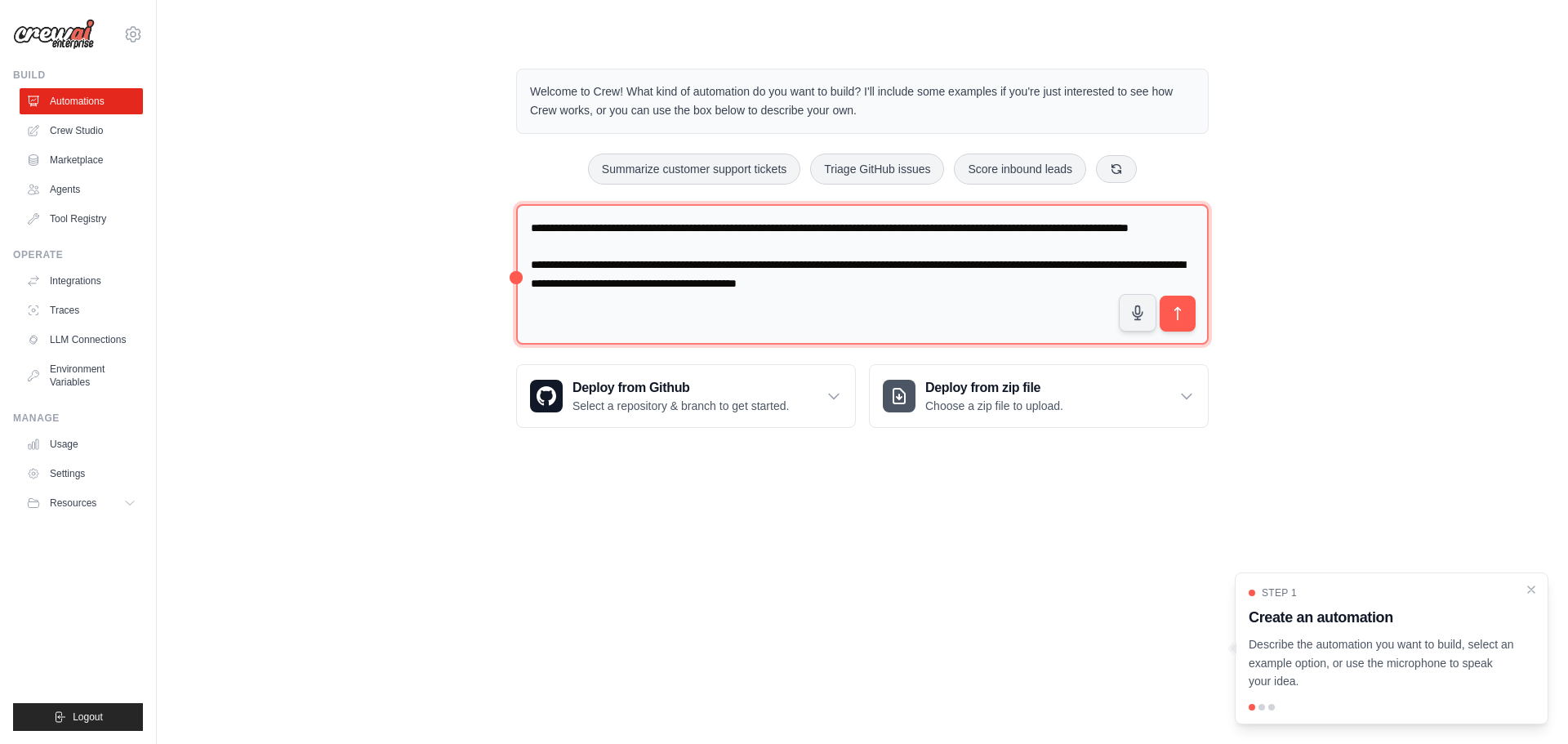
click at [1075, 300] on textarea "**********" at bounding box center [862, 274] width 693 height 141
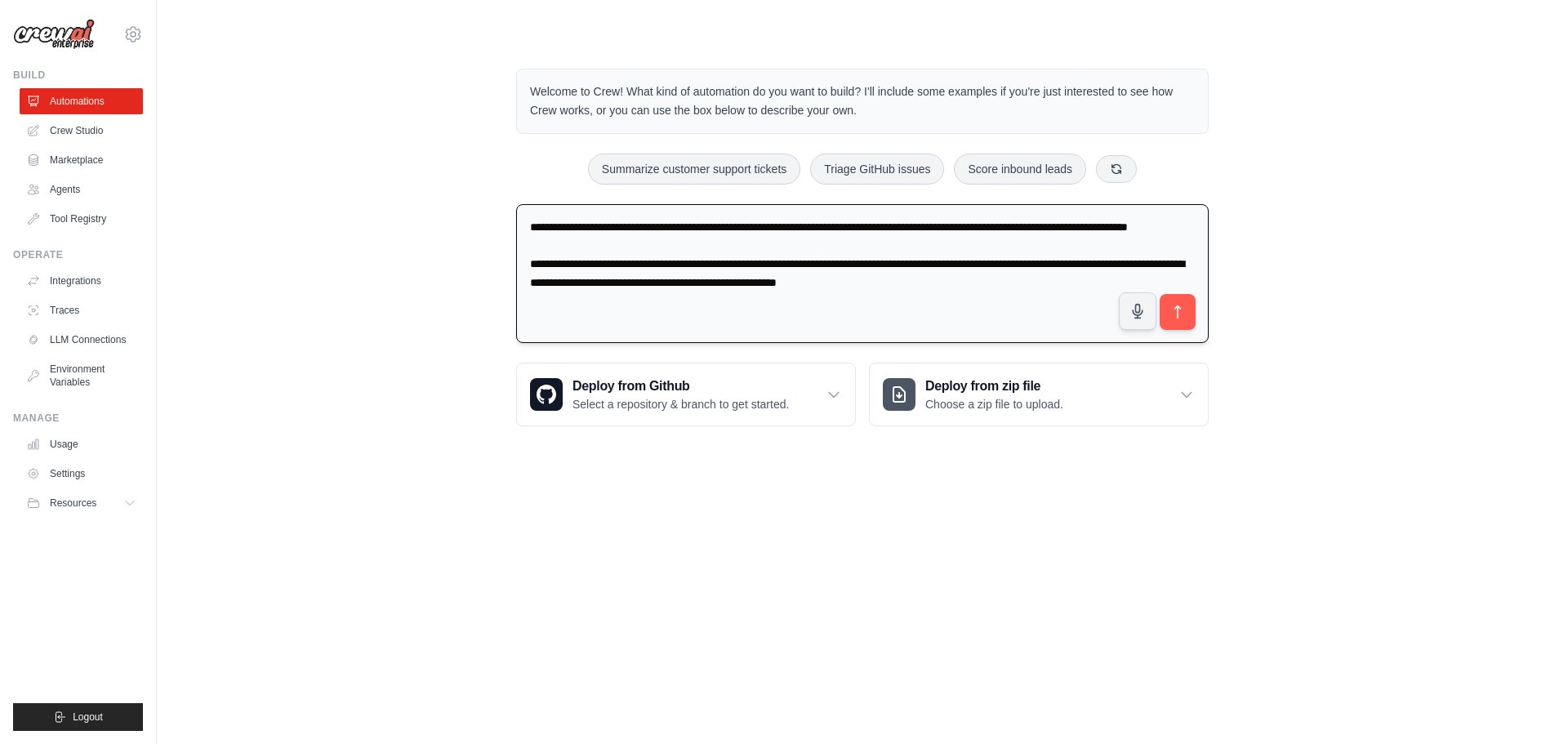
drag, startPoint x: 1055, startPoint y: 295, endPoint x: 1108, endPoint y: 302, distance: 53.5
click at [1108, 302] on textarea "**********" at bounding box center [862, 274] width 693 height 140
type textarea "**********"
